Goal: Task Accomplishment & Management: Manage account settings

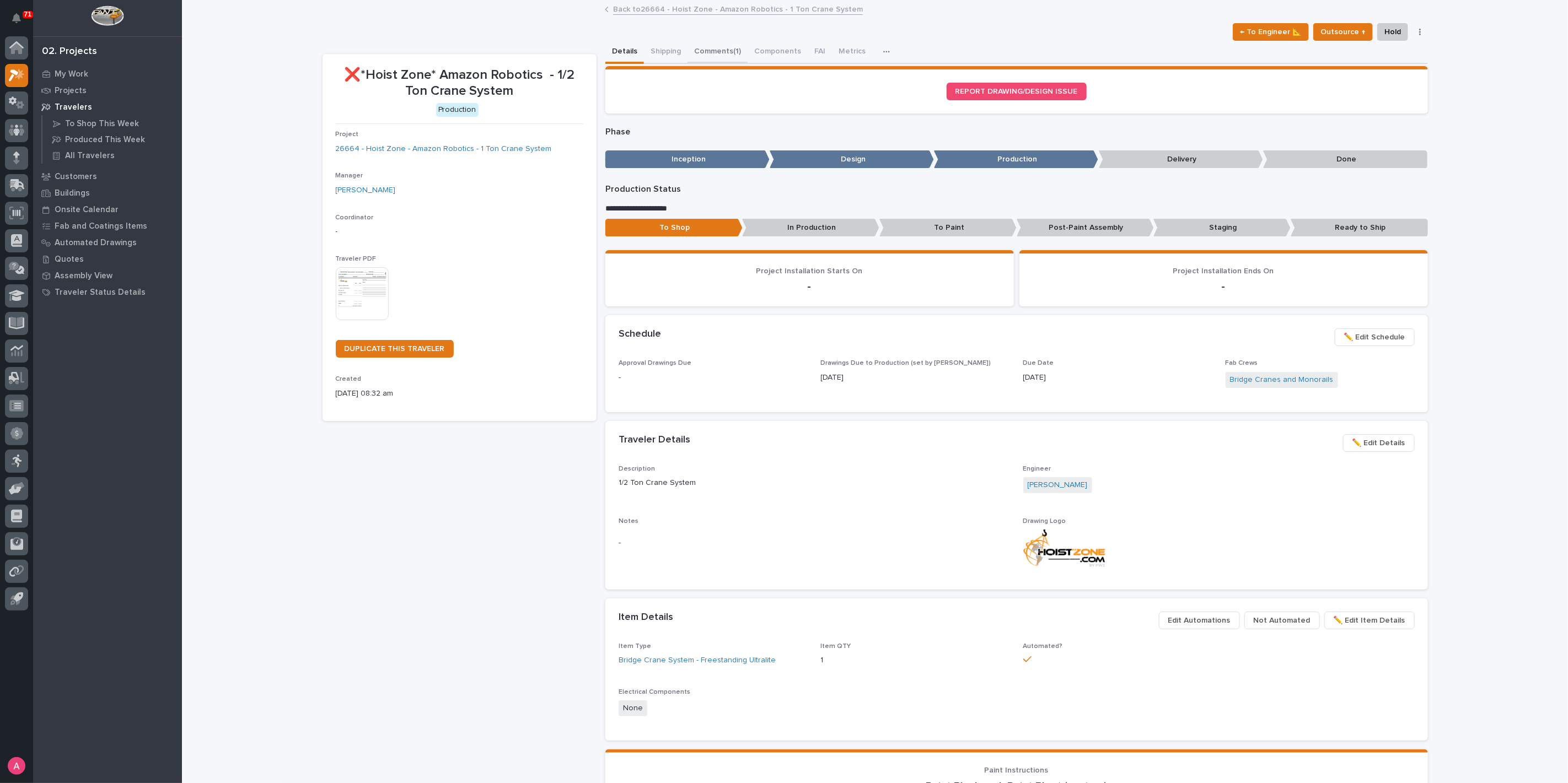
click at [701, 53] on button "Comments (1)" at bounding box center [717, 52] width 60 height 23
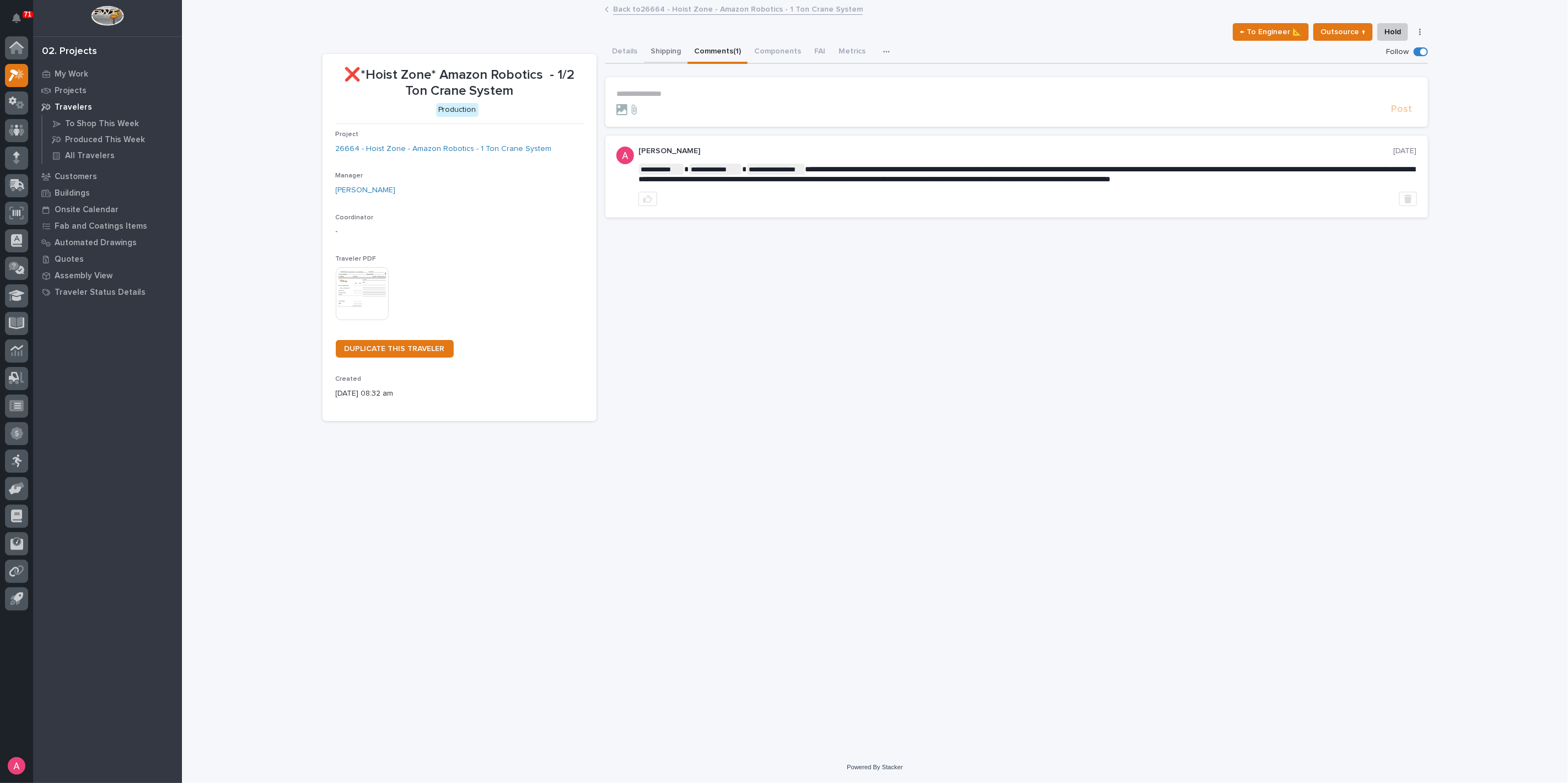
click at [654, 52] on button "Shipping" at bounding box center [666, 52] width 44 height 23
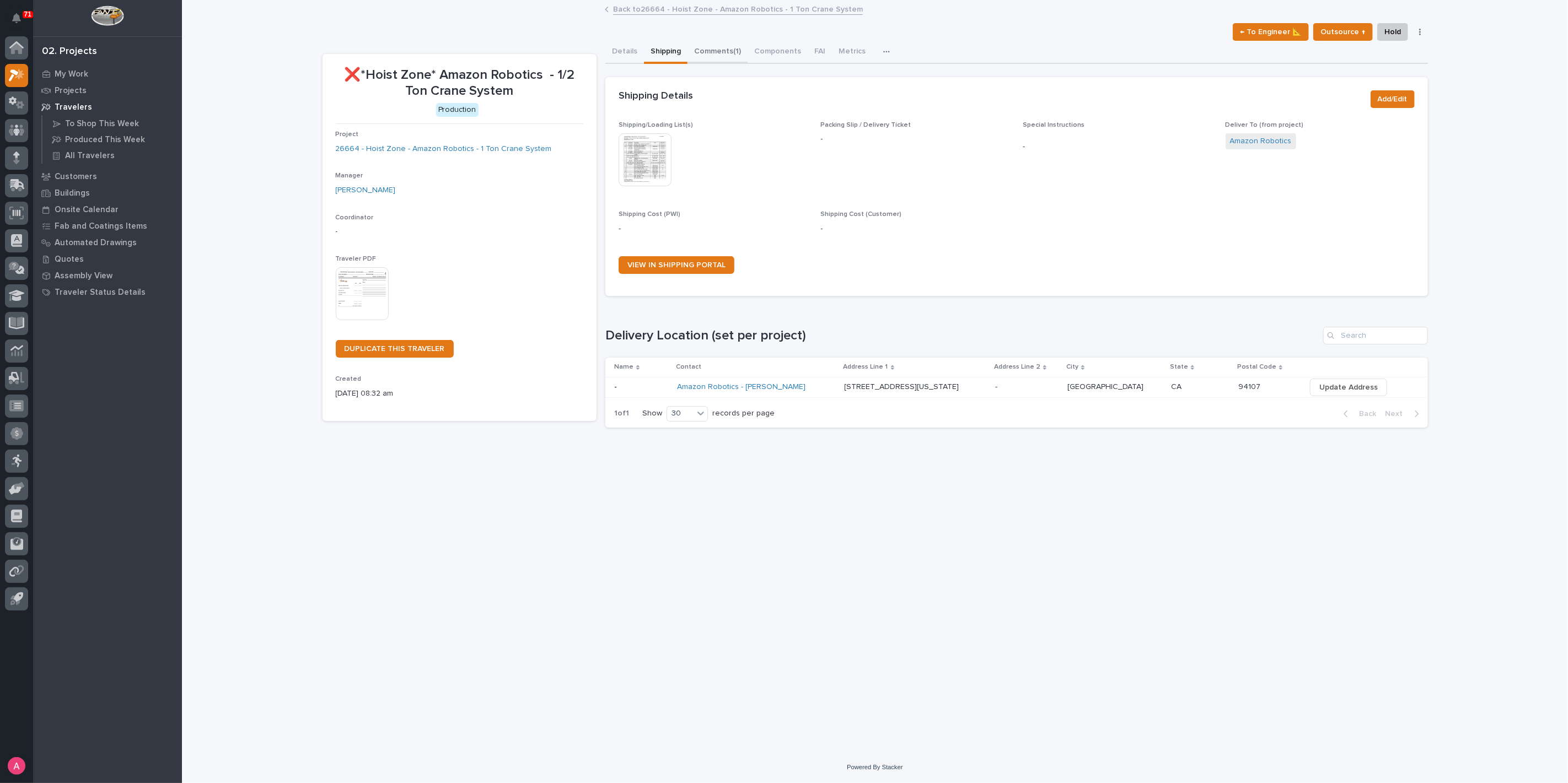
drag, startPoint x: 716, startPoint y: 51, endPoint x: 685, endPoint y: 52, distance: 31.0
click at [716, 51] on button "Comments (1)" at bounding box center [717, 52] width 60 height 23
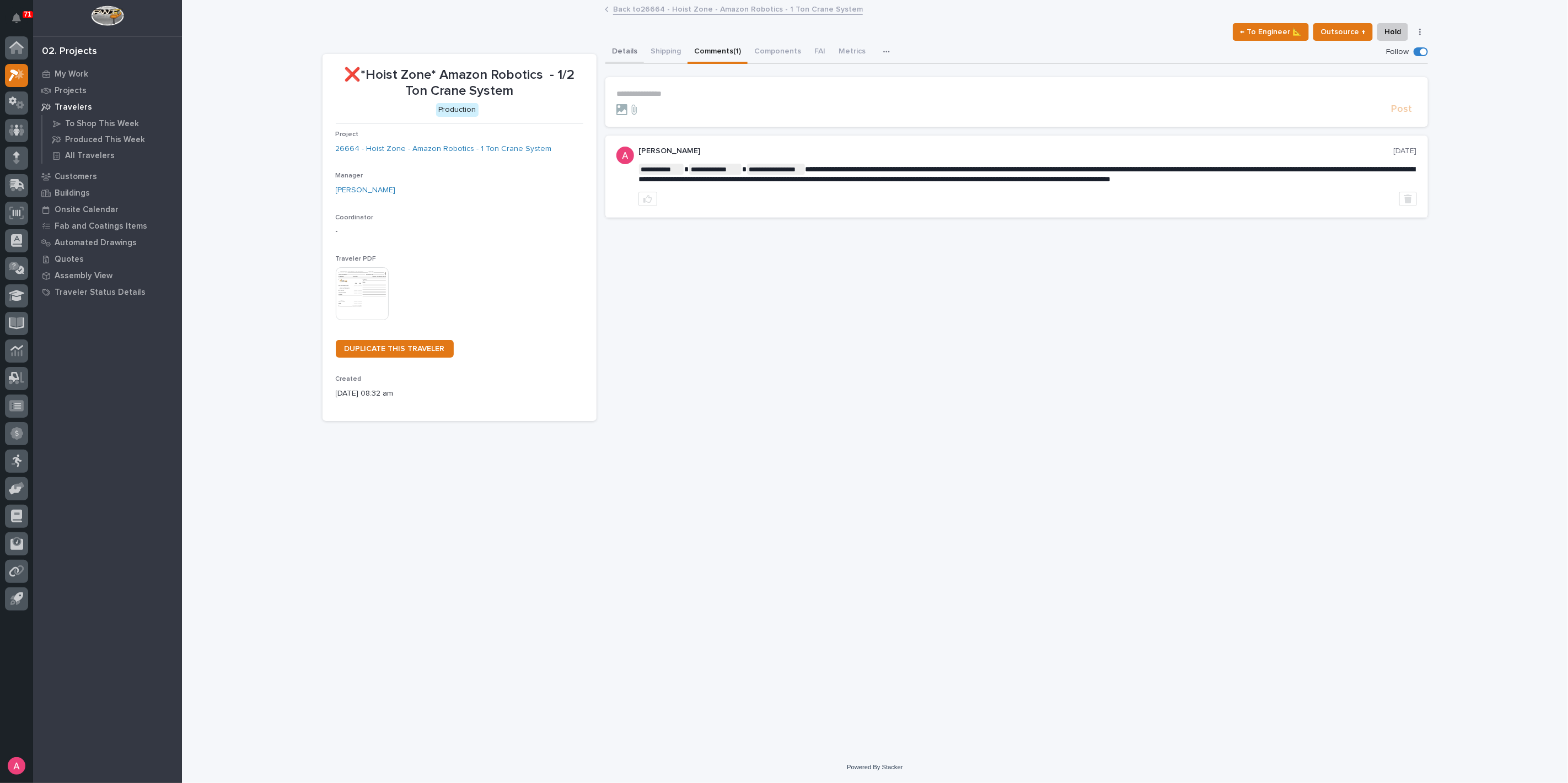
click at [630, 52] on button "Details" at bounding box center [625, 52] width 39 height 23
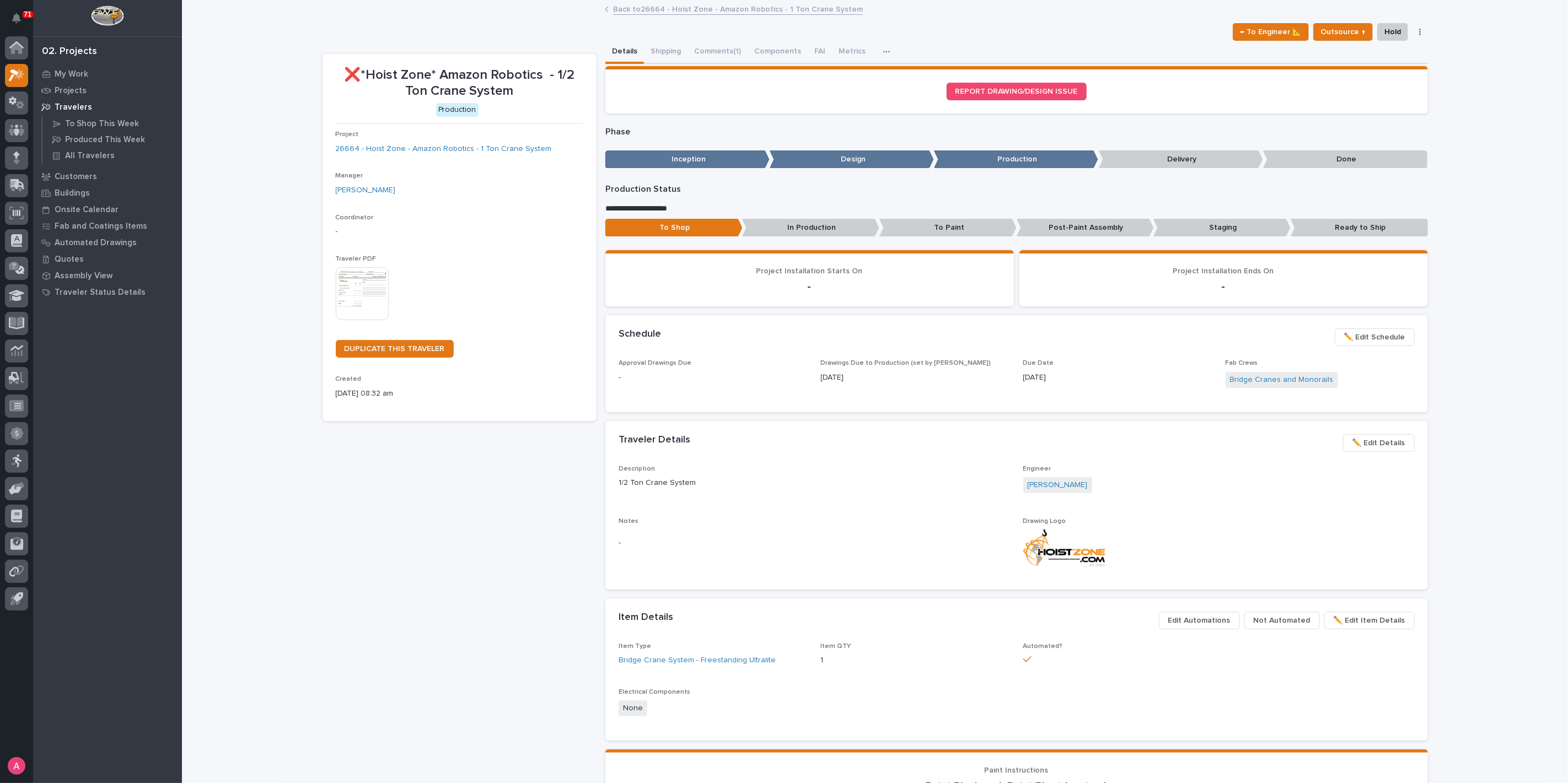
click at [681, 10] on link "Back to 26664 - Hoist Zone - Amazon Robotics - 1 Ton Crane System" at bounding box center [738, 8] width 250 height 13
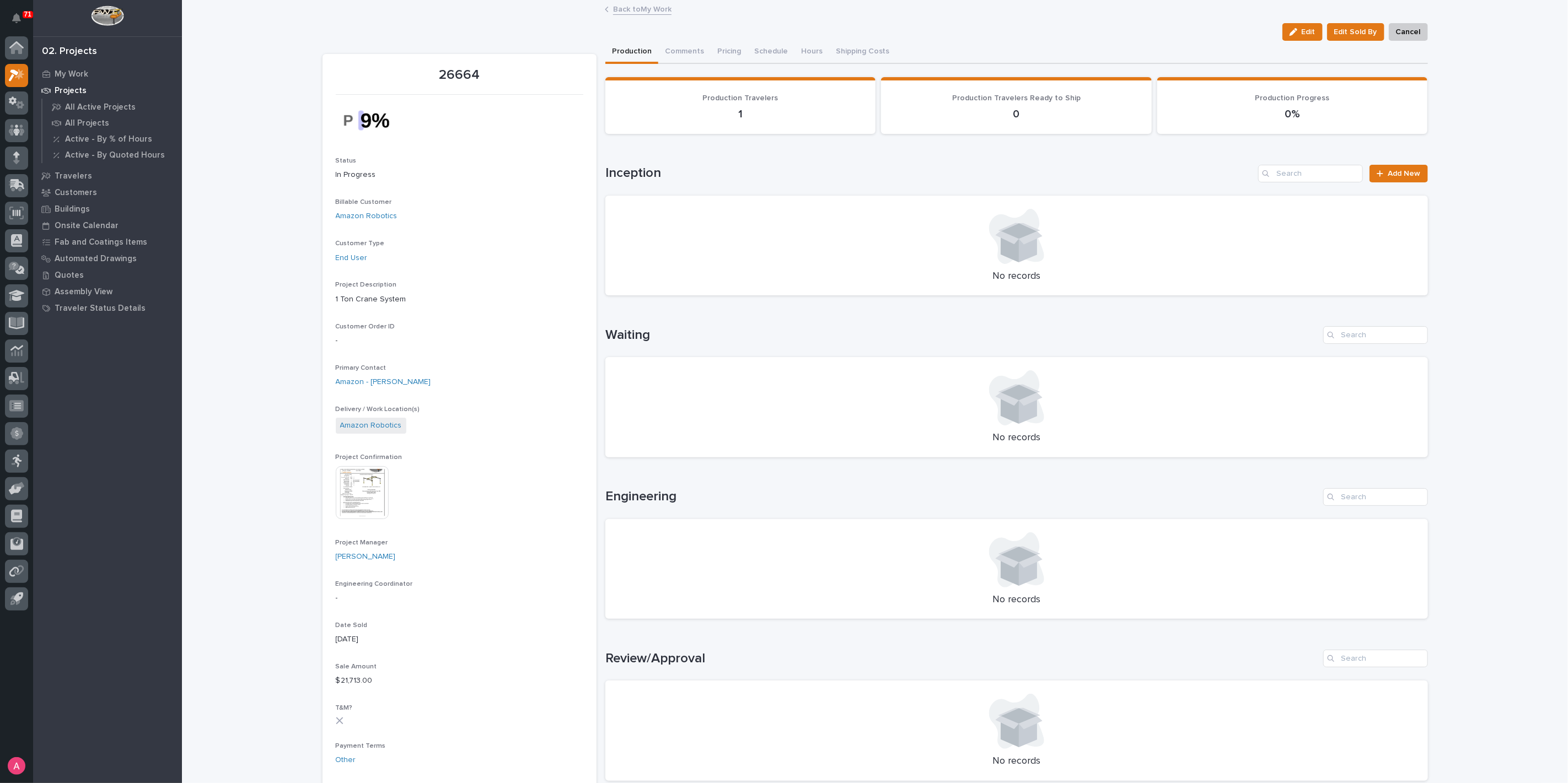
click at [629, 6] on link "Back to My Work" at bounding box center [642, 8] width 59 height 13
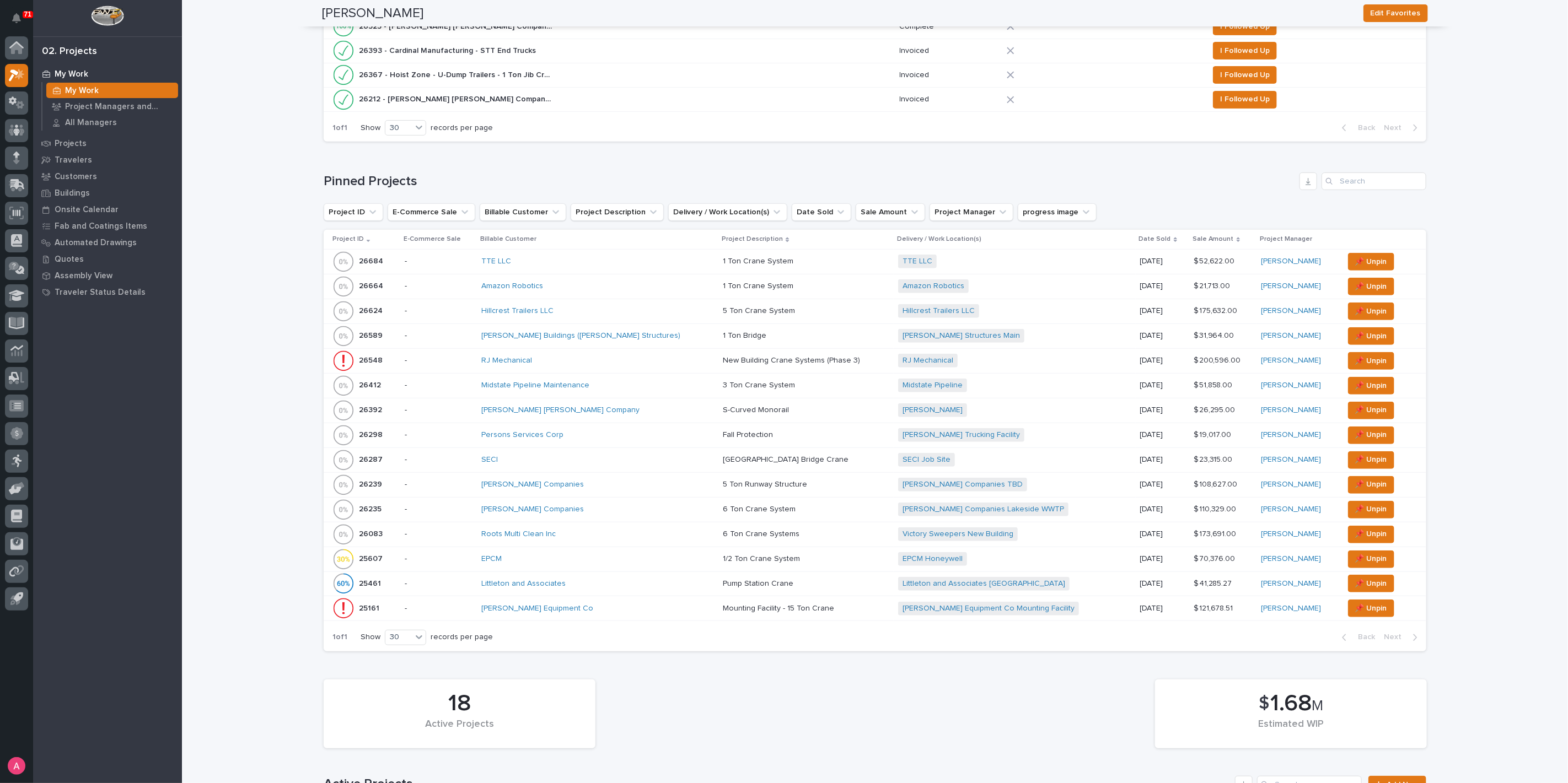
scroll to position [245, 0]
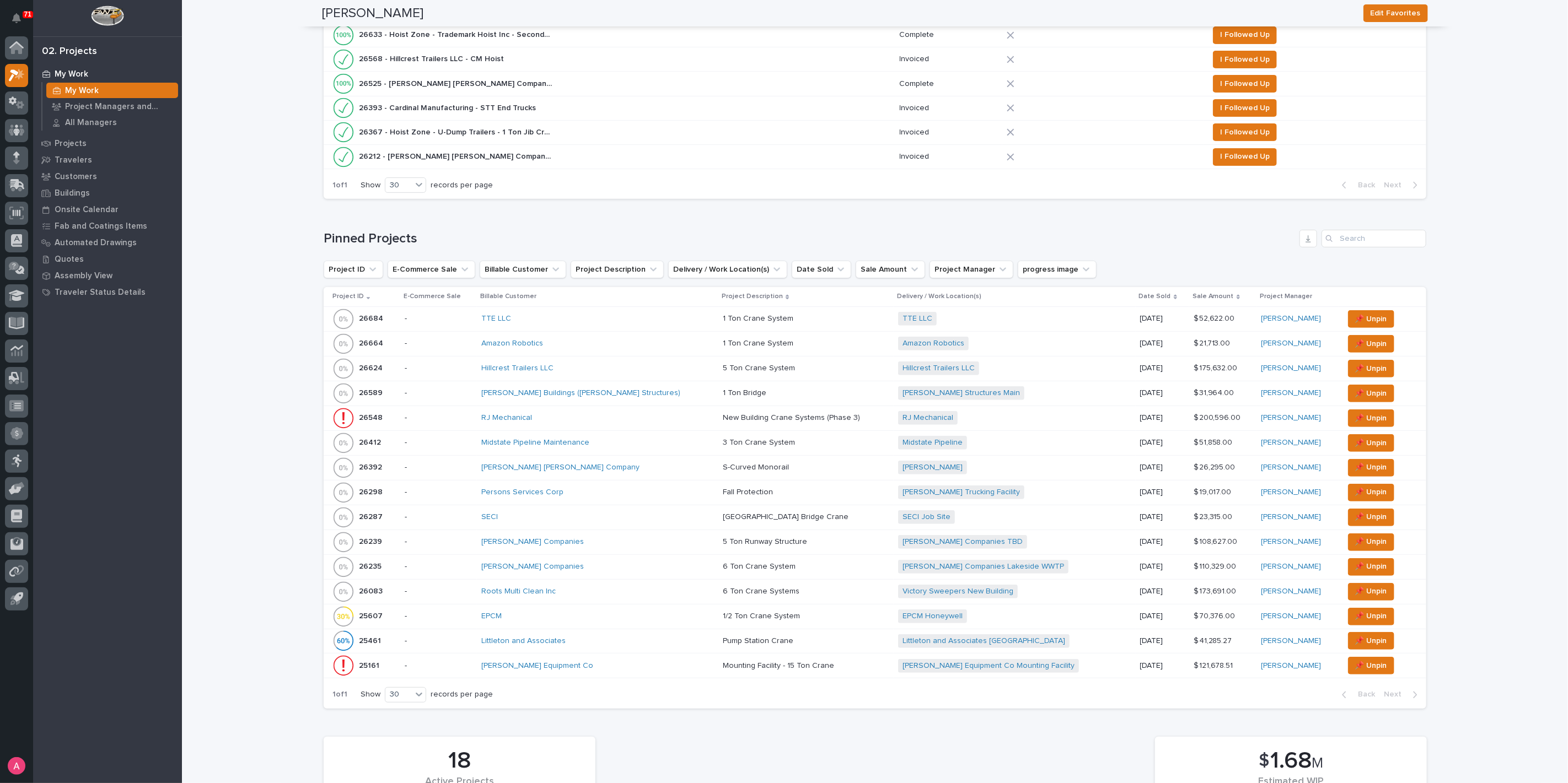
click at [618, 469] on div "[PERSON_NAME] [PERSON_NAME] Company" at bounding box center [577, 467] width 193 height 10
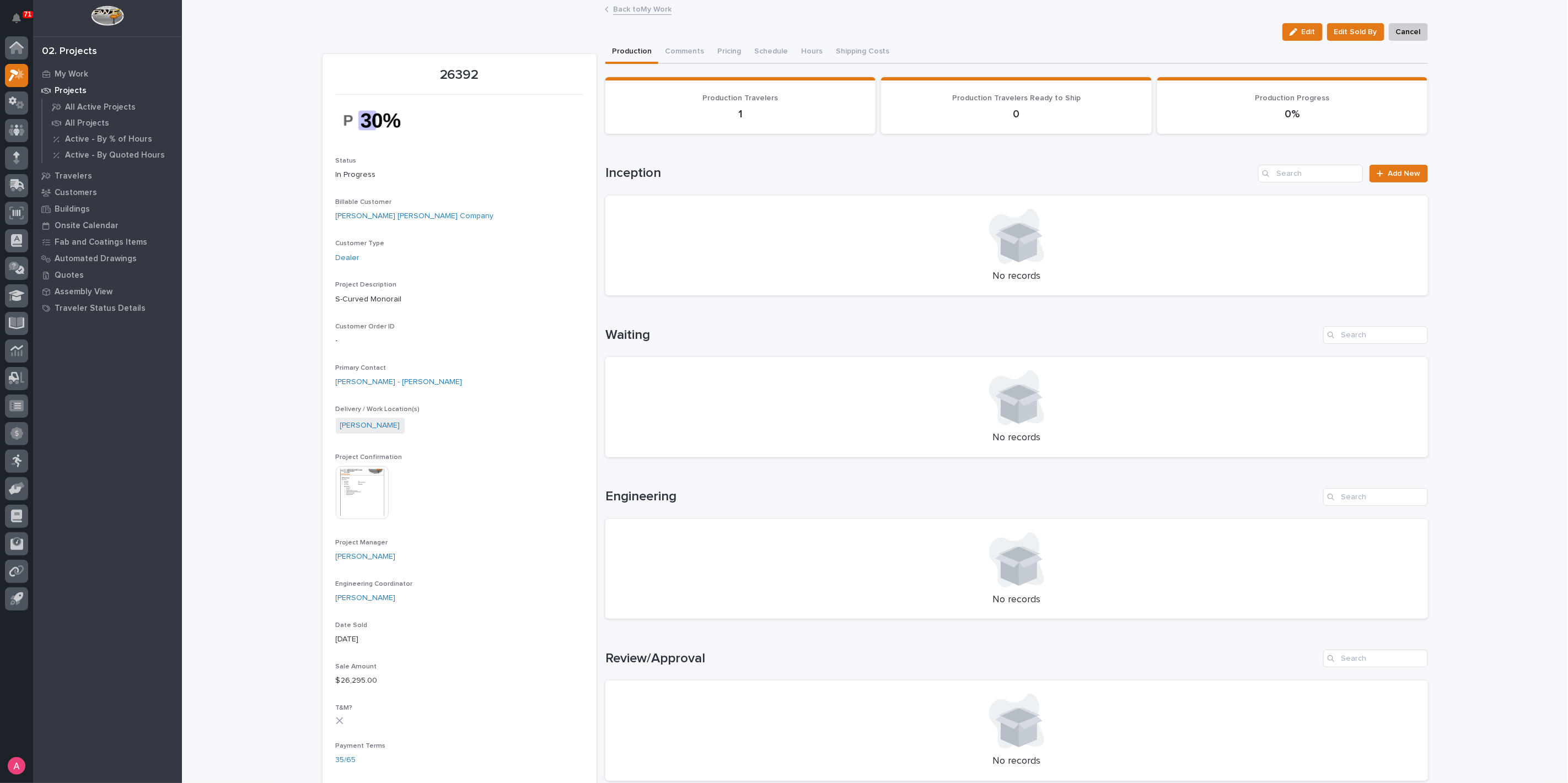
click at [640, 10] on link "Back to My Work" at bounding box center [642, 8] width 59 height 13
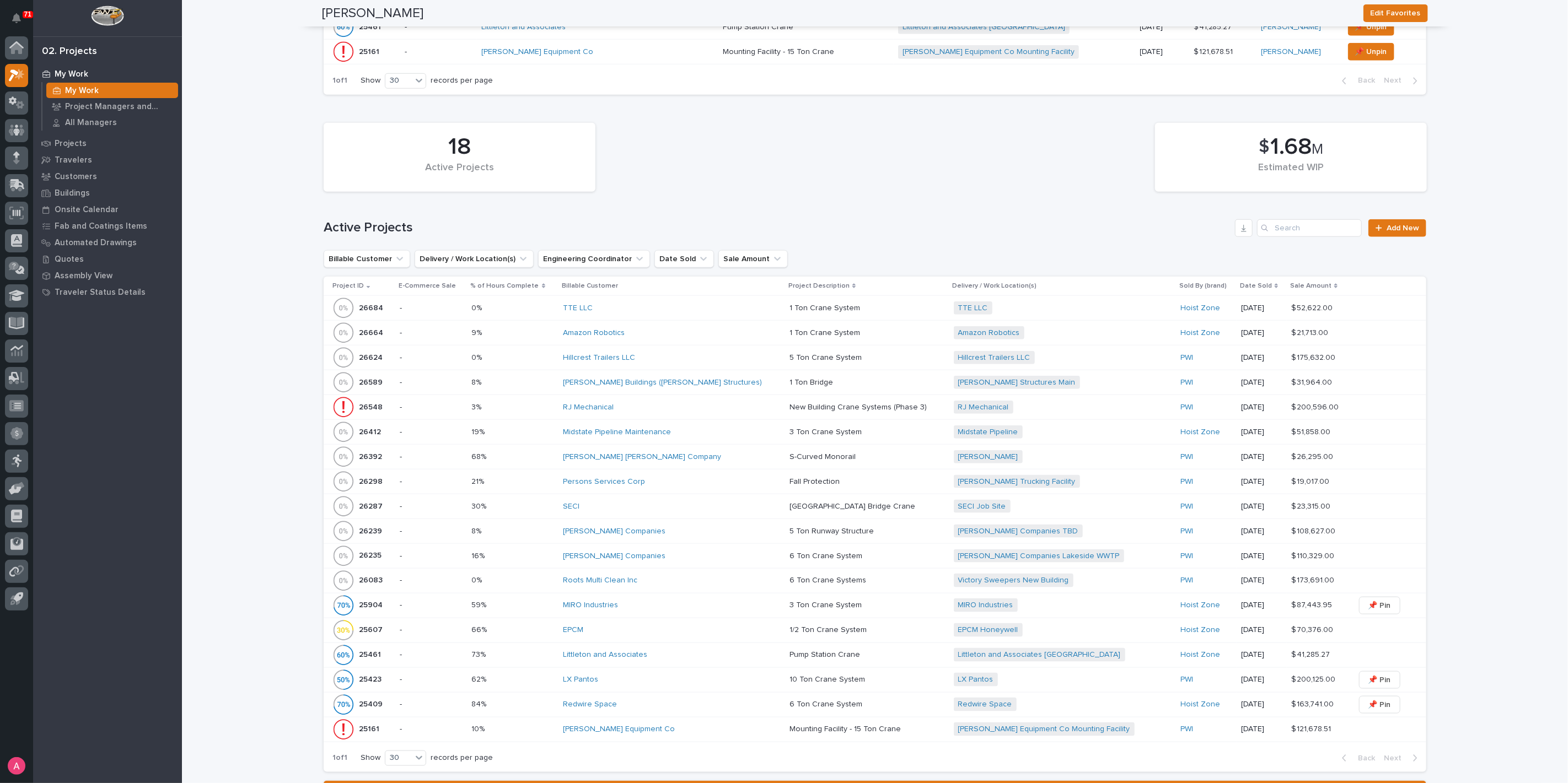
scroll to position [856, 0]
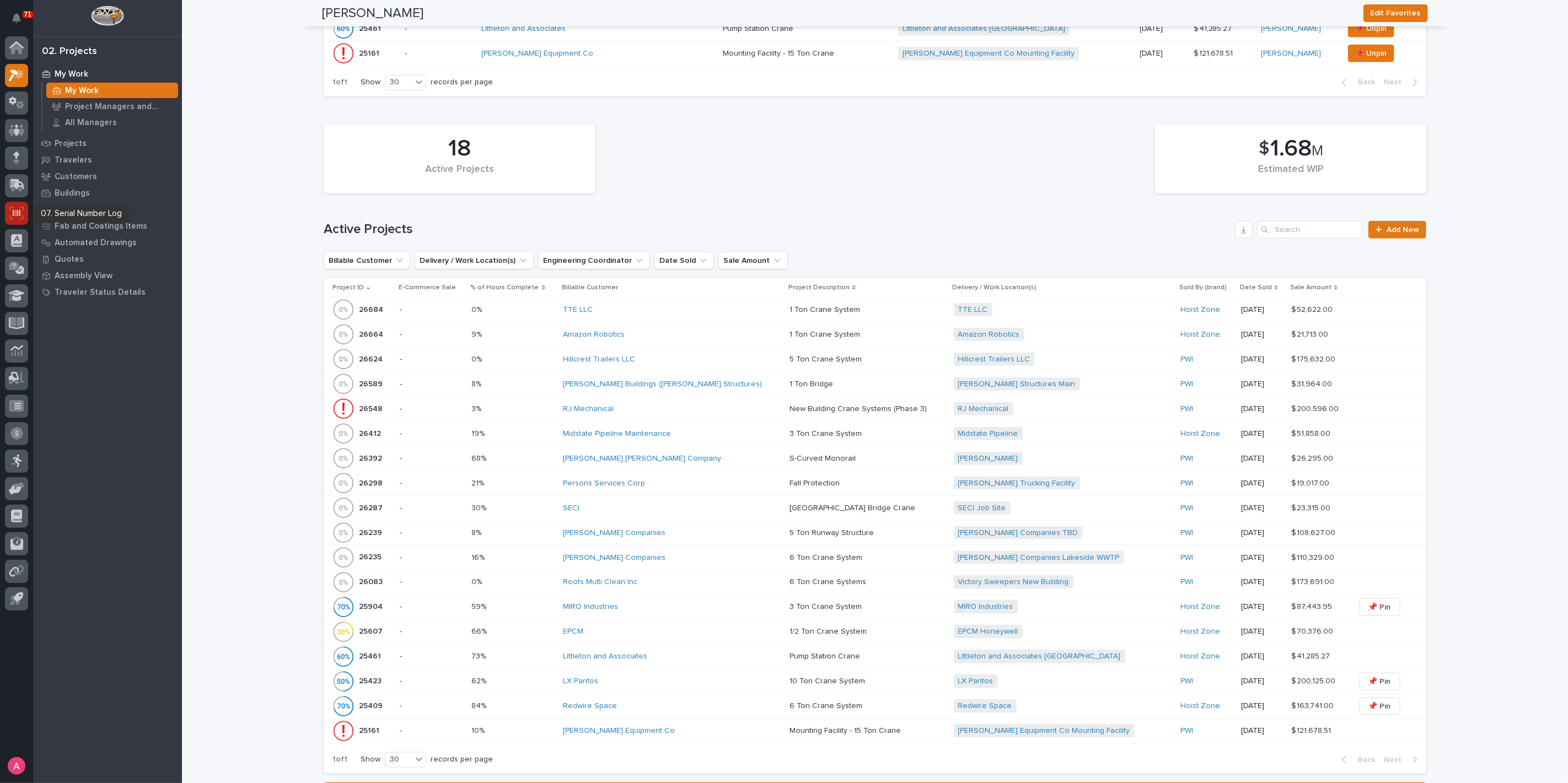
click at [14, 218] on icon at bounding box center [17, 213] width 14 height 13
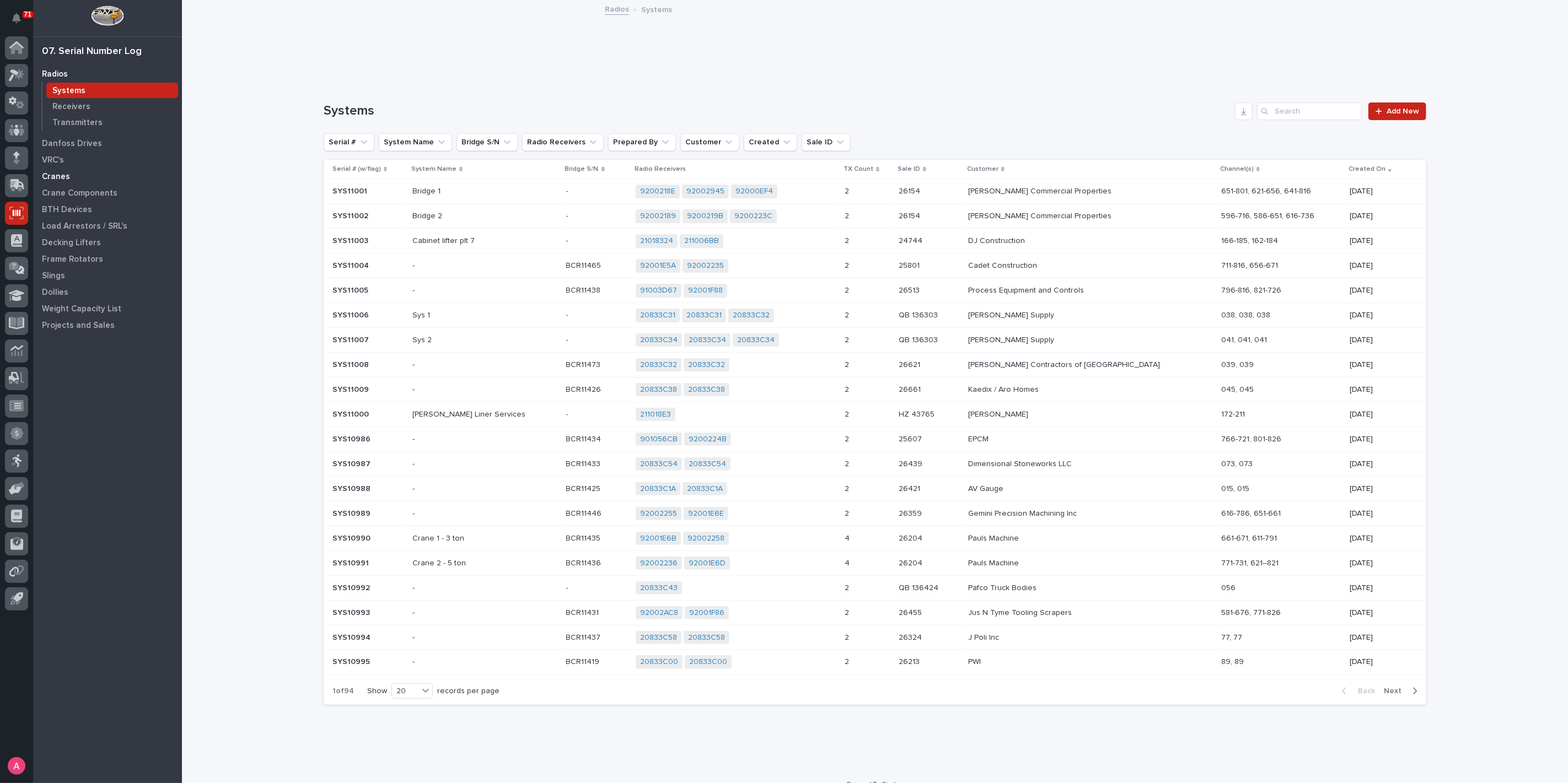
click at [65, 173] on p "Cranes" at bounding box center [56, 177] width 28 height 10
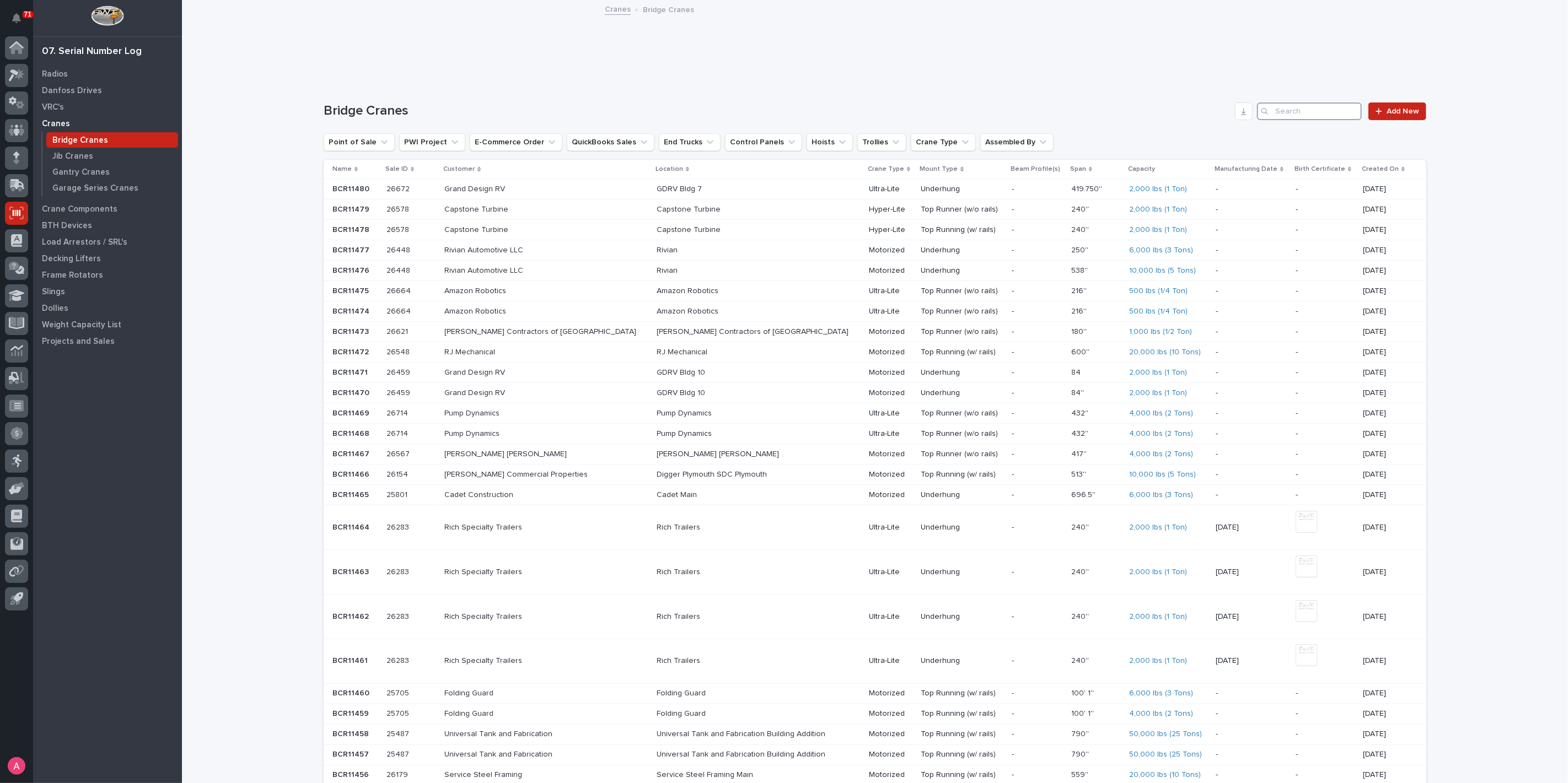
click at [1321, 113] on input "Search" at bounding box center [1309, 111] width 104 height 17
paste input "BCR11296"
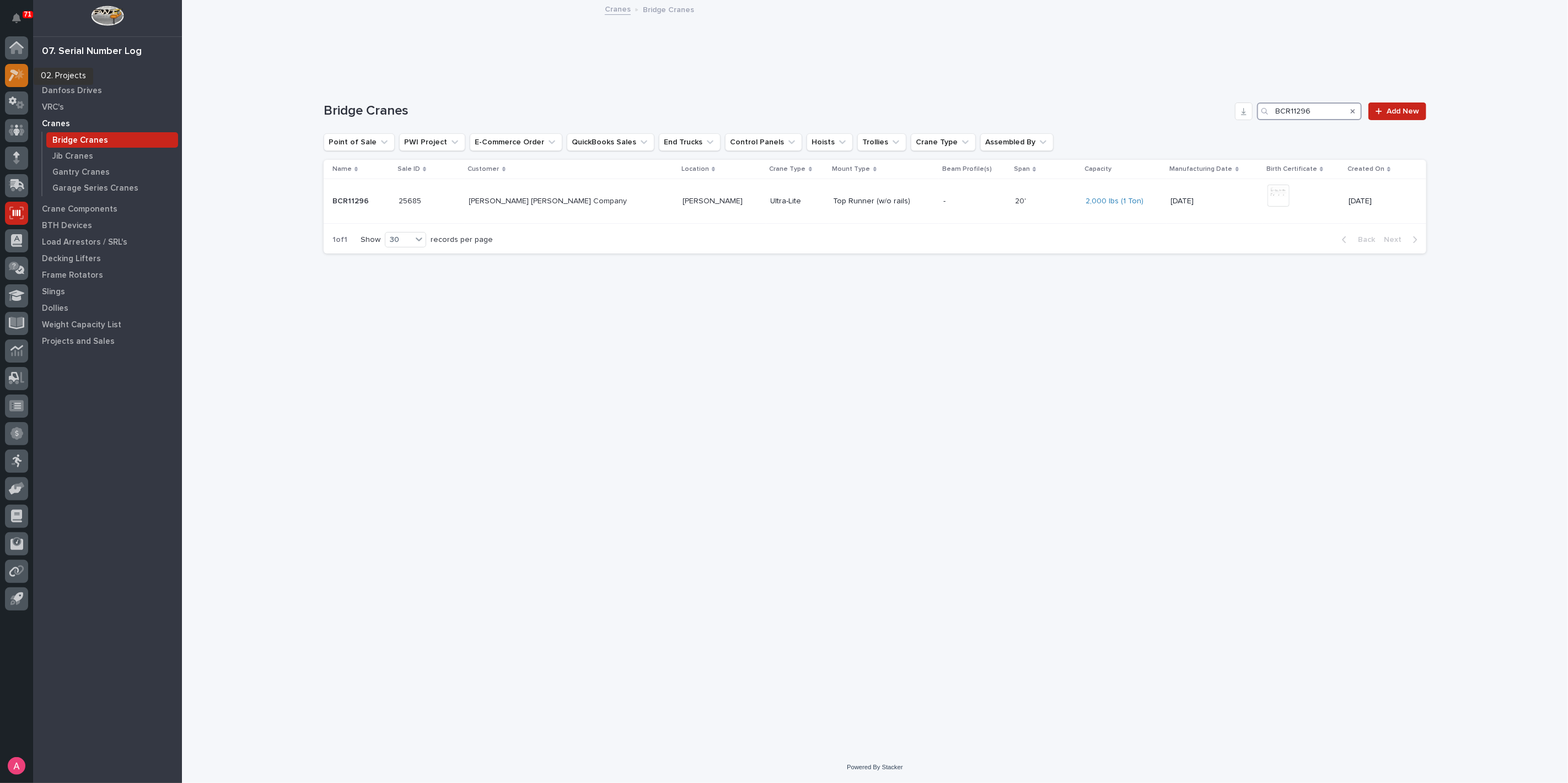
type input "BCR11296"
click at [18, 72] on icon at bounding box center [17, 75] width 16 height 13
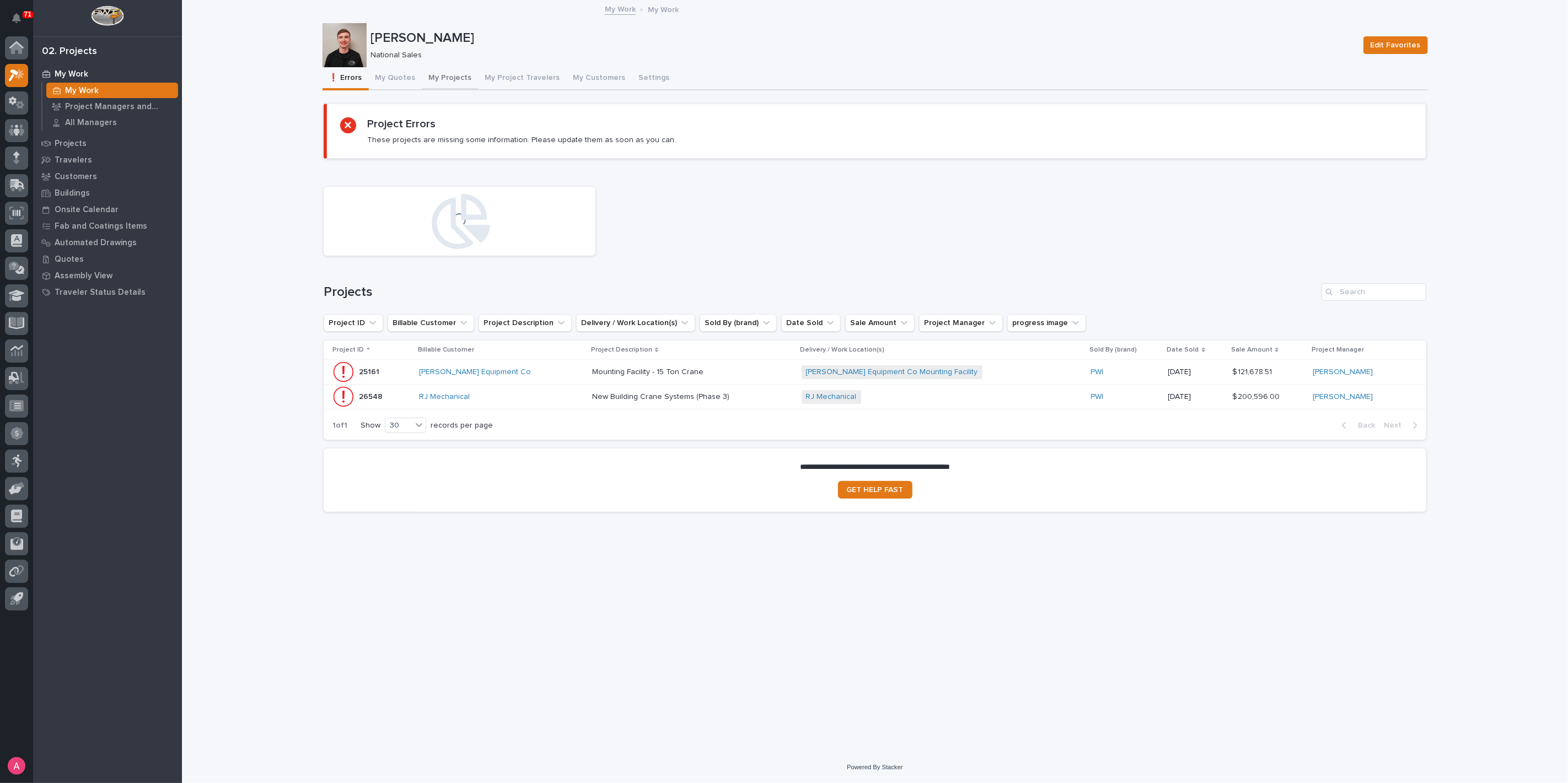
click at [438, 77] on button "My Projects" at bounding box center [450, 79] width 56 height 23
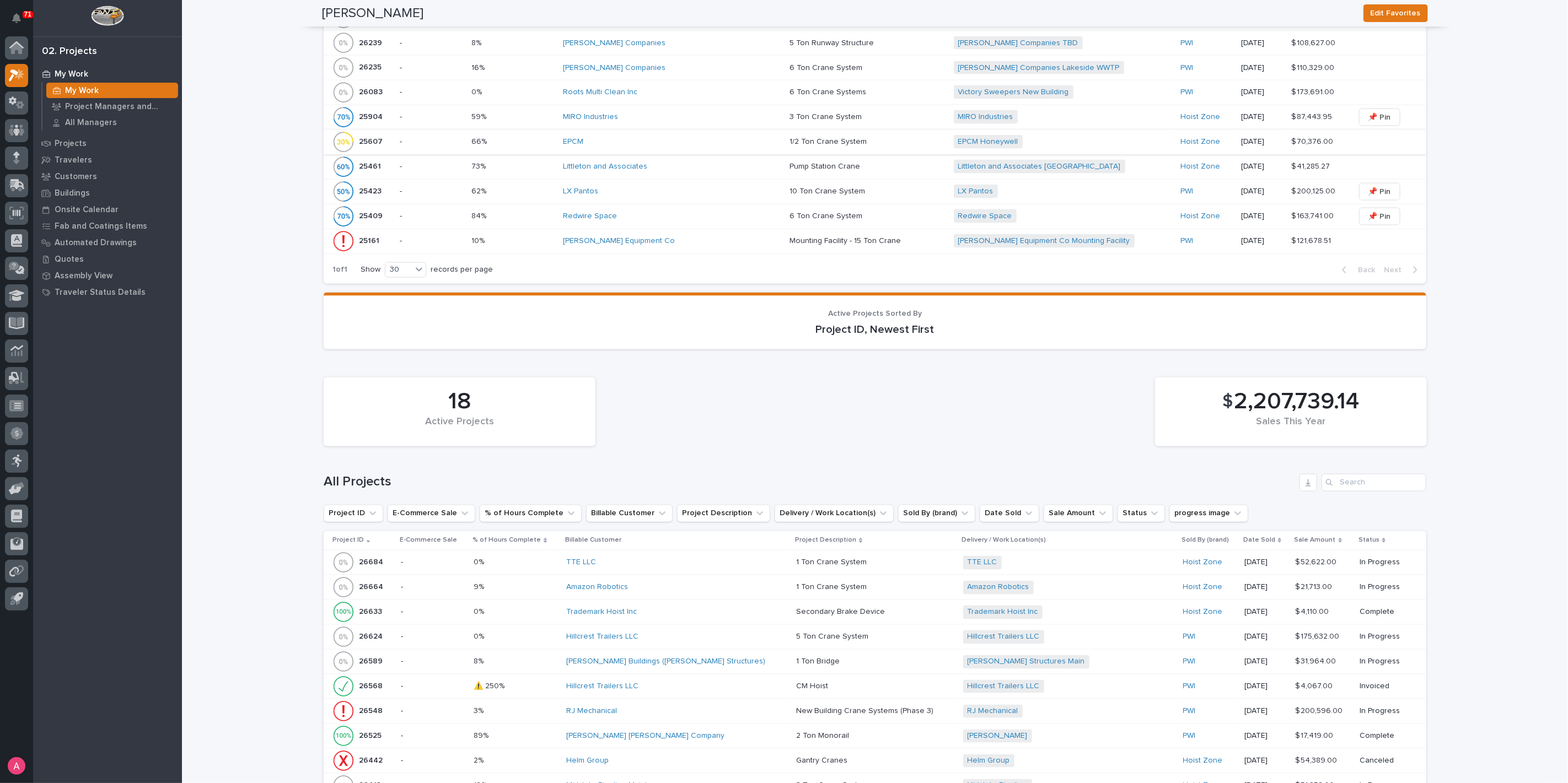
scroll to position [1530, 0]
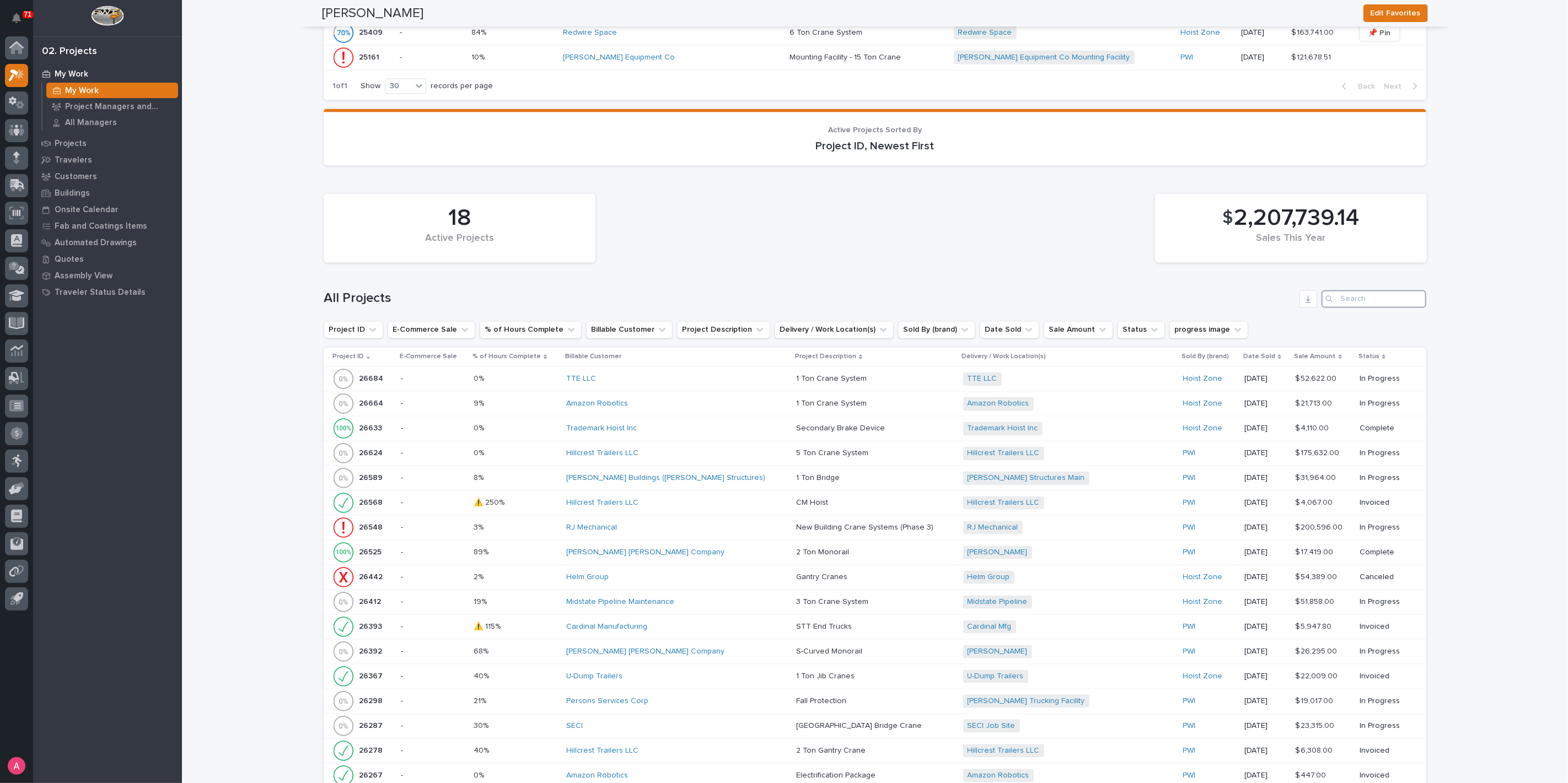
click at [1377, 292] on input "Search" at bounding box center [1373, 299] width 104 height 17
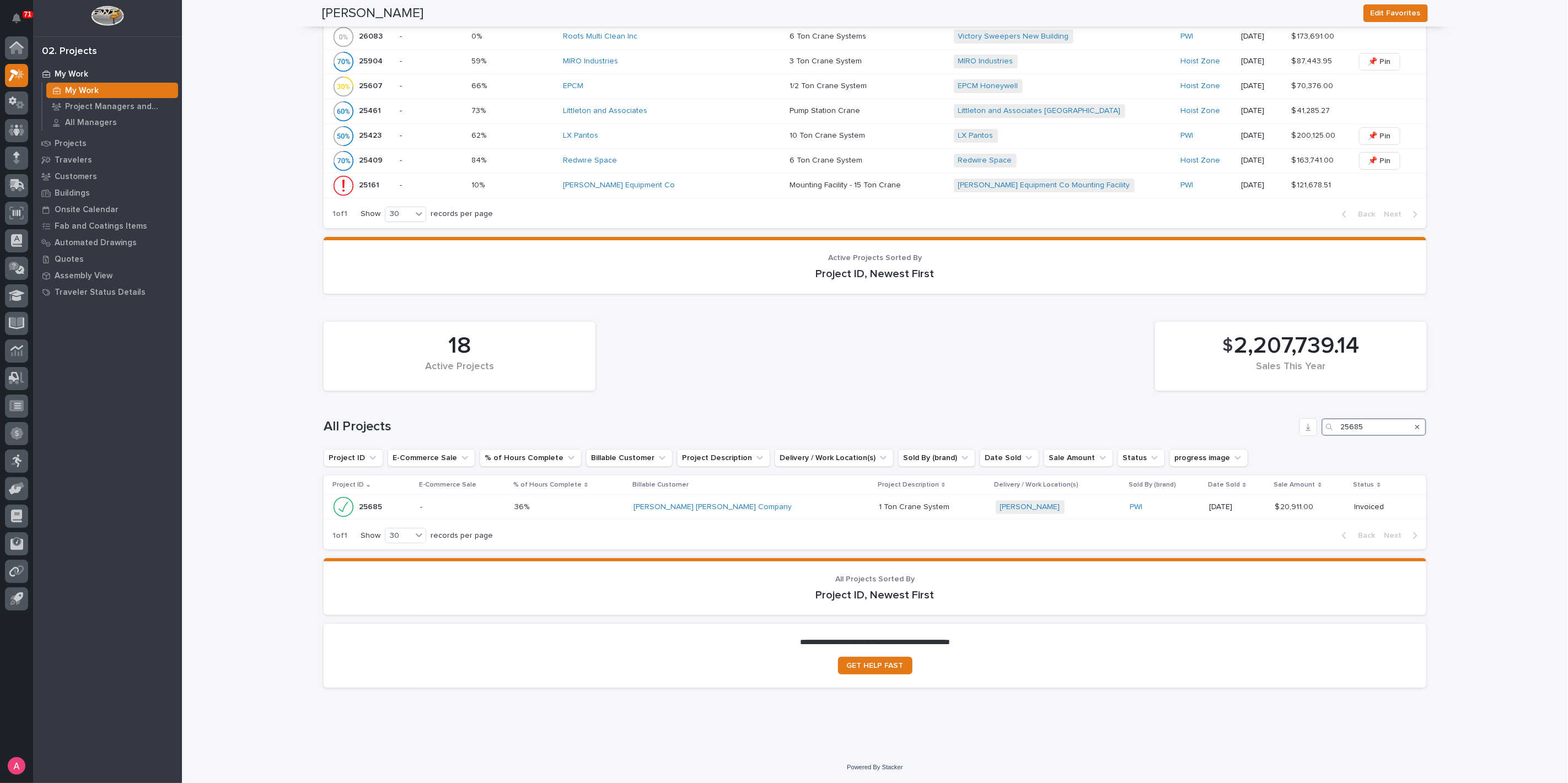
scroll to position [1396, 0]
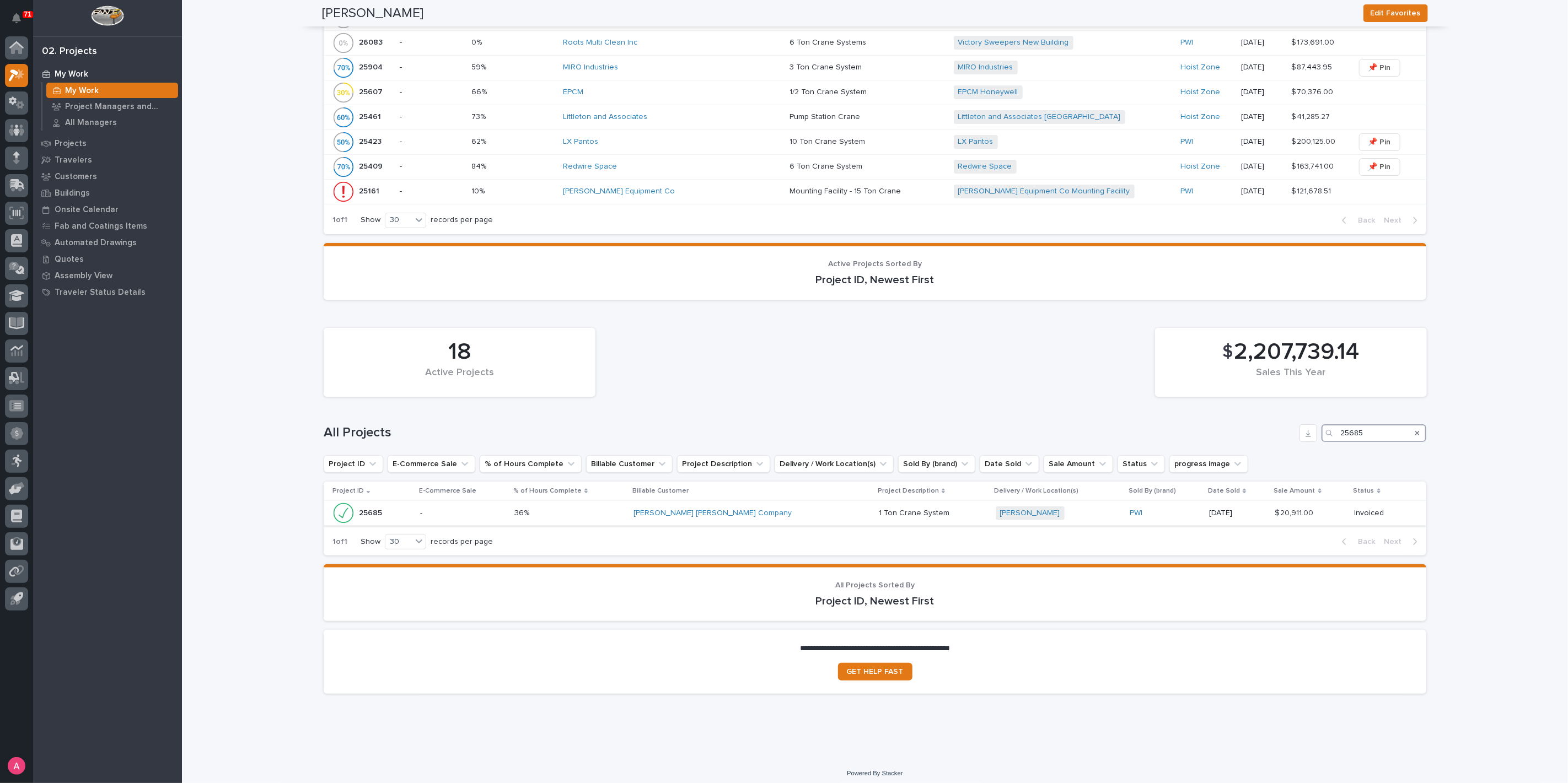
type input "25685"
click at [574, 510] on p at bounding box center [569, 513] width 110 height 10
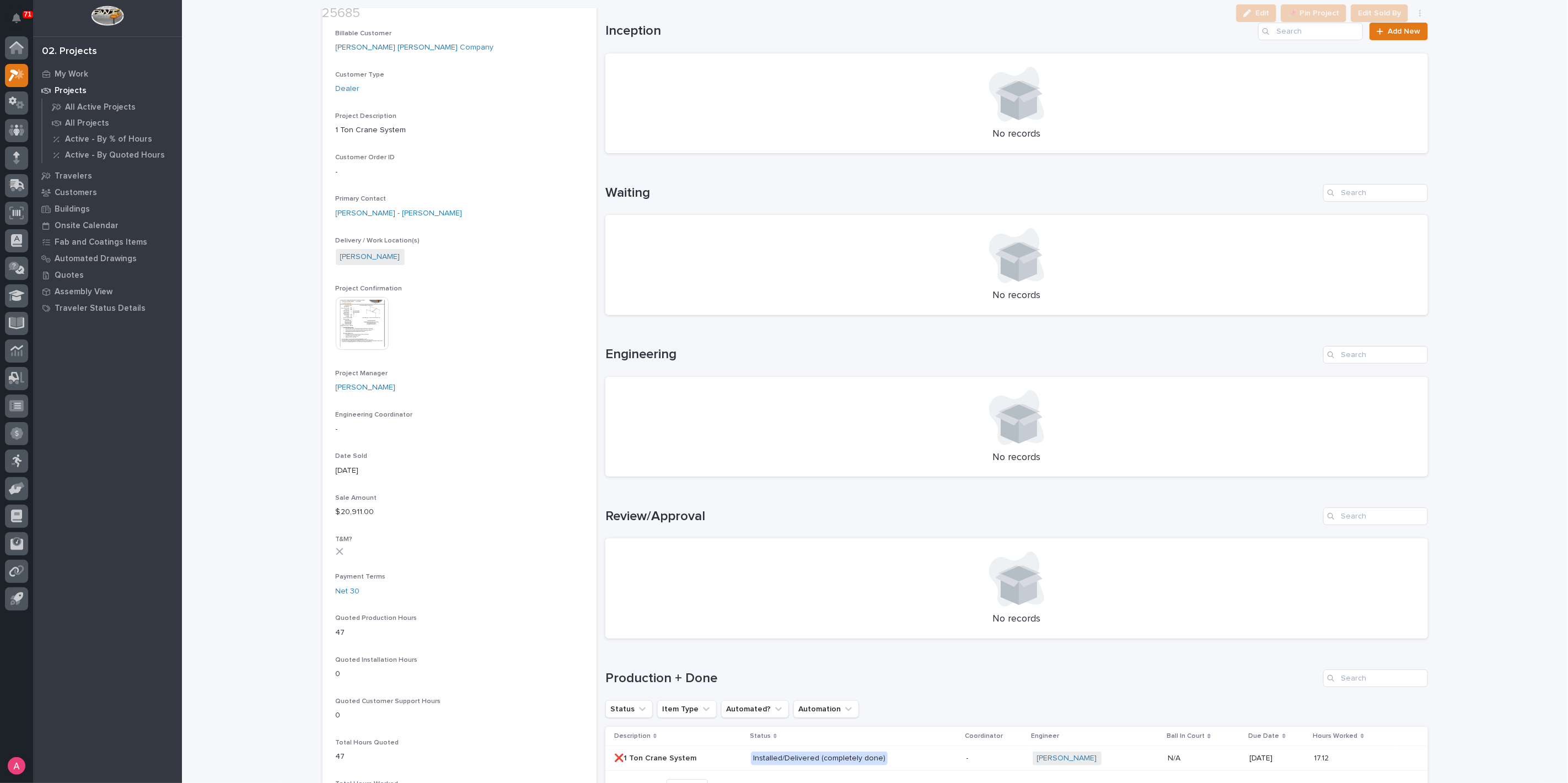
scroll to position [306, 0]
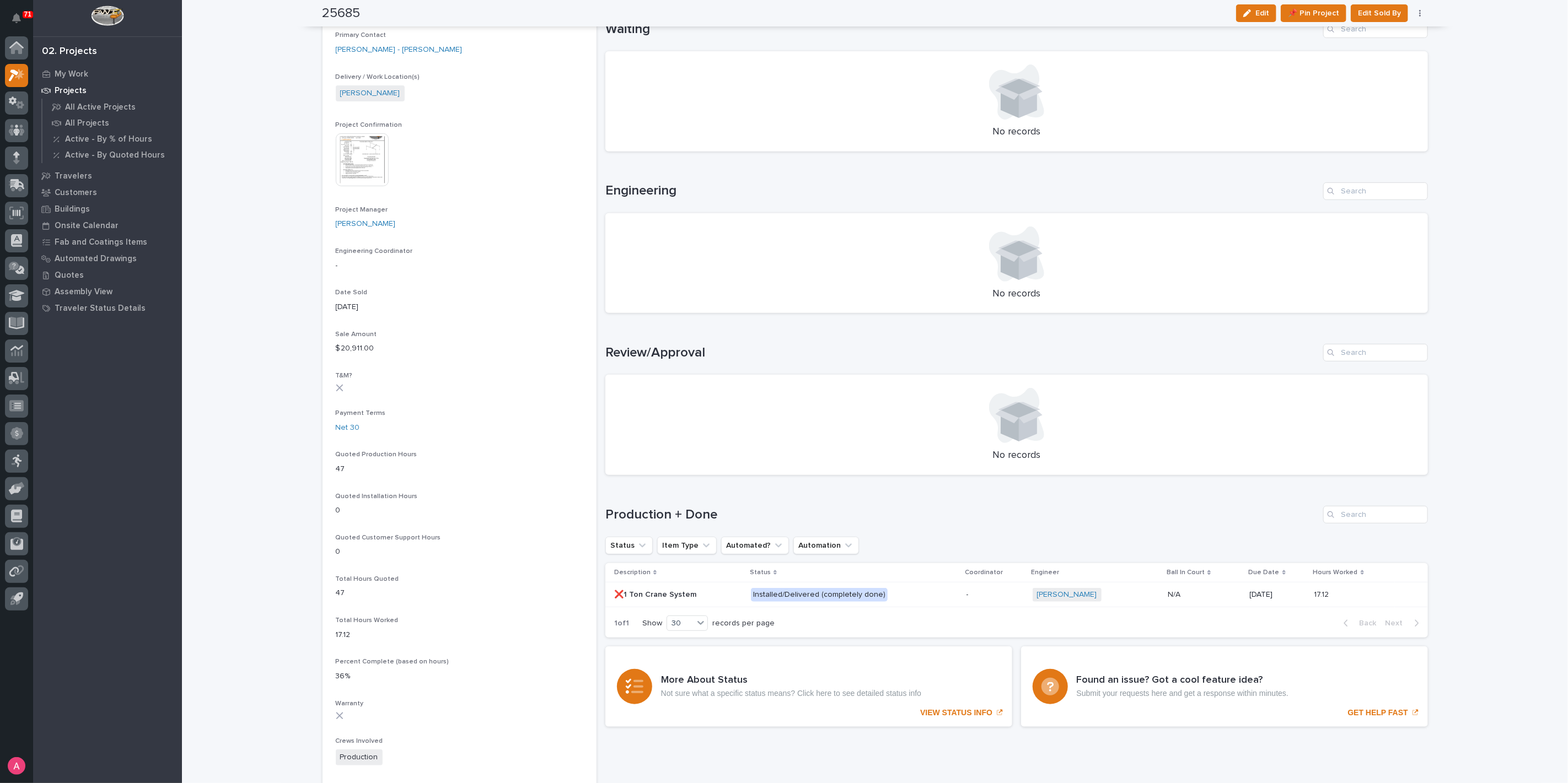
click at [898, 594] on p "Installed/Delivered (completely done)" at bounding box center [847, 594] width 193 height 14
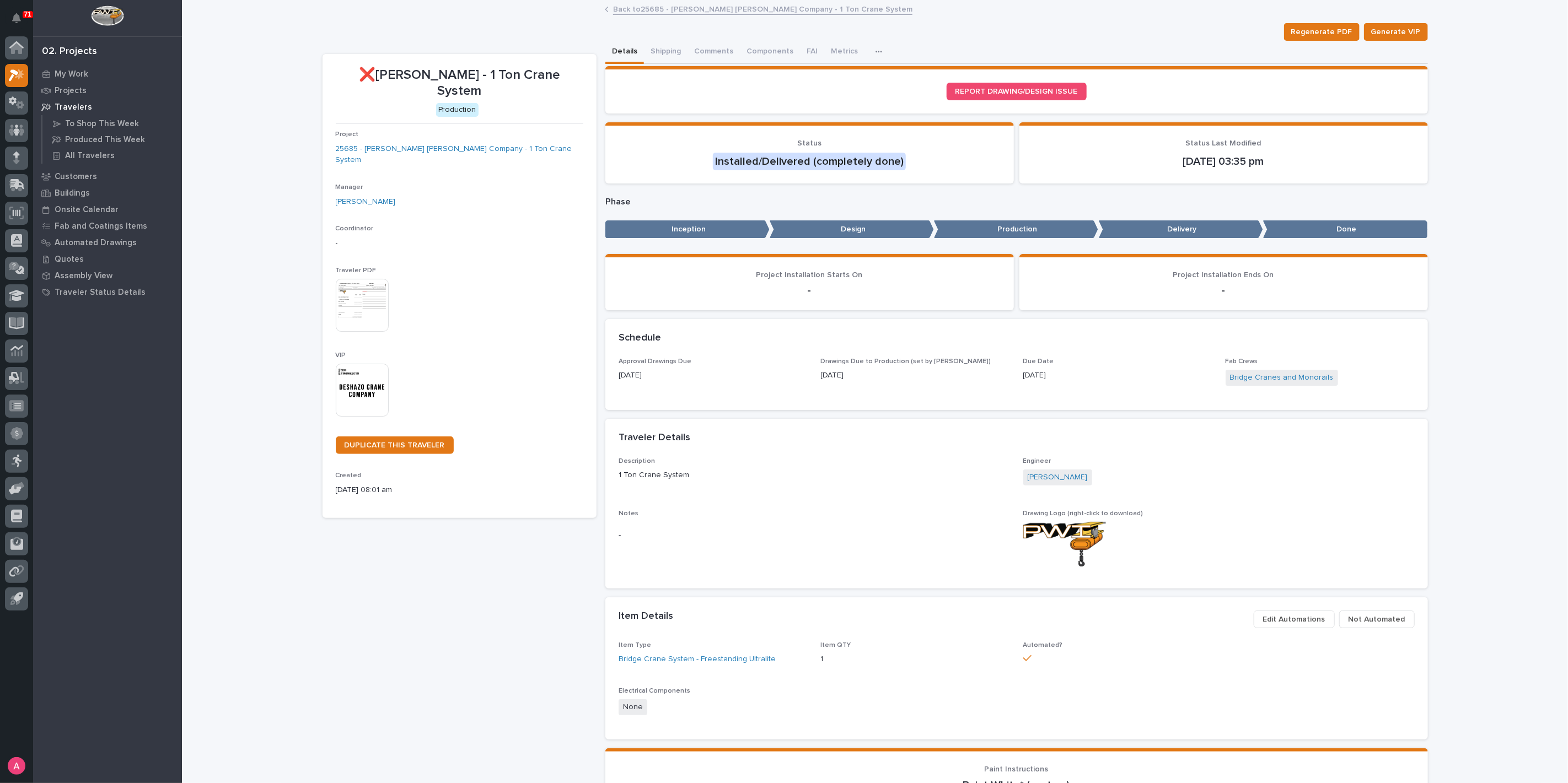
click at [627, 6] on link "Back to 25685 - [PERSON_NAME] [PERSON_NAME] Company - 1 Ton Crane System" at bounding box center [763, 8] width 299 height 13
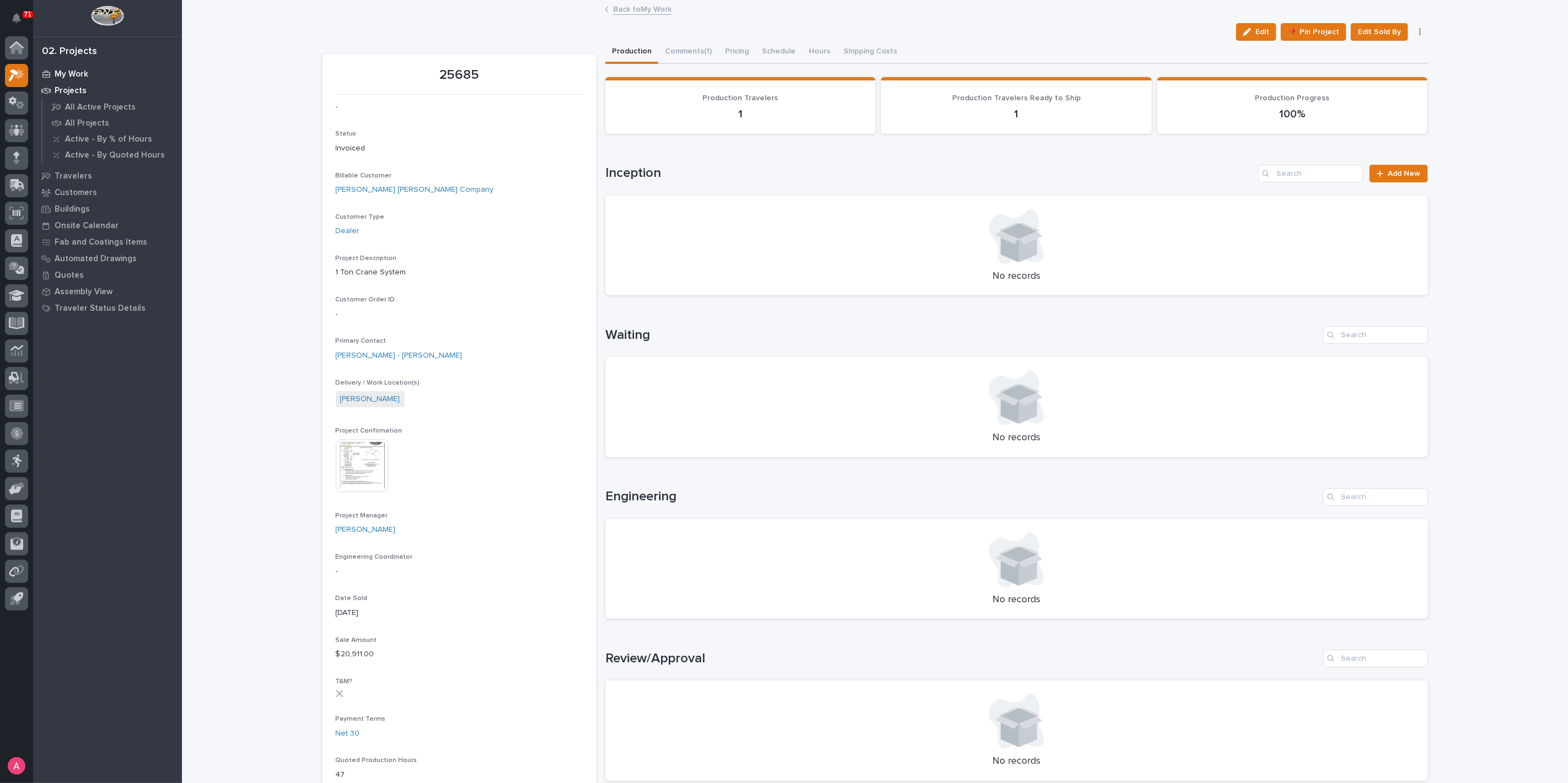
click at [61, 66] on div "My Work" at bounding box center [108, 74] width 143 height 15
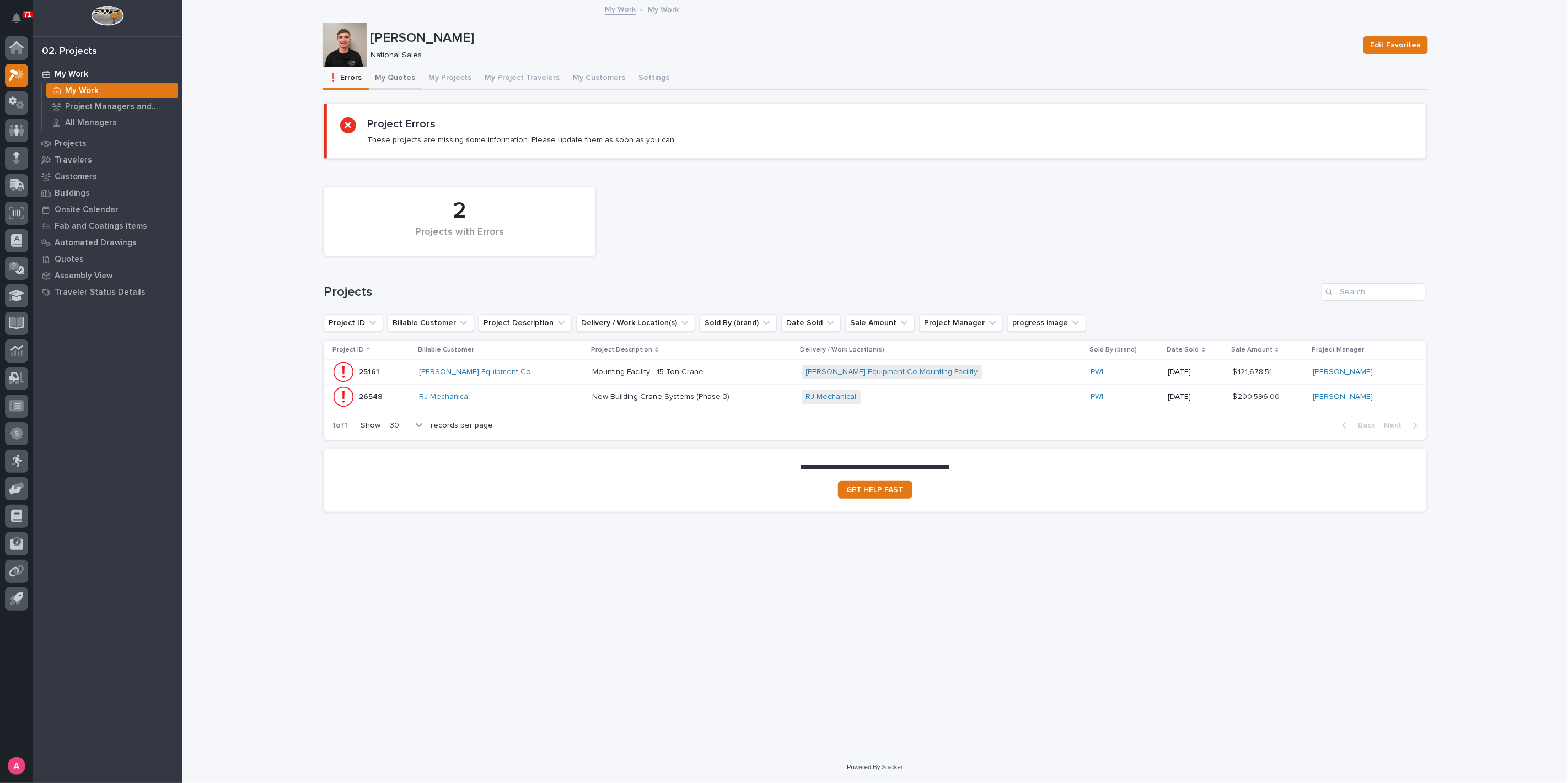
click at [389, 77] on button "My Quotes" at bounding box center [395, 79] width 54 height 23
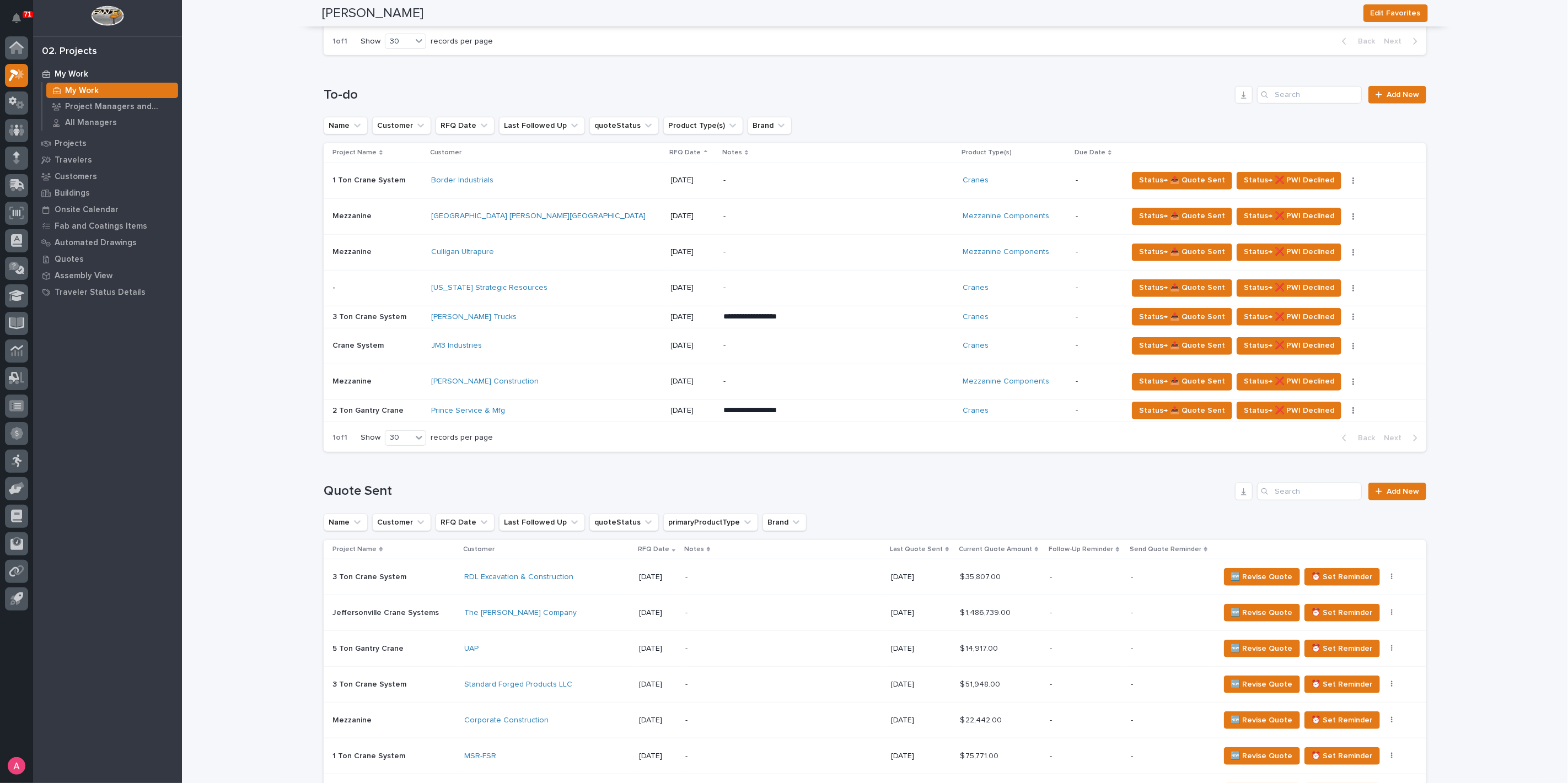
scroll to position [367, 0]
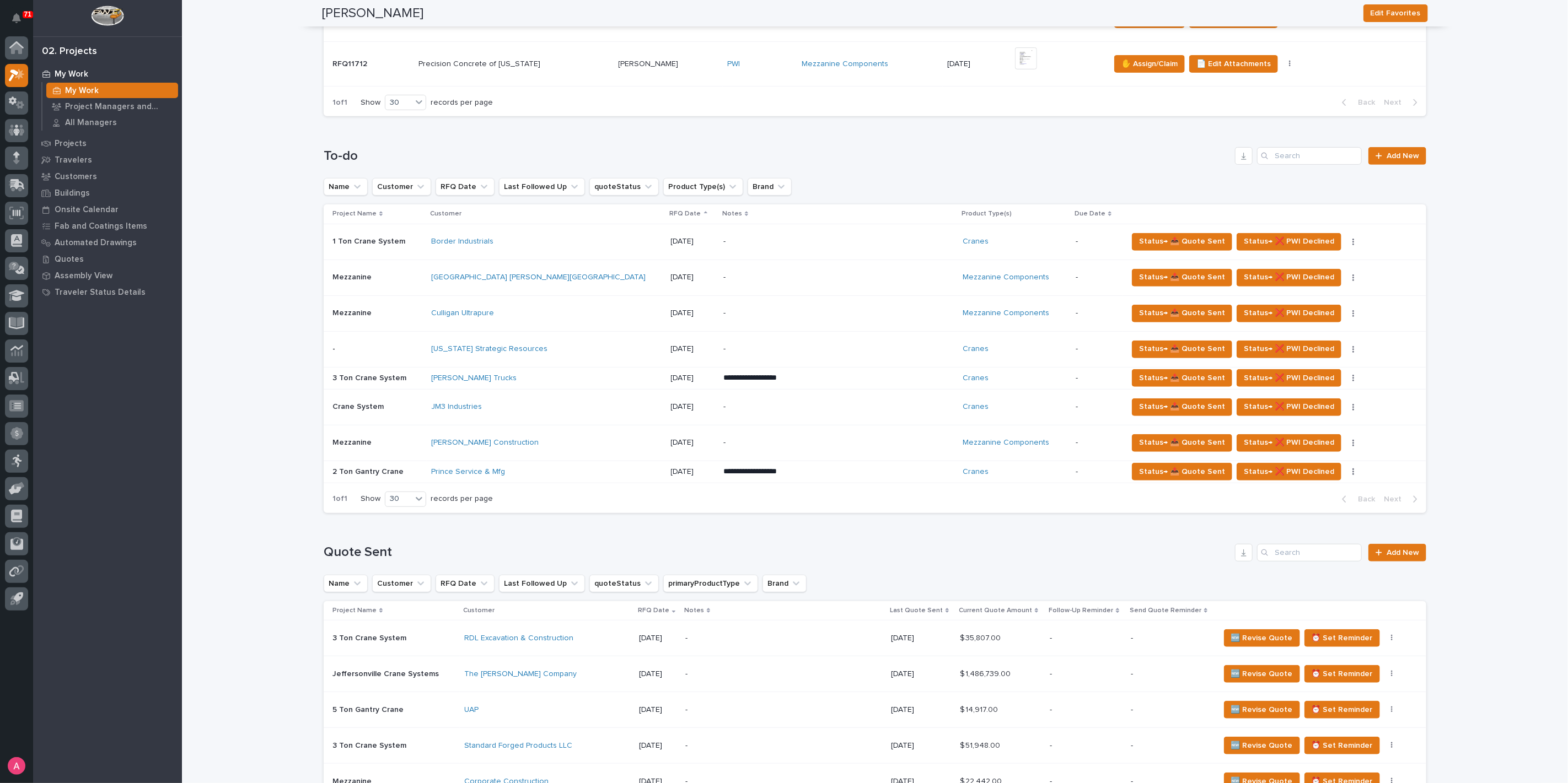
click at [758, 275] on p "-" at bounding box center [819, 277] width 193 height 10
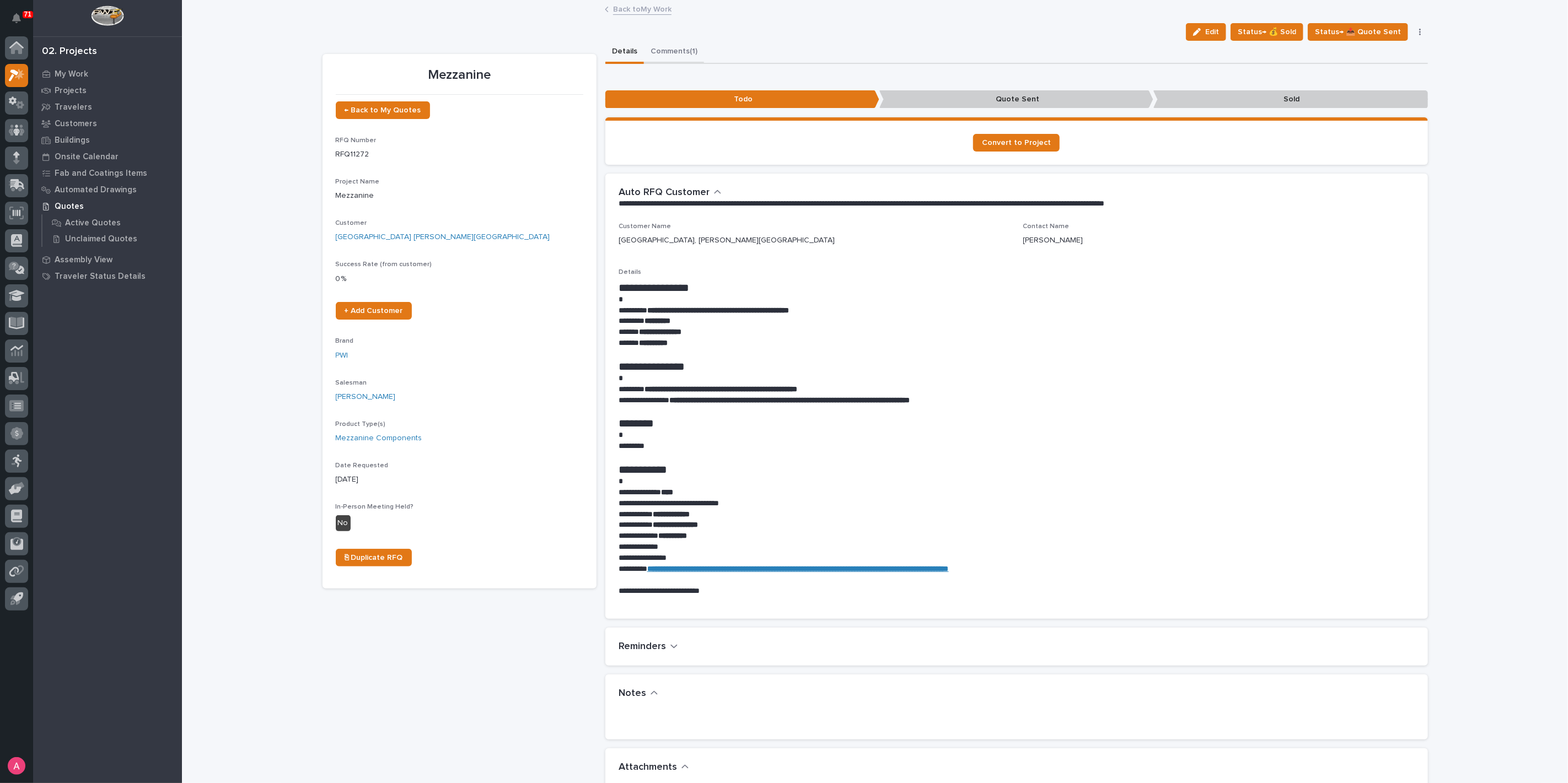
click at [673, 52] on button "Comments (1)" at bounding box center [674, 52] width 60 height 23
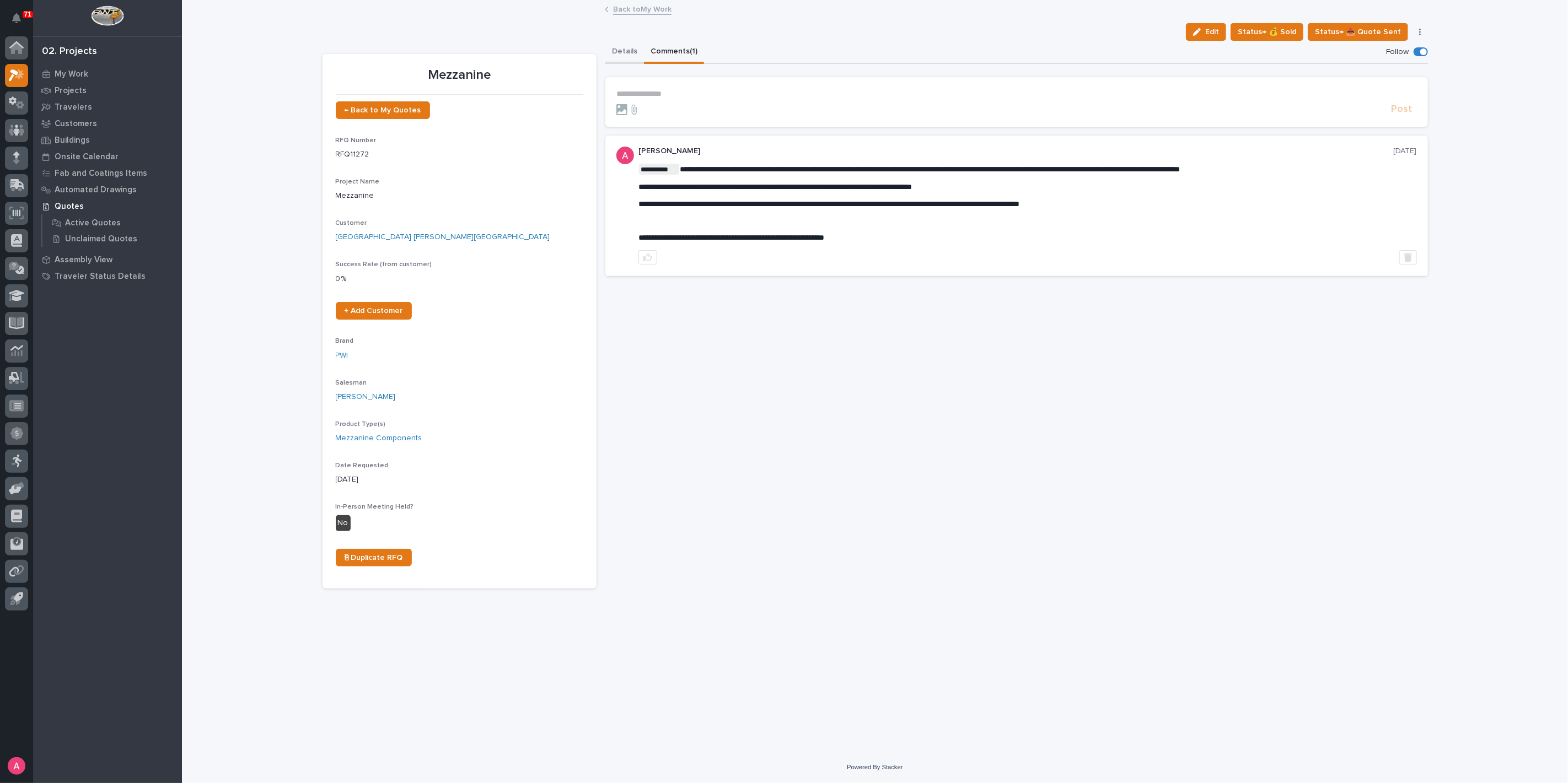
click at [621, 51] on button "Details" at bounding box center [625, 52] width 39 height 23
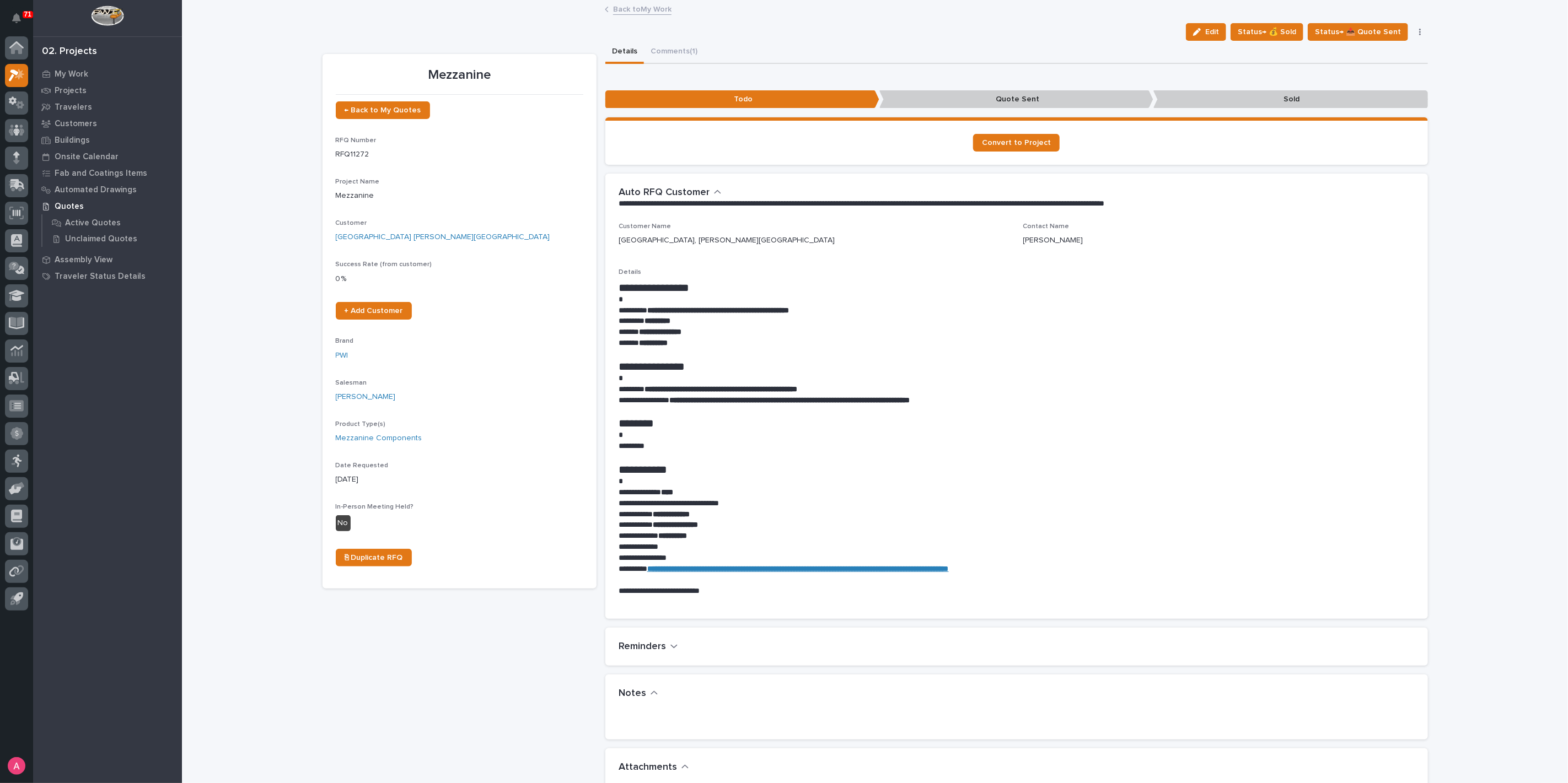
click at [714, 191] on icon "button" at bounding box center [717, 192] width 6 height 4
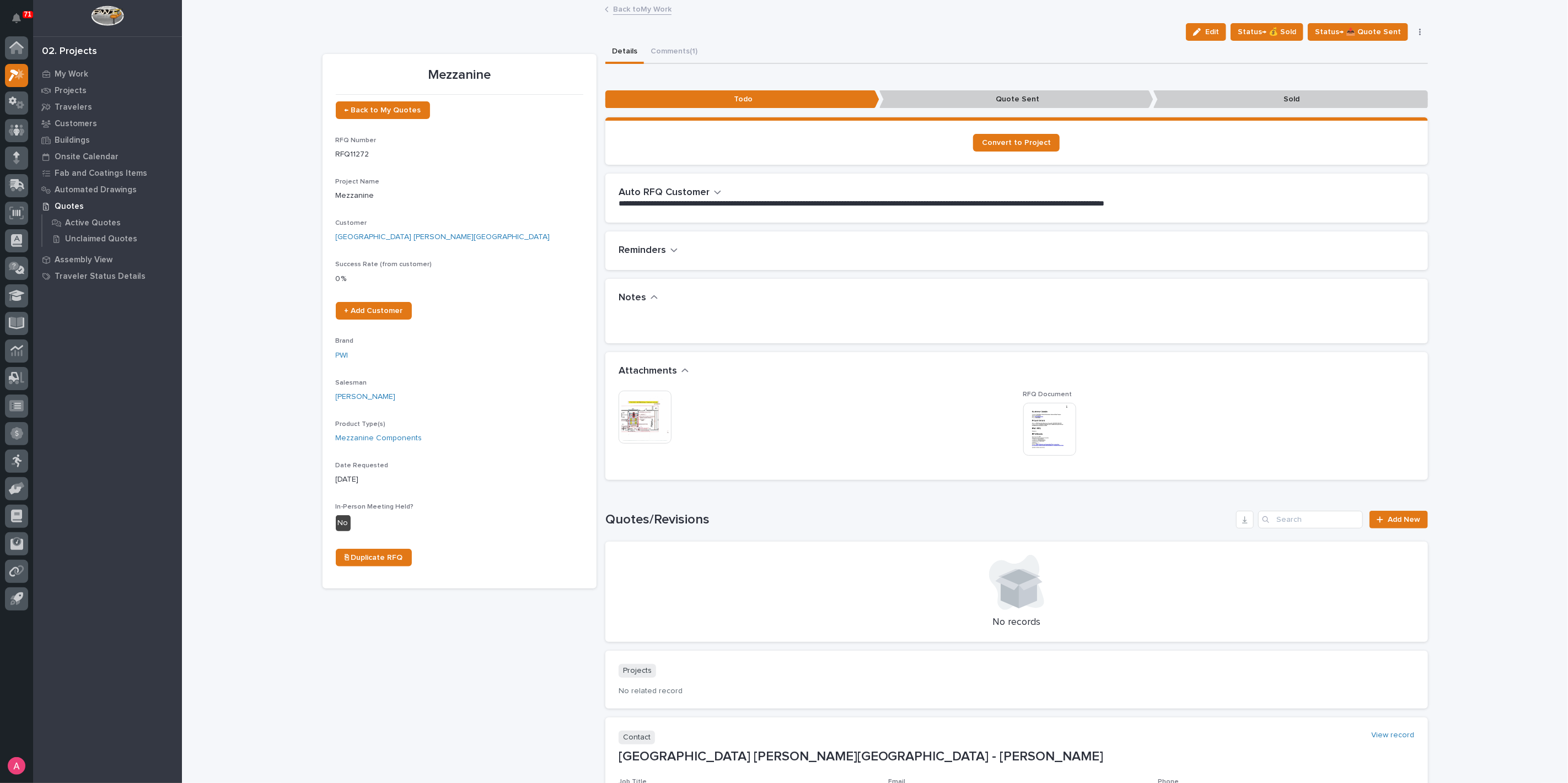
click at [1412, 28] on button "button" at bounding box center [1420, 32] width 15 height 8
click at [1365, 216] on span "🚩 Edit Flags" at bounding box center [1351, 213] width 44 height 14
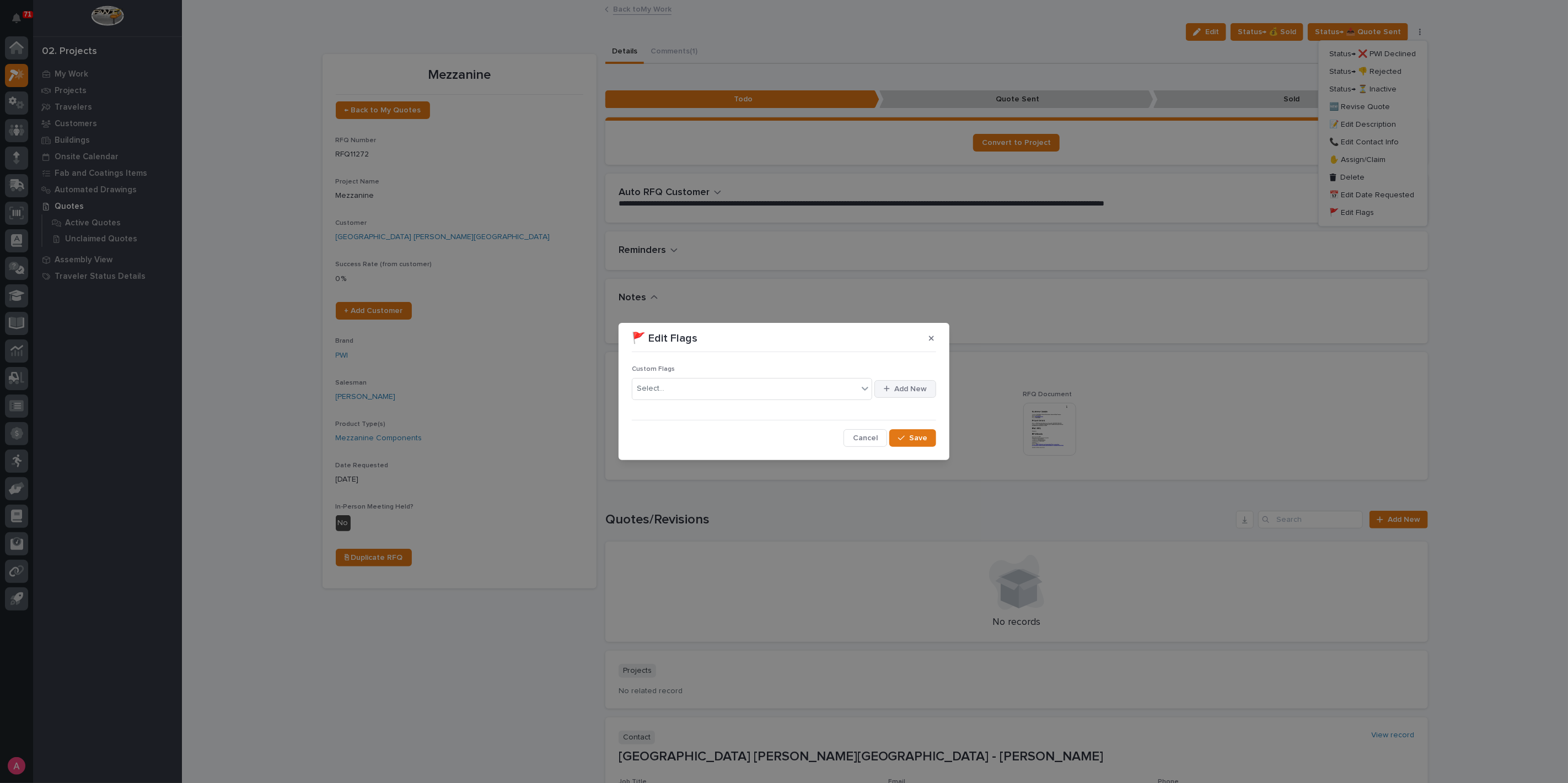
click at [901, 389] on span "Add New" at bounding box center [910, 389] width 32 height 10
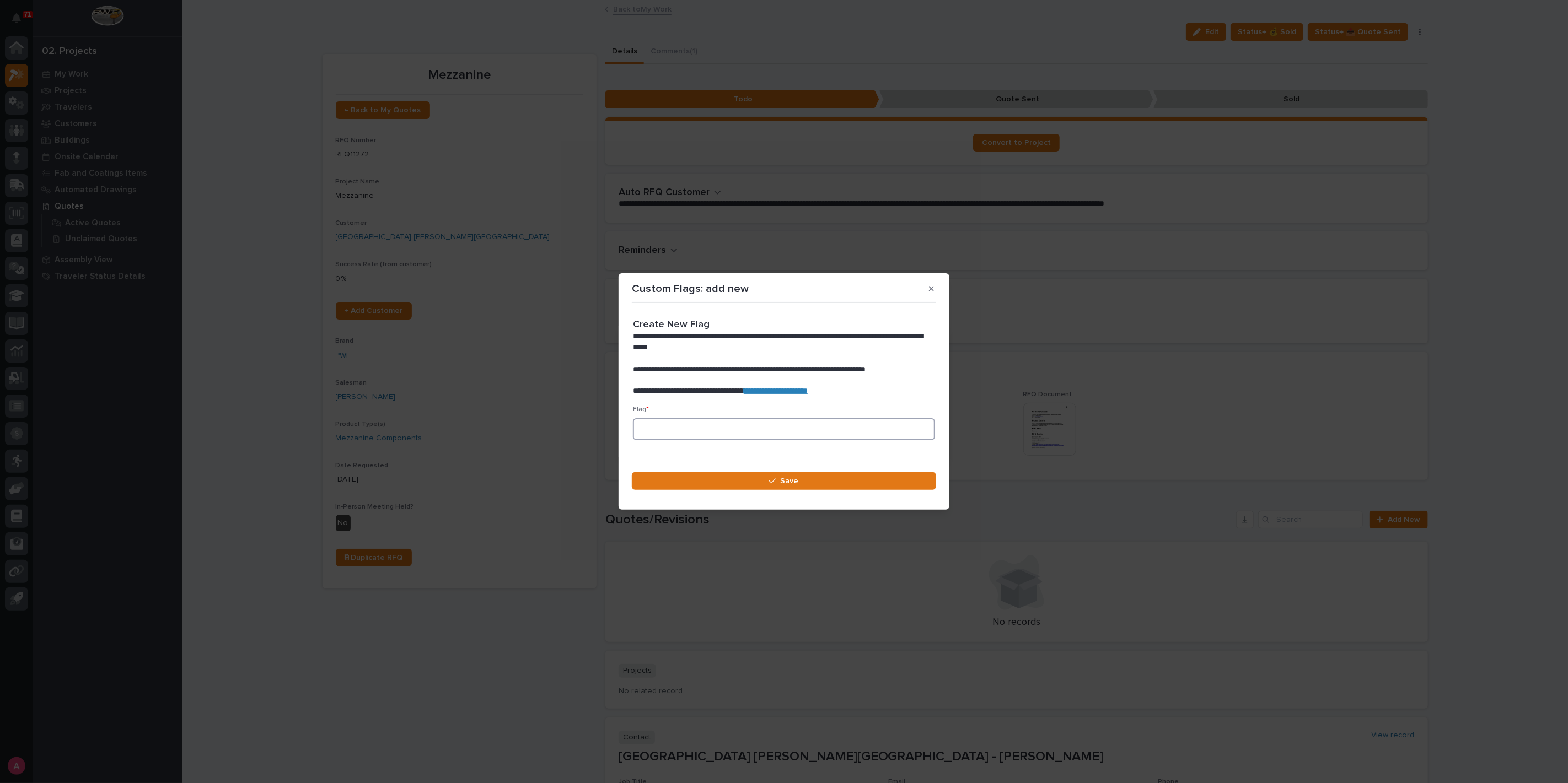
click at [801, 429] on input at bounding box center [783, 429] width 302 height 22
drag, startPoint x: 799, startPoint y: 432, endPoint x: 787, endPoint y: 430, distance: 12.2
click at [785, 432] on input at bounding box center [783, 429] width 302 height 22
click at [807, 389] on link "**********" at bounding box center [775, 391] width 64 height 8
paste input "⏳"
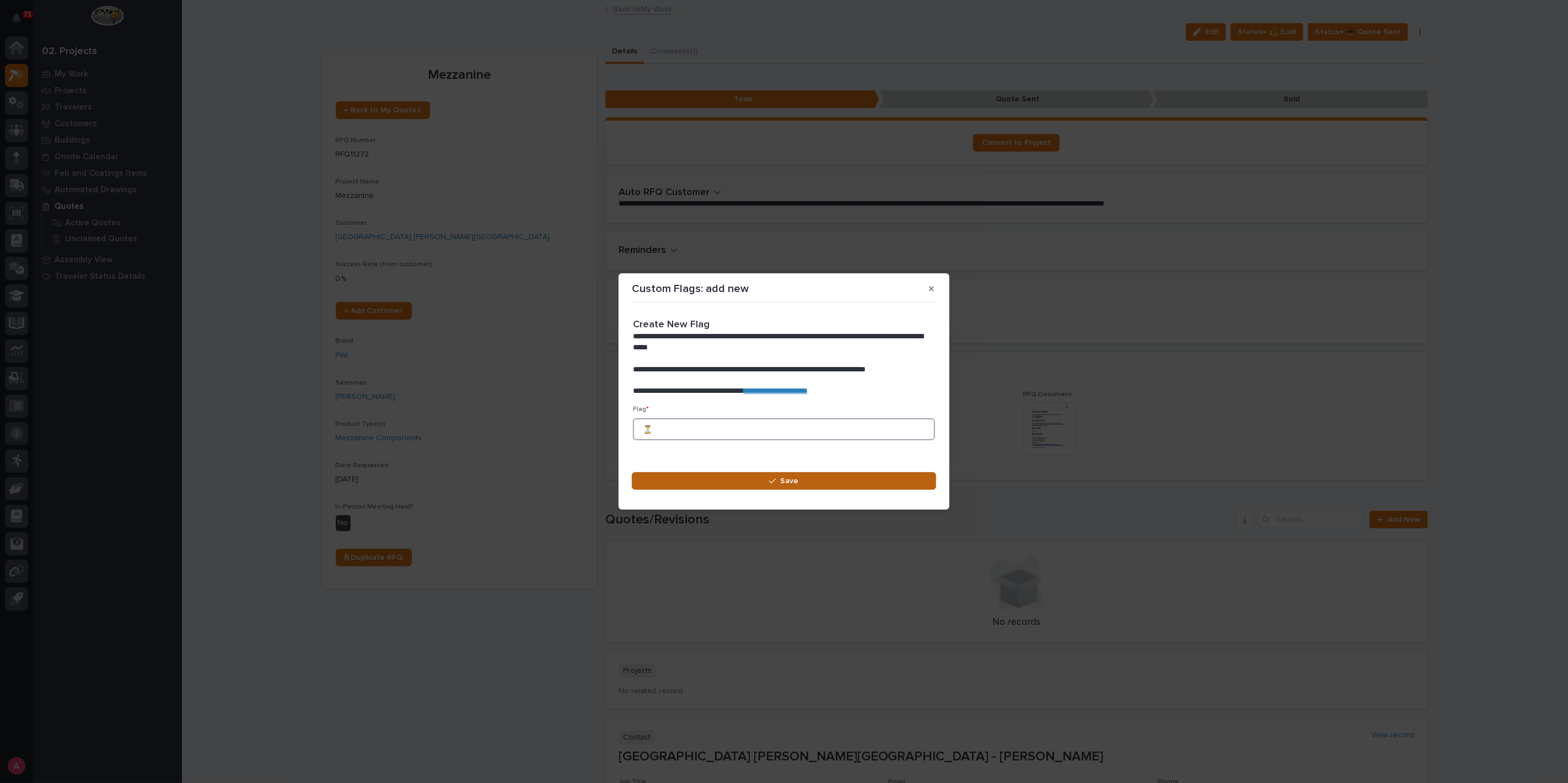
type input "⏳"
click at [763, 479] on button "Save" at bounding box center [784, 481] width 304 height 17
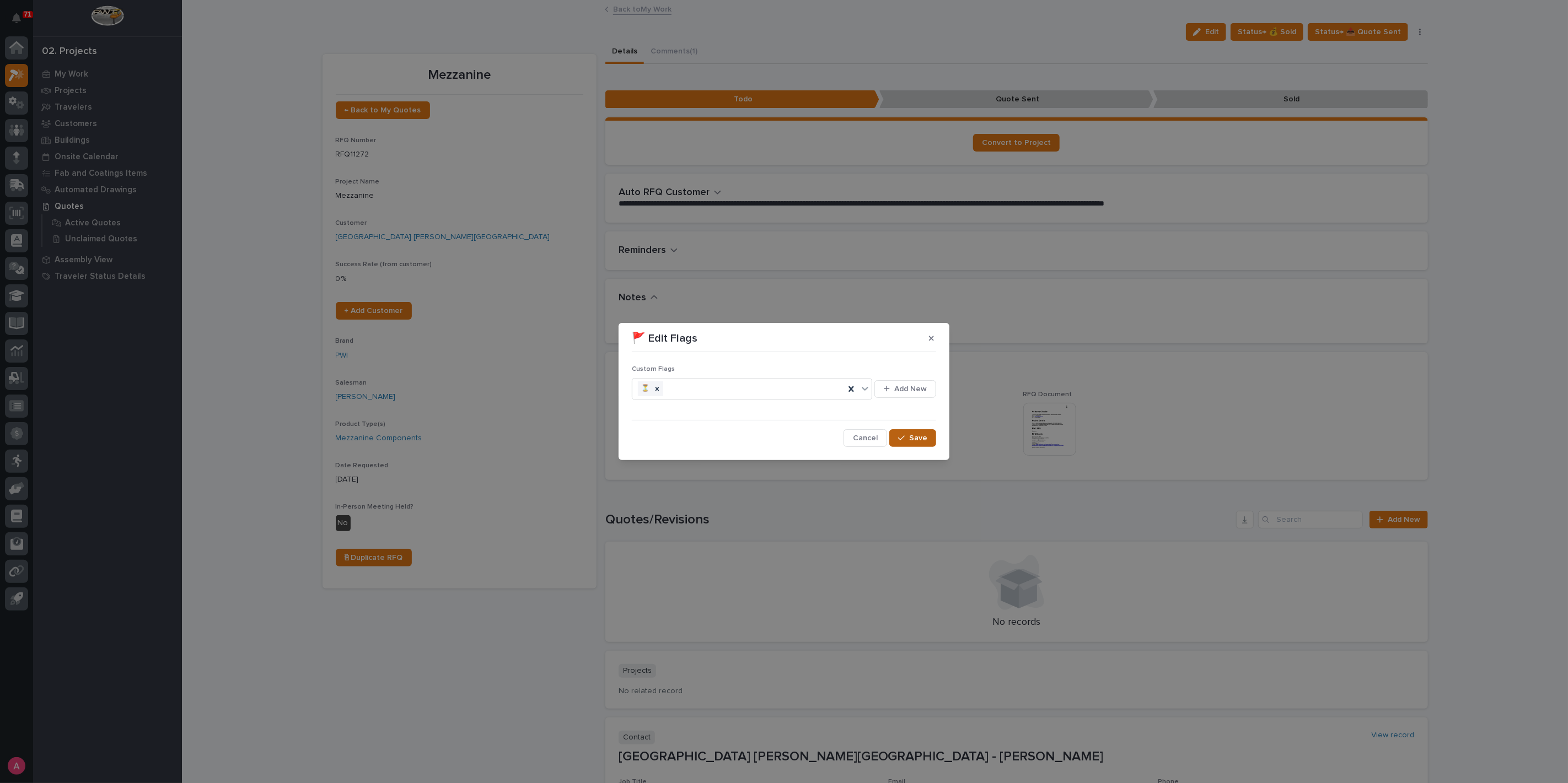
click at [914, 432] on button "Save" at bounding box center [912, 438] width 47 height 17
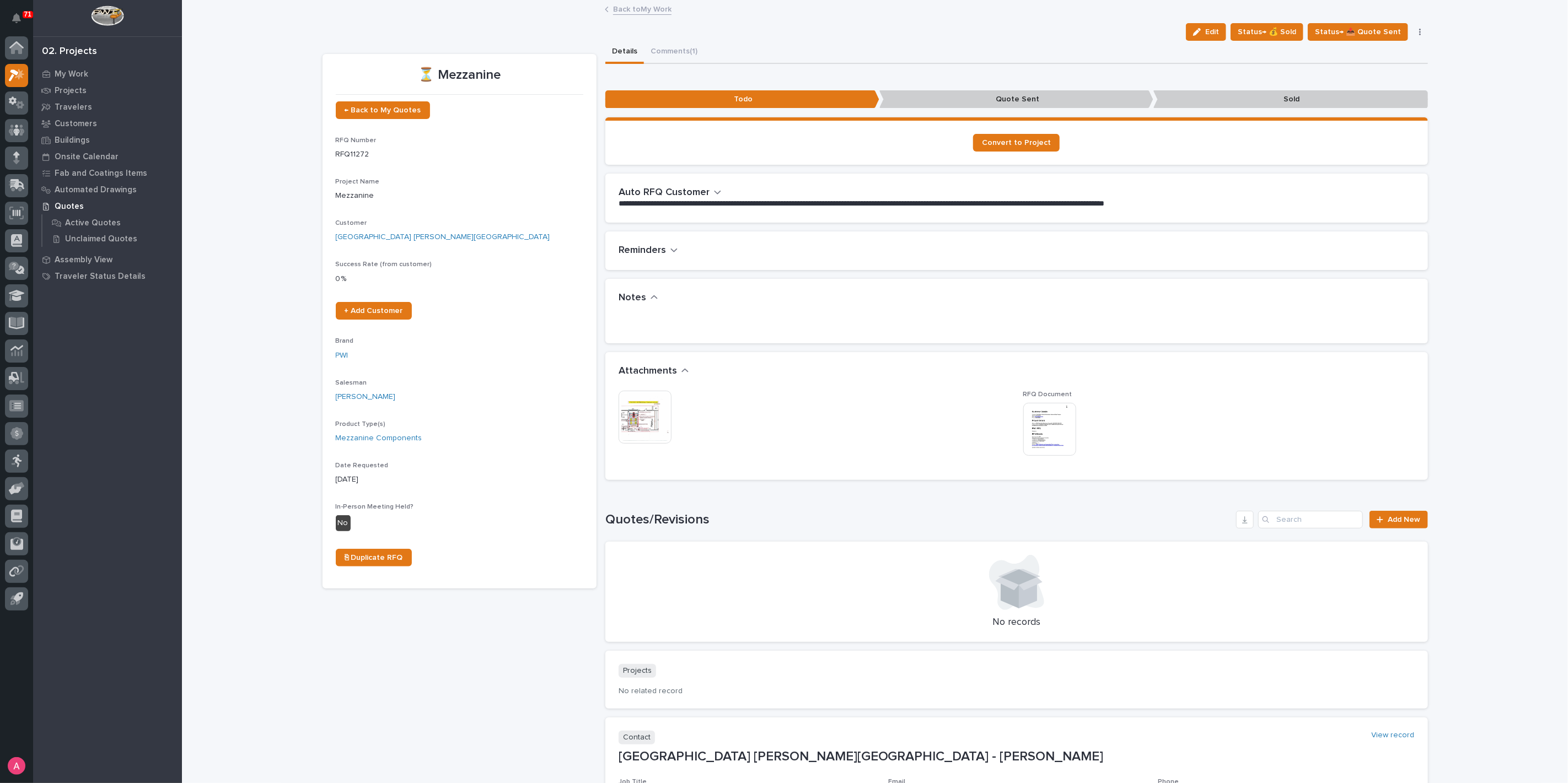
click at [631, 2] on link "Back to My Work" at bounding box center [642, 8] width 59 height 13
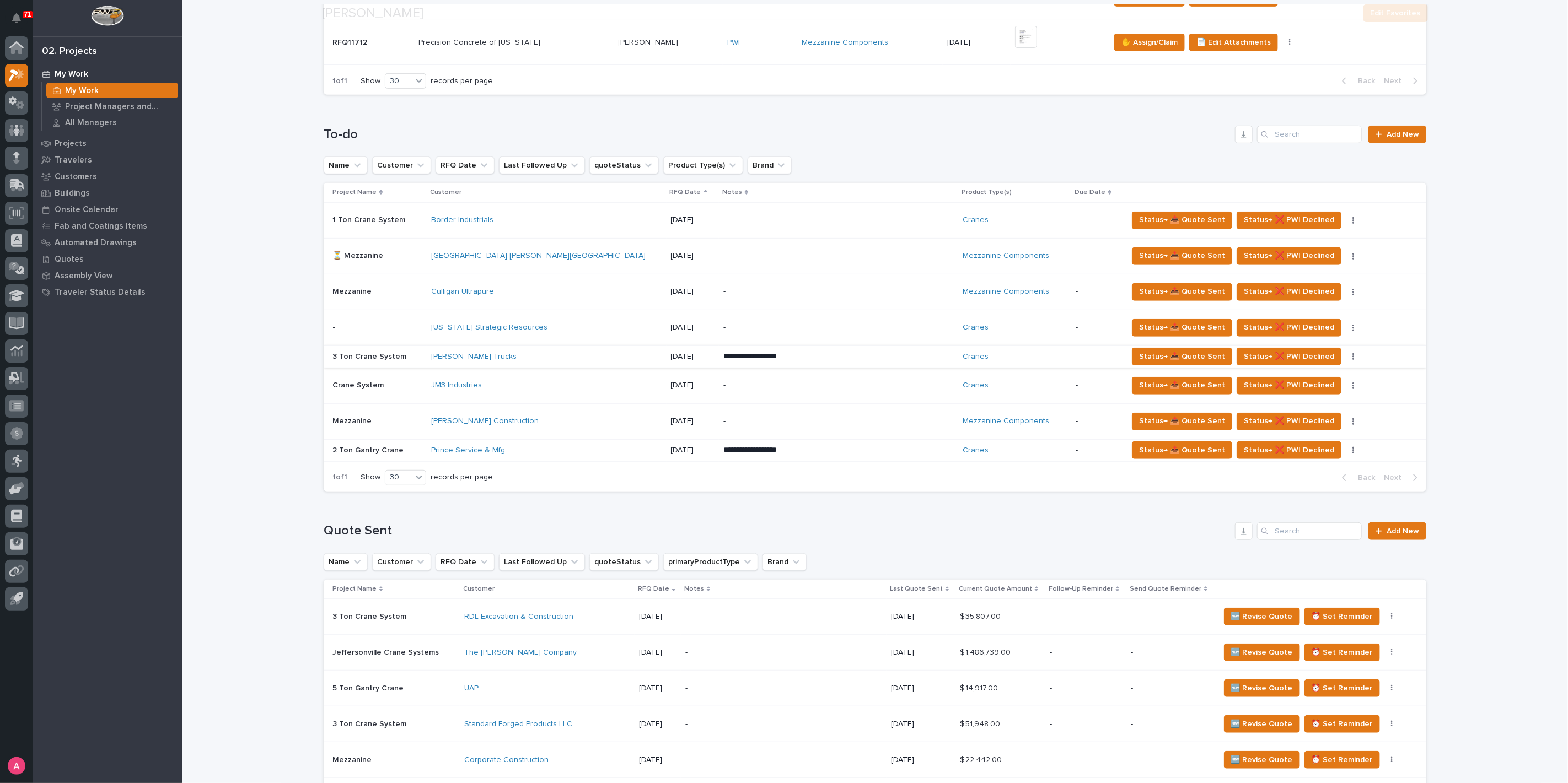
scroll to position [367, 0]
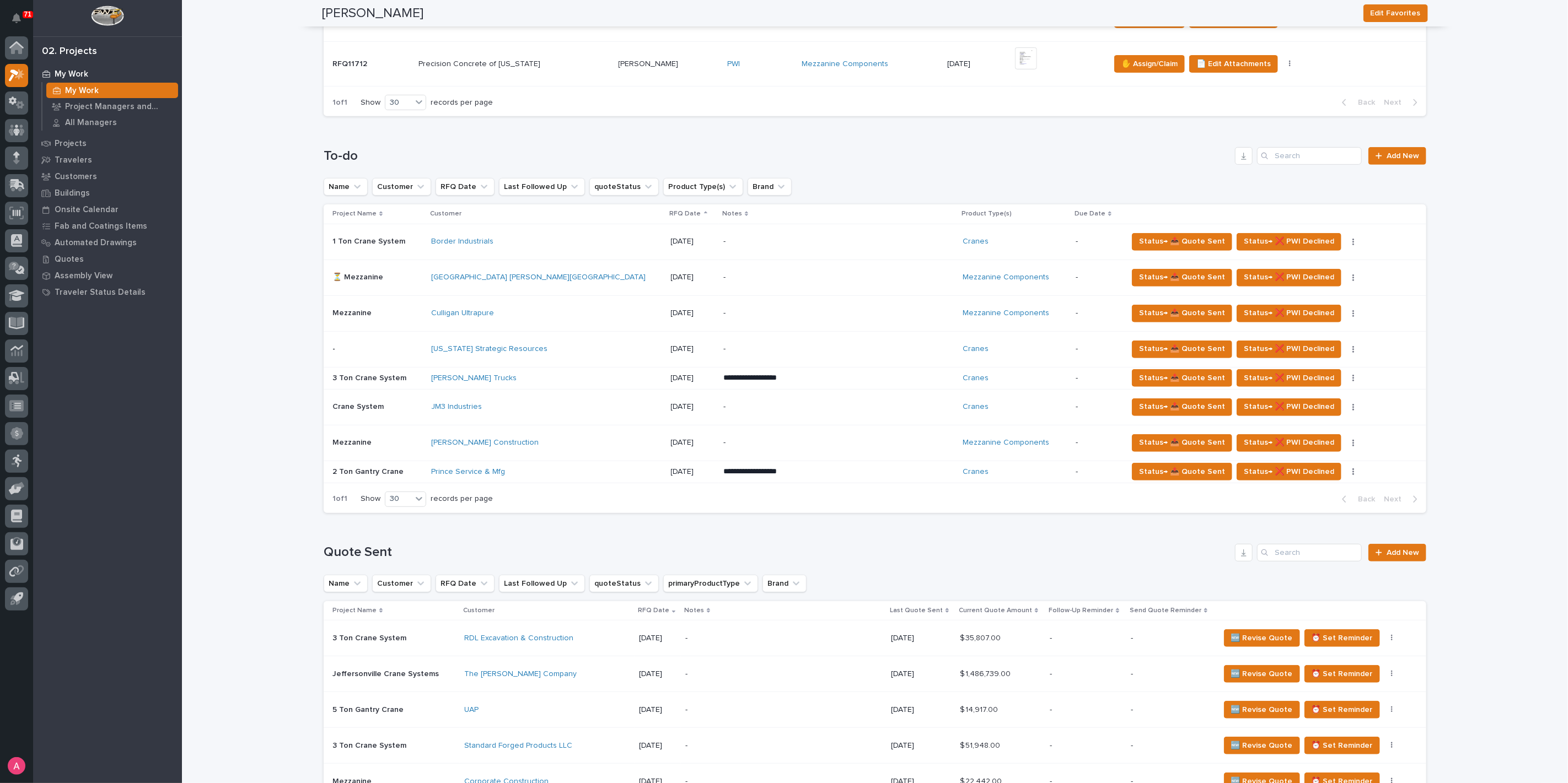
click at [640, 377] on div "[PERSON_NAME] Trucks" at bounding box center [546, 378] width 230 height 18
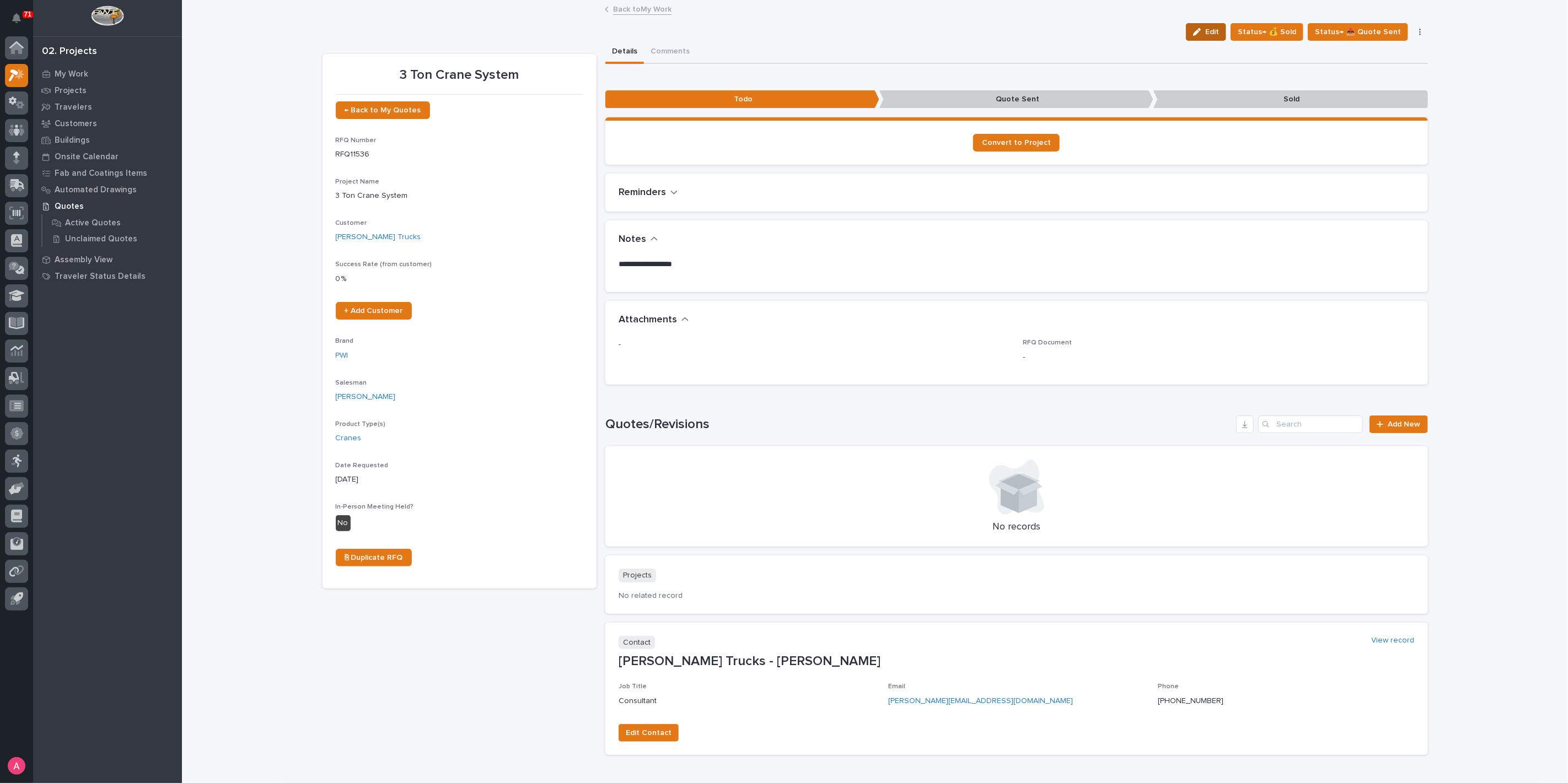
click at [1200, 26] on button "Edit" at bounding box center [1206, 32] width 40 height 17
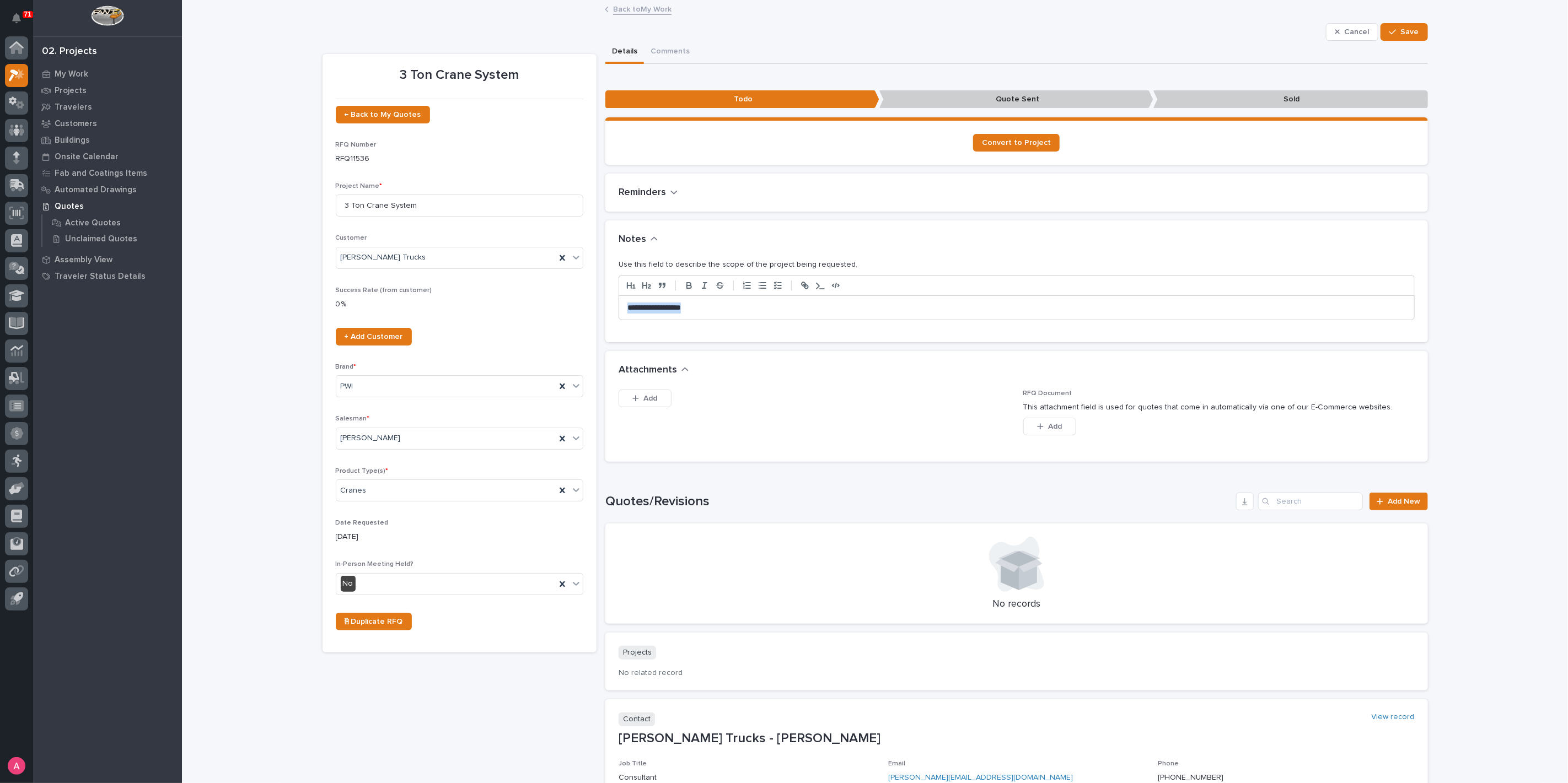
drag, startPoint x: 718, startPoint y: 306, endPoint x: 574, endPoint y: 324, distance: 145.1
click at [574, 324] on div "3 Ton Crane System ← Back to My Quotes RFQ Number RFQ11536 Project Name * 3 Ton…" at bounding box center [875, 440] width 1105 height 800
click at [1404, 28] on span "Save" at bounding box center [1409, 32] width 18 height 10
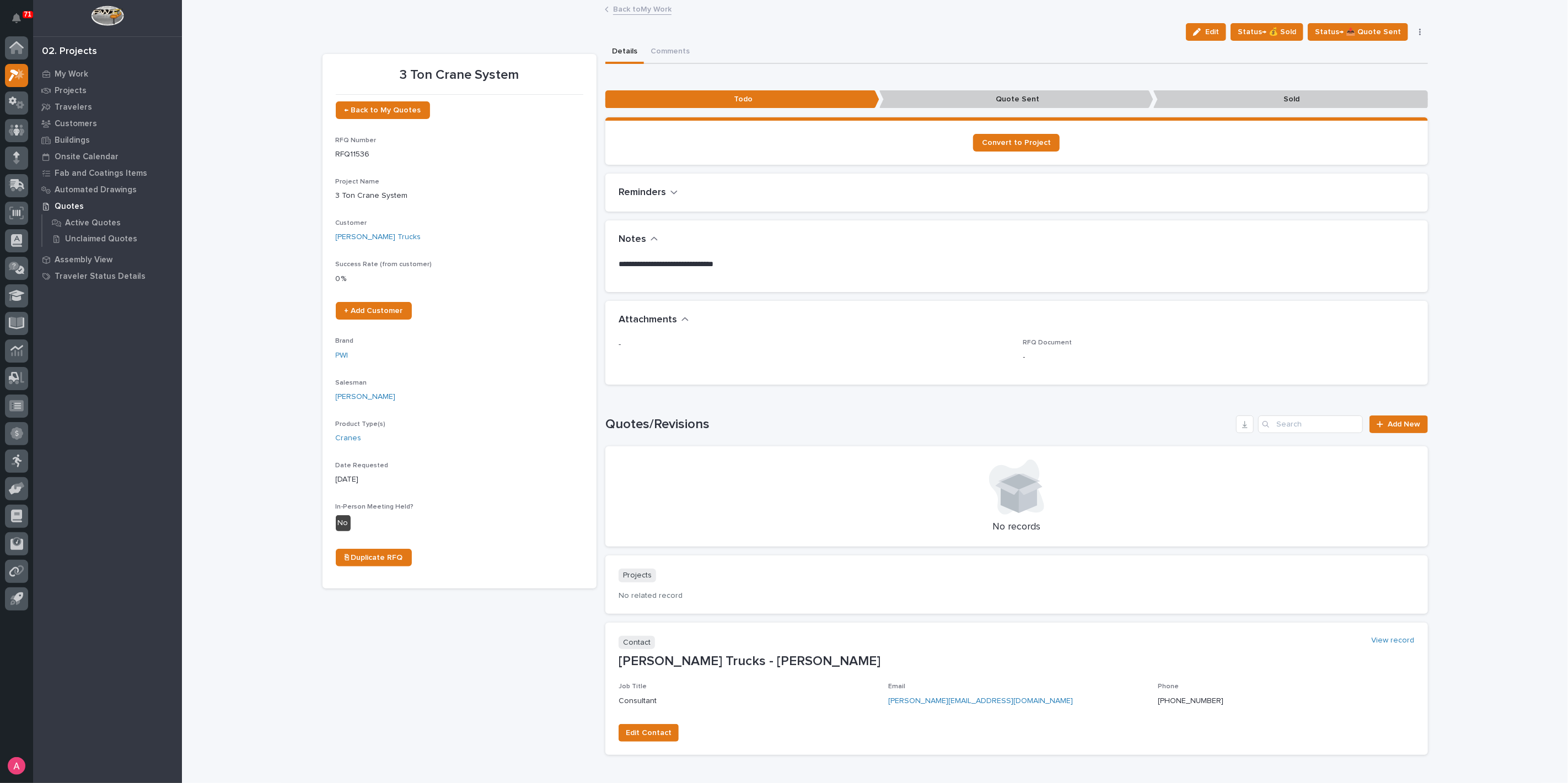
click at [625, 9] on link "Back to My Work" at bounding box center [642, 8] width 59 height 13
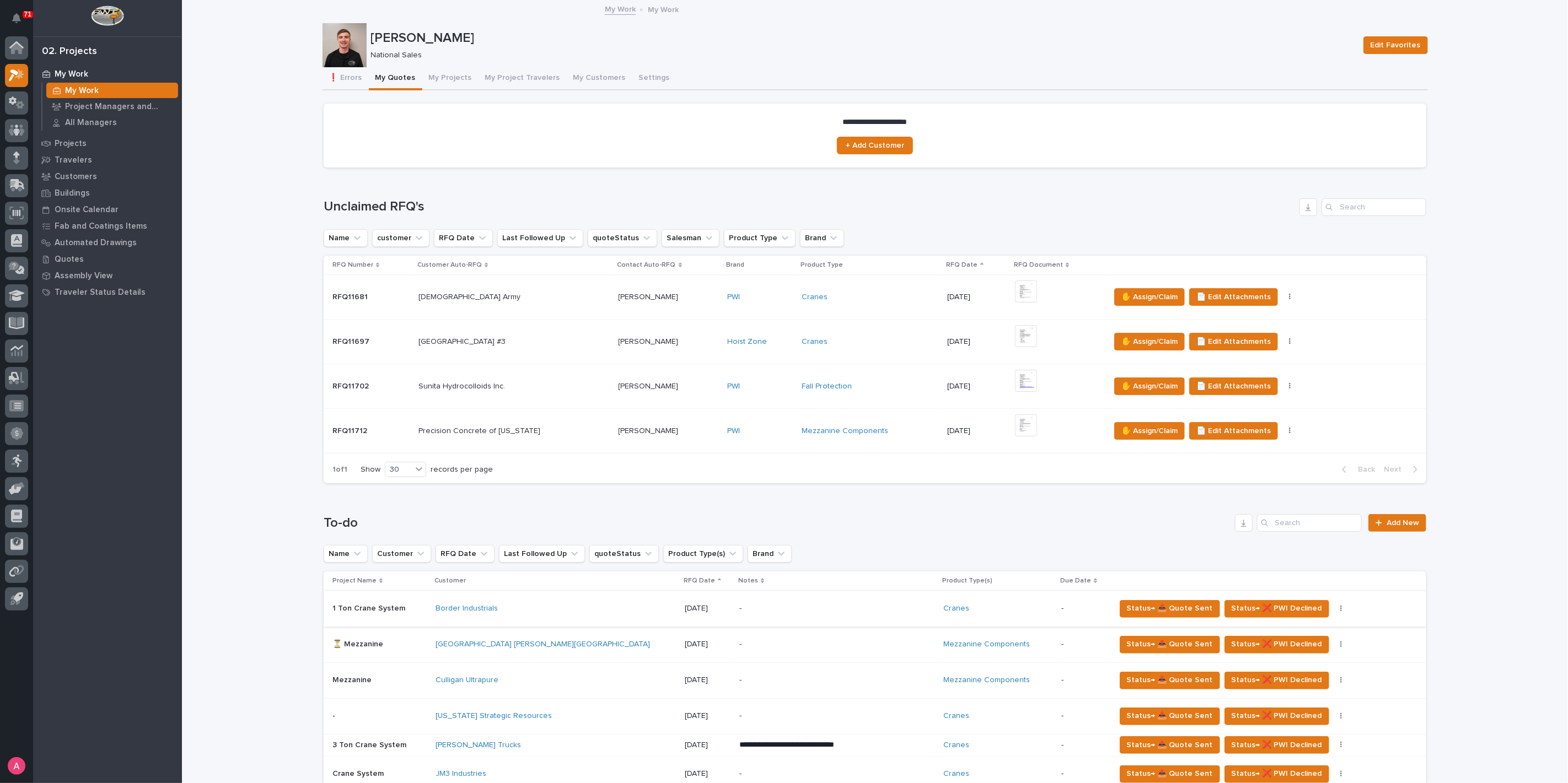
scroll to position [184, 0]
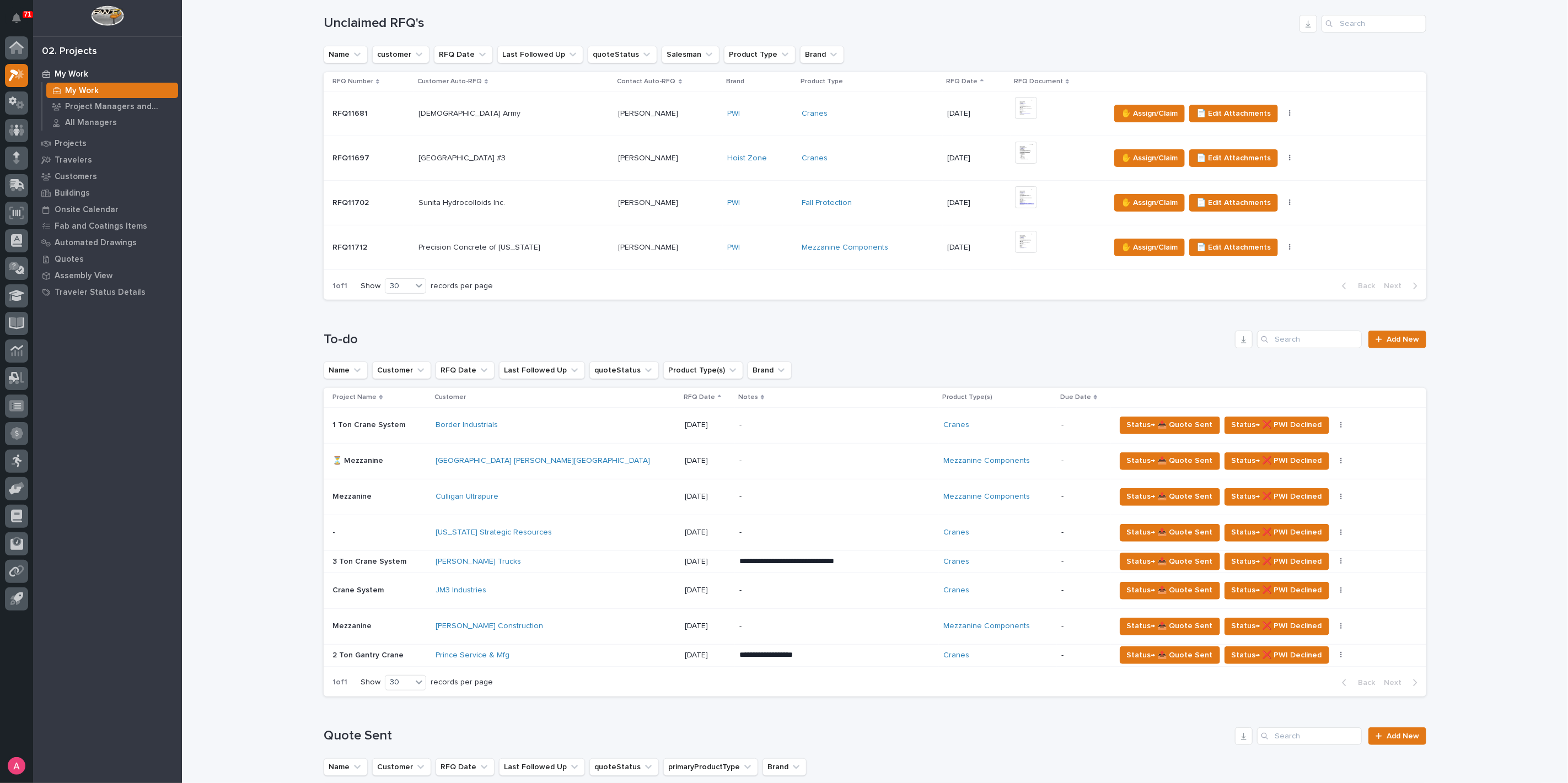
click at [785, 421] on p "-" at bounding box center [836, 425] width 193 height 10
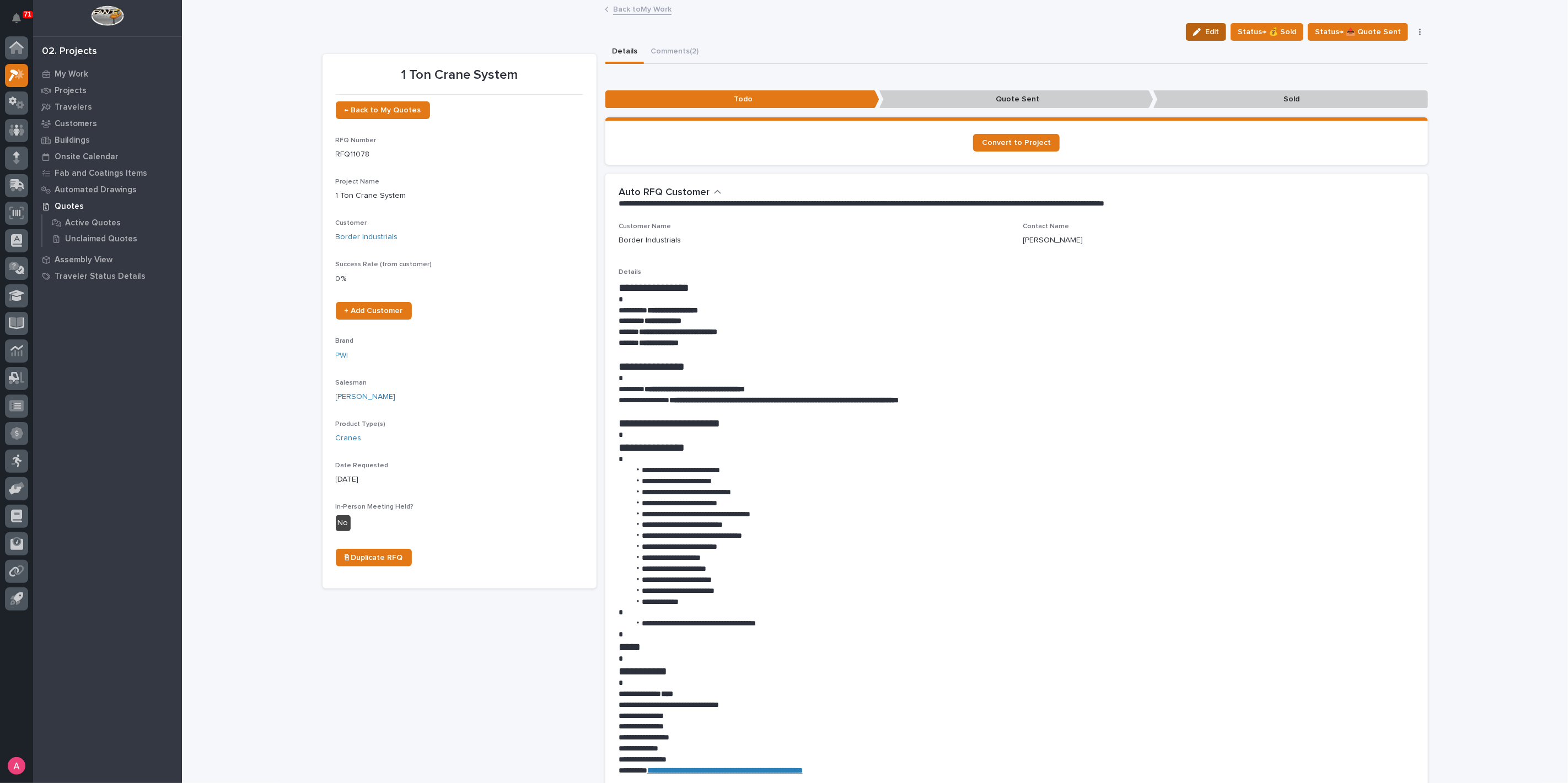
click at [1213, 30] on span "Edit" at bounding box center [1211, 32] width 14 height 10
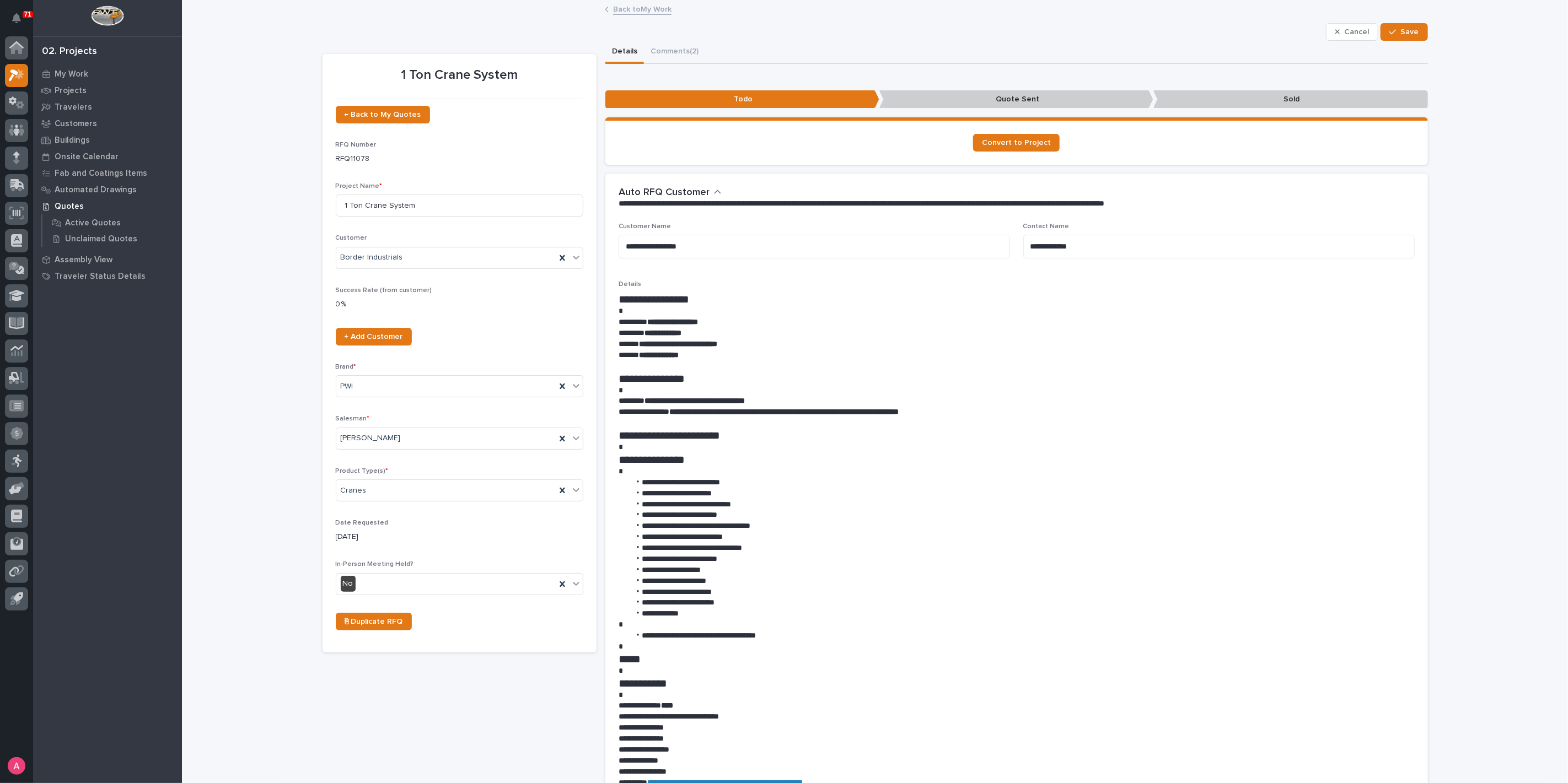
click at [714, 196] on icon "button" at bounding box center [718, 192] width 8 height 10
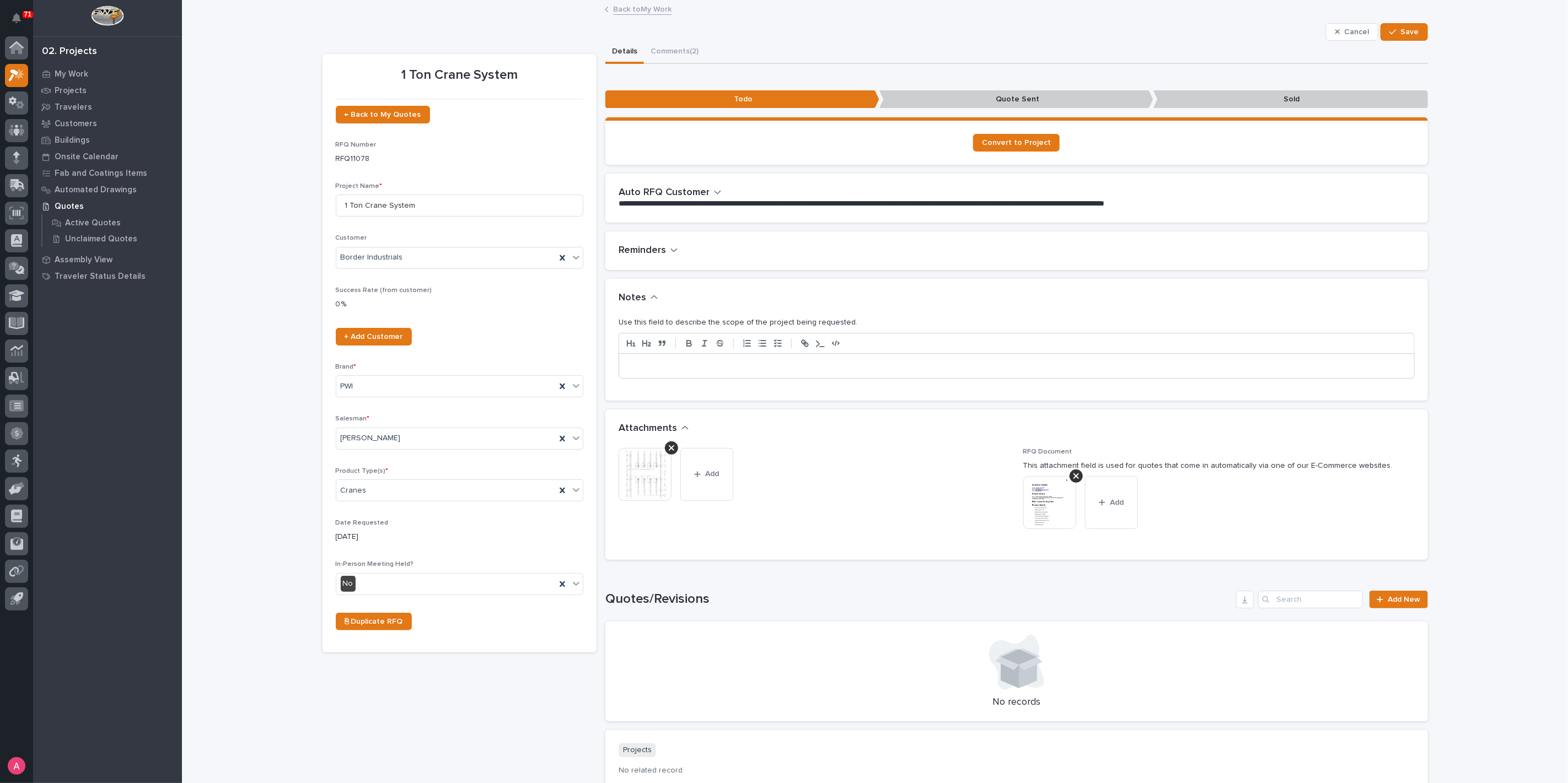
click at [726, 362] on p at bounding box center [1016, 365] width 778 height 11
click at [1408, 30] on span "Save" at bounding box center [1409, 32] width 18 height 10
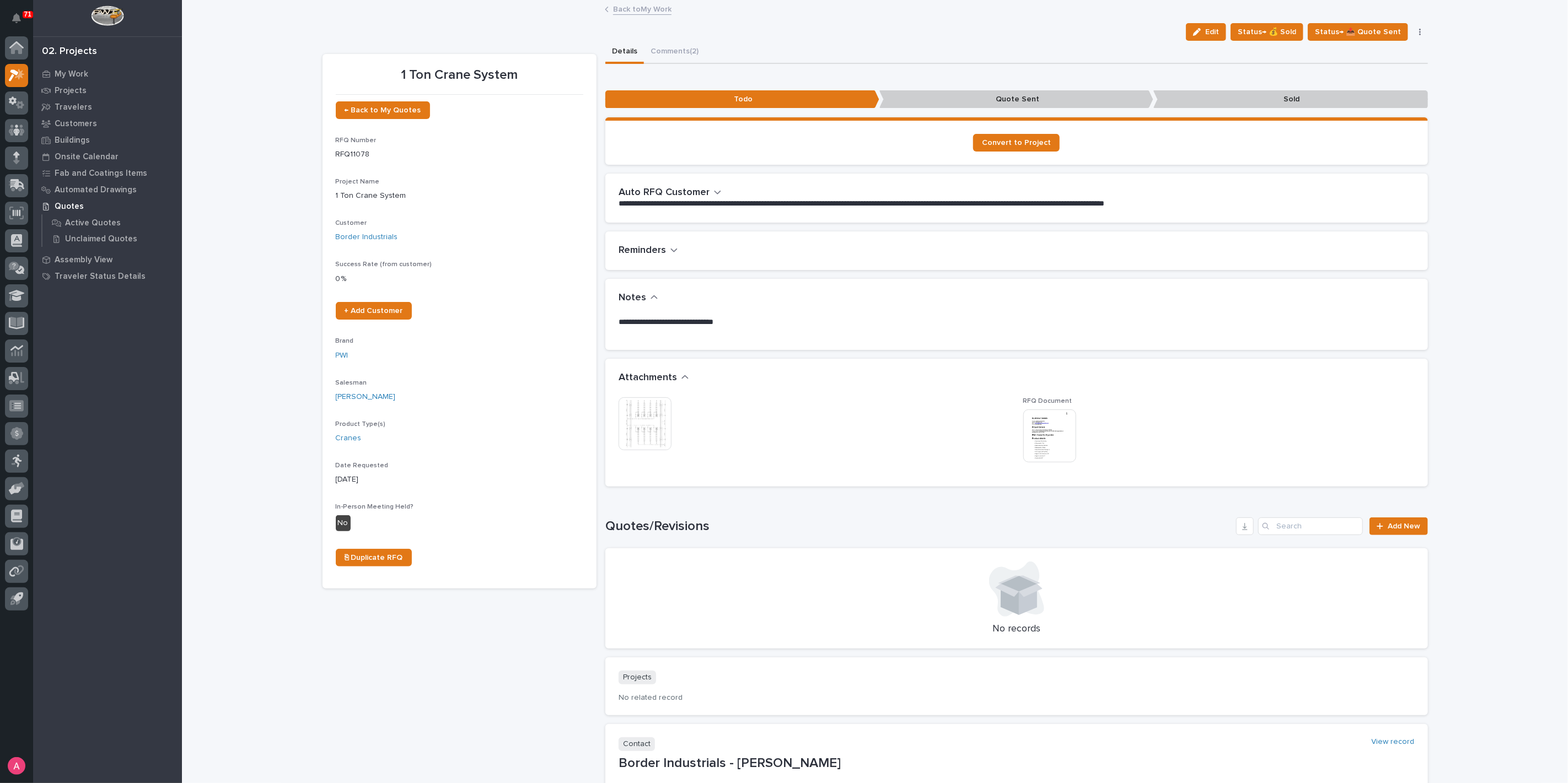
click at [629, 9] on link "Back to My Work" at bounding box center [642, 8] width 59 height 13
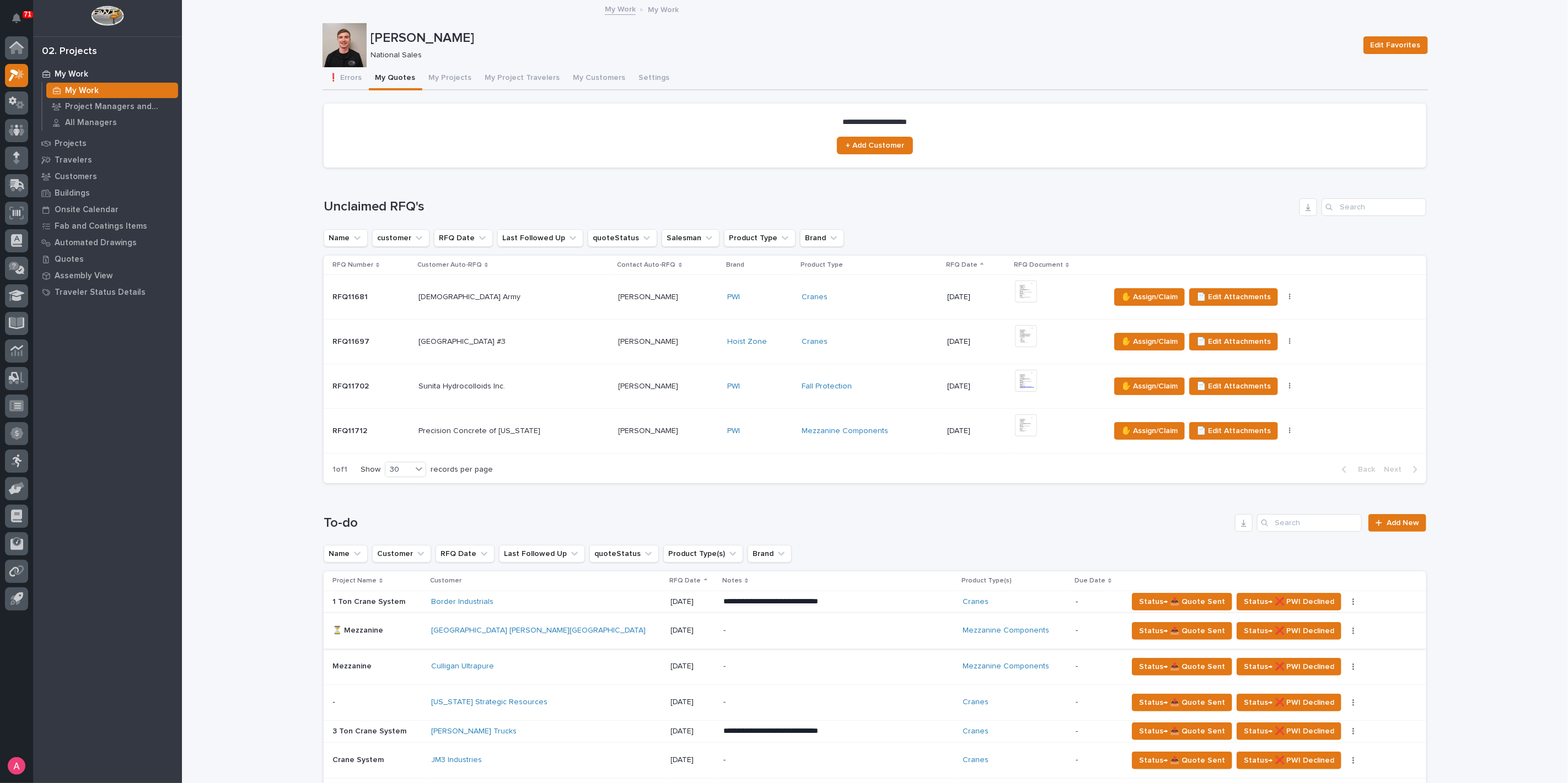
scroll to position [184, 0]
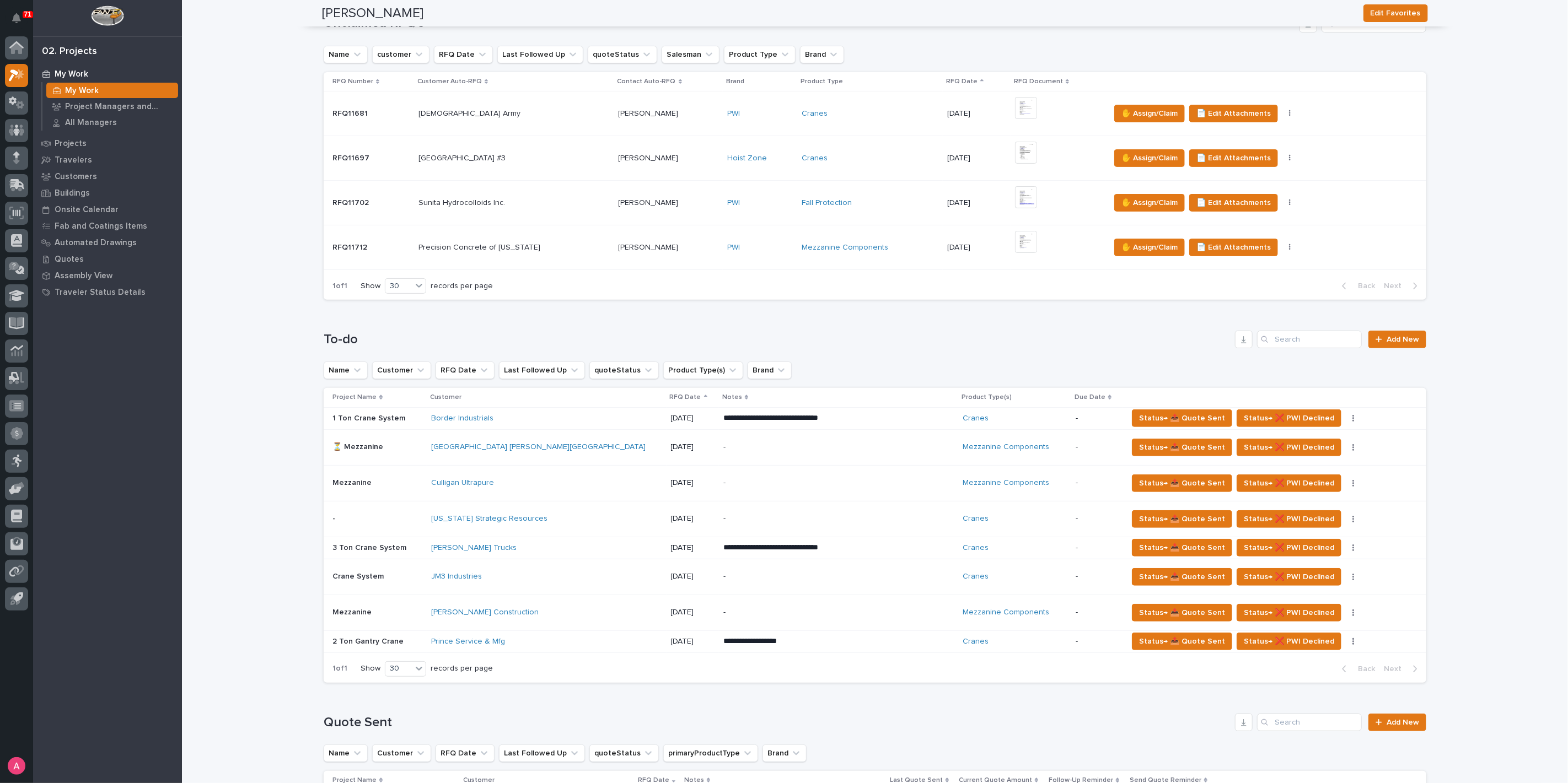
click at [714, 474] on div "[DATE]" at bounding box center [692, 483] width 44 height 18
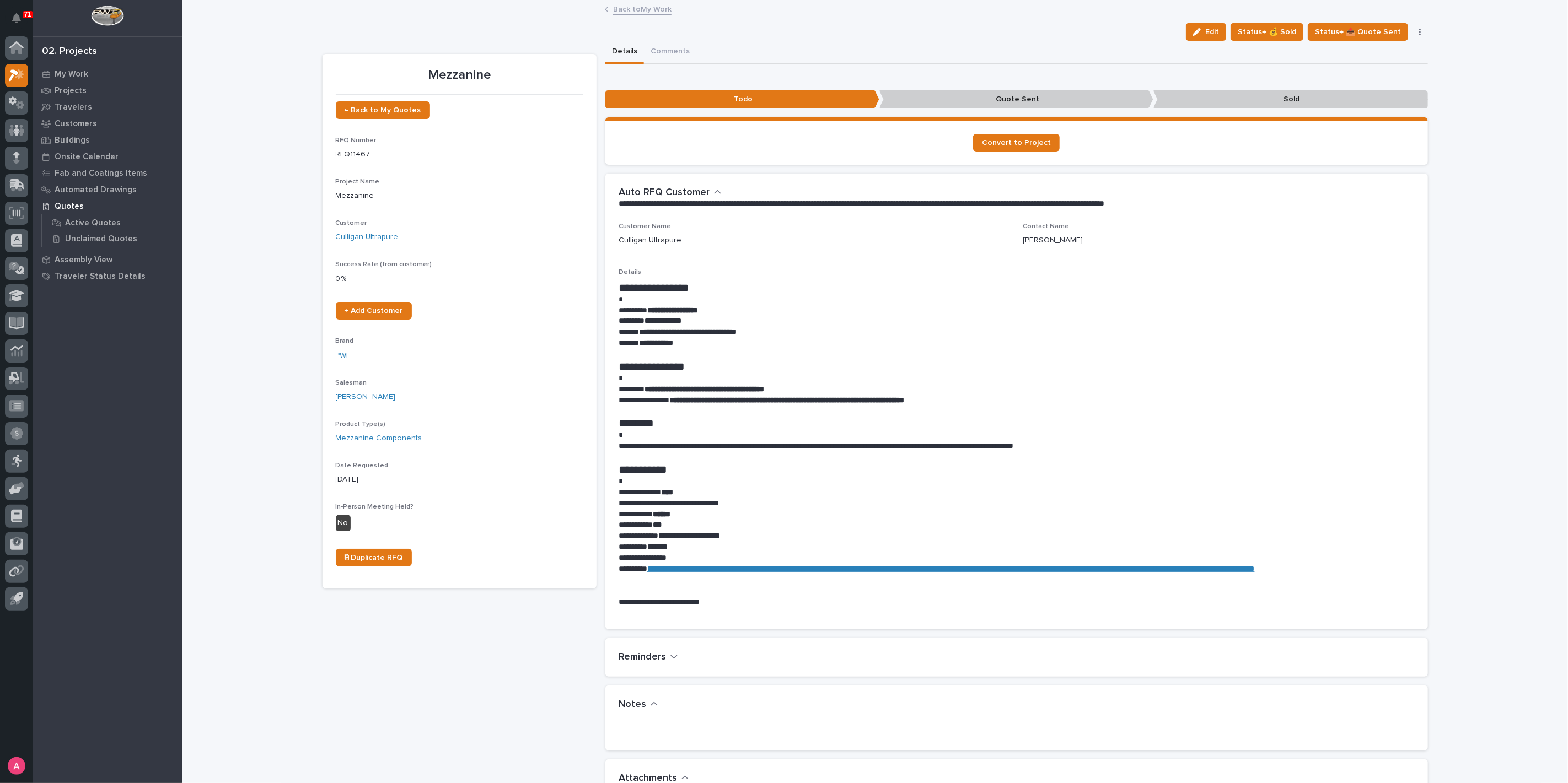
click at [714, 191] on icon "button" at bounding box center [717, 192] width 6 height 4
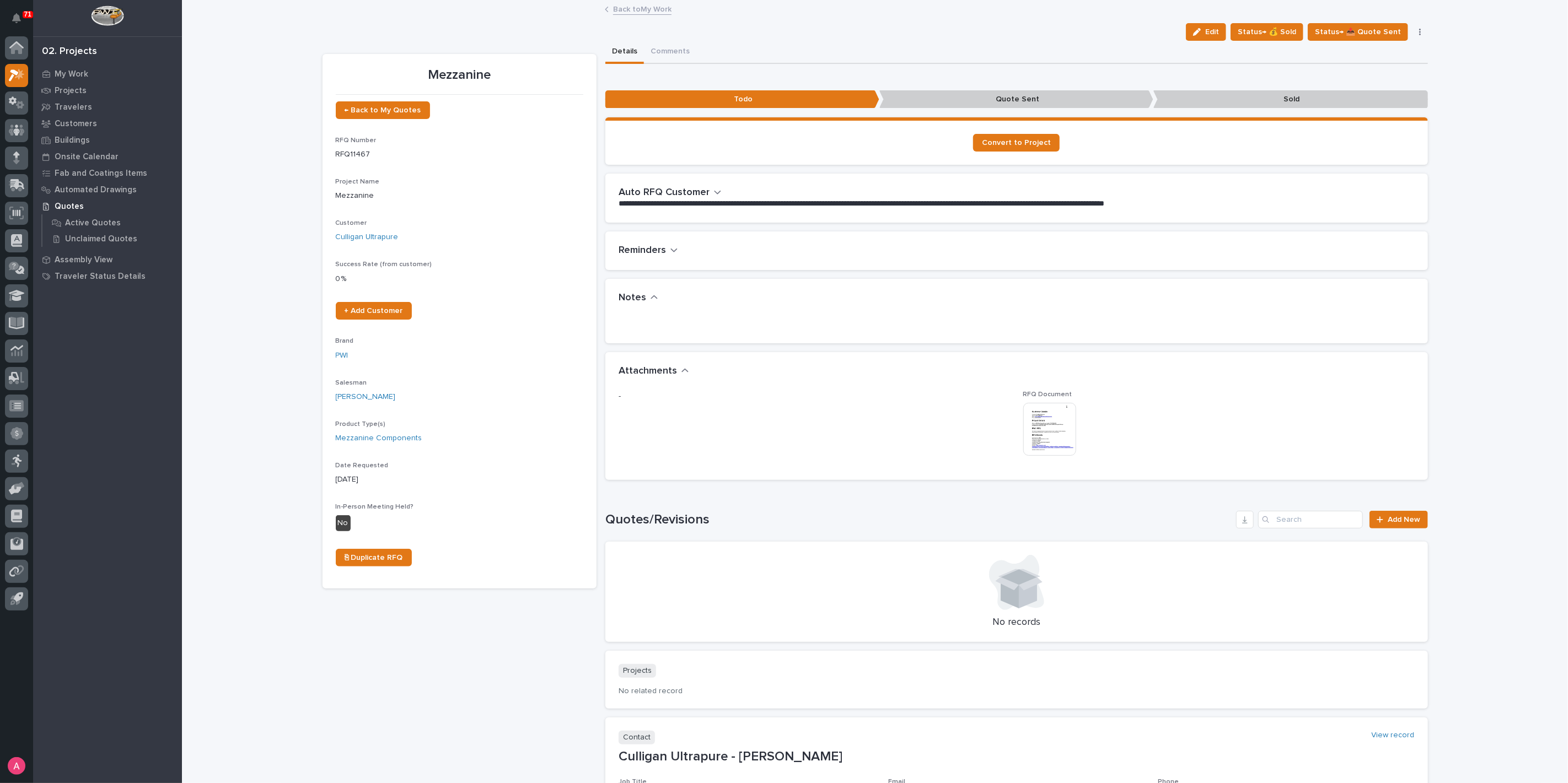
click at [1028, 420] on img at bounding box center [1050, 429] width 53 height 53
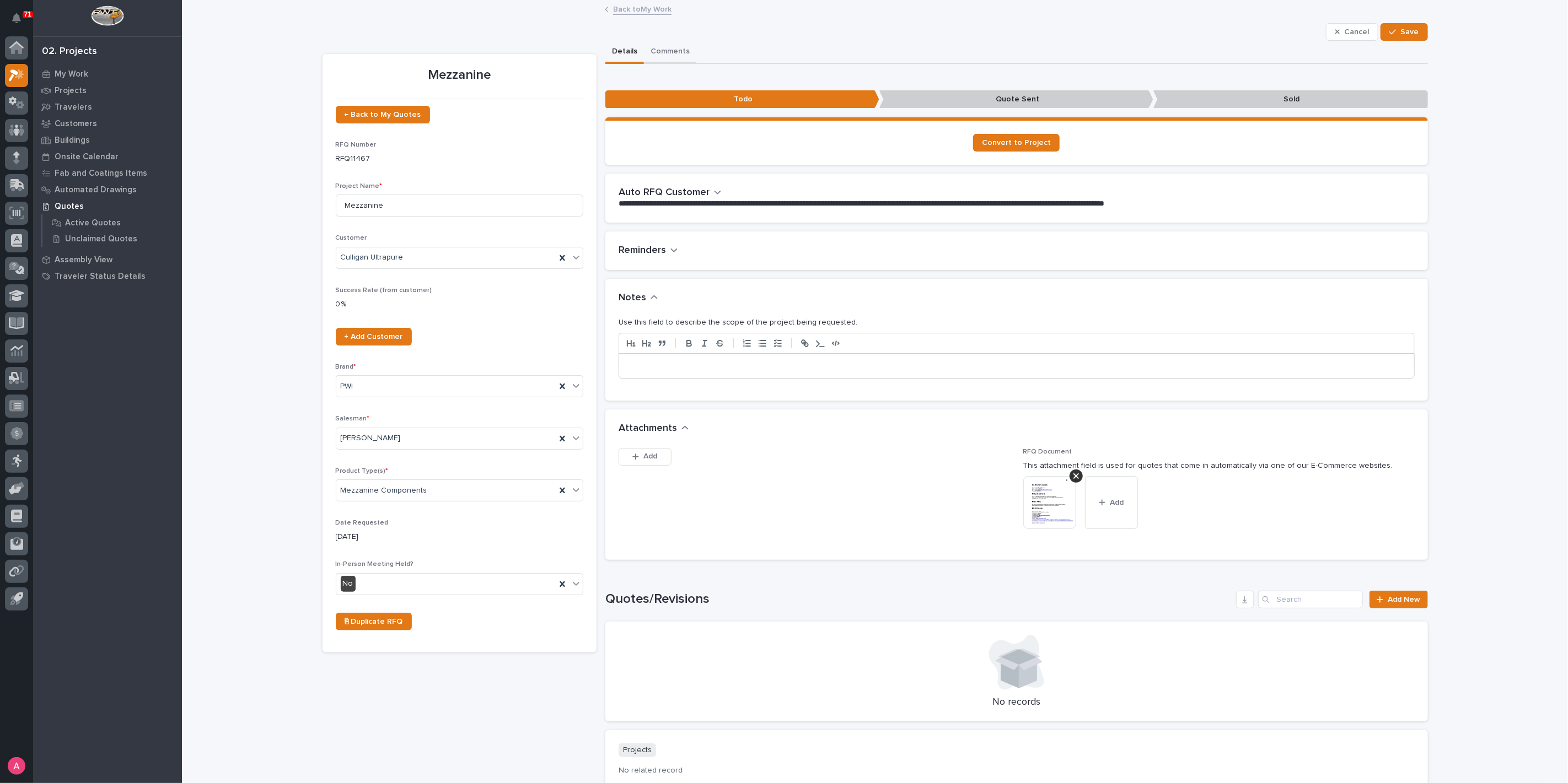
click at [659, 46] on button "Comments" at bounding box center [670, 52] width 52 height 23
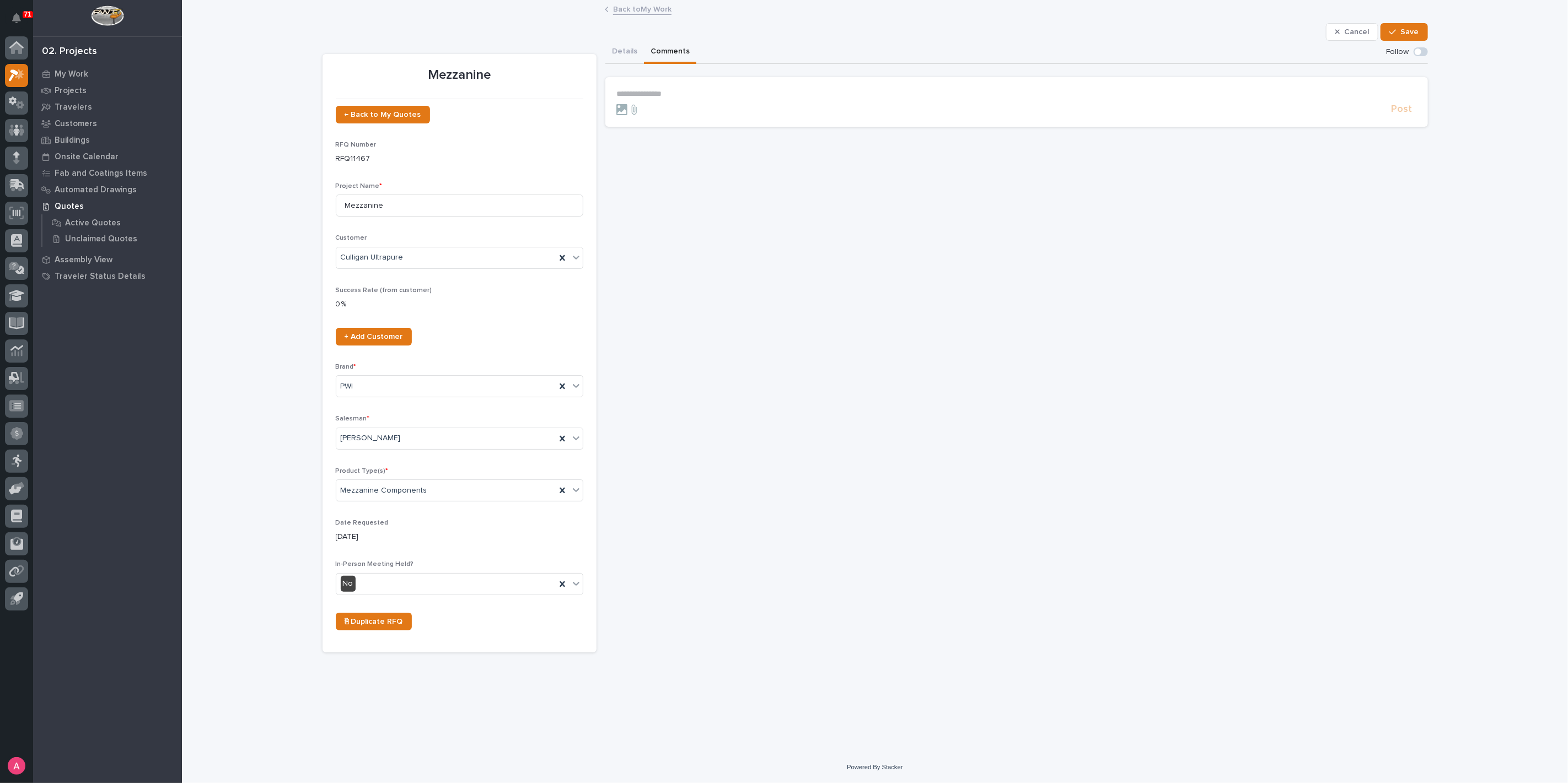
click at [699, 92] on p "**********" at bounding box center [1016, 94] width 800 height 10
click at [699, 92] on p "﻿ * ********* ﻿ ﻿" at bounding box center [1016, 95] width 800 height 11
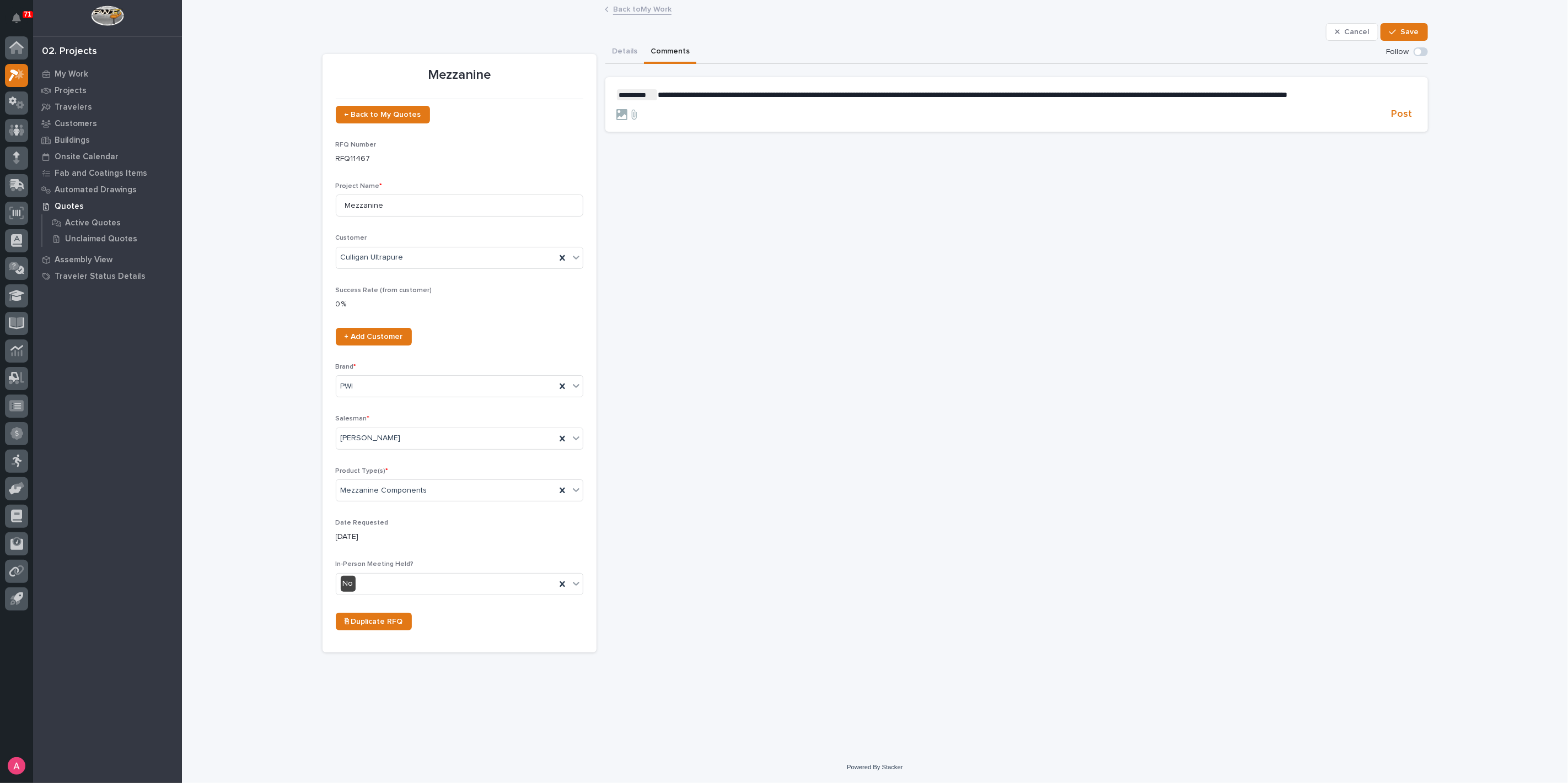
click at [1404, 92] on p "**********" at bounding box center [1016, 95] width 800 height 11
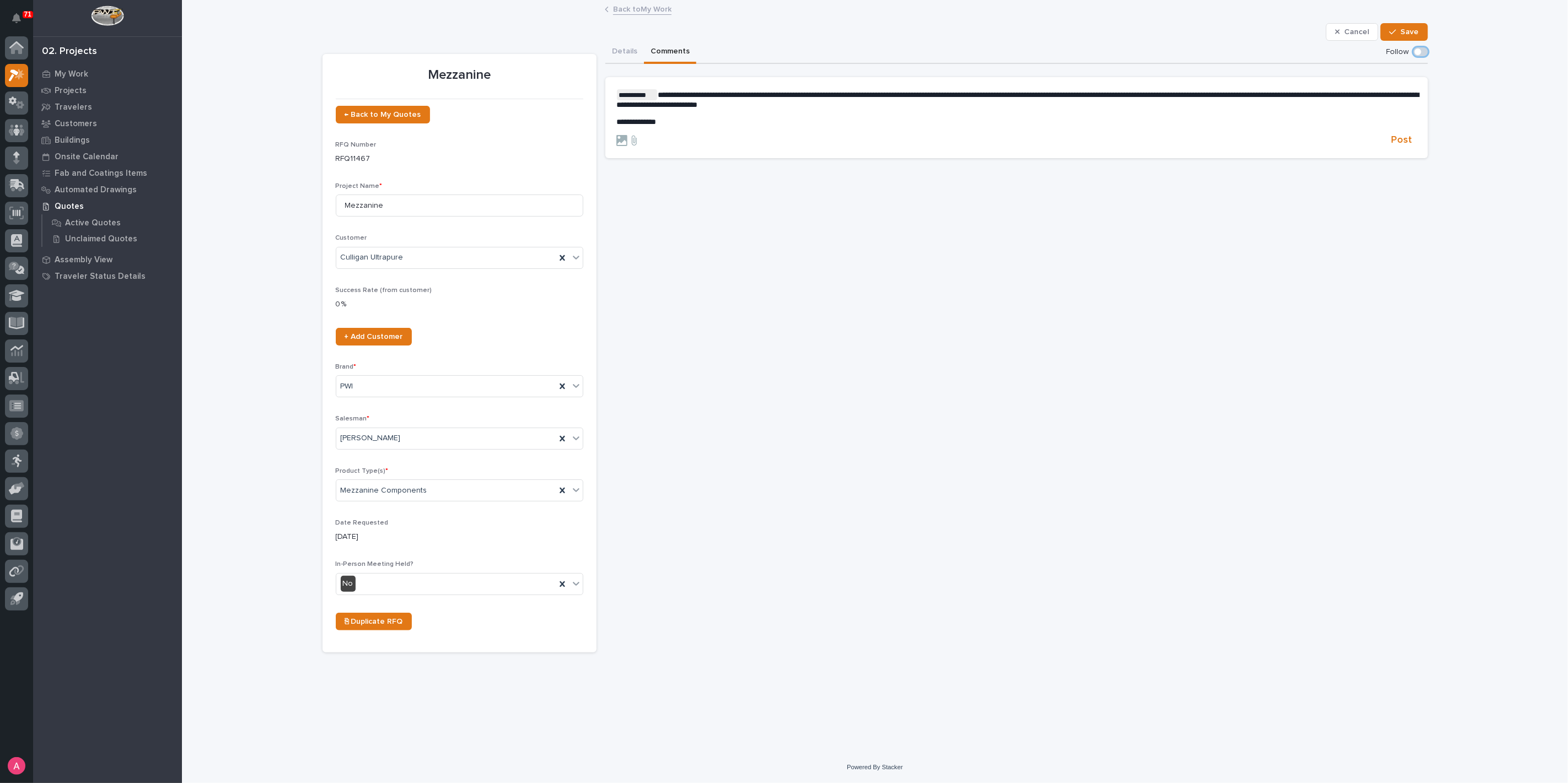
click at [720, 124] on p "**********" at bounding box center [1016, 122] width 800 height 10
click at [838, 123] on p "**********" at bounding box center [1016, 122] width 800 height 10
click at [1083, 128] on form "**********" at bounding box center [1016, 119] width 800 height 58
click at [1150, 127] on form "**********" at bounding box center [1016, 119] width 800 height 58
click at [1068, 117] on p "**********" at bounding box center [1016, 122] width 800 height 10
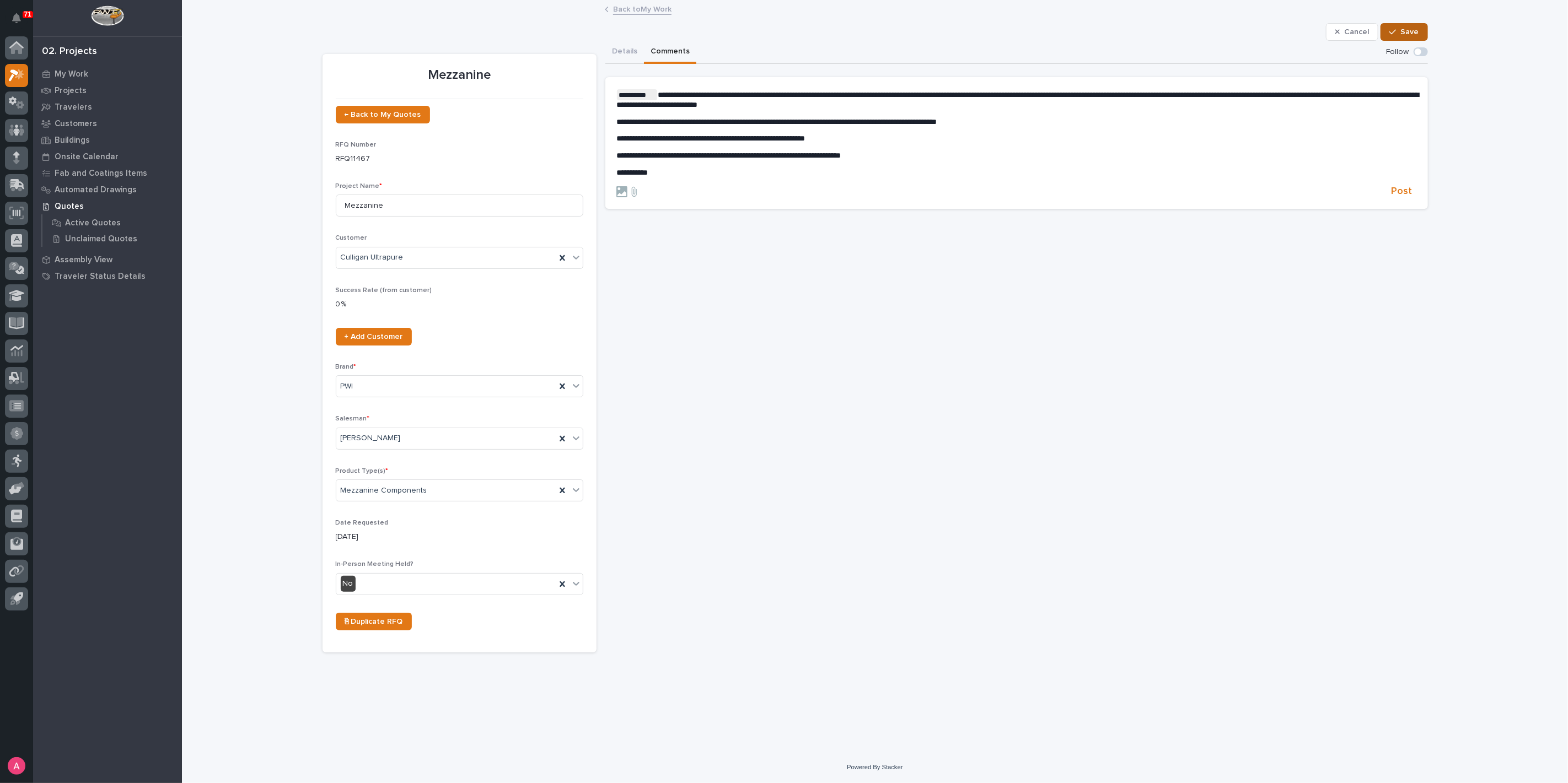
click at [1408, 24] on button "Save" at bounding box center [1404, 32] width 47 height 17
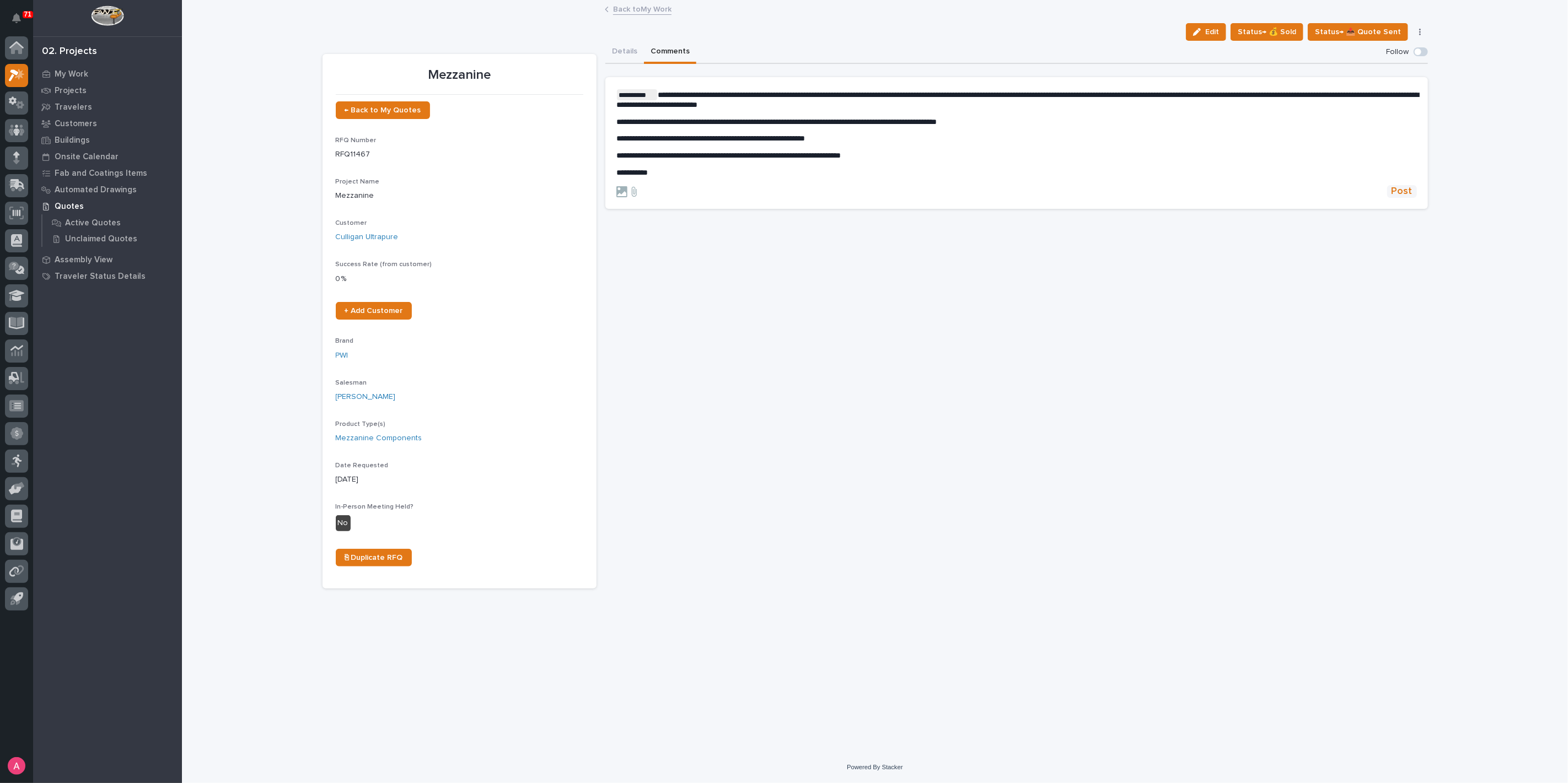
click at [1400, 191] on span "Post" at bounding box center [1402, 191] width 21 height 13
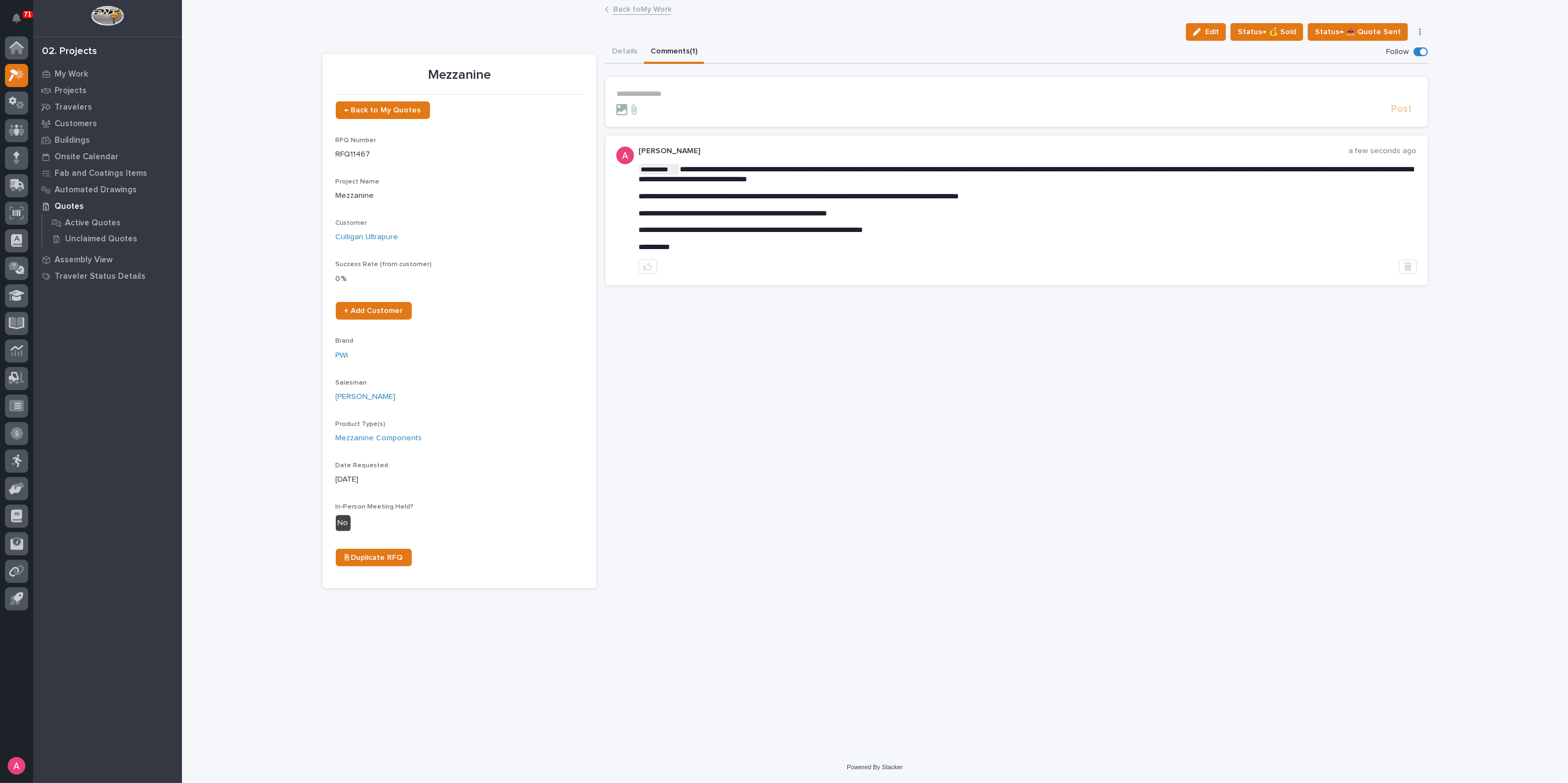
click at [623, 6] on link "Back to My Work" at bounding box center [642, 8] width 59 height 13
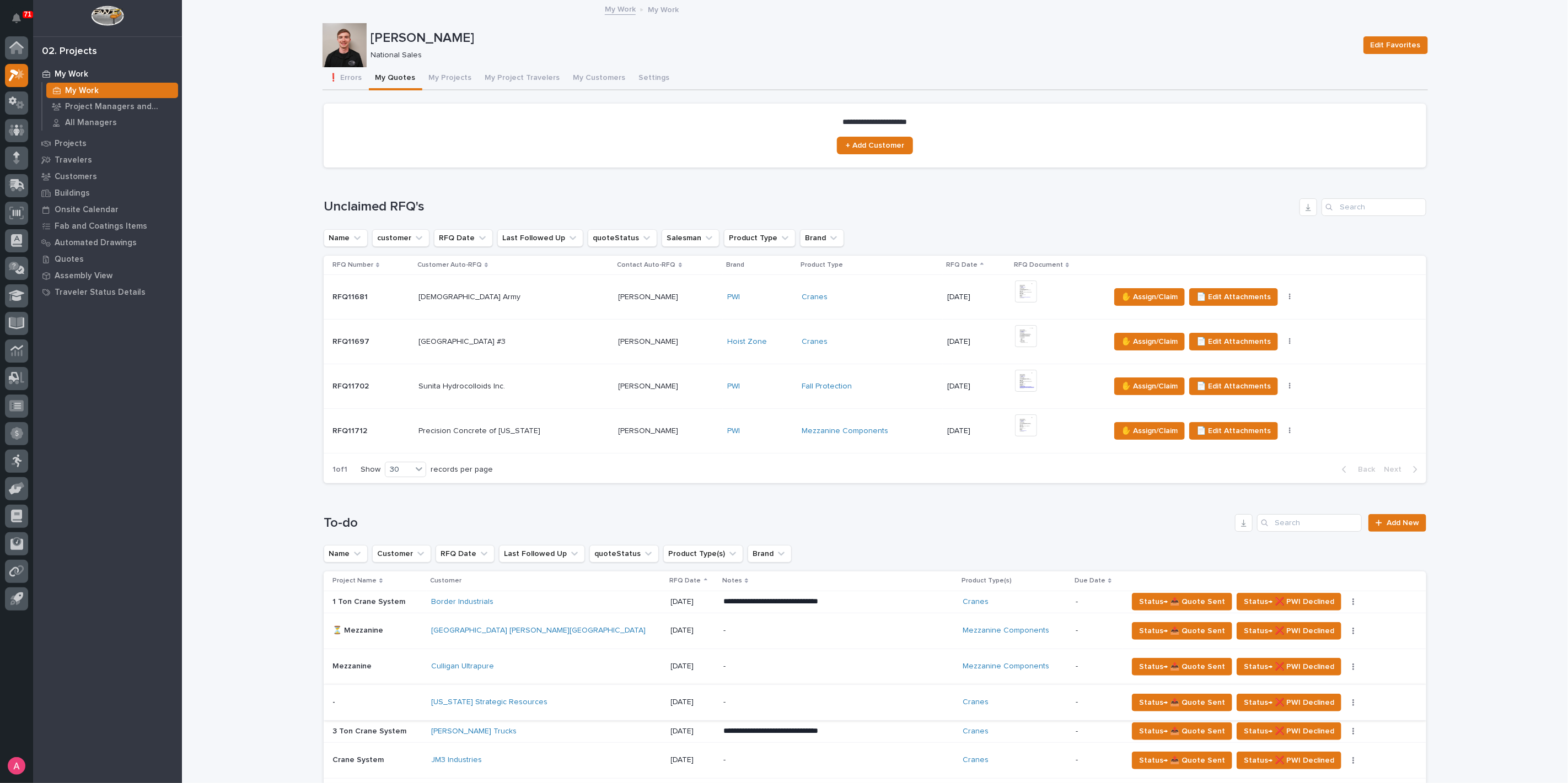
scroll to position [306, 0]
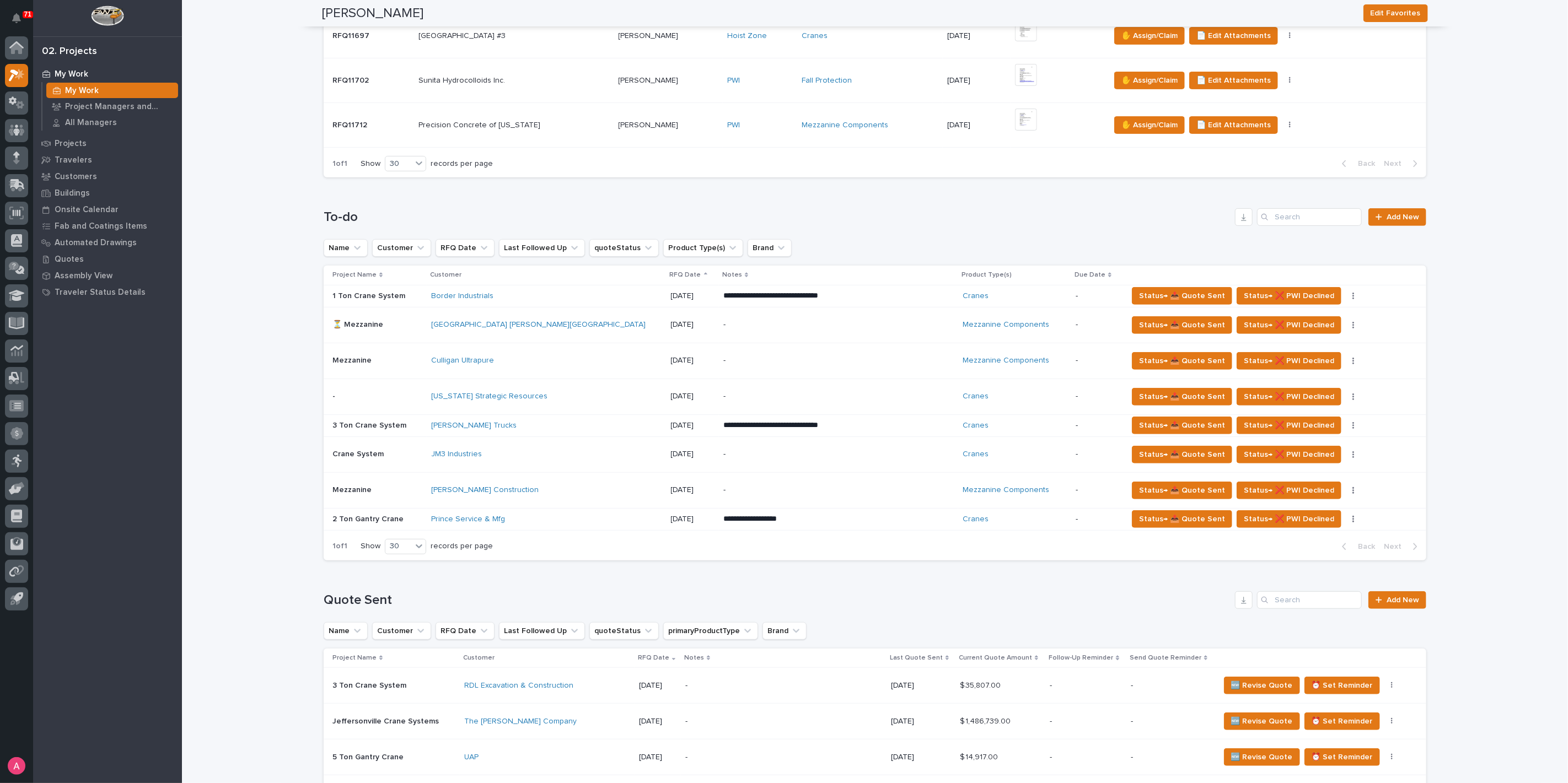
click at [1331, 355] on div "Status→ 📤 Quote Sent Status→ ❌ PWI Declined Status→ ⏳ Inactive 🚩 Edit Flags" at bounding box center [1268, 360] width 281 height 17
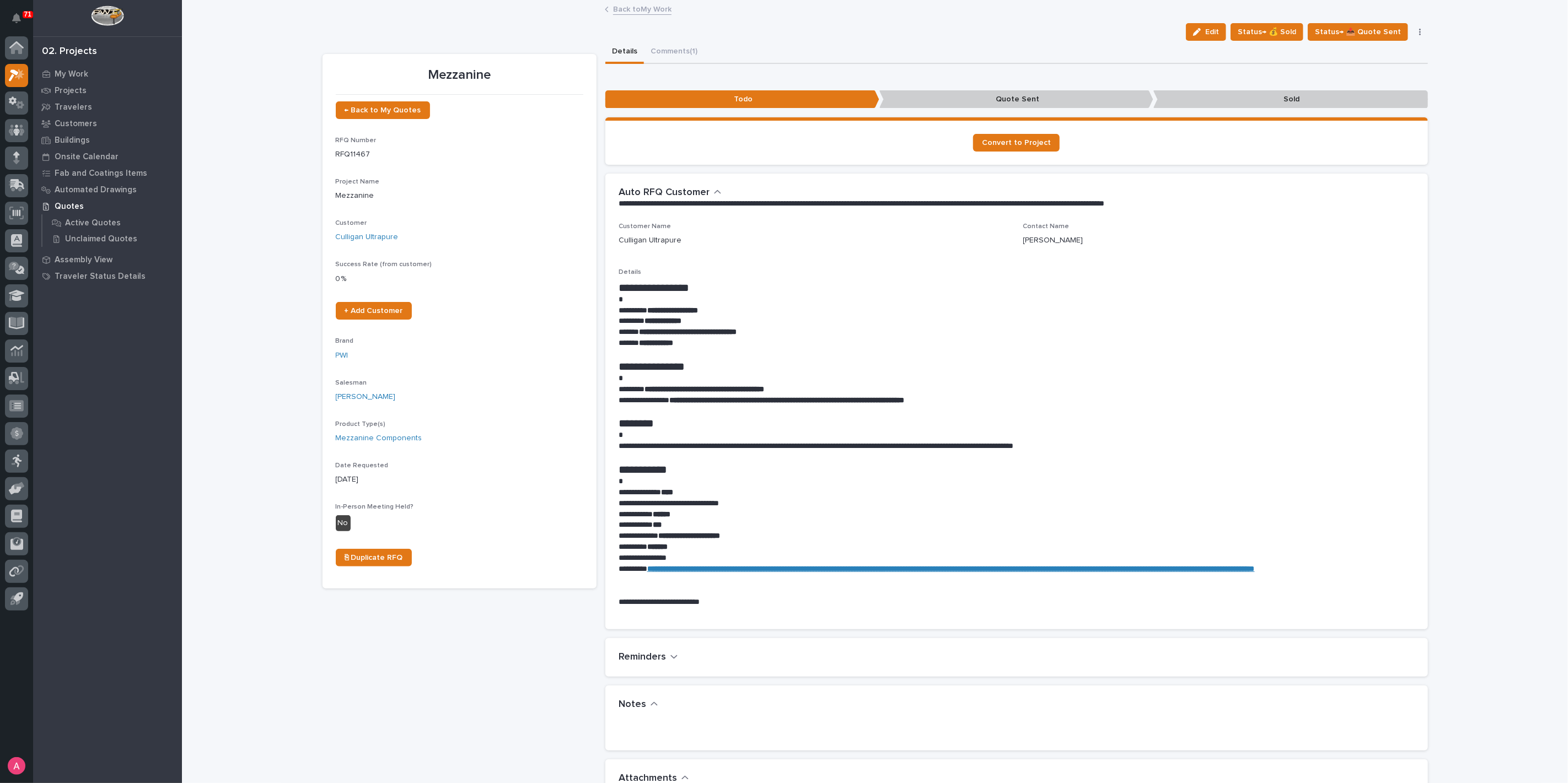
click at [1413, 29] on button "button" at bounding box center [1420, 32] width 15 height 8
click at [1362, 213] on span "🚩 Edit Flags" at bounding box center [1351, 213] width 44 height 14
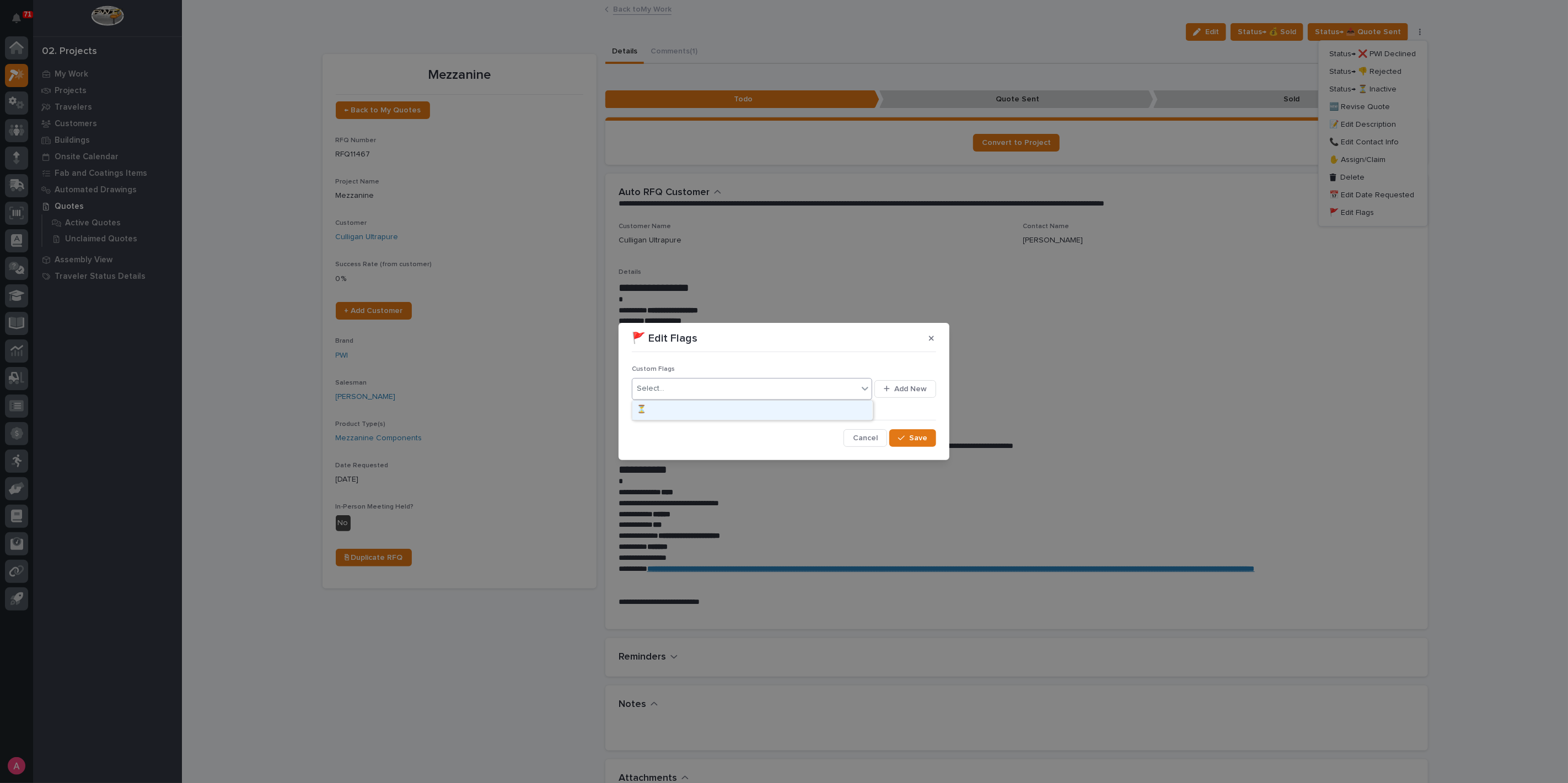
click at [792, 387] on div "Select..." at bounding box center [745, 389] width 226 height 18
click at [771, 410] on div "⏳" at bounding box center [752, 411] width 240 height 19
click at [927, 441] on button "Save" at bounding box center [912, 438] width 47 height 17
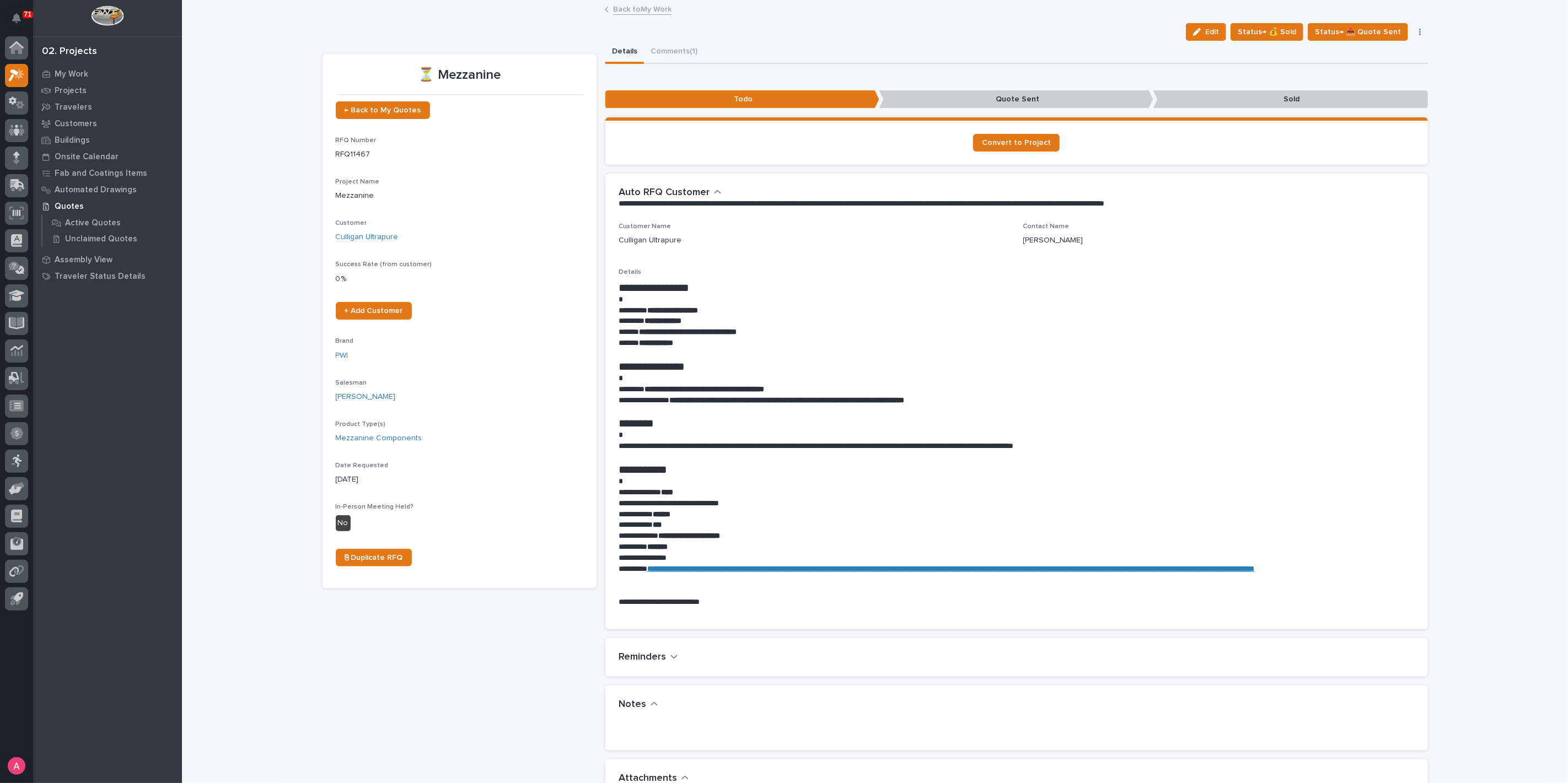
click at [649, 8] on link "Back to My Work" at bounding box center [642, 8] width 59 height 13
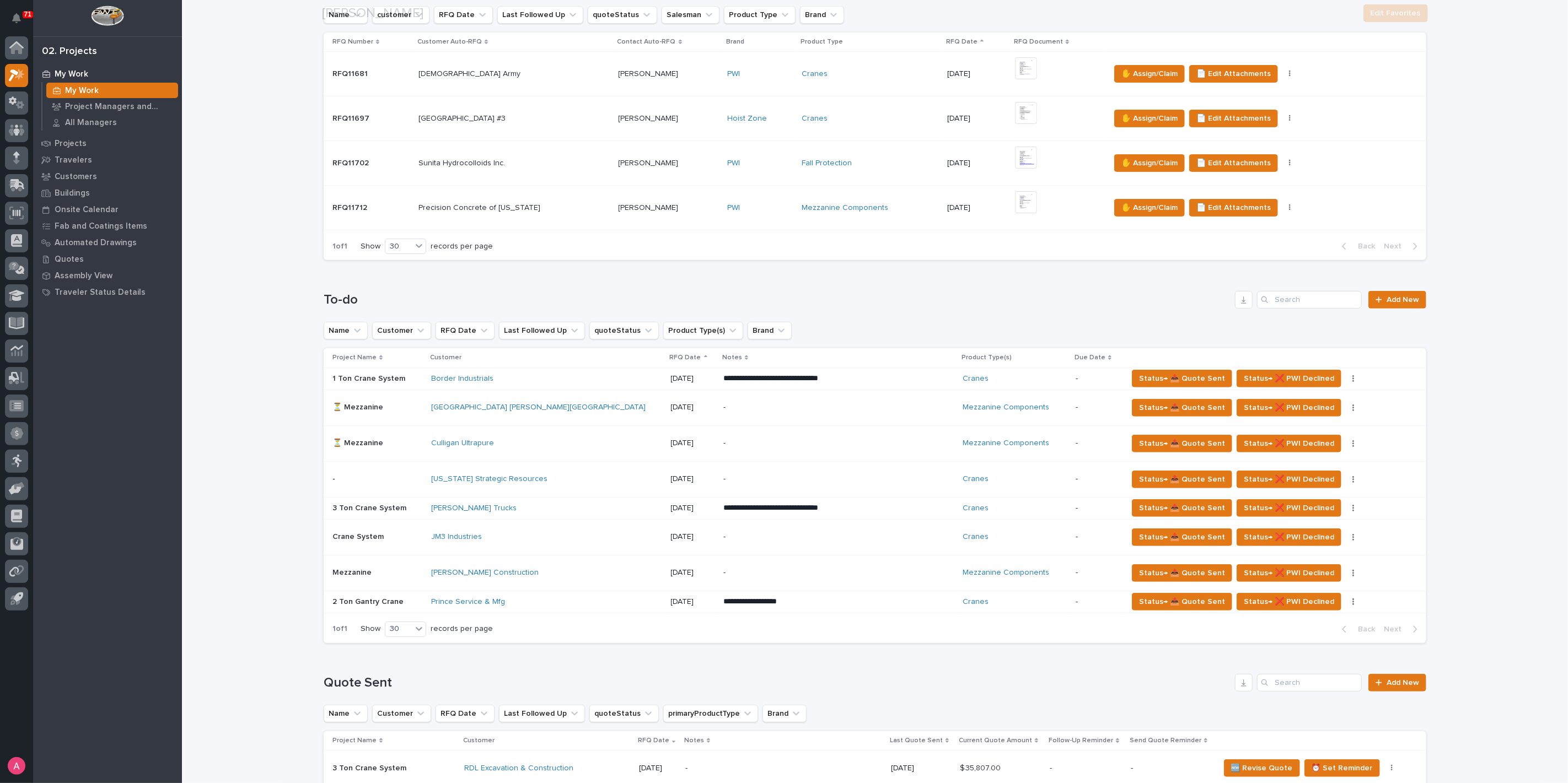
scroll to position [245, 0]
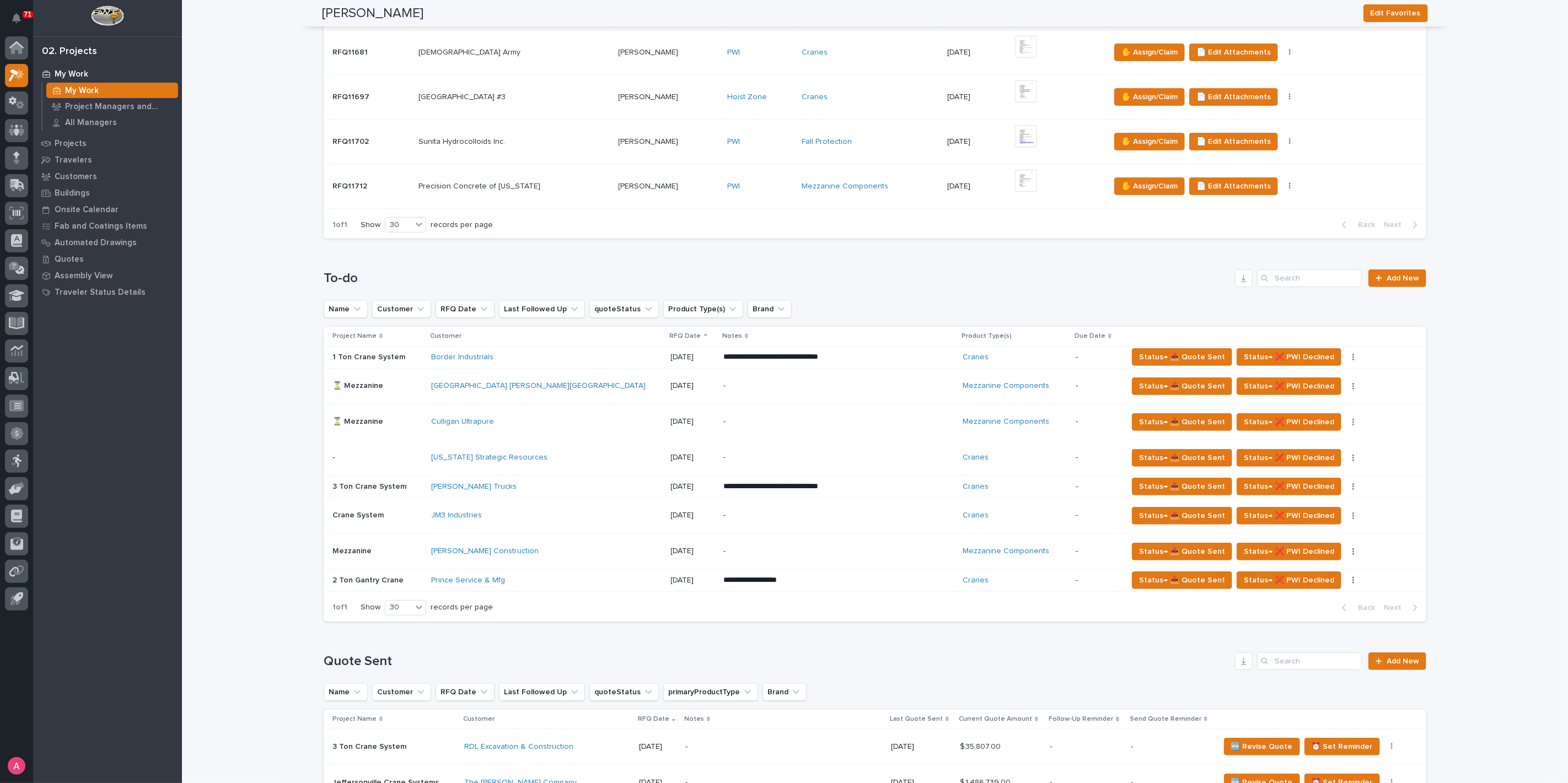
click at [569, 544] on div "[PERSON_NAME] Construction" at bounding box center [546, 551] width 230 height 18
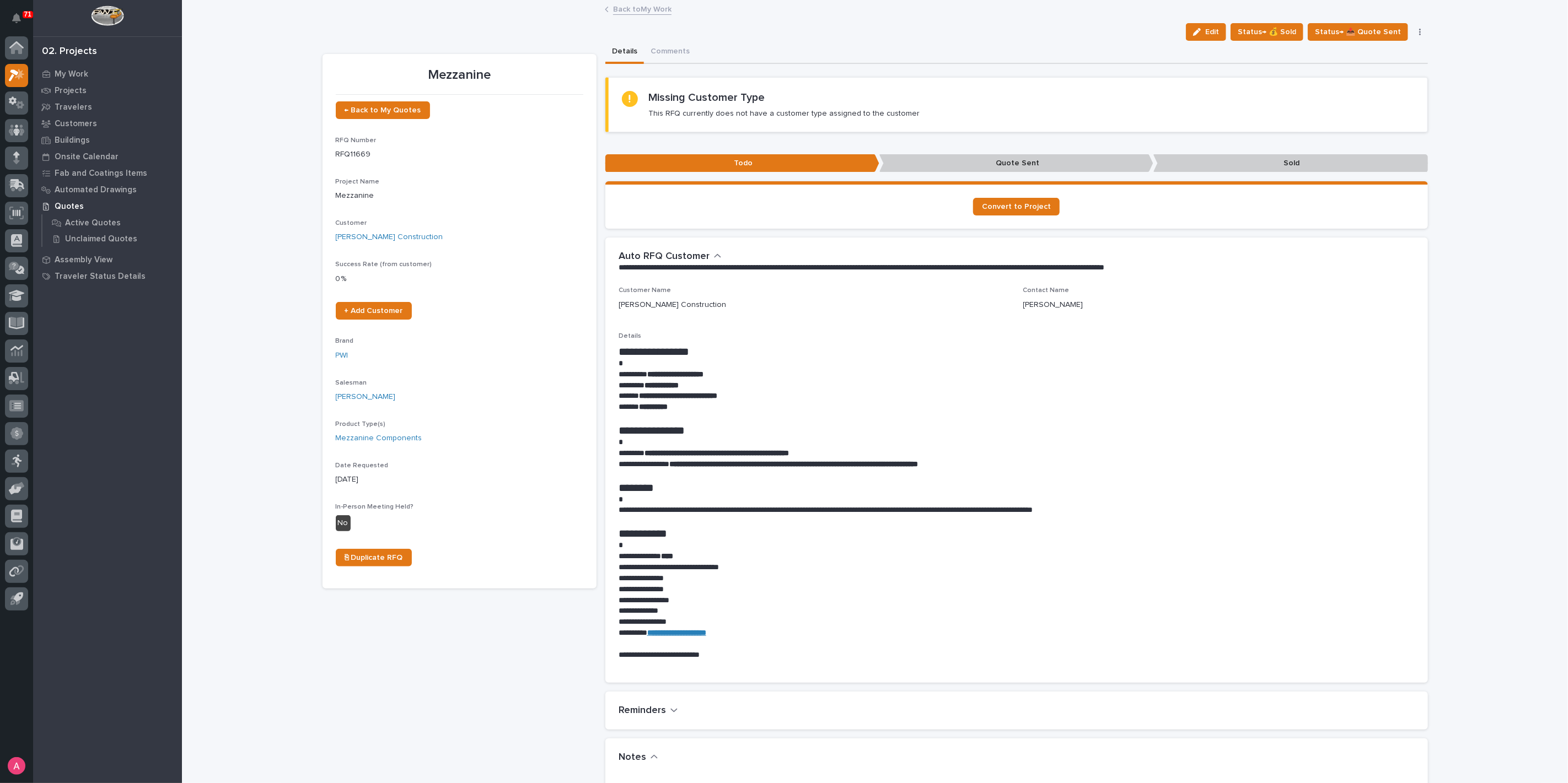
click at [635, 6] on link "Back to My Work" at bounding box center [642, 8] width 59 height 13
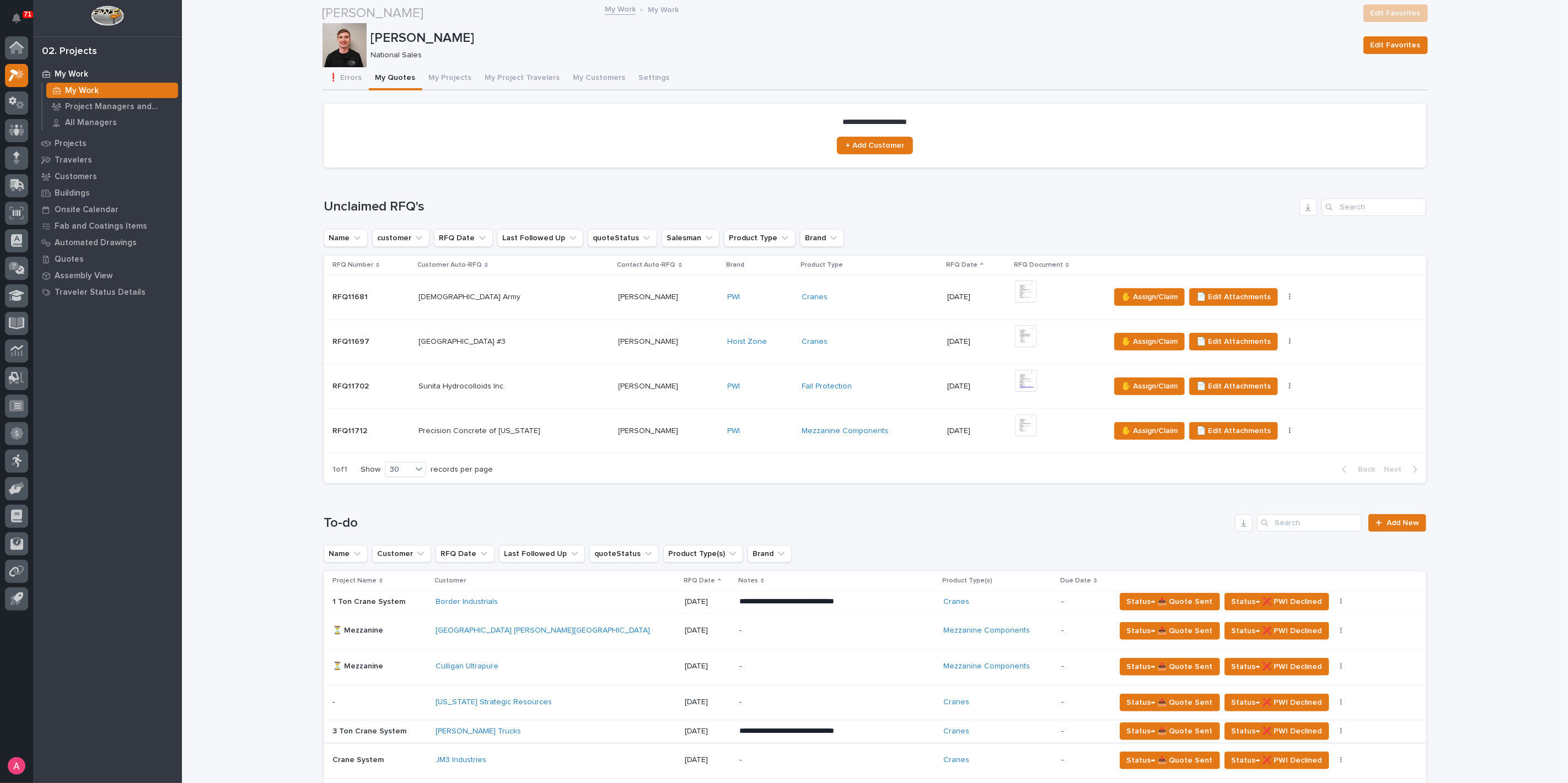
scroll to position [306, 0]
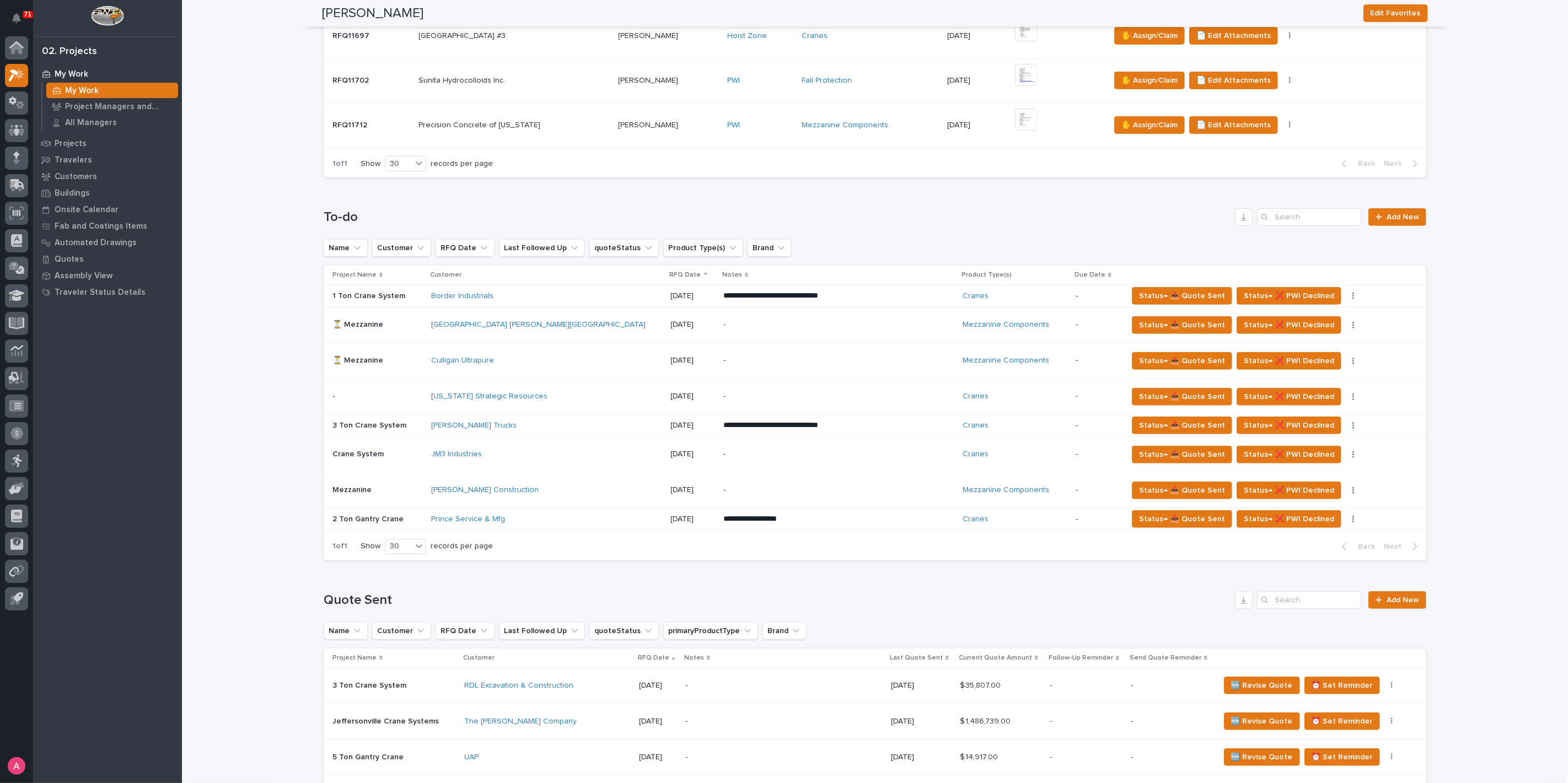
click at [549, 367] on div "Culligan Ultrapure" at bounding box center [546, 360] width 230 height 18
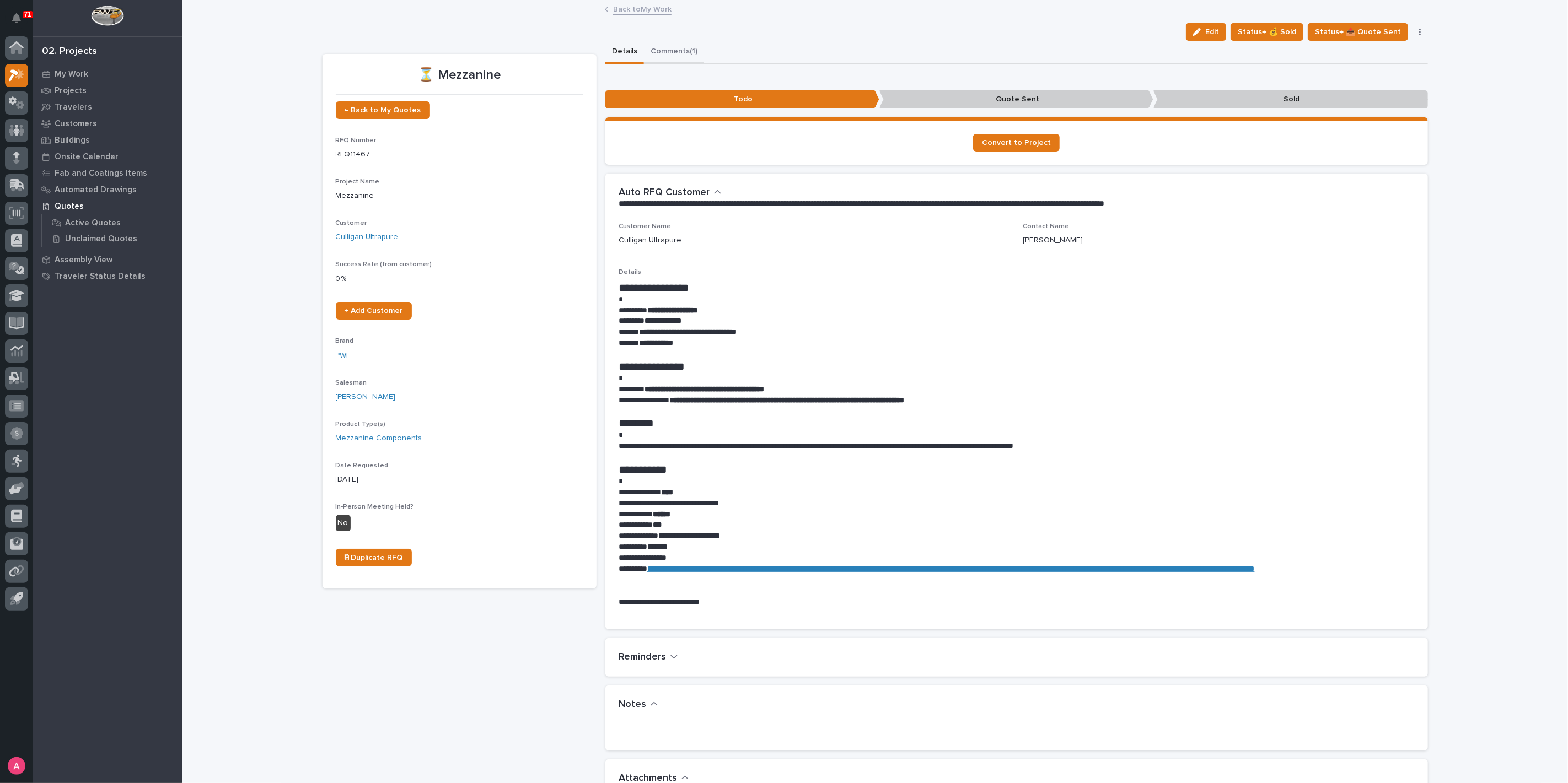
click at [665, 52] on button "Comments (1)" at bounding box center [674, 52] width 60 height 23
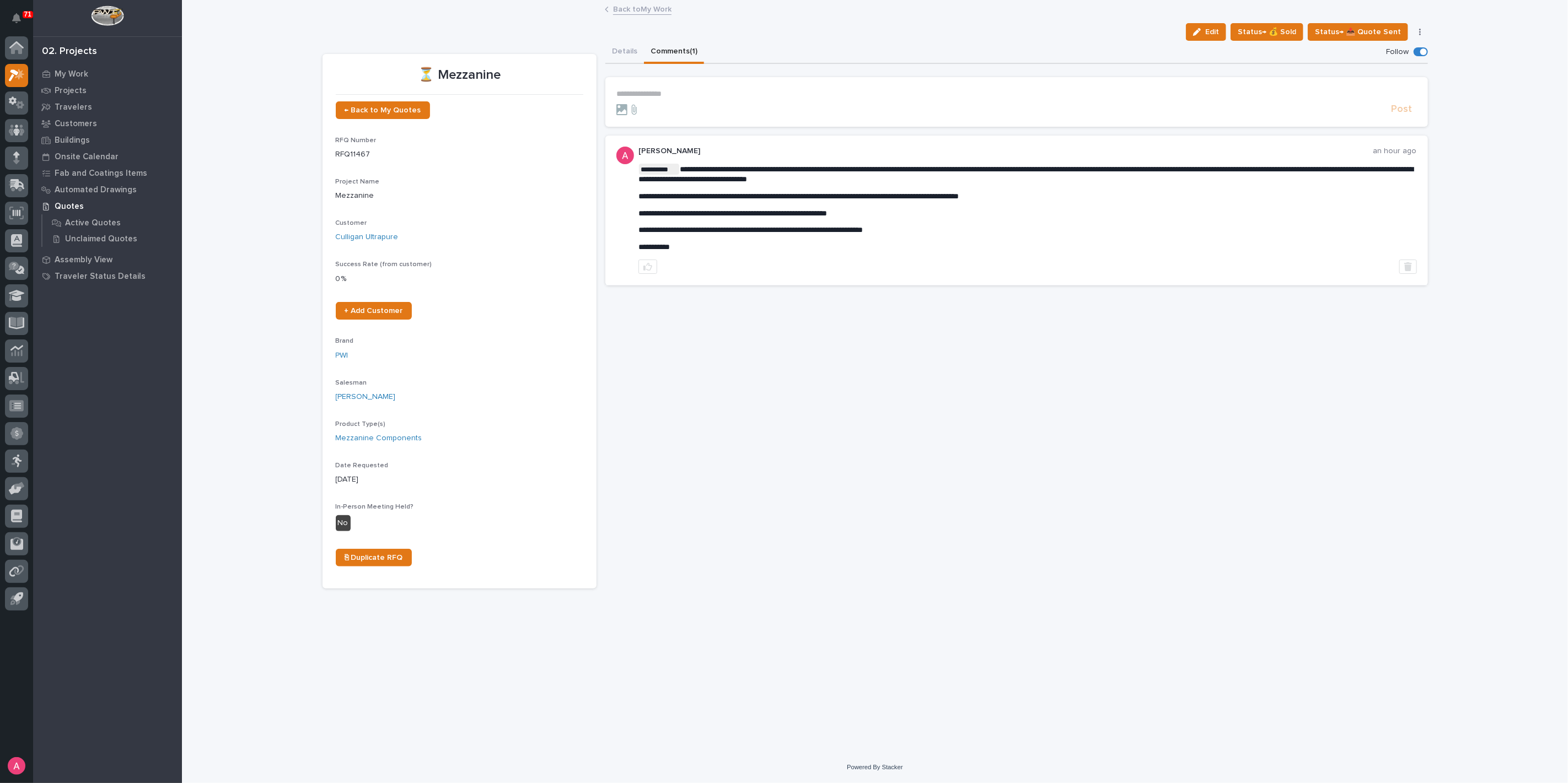
click at [629, 9] on link "Back to My Work" at bounding box center [642, 8] width 59 height 13
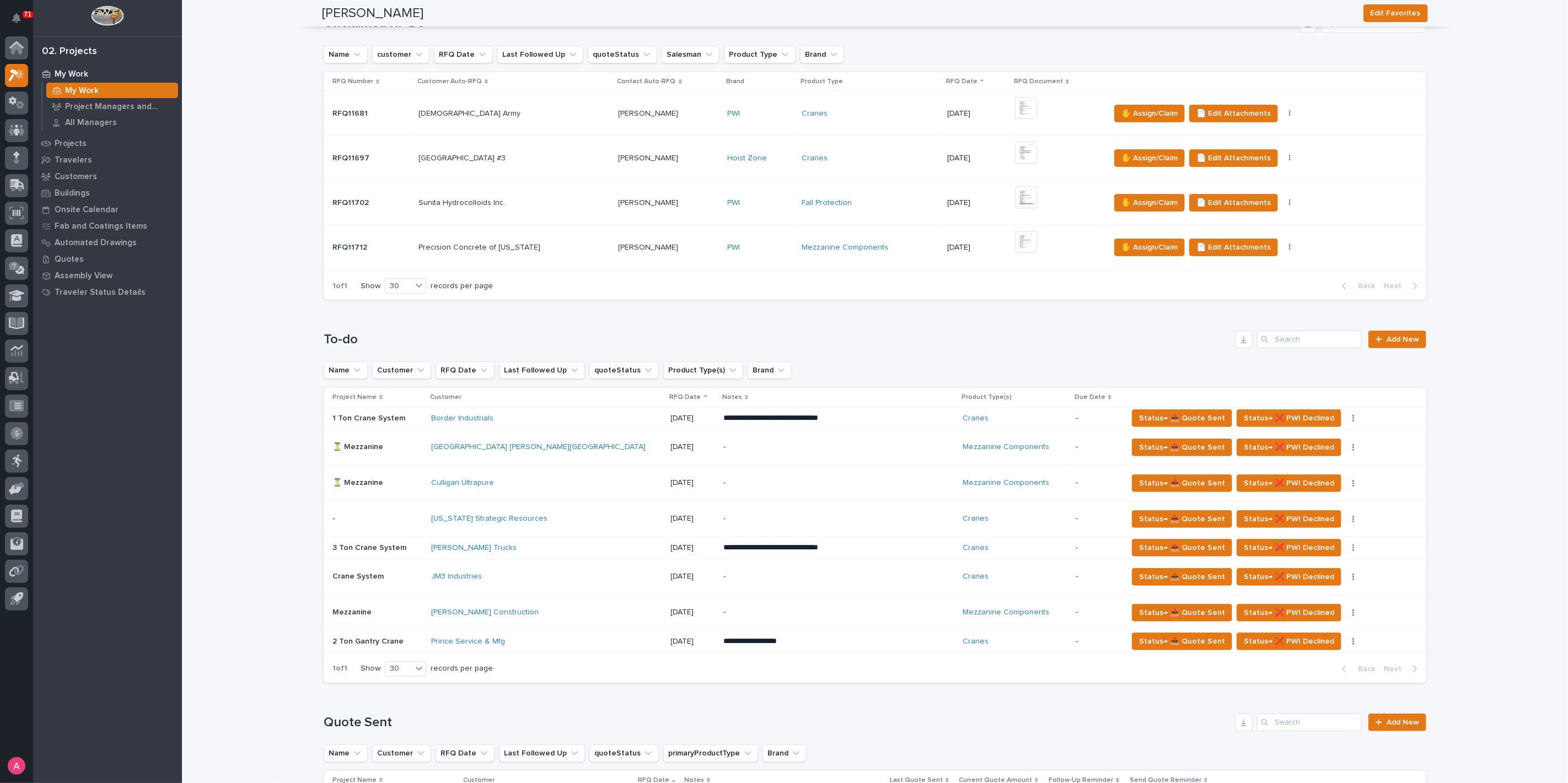
scroll to position [245, 0]
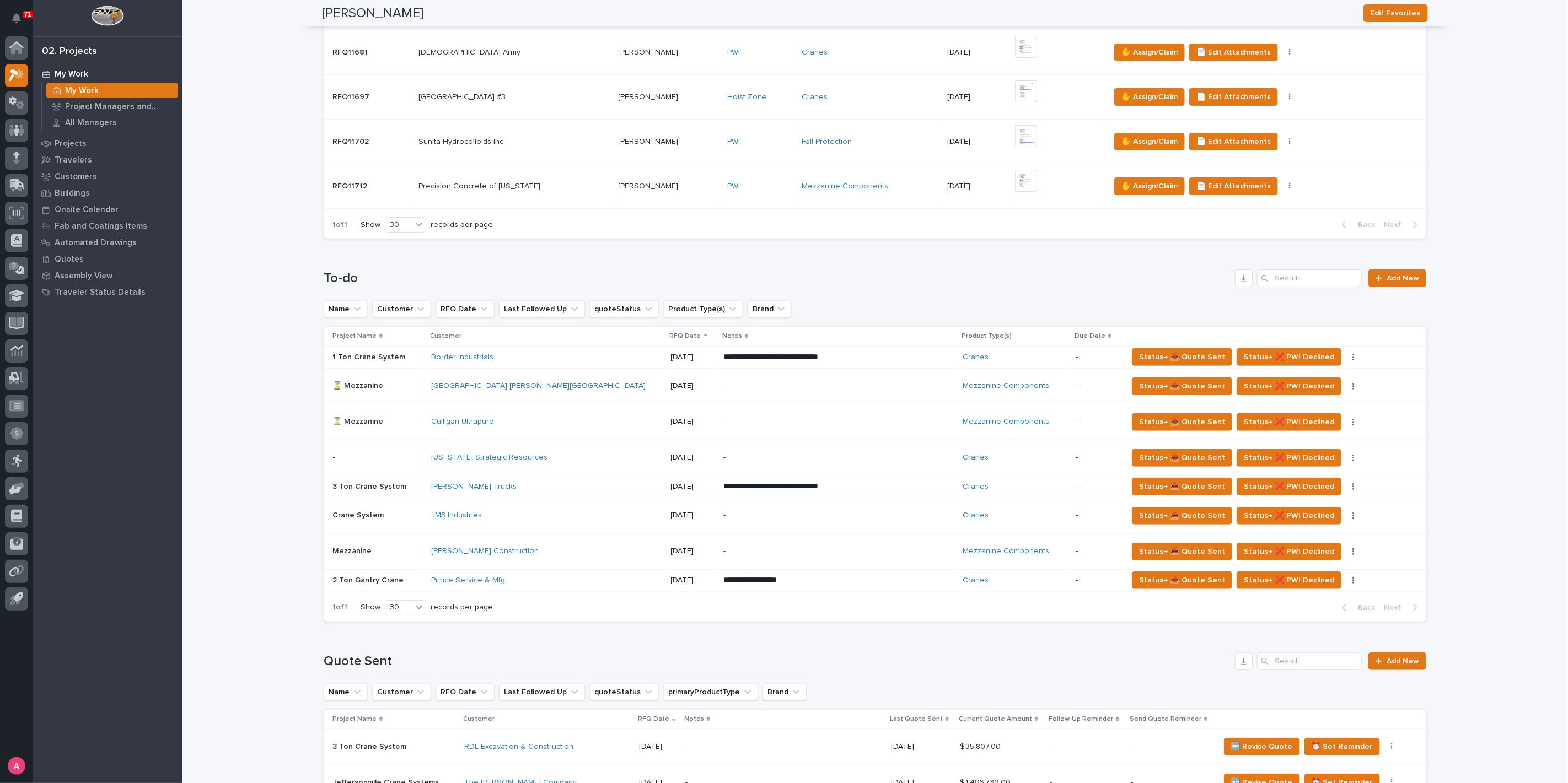
click at [540, 543] on div "[PERSON_NAME] Construction" at bounding box center [546, 551] width 230 height 18
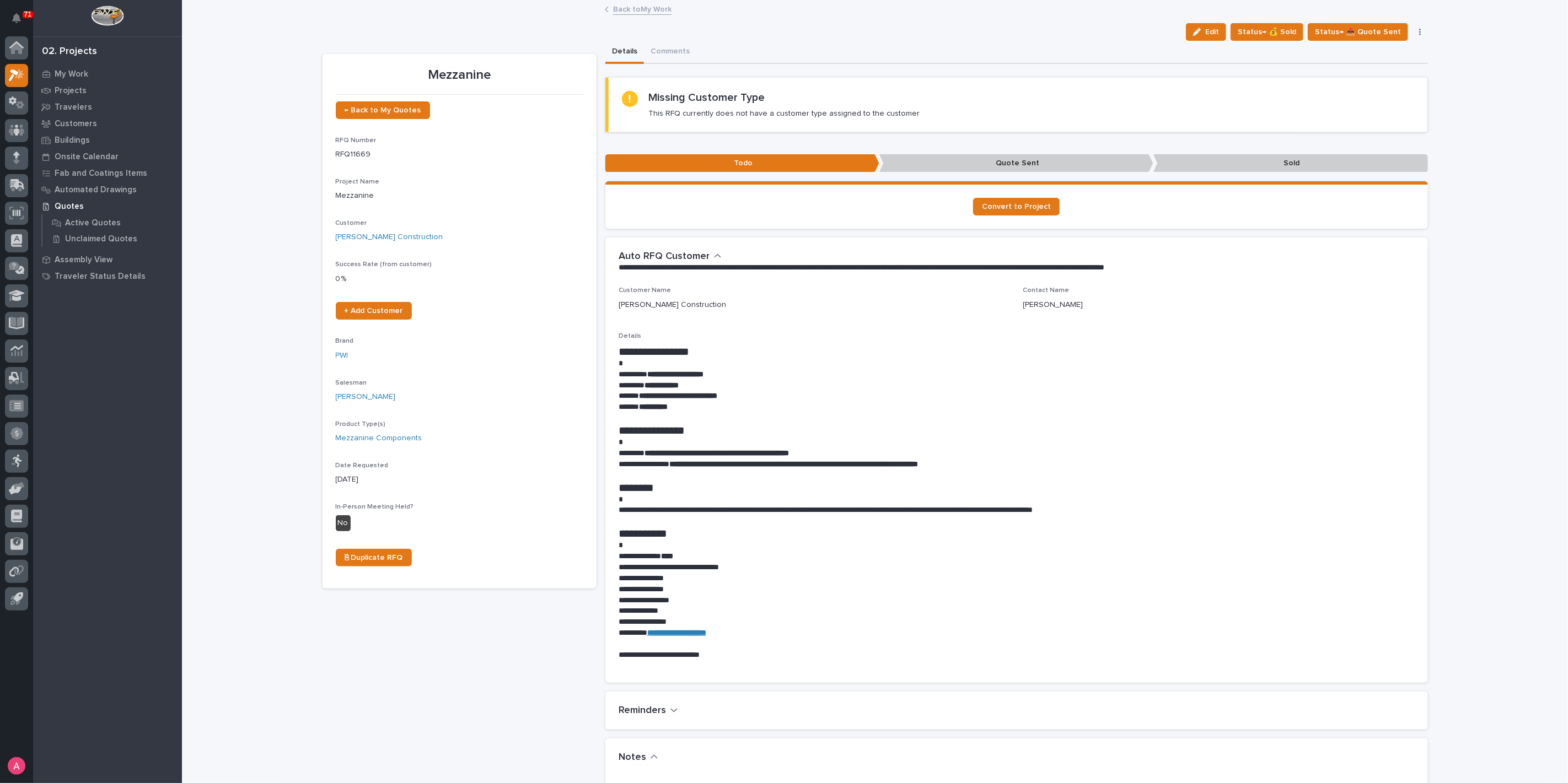
click at [613, 8] on link "Back to My Work" at bounding box center [642, 8] width 59 height 13
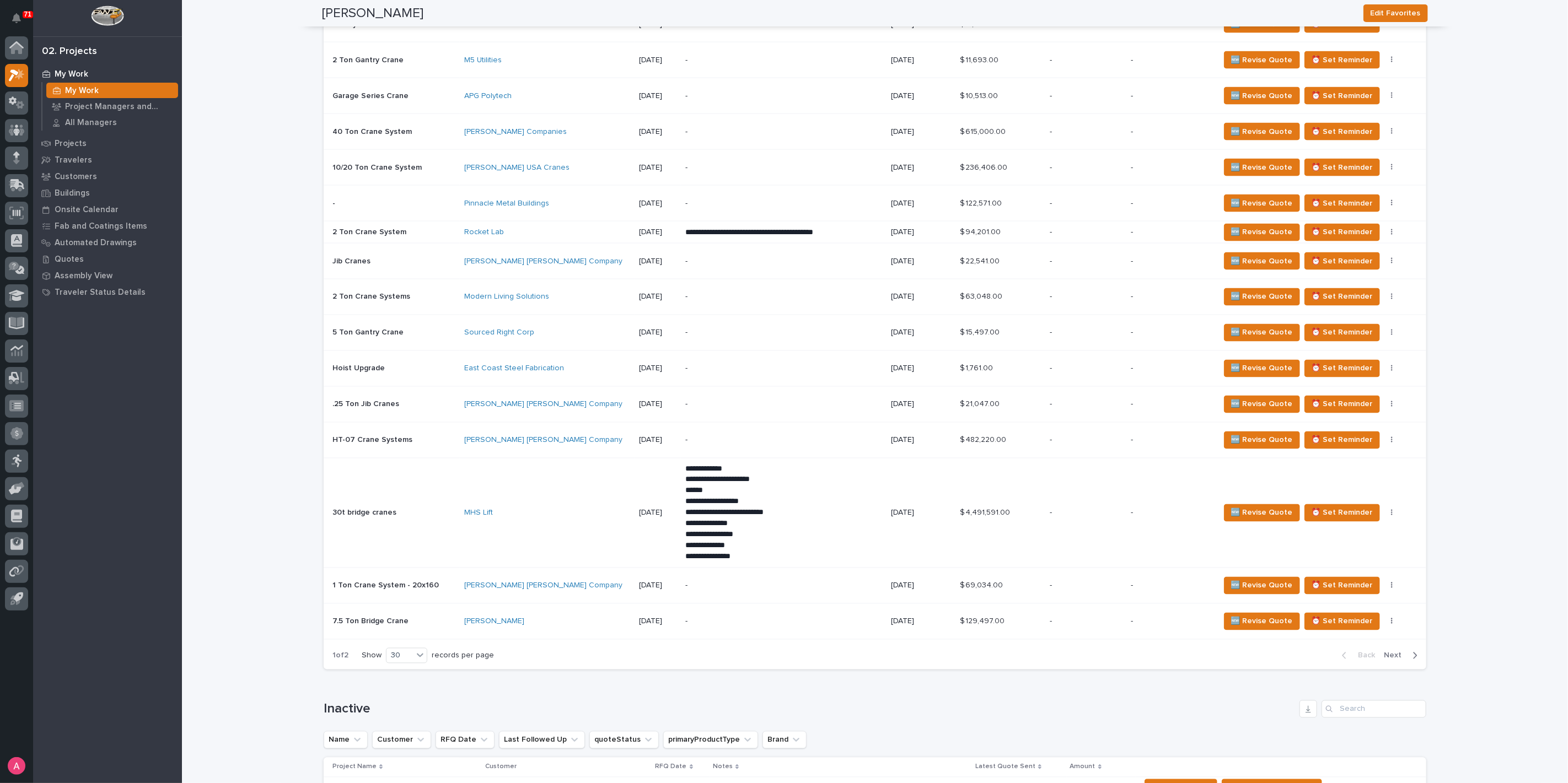
scroll to position [1469, 0]
click at [1390, 650] on span "Next" at bounding box center [1396, 655] width 24 height 10
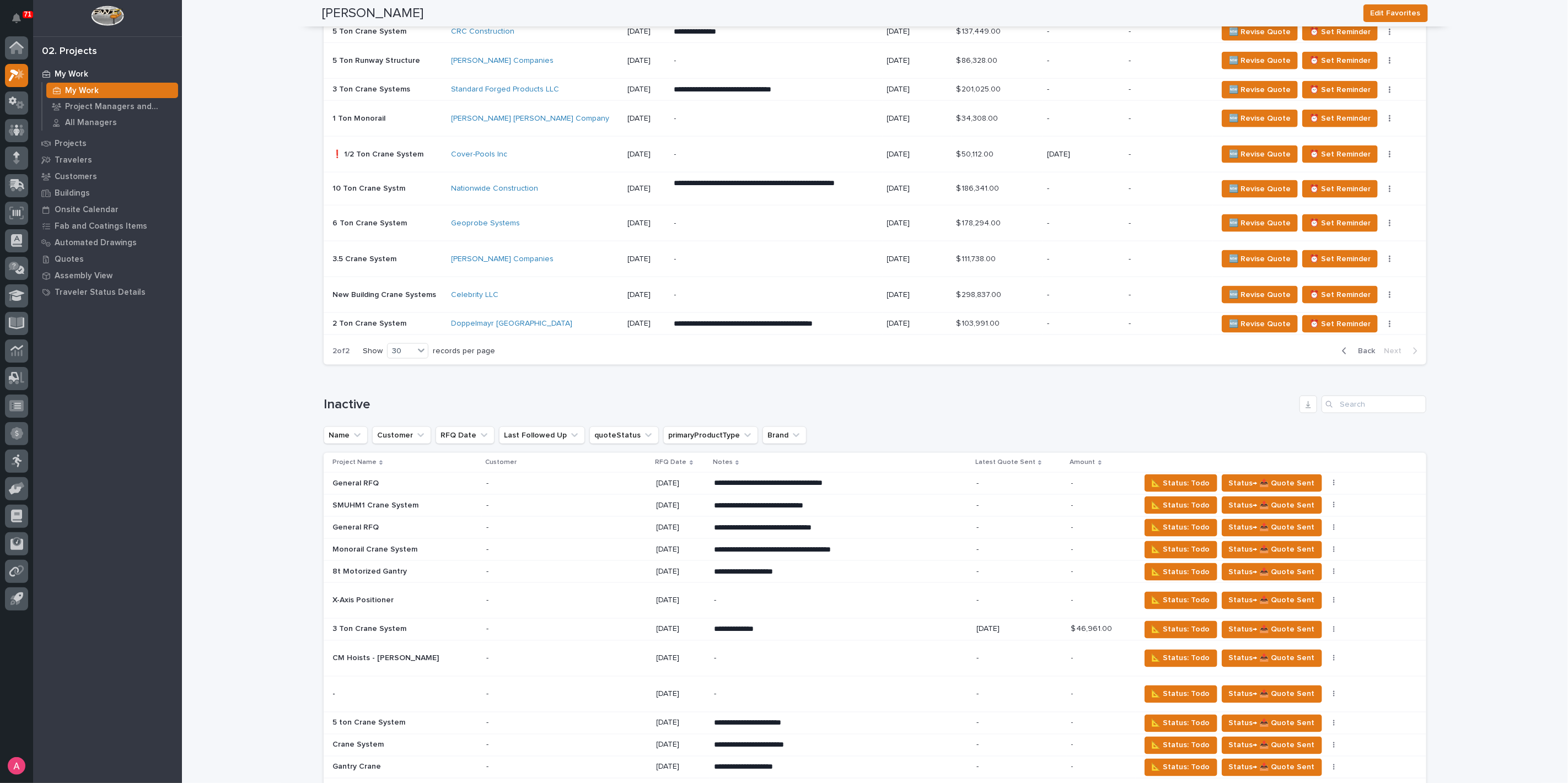
scroll to position [1045, 0]
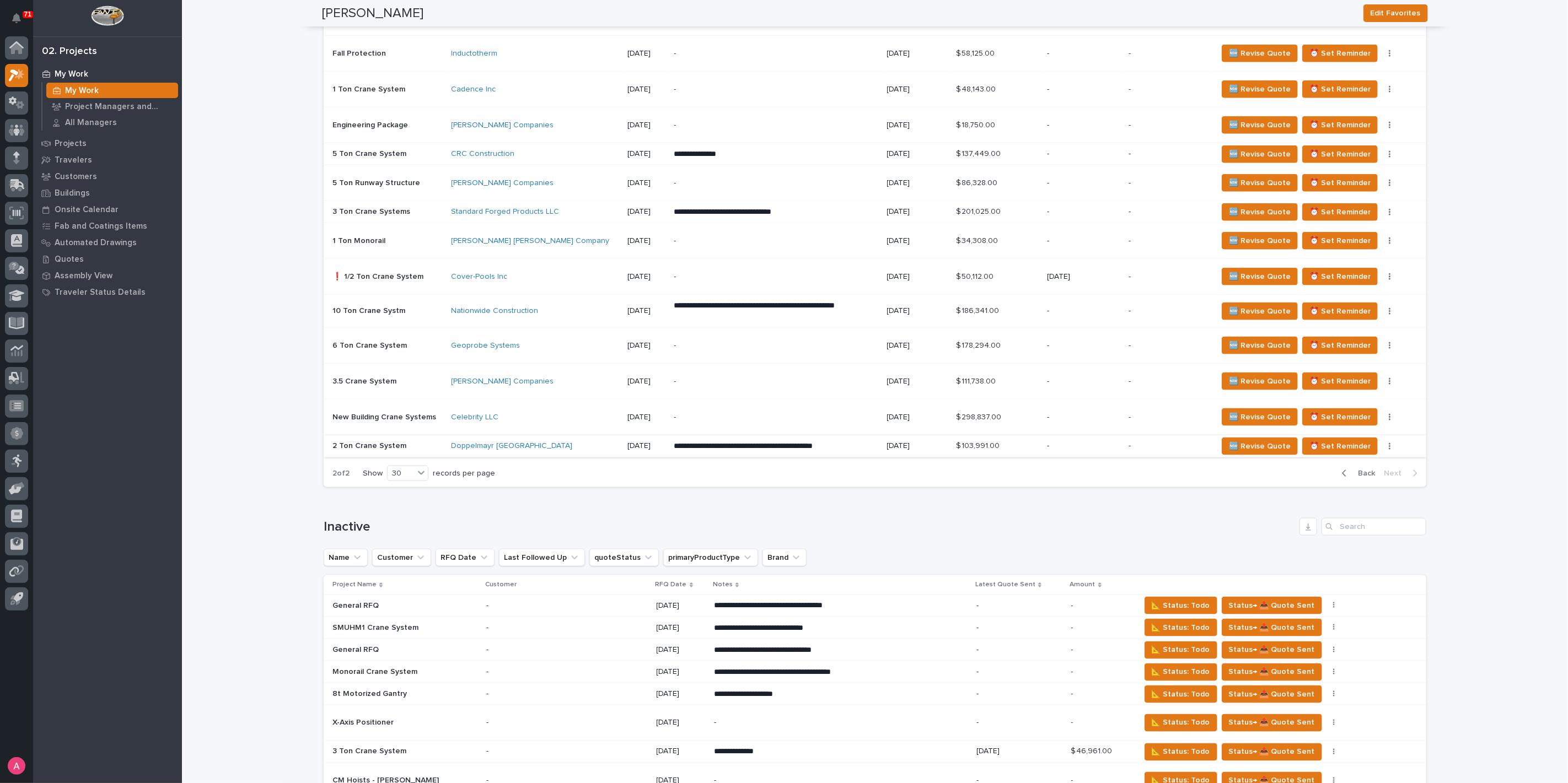
click at [1382, 443] on button "button" at bounding box center [1389, 447] width 15 height 8
click at [533, 446] on div "Doppelmayr [GEOGRAPHIC_DATA]" at bounding box center [534, 446] width 167 height 10
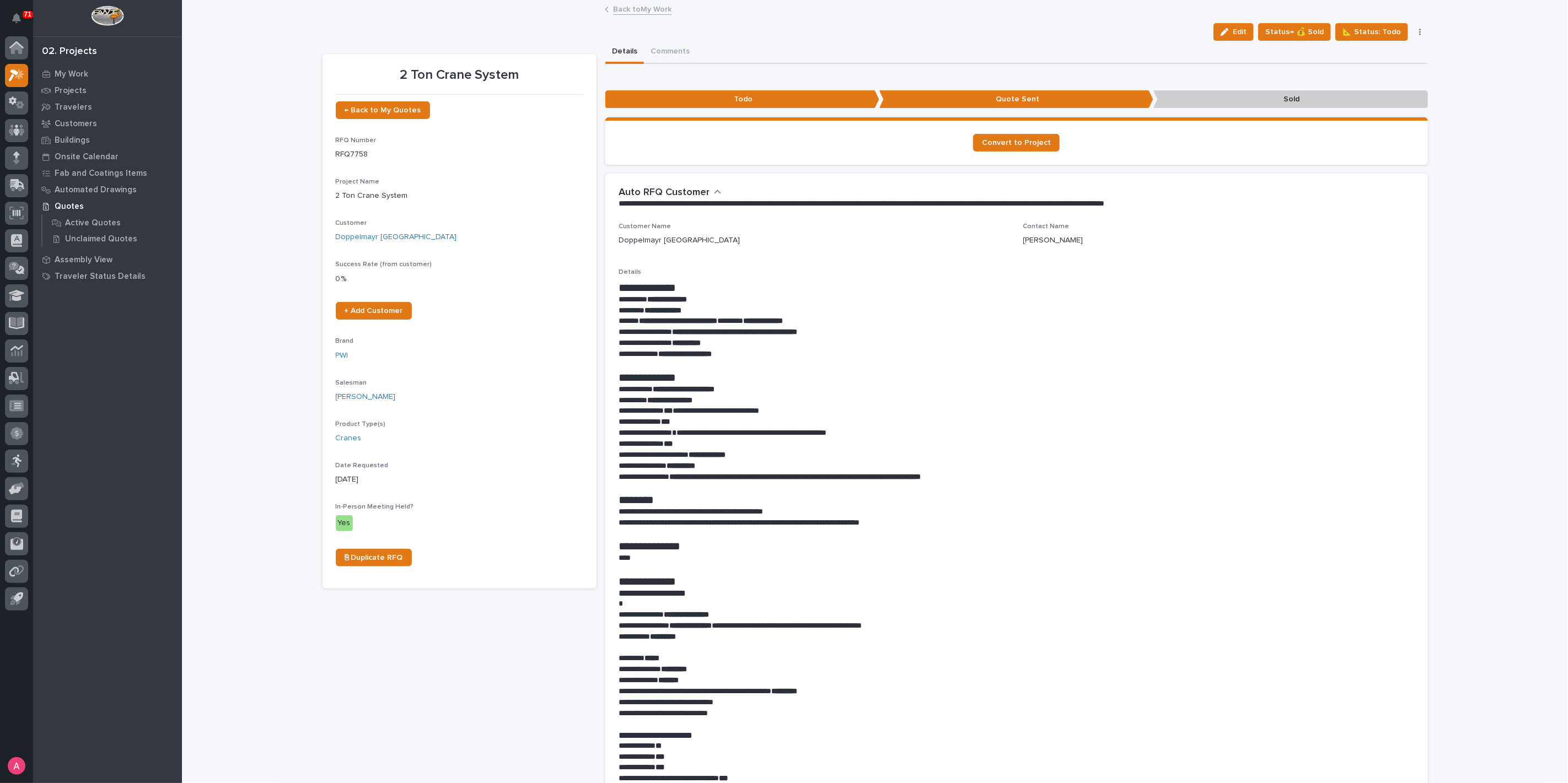
click at [1419, 33] on icon "button" at bounding box center [1420, 32] width 2 height 8
click at [1378, 68] on span "Status→ ⏳ Inactive" at bounding box center [1365, 72] width 67 height 14
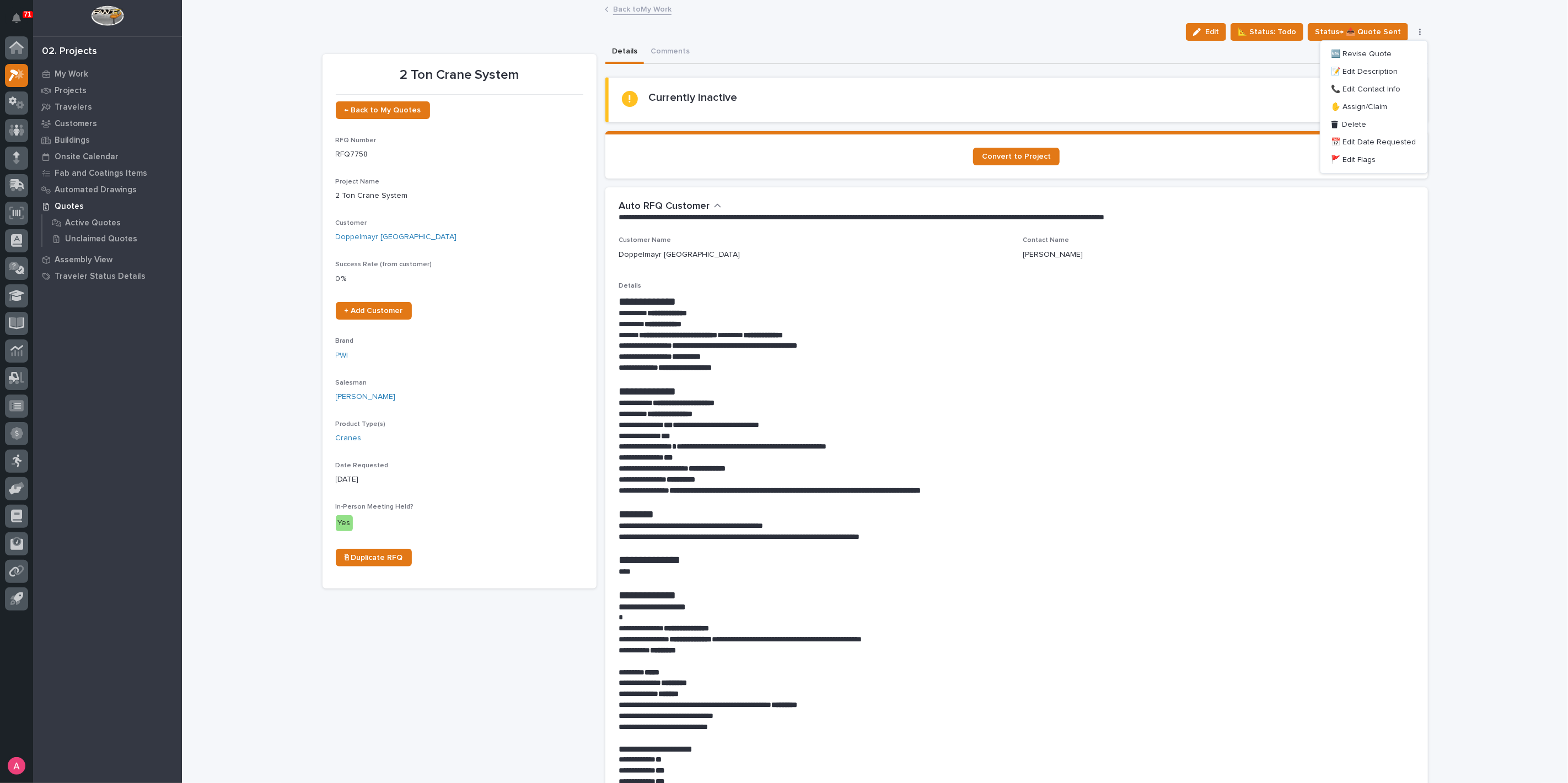
click at [628, 6] on link "Back to My Work" at bounding box center [642, 8] width 59 height 13
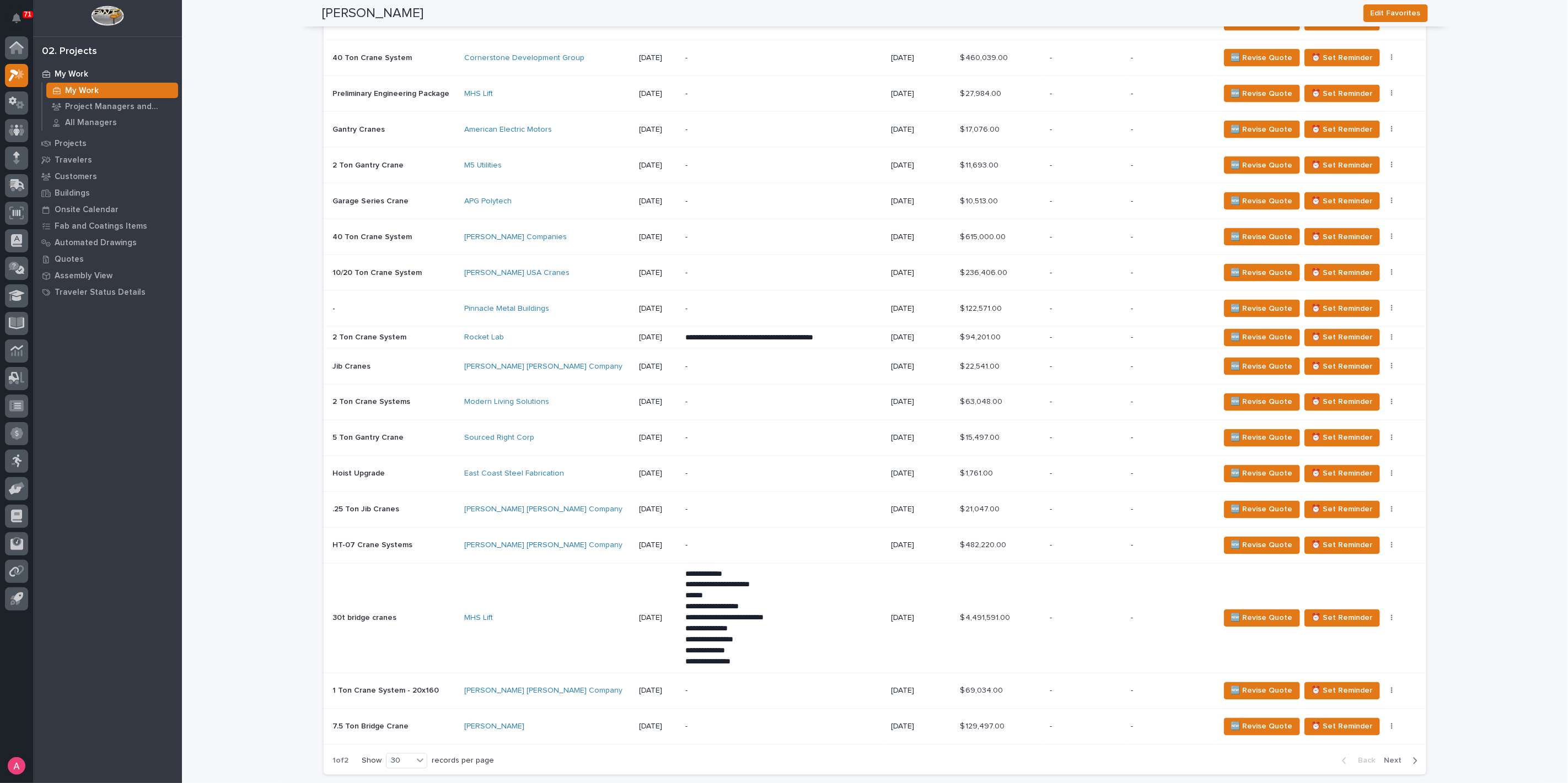
scroll to position [1591, 0]
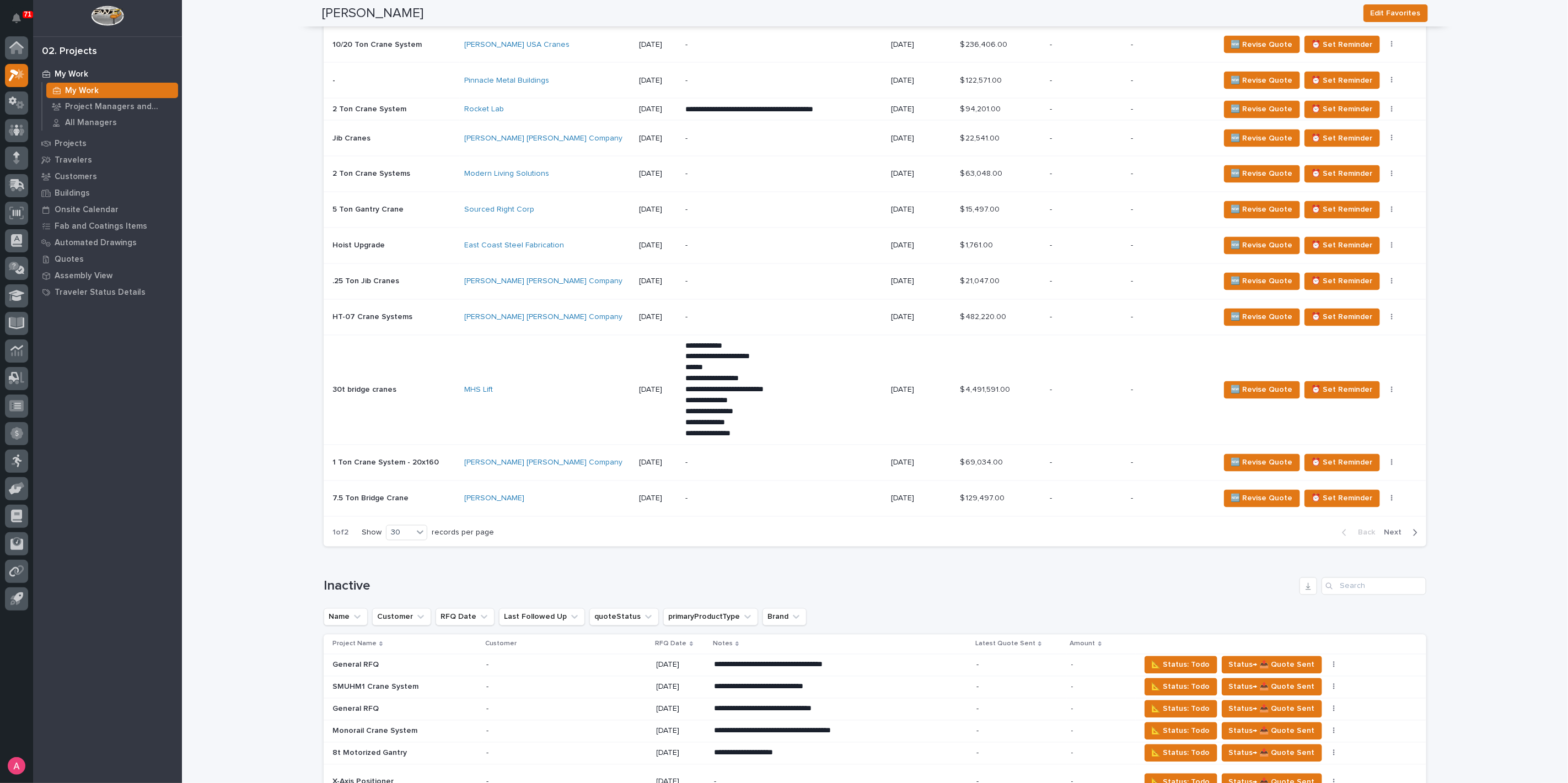
click at [1393, 528] on span "Next" at bounding box center [1396, 532] width 24 height 10
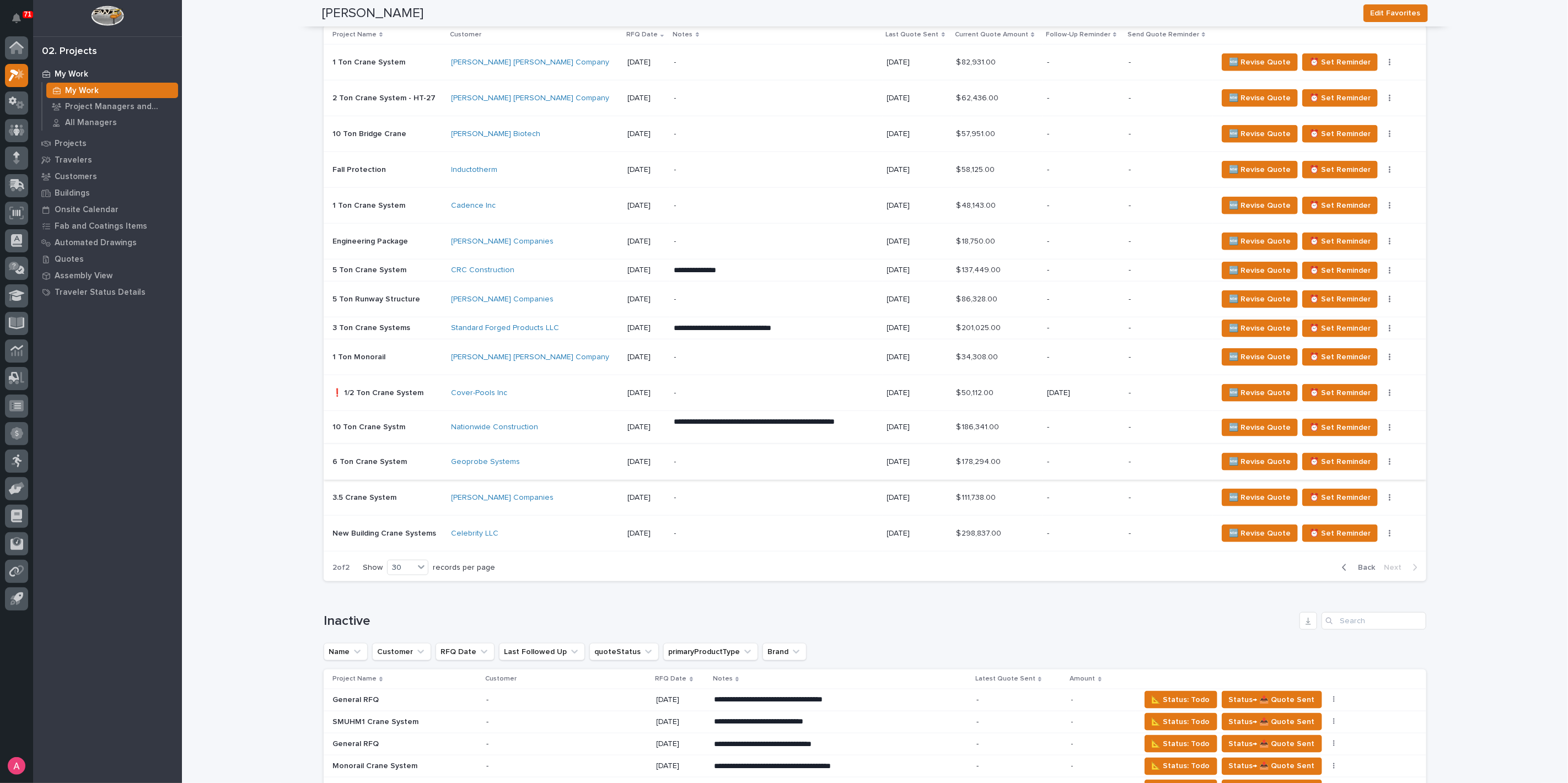
scroll to position [911, 0]
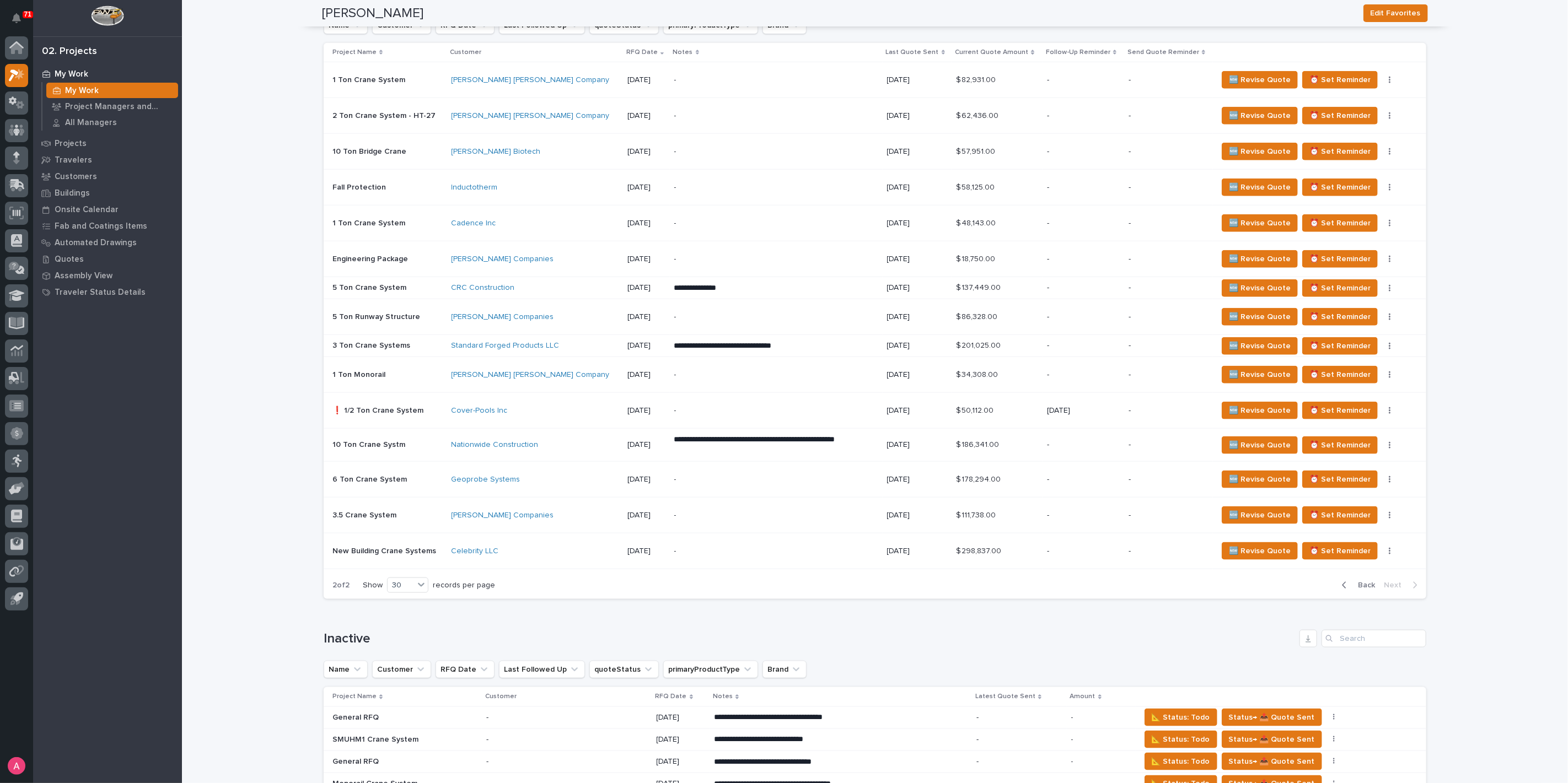
click at [726, 294] on p "**********" at bounding box center [770, 288] width 193 height 11
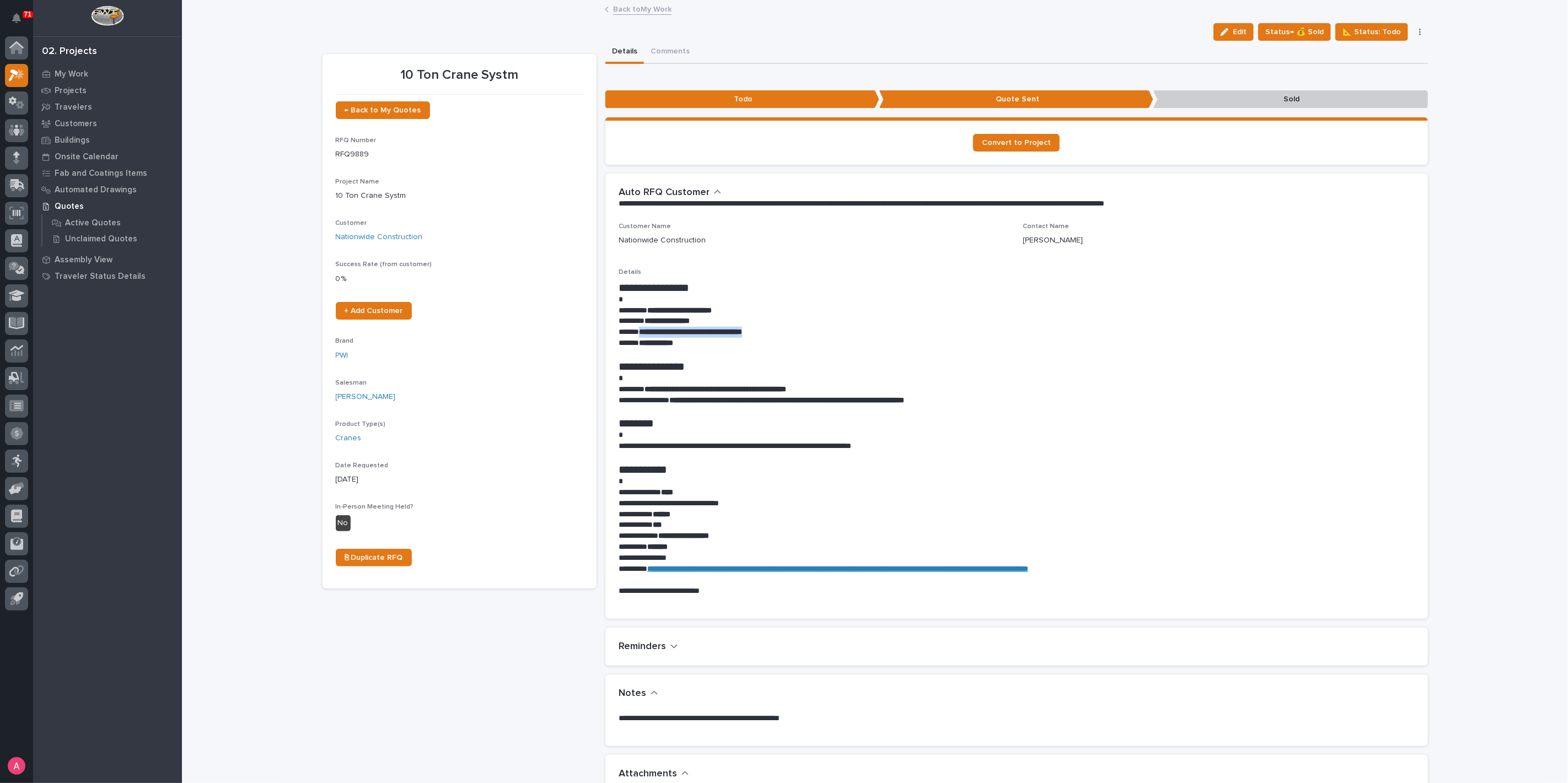
drag, startPoint x: 775, startPoint y: 333, endPoint x: 635, endPoint y: 334, distance: 140.0
click at [635, 334] on p "**********" at bounding box center [1016, 332] width 796 height 11
copy strong "**********"
click at [702, 313] on strong "**********" at bounding box center [680, 310] width 64 height 8
drag, startPoint x: 645, startPoint y: 388, endPoint x: 794, endPoint y: 388, distance: 149.0
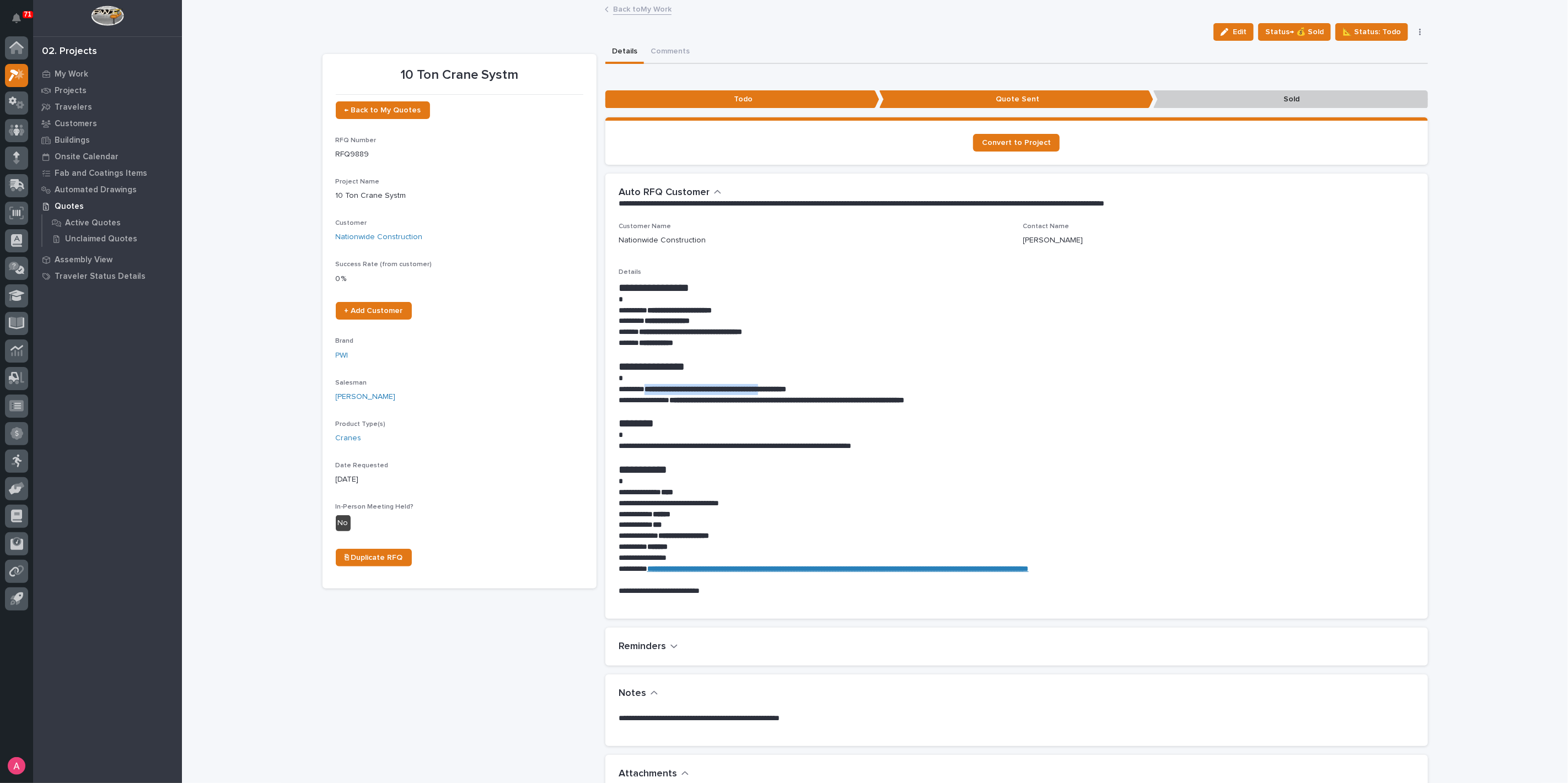
click at [786, 388] on strong "**********" at bounding box center [715, 389] width 142 height 8
copy strong "**********"
click at [772, 300] on p at bounding box center [1016, 300] width 796 height 11
click at [75, 93] on p "Projects" at bounding box center [71, 90] width 32 height 10
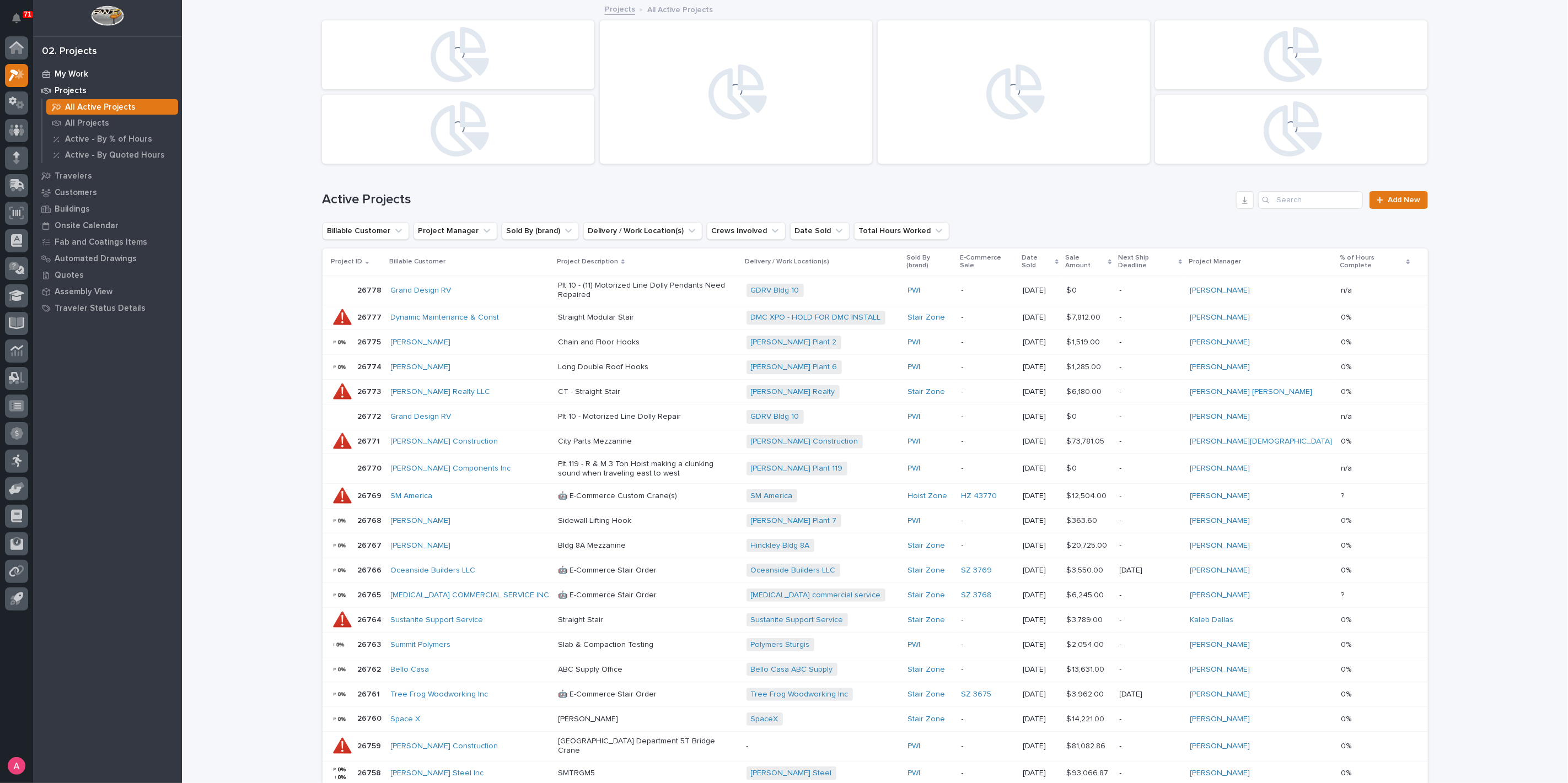
click at [78, 70] on p "My Work" at bounding box center [72, 74] width 34 height 10
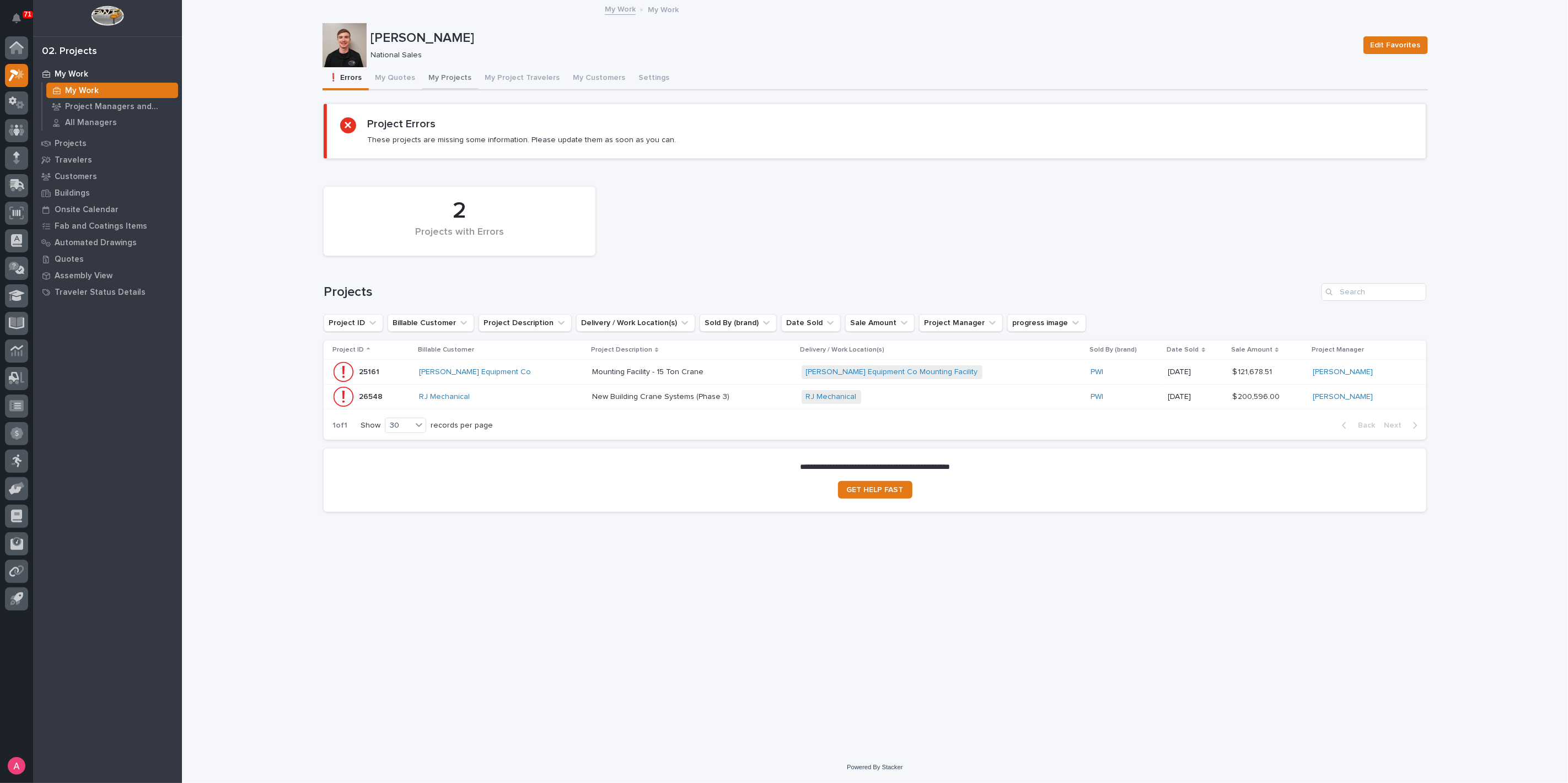
click at [446, 81] on button "My Projects" at bounding box center [450, 79] width 56 height 23
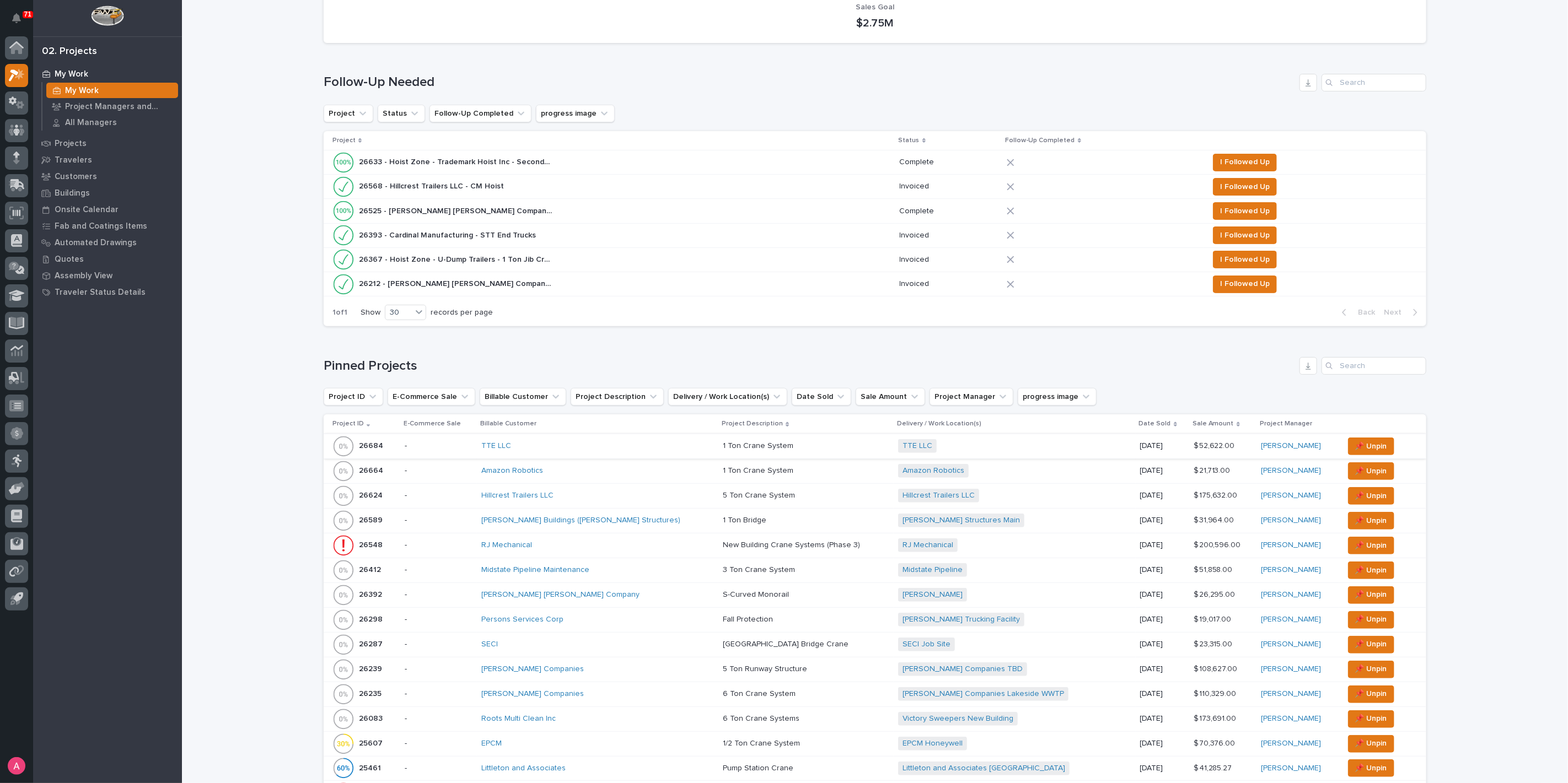
scroll to position [122, 0]
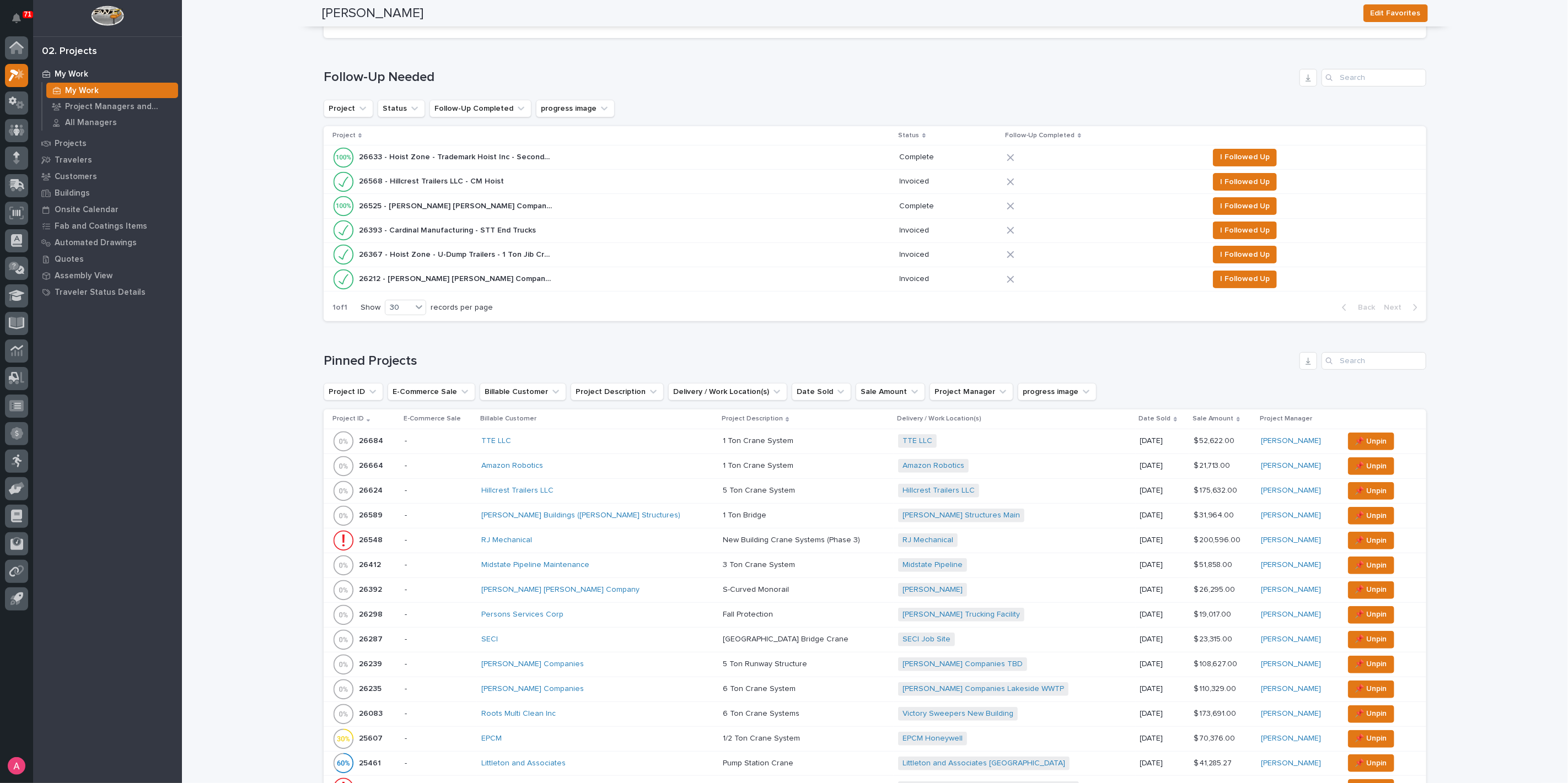
click at [649, 517] on div "[PERSON_NAME] Buildings ([PERSON_NAME] Structures)" at bounding box center [577, 516] width 193 height 10
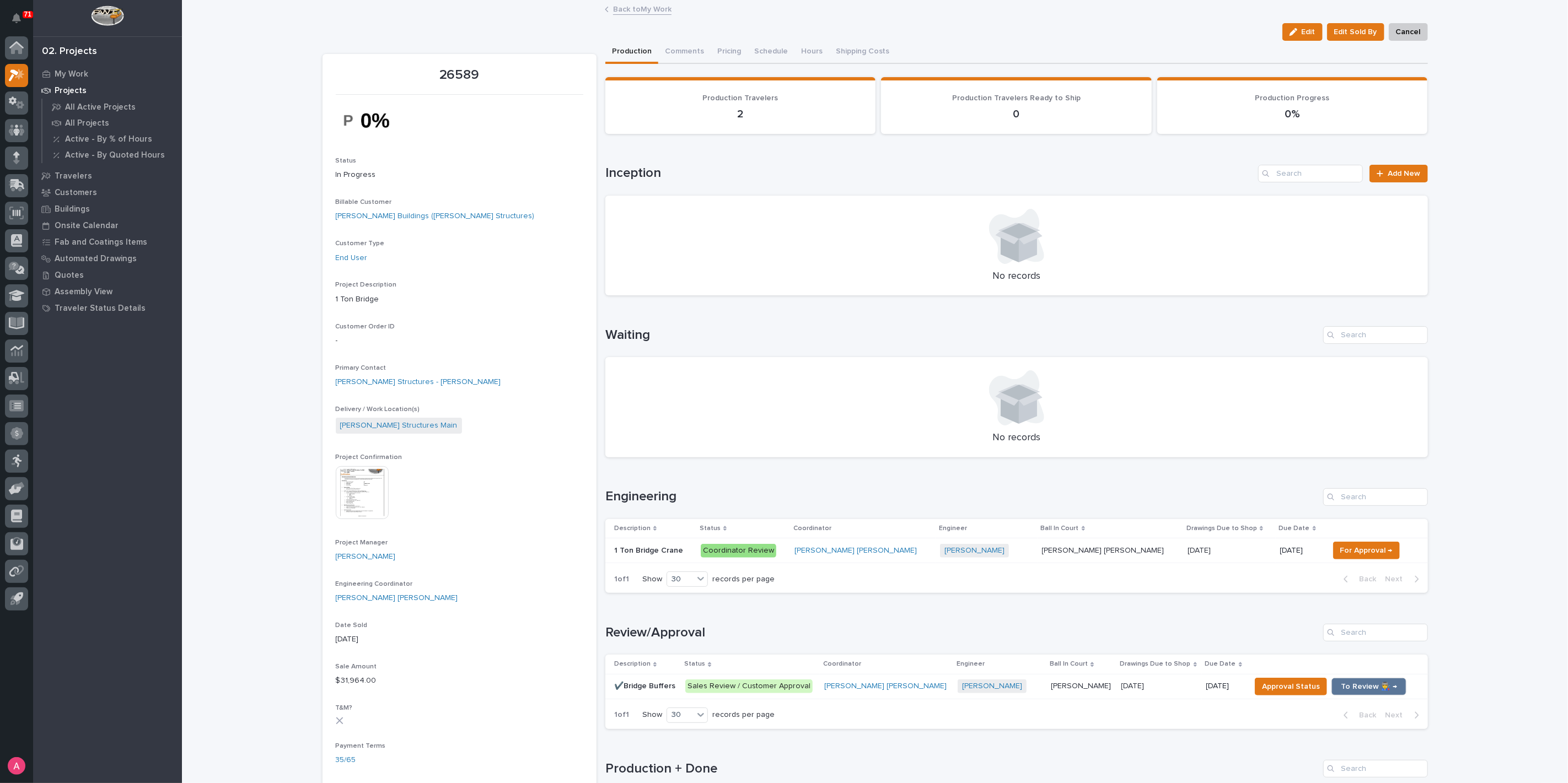
click at [1083, 552] on p at bounding box center [1110, 550] width 137 height 10
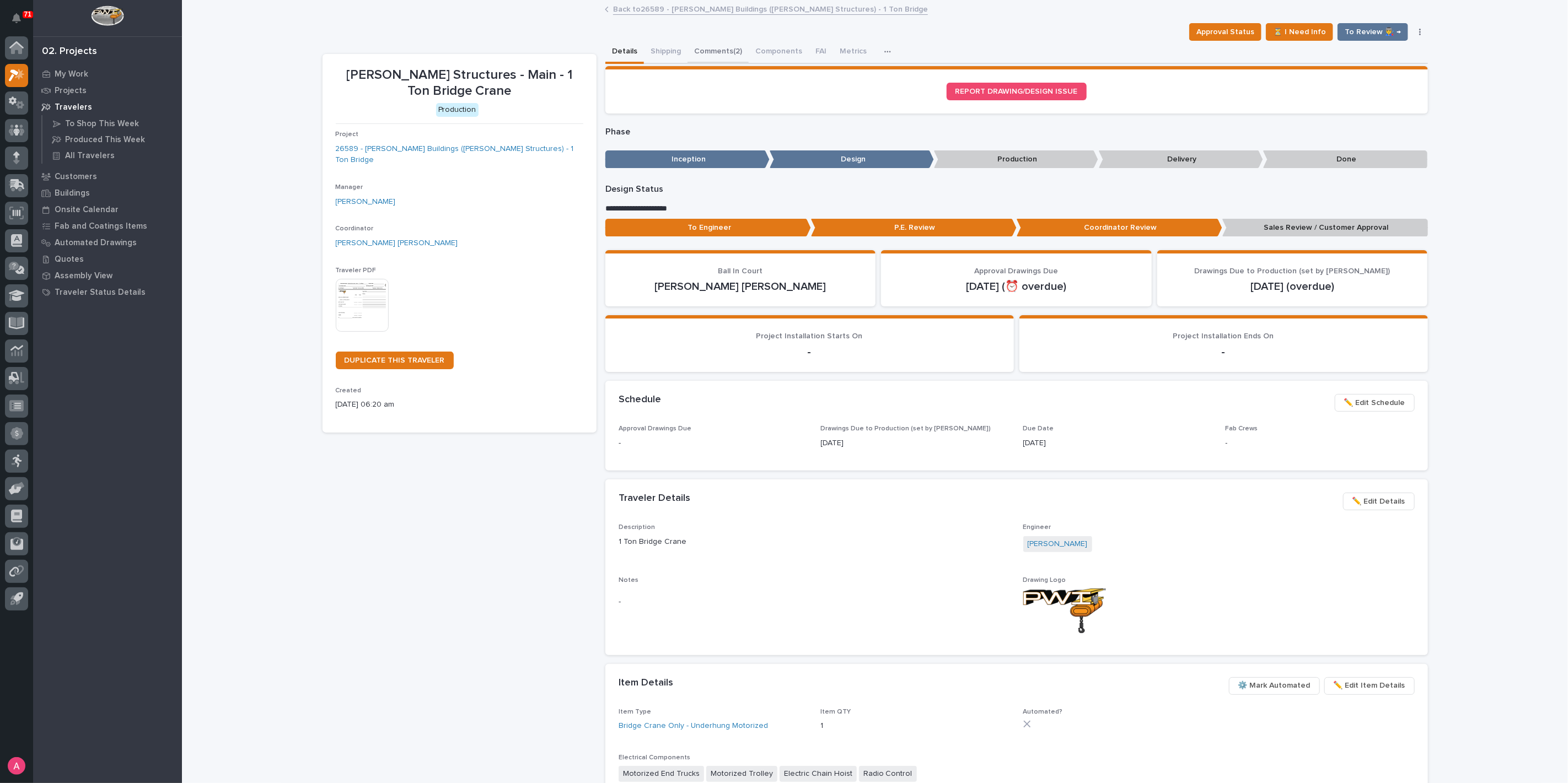
click at [716, 52] on button "Comments (2)" at bounding box center [718, 52] width 61 height 23
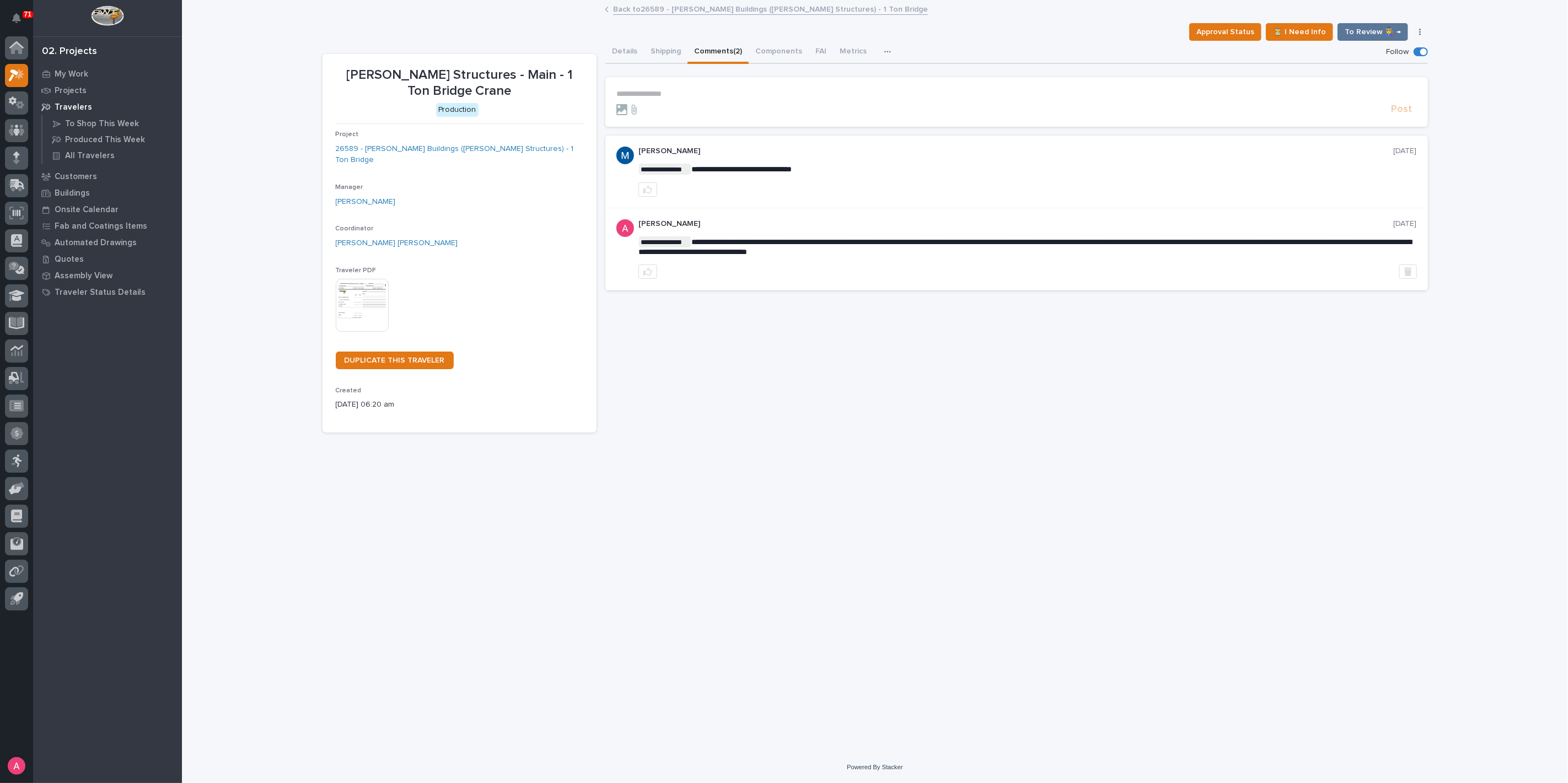
click at [705, 91] on p "**********" at bounding box center [1016, 94] width 800 height 10
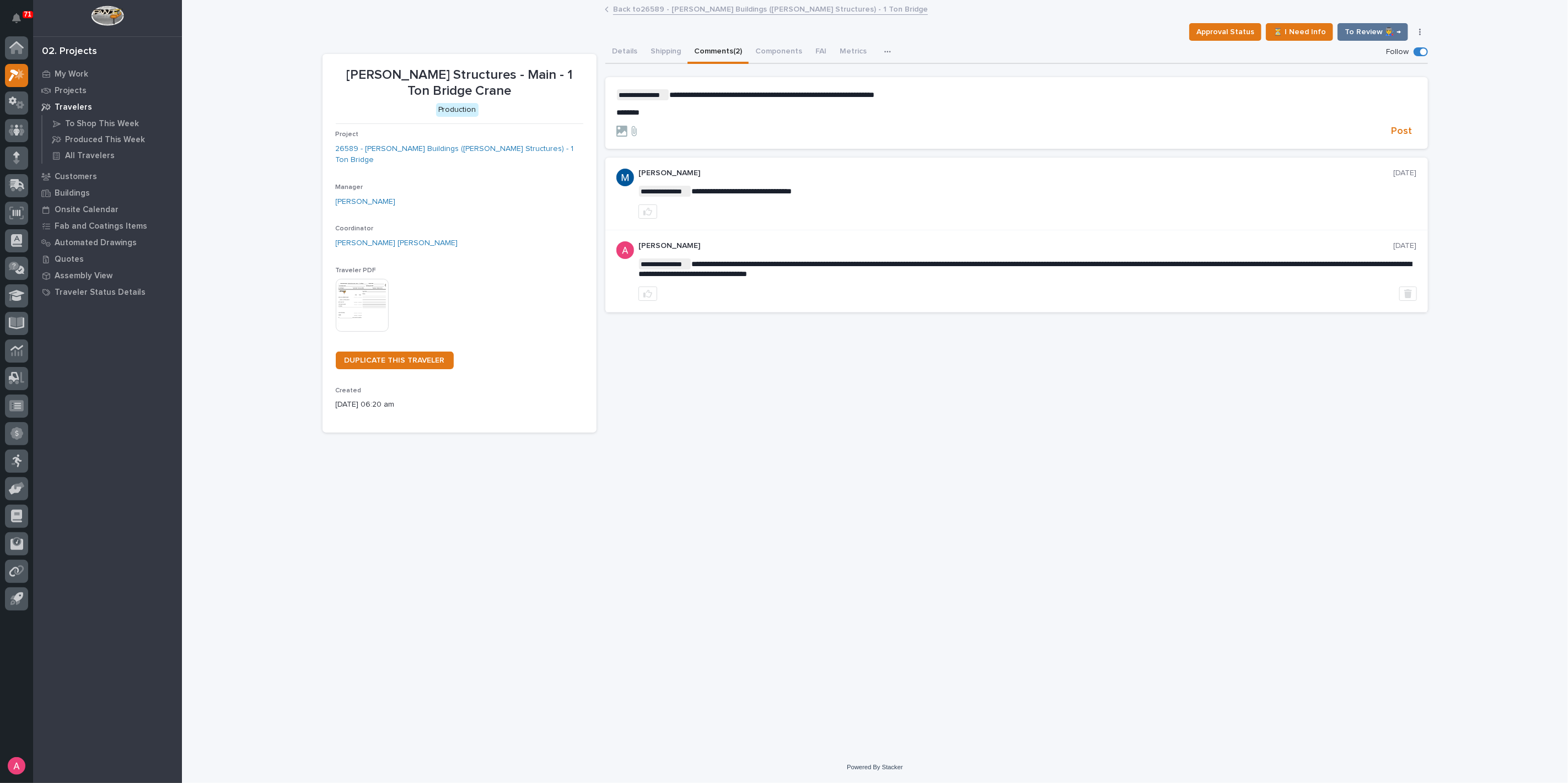
click at [614, 110] on section "**********" at bounding box center [1017, 113] width 823 height 72
click at [616, 112] on span "*******" at bounding box center [628, 112] width 23 height 8
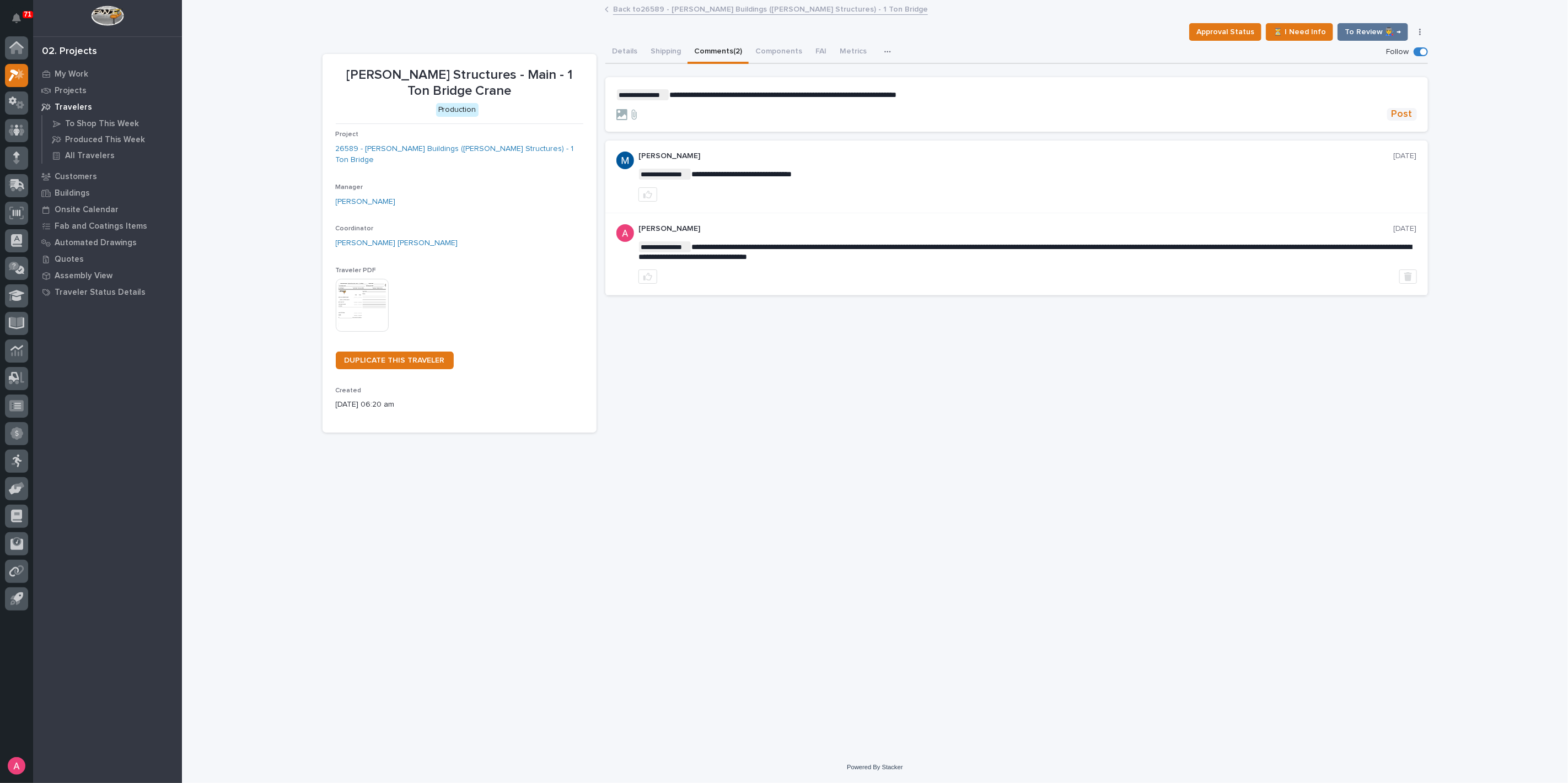
click at [1400, 114] on span "Post" at bounding box center [1402, 115] width 21 height 13
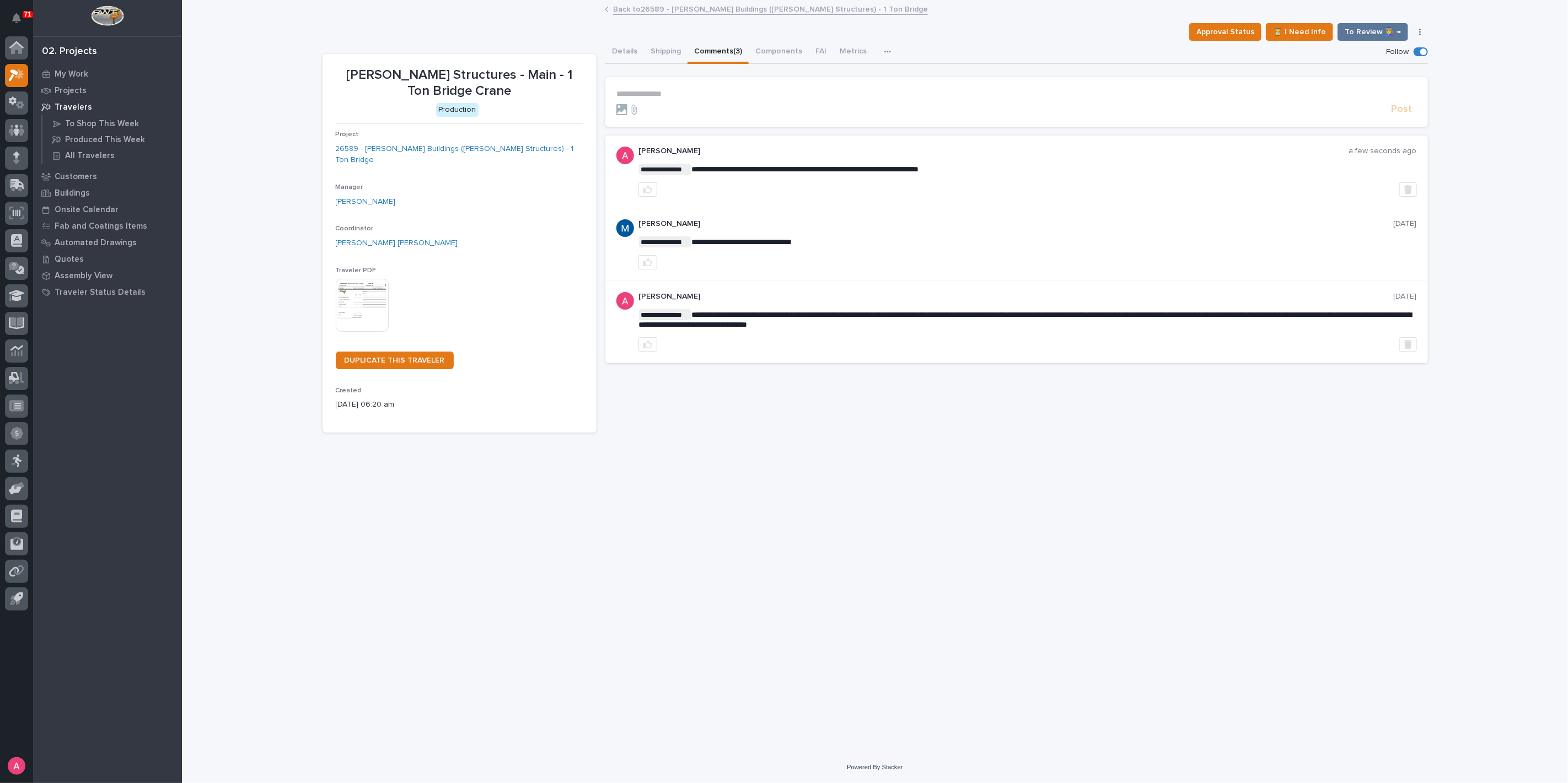
click at [712, 9] on link "Back to 26589 - [PERSON_NAME] Buildings ([PERSON_NAME] Structures) - 1 Ton Brid…" at bounding box center [770, 8] width 315 height 13
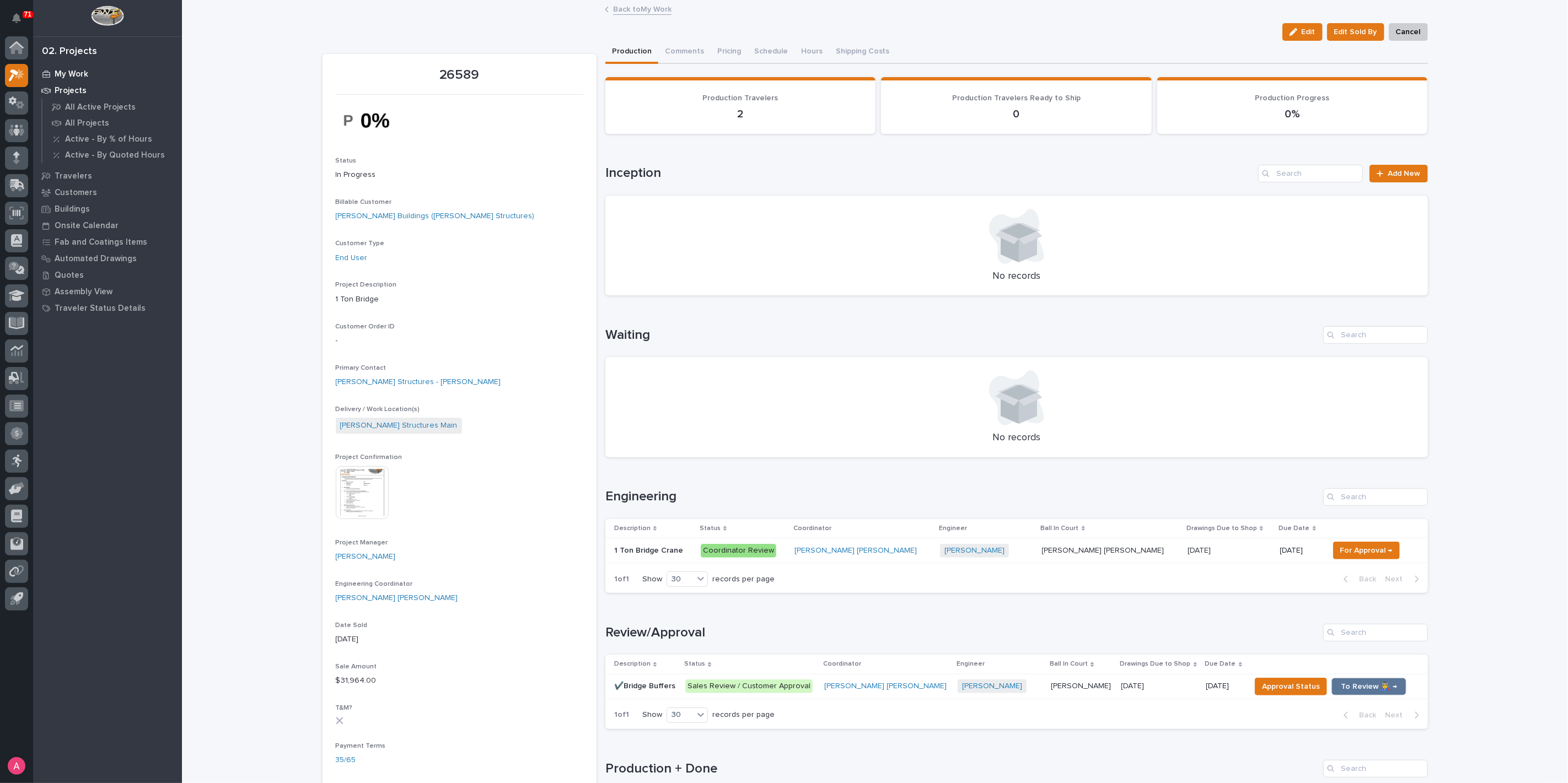
click at [81, 74] on p "My Work" at bounding box center [72, 74] width 34 height 10
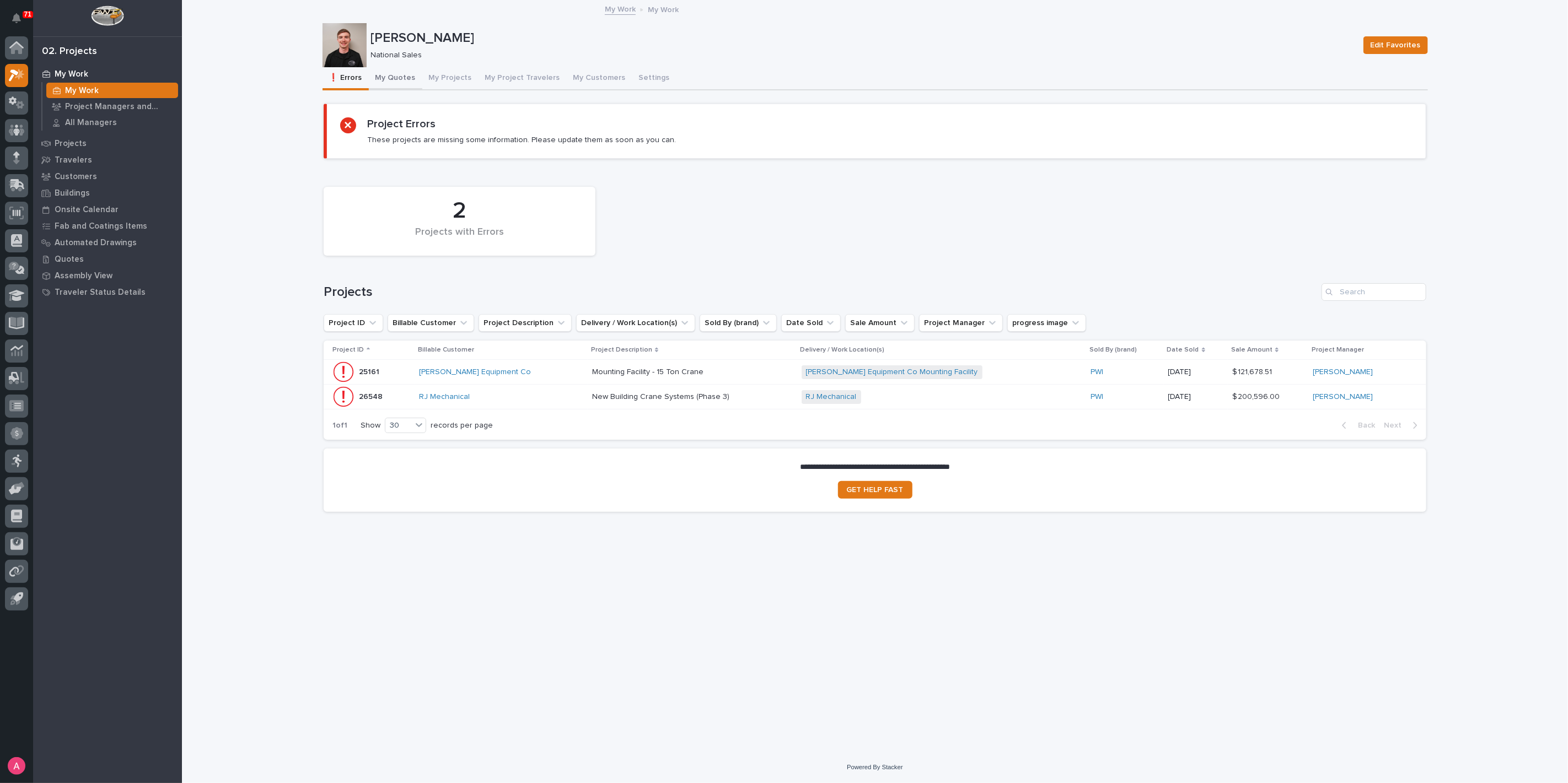
click at [380, 77] on button "My Quotes" at bounding box center [395, 79] width 54 height 23
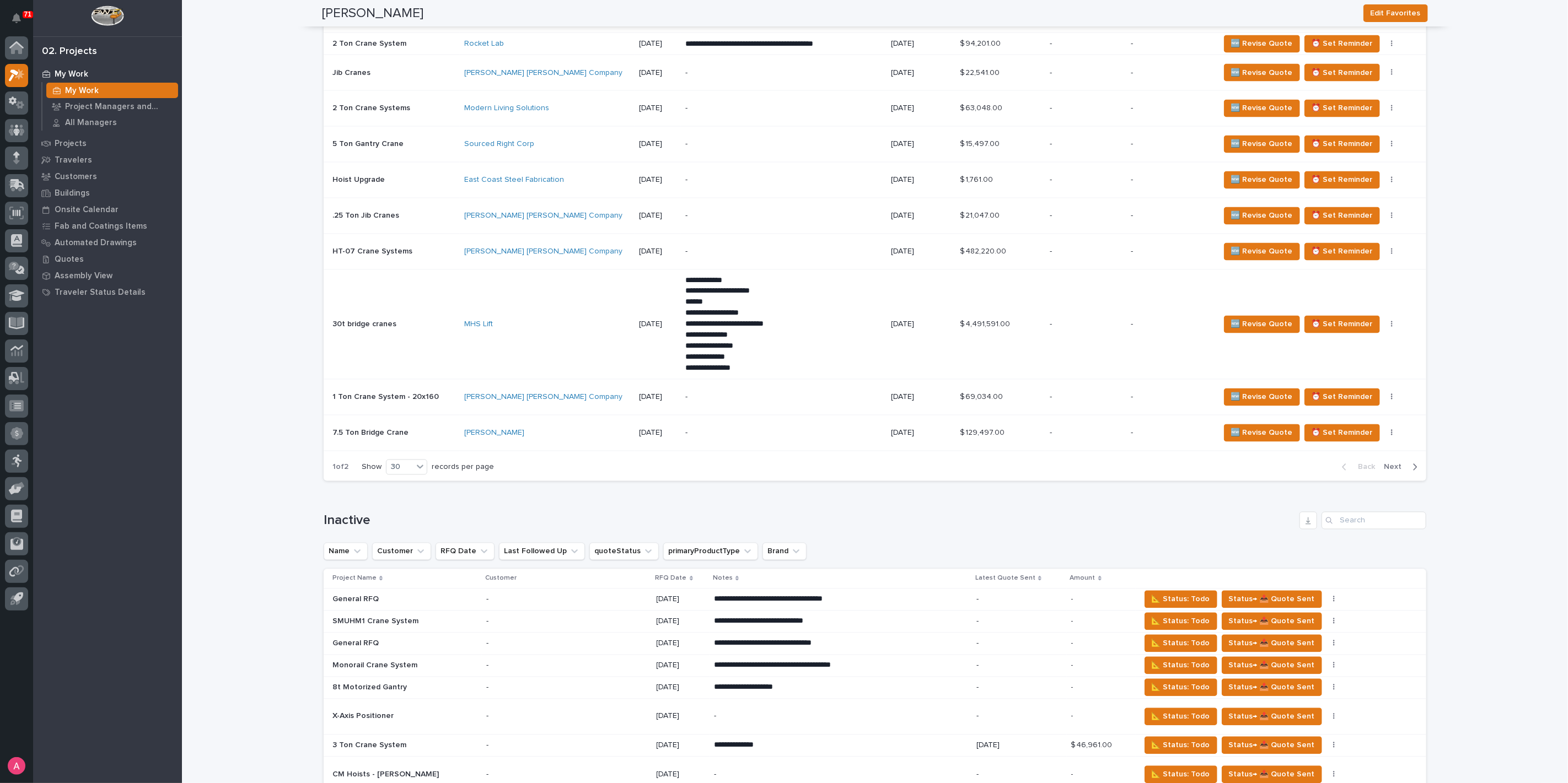
scroll to position [1653, 0]
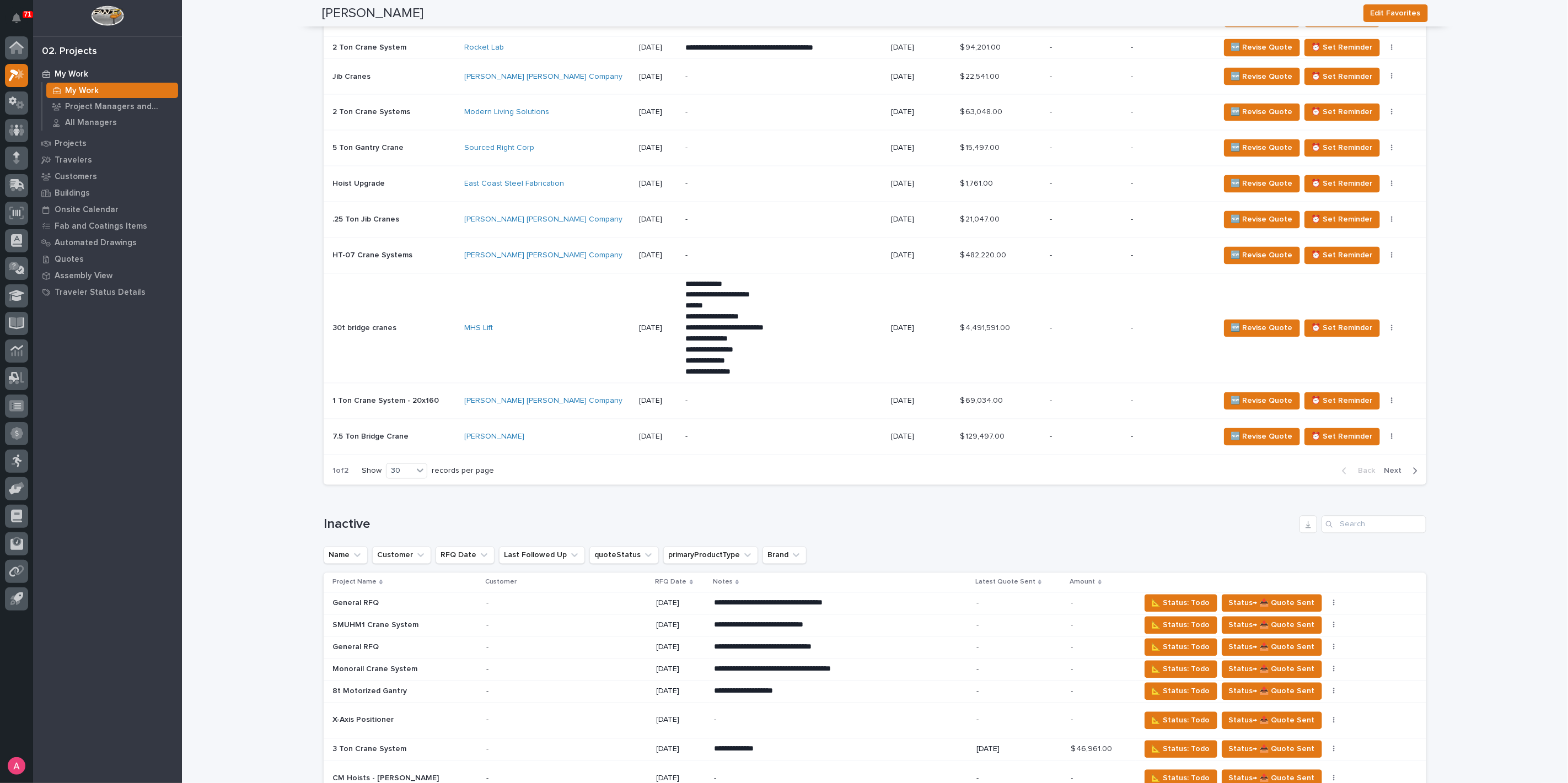
click at [1398, 467] on span "Next" at bounding box center [1396, 470] width 24 height 10
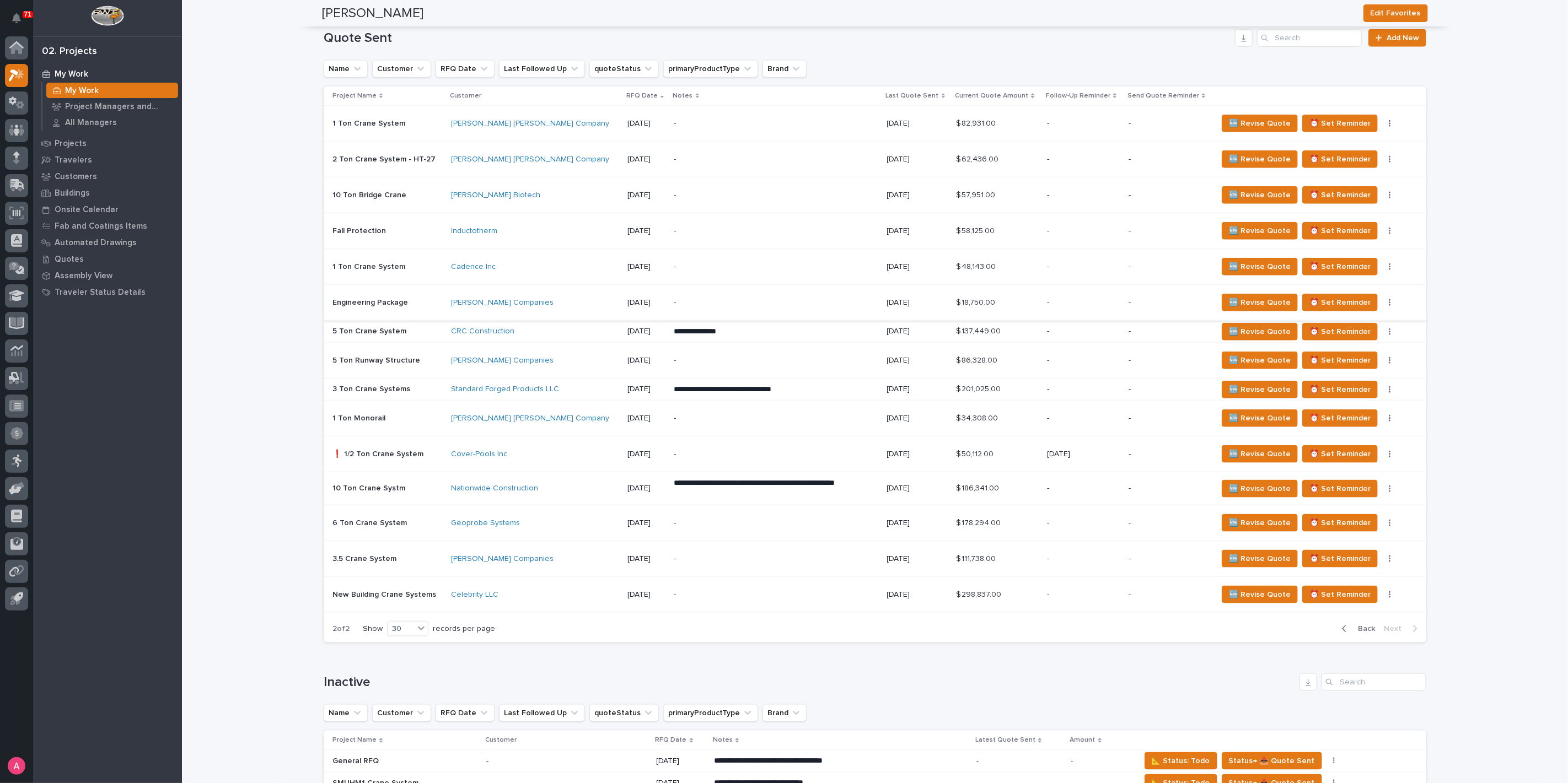
scroll to position [850, 0]
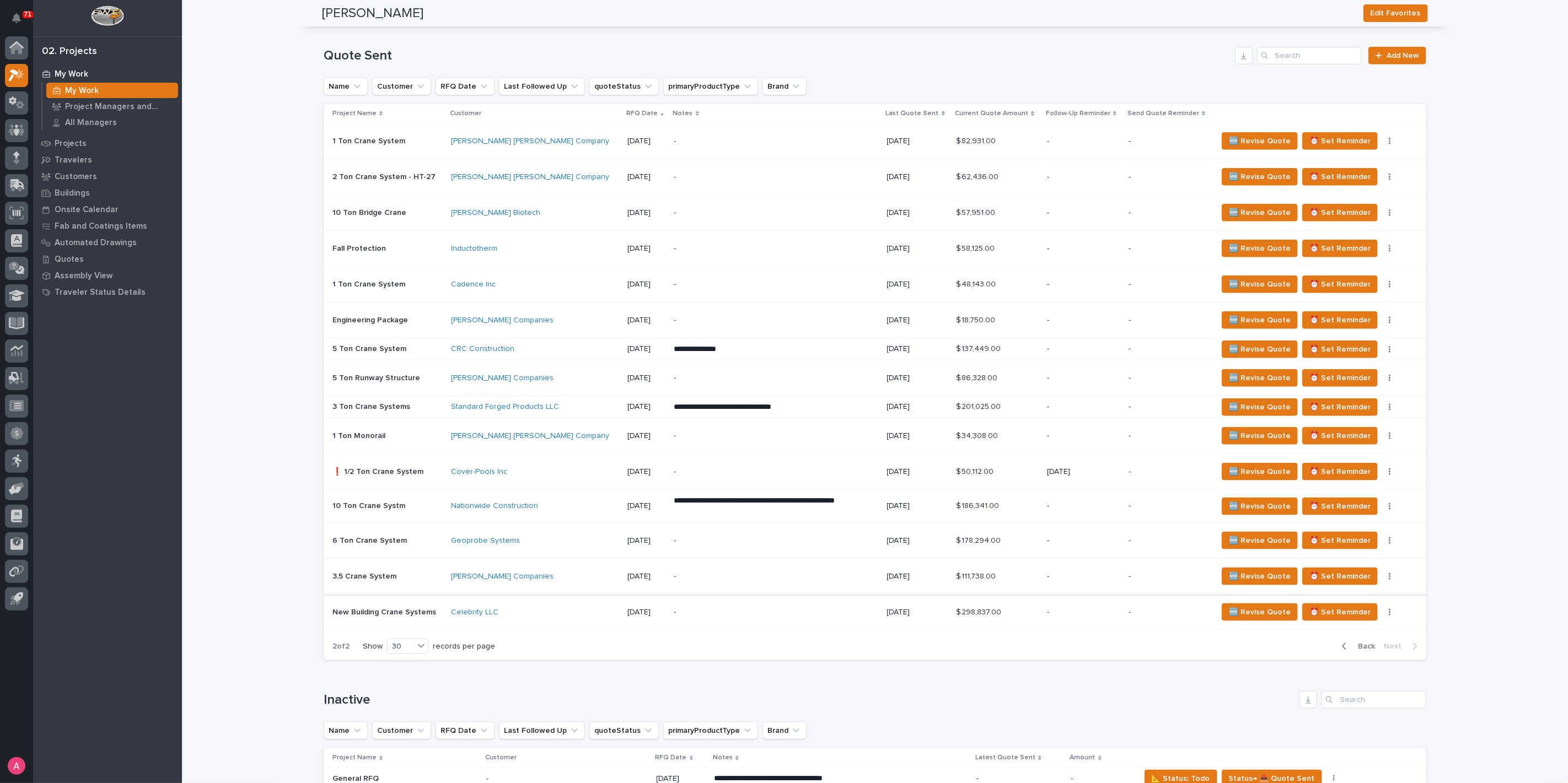
click at [1389, 573] on icon "button" at bounding box center [1389, 576] width 2 height 6
click at [729, 572] on p "-" at bounding box center [770, 576] width 193 height 10
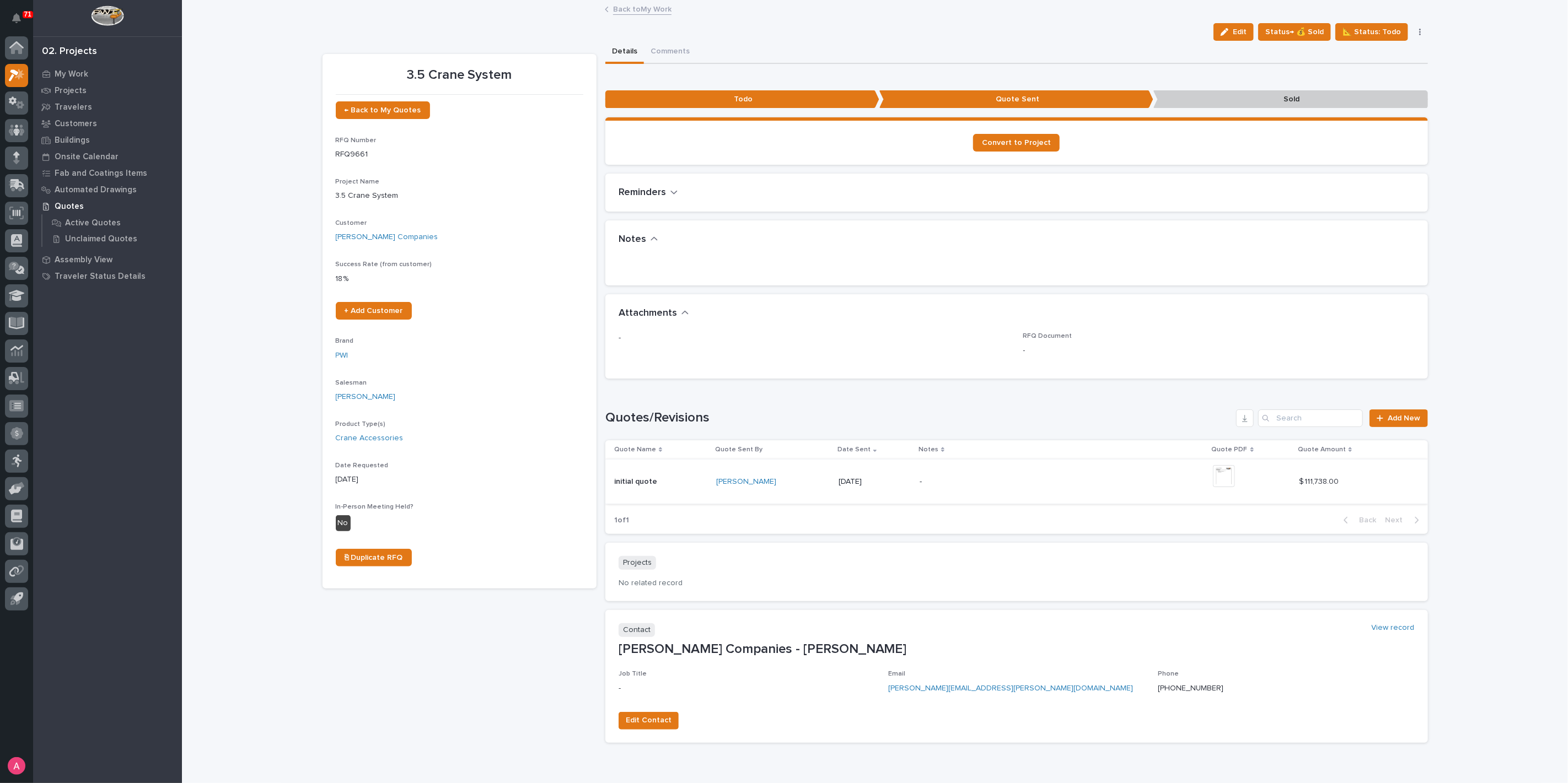
click at [1235, 480] on img at bounding box center [1224, 476] width 22 height 22
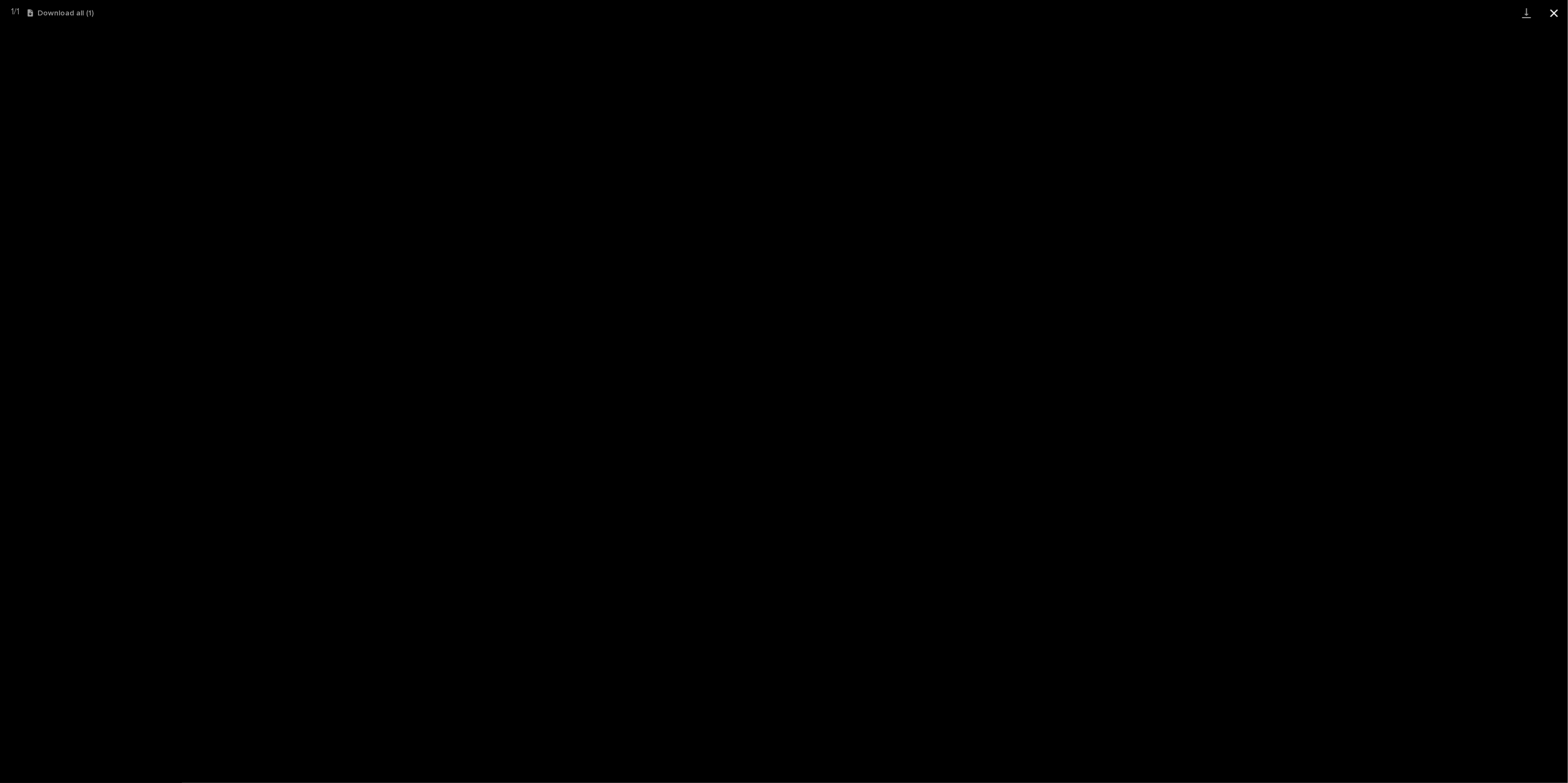
click at [1549, 14] on button "Close gallery" at bounding box center [1554, 13] width 28 height 26
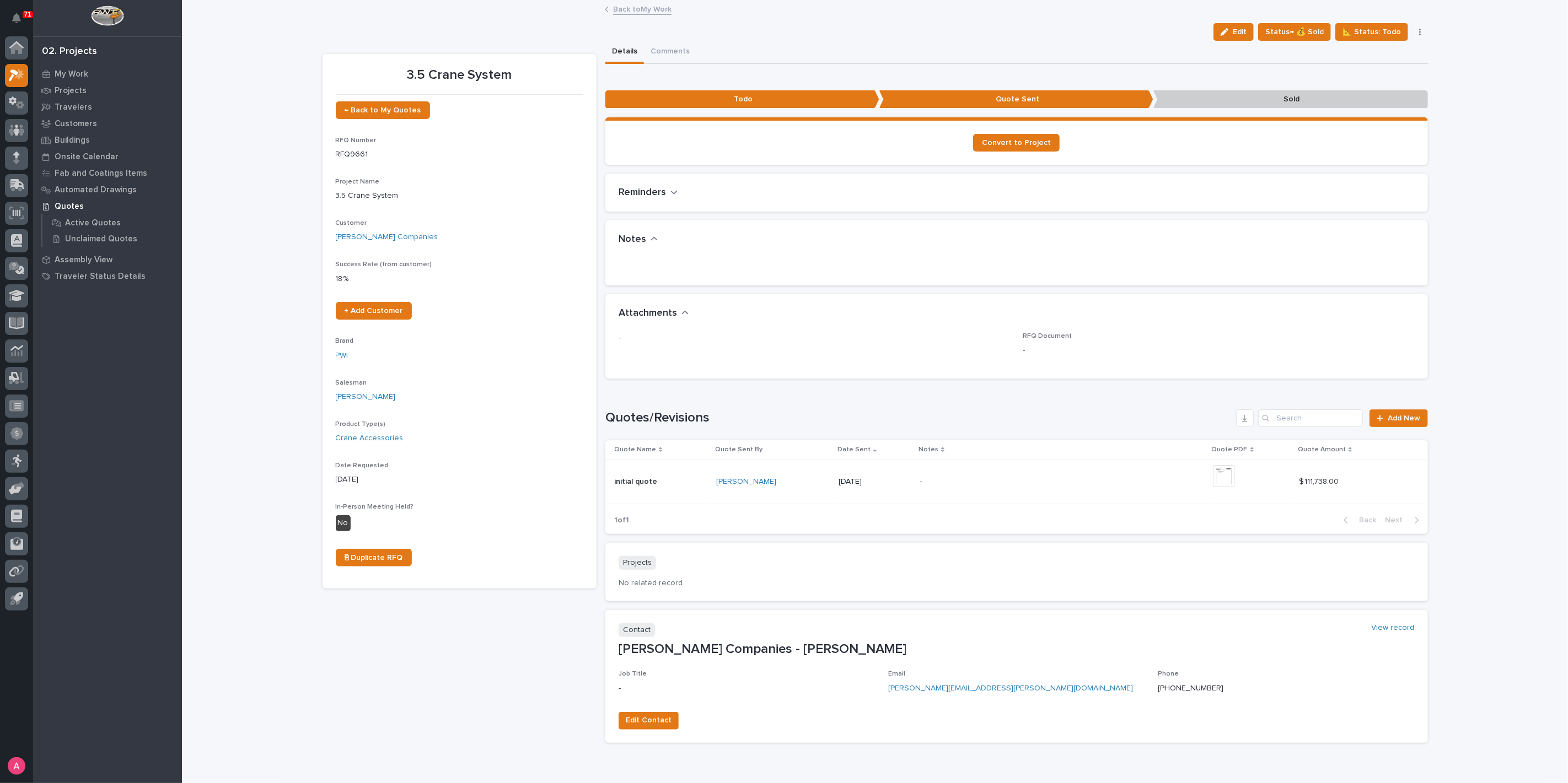
click at [1419, 31] on icon "button" at bounding box center [1420, 32] width 2 height 8
click at [1367, 72] on span "Status→ ⏳ Inactive" at bounding box center [1365, 72] width 67 height 14
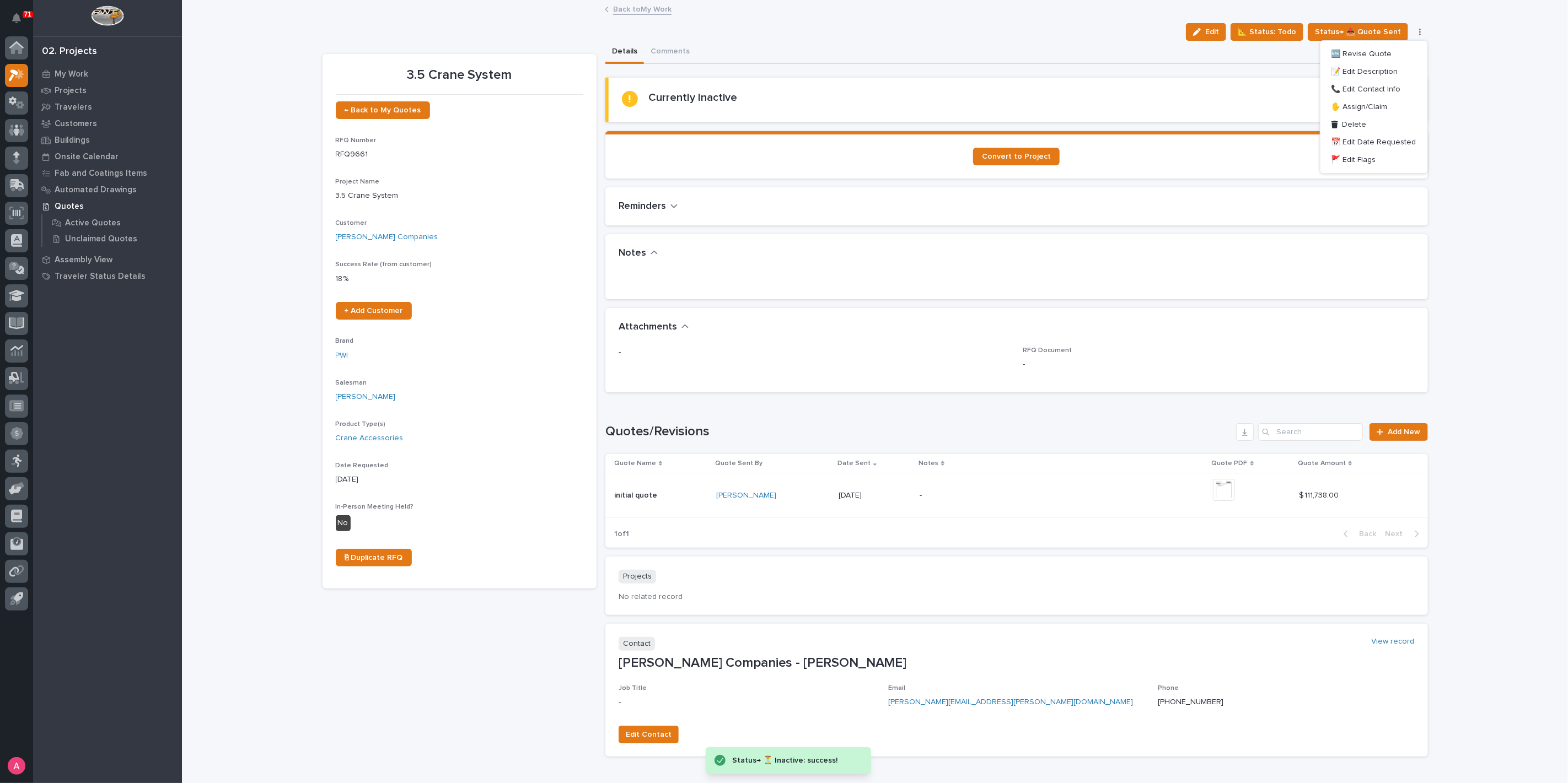
click at [623, 10] on link "Back to My Work" at bounding box center [642, 8] width 59 height 13
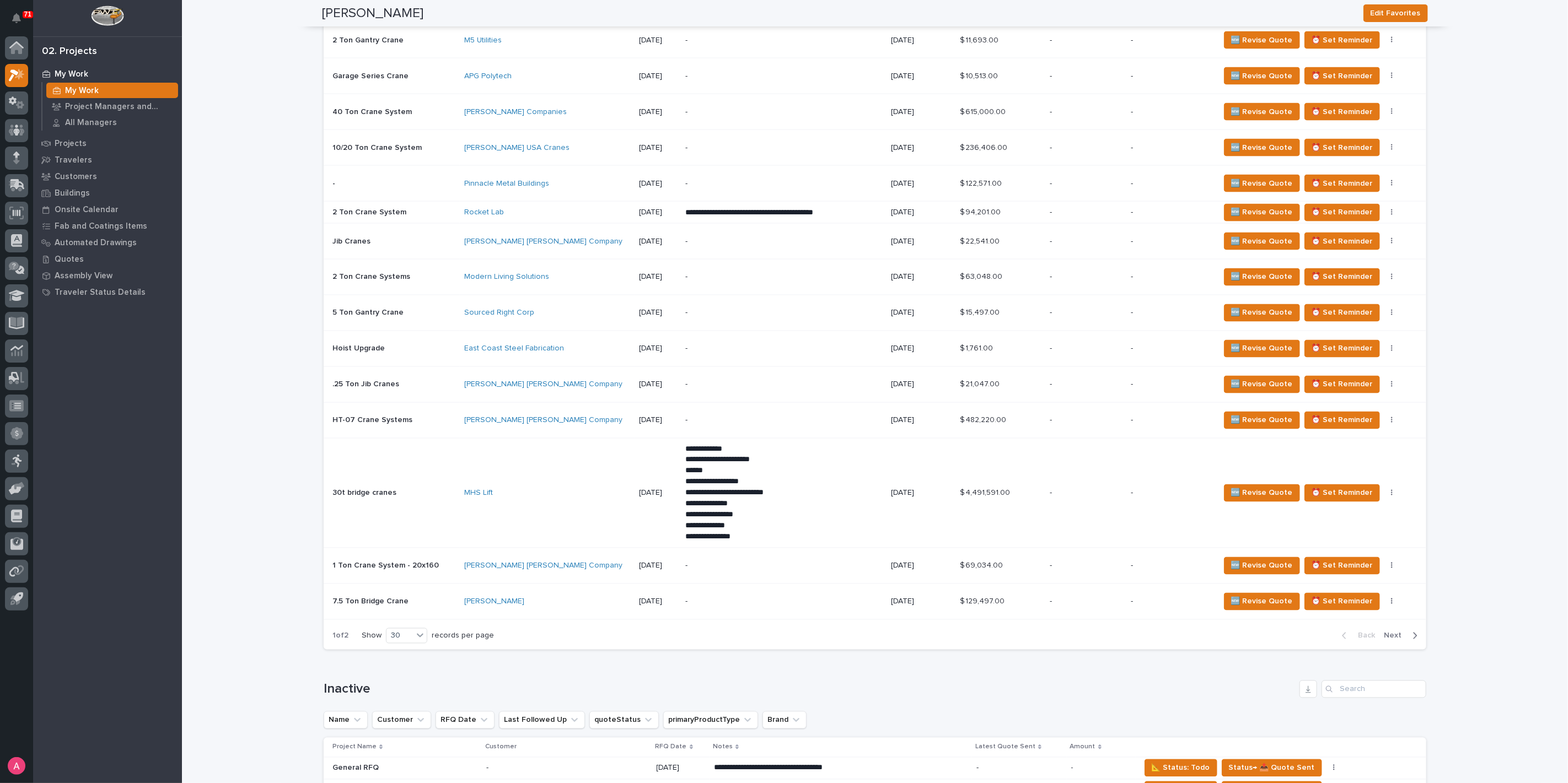
scroll to position [1530, 0]
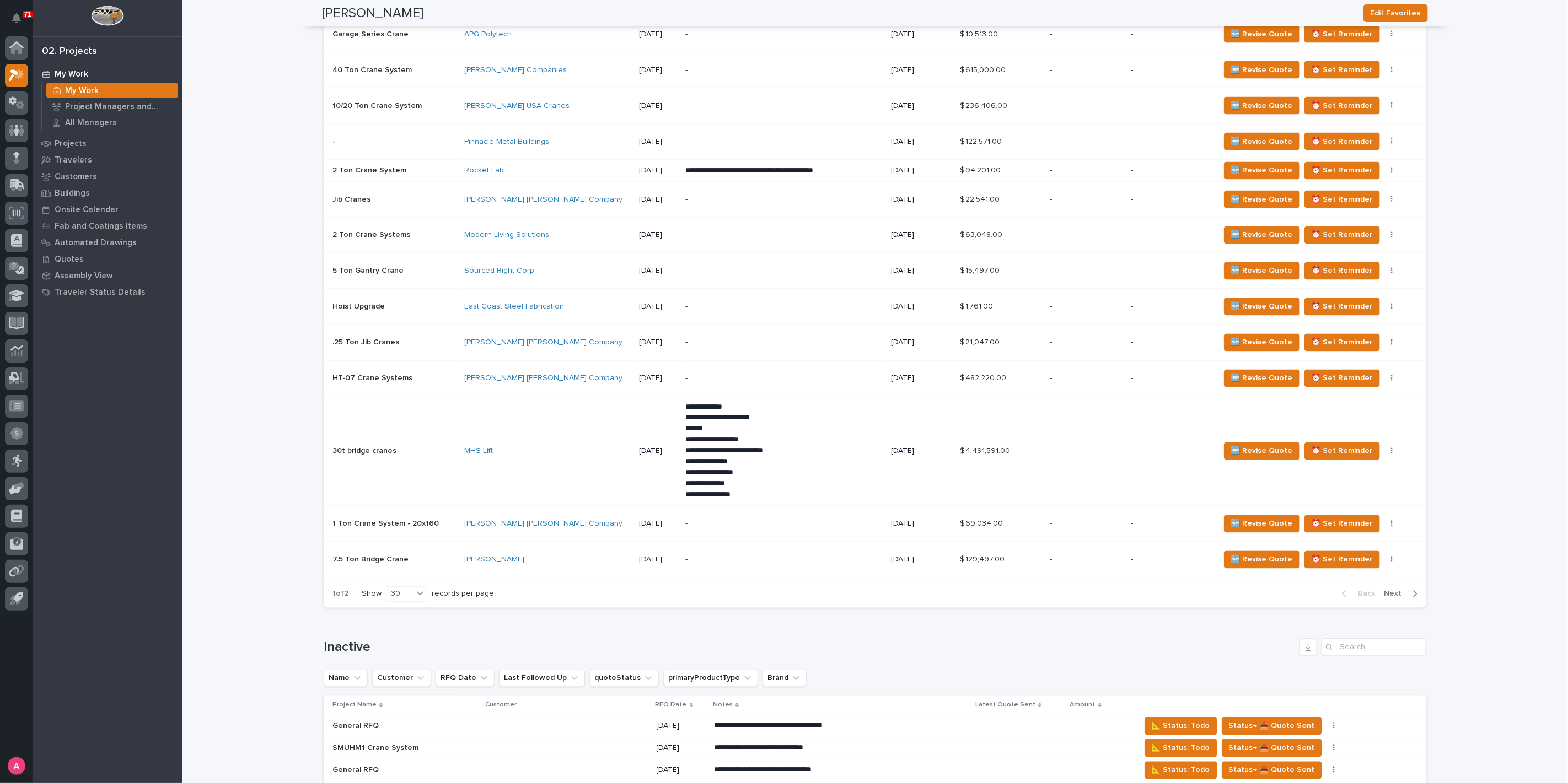
drag, startPoint x: 1386, startPoint y: 588, endPoint x: 937, endPoint y: 575, distance: 449.2
click at [1387, 589] on span "Next" at bounding box center [1396, 594] width 24 height 10
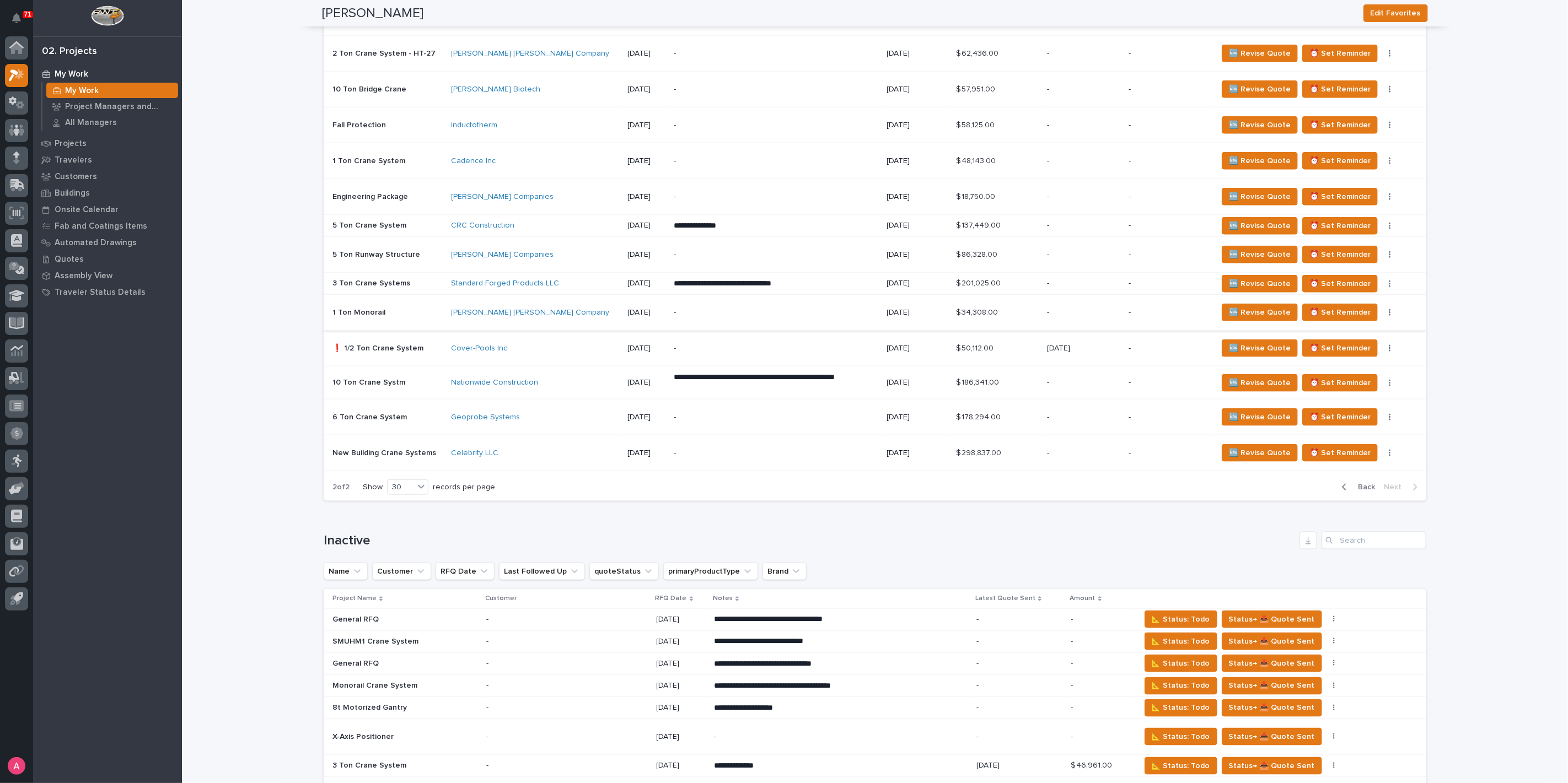
scroll to position [955, 0]
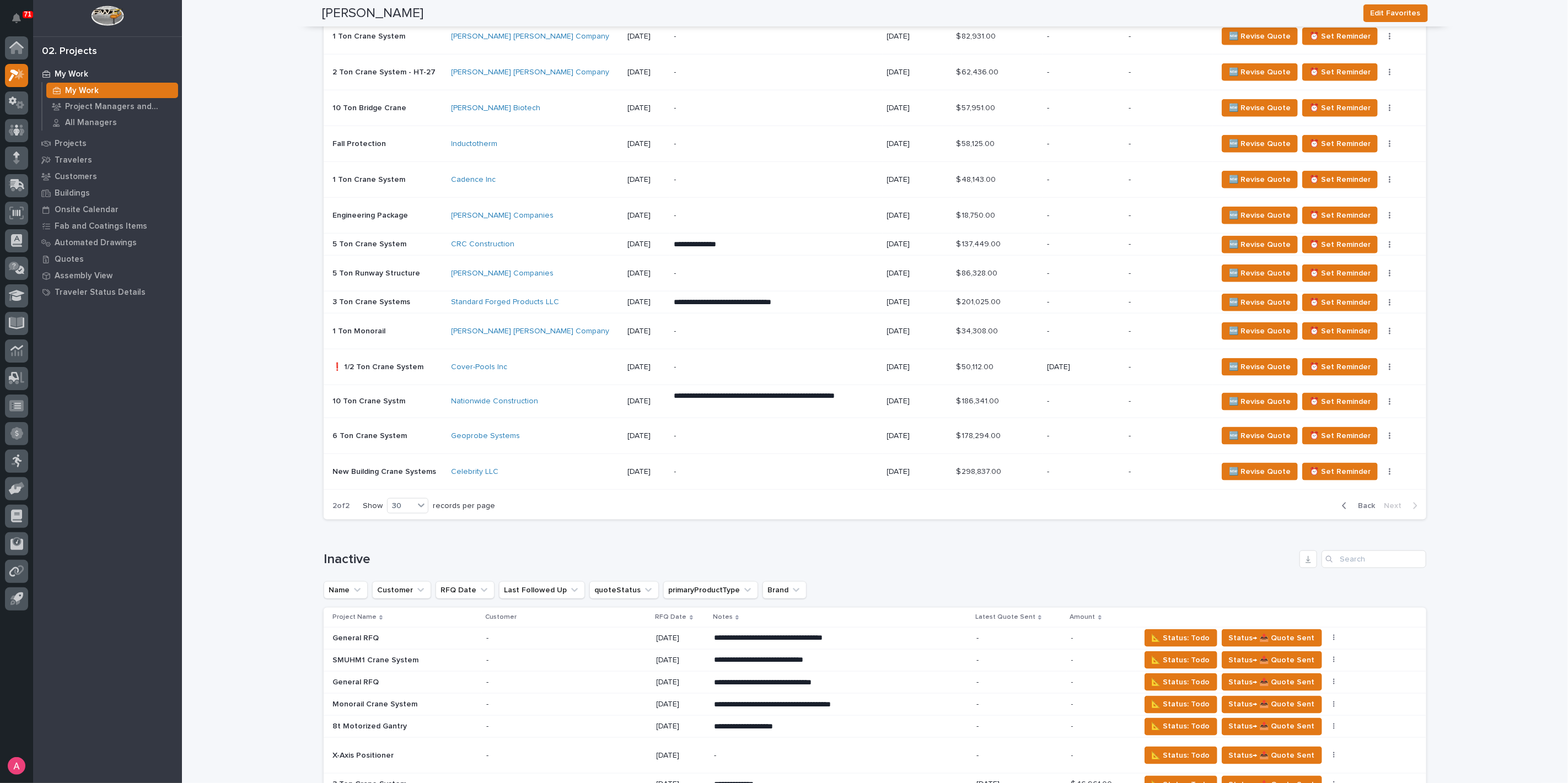
click at [848, 327] on div "-" at bounding box center [776, 331] width 204 height 34
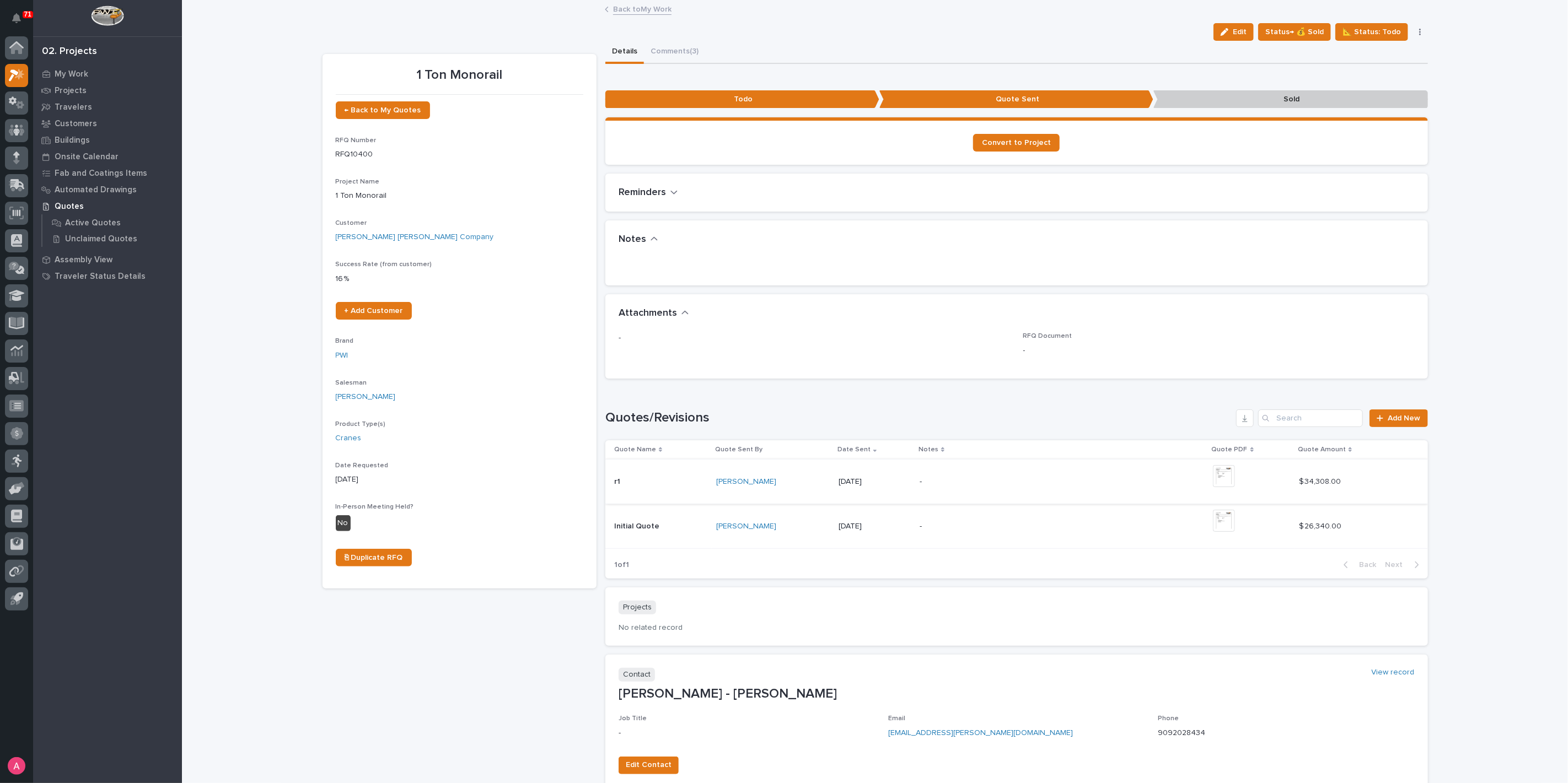
click at [1230, 473] on img at bounding box center [1224, 476] width 22 height 22
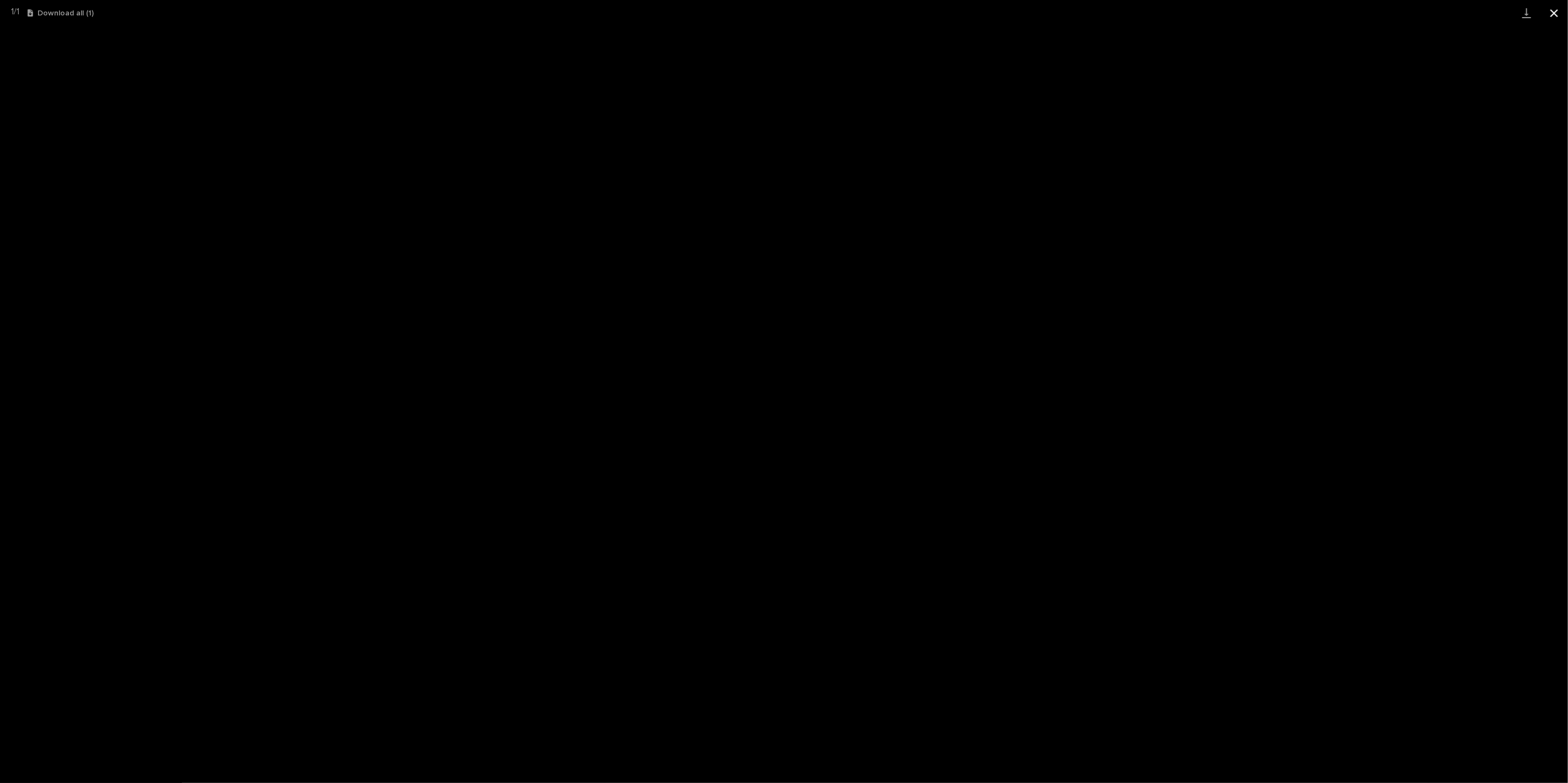
click at [1554, 17] on button "Close gallery" at bounding box center [1554, 13] width 28 height 26
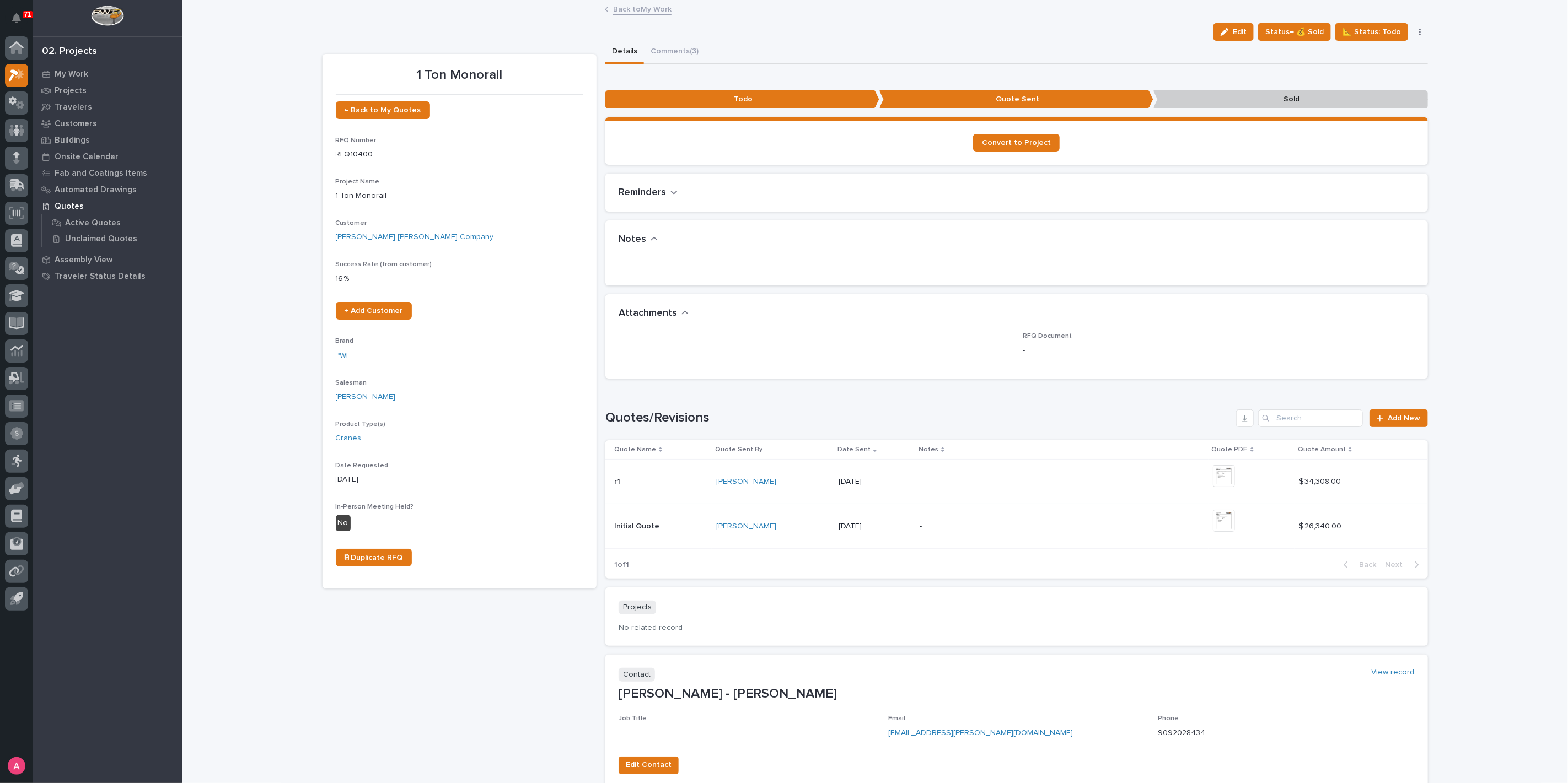
click at [1418, 28] on button "button" at bounding box center [1420, 32] width 15 height 8
click at [1369, 72] on span "Status→ ⏳ Inactive" at bounding box center [1365, 72] width 67 height 14
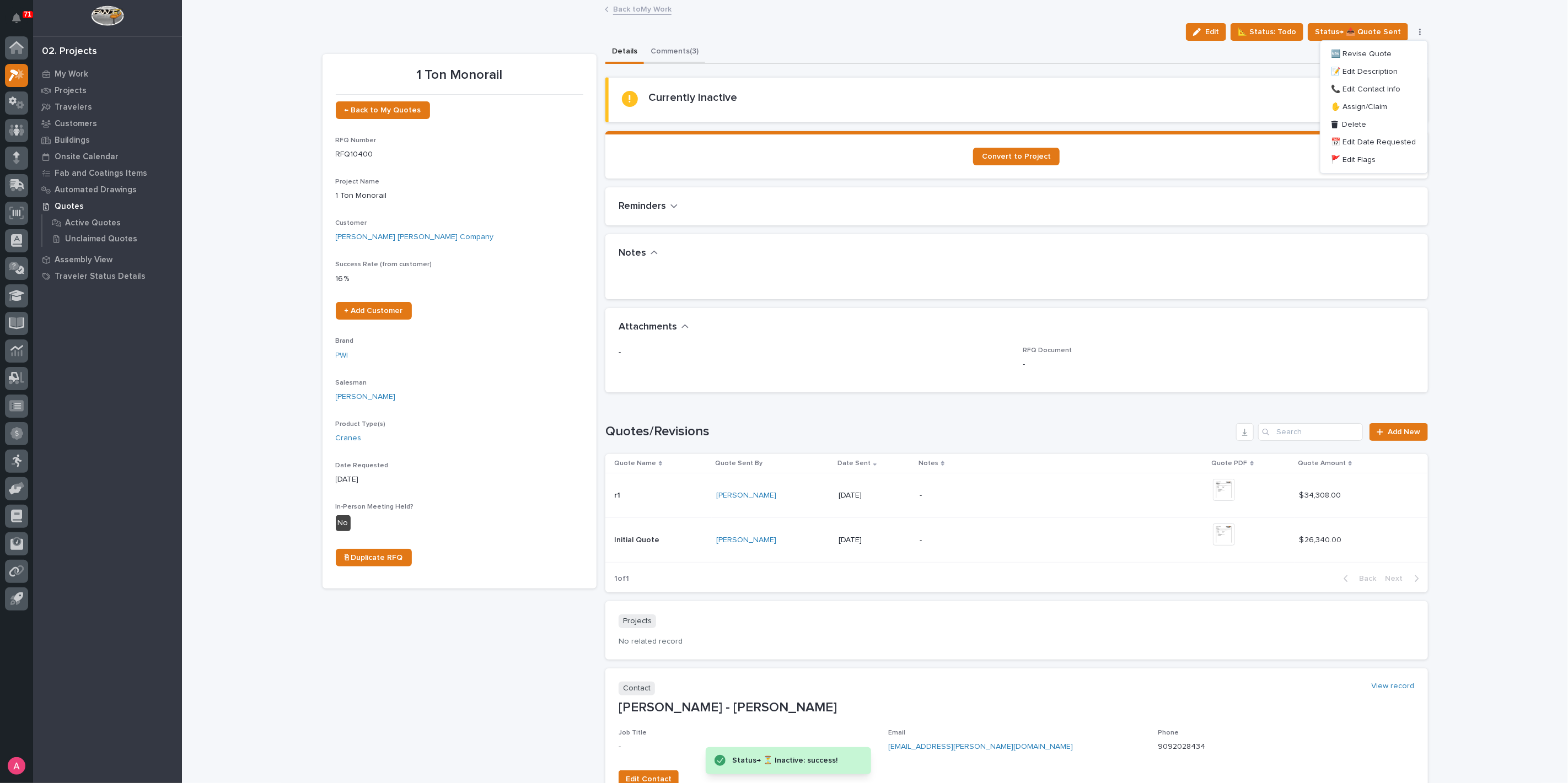
click at [663, 50] on button "Comments (3)" at bounding box center [674, 52] width 61 height 23
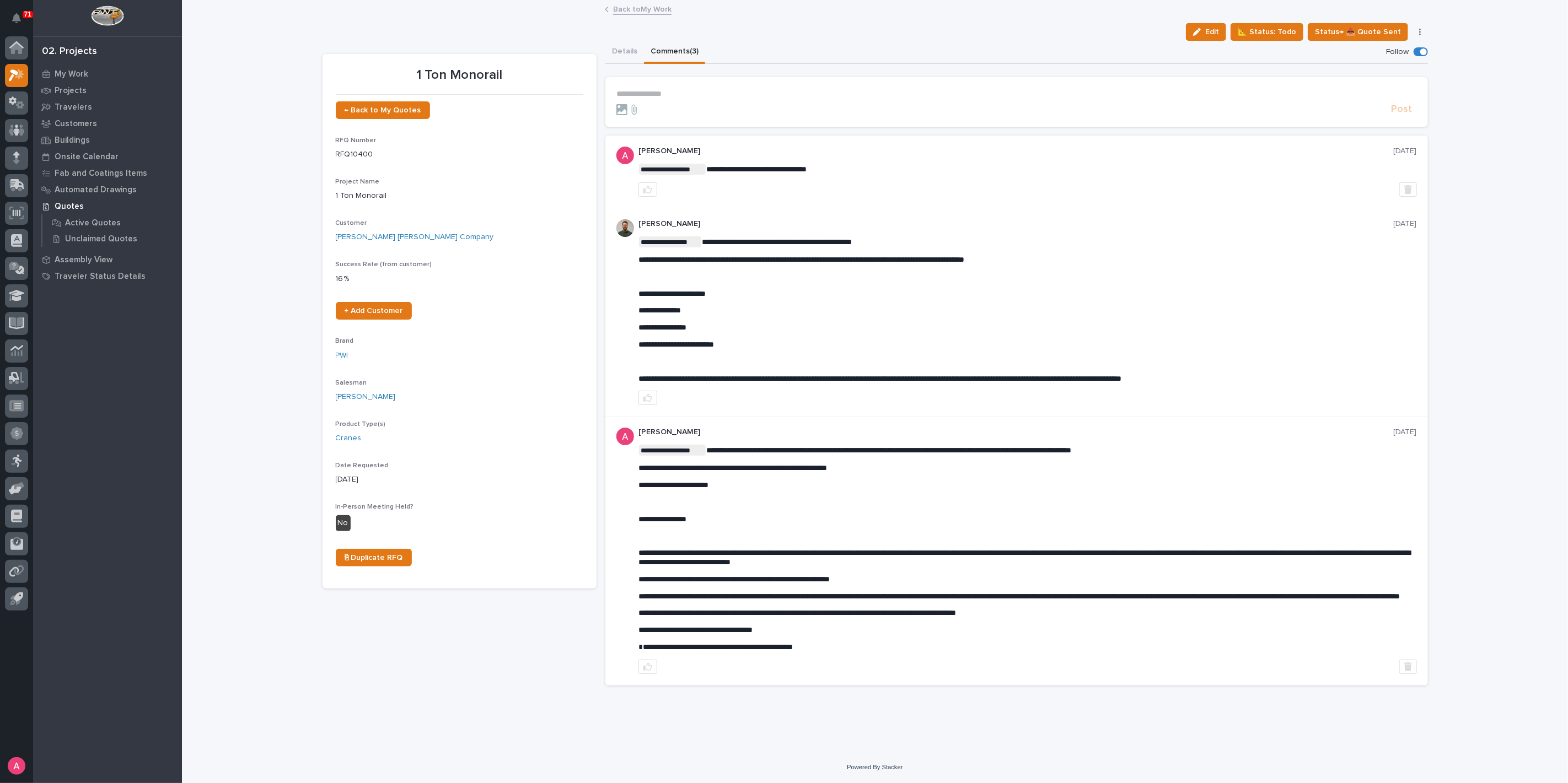
click at [632, 8] on link "Back to My Work" at bounding box center [642, 8] width 59 height 13
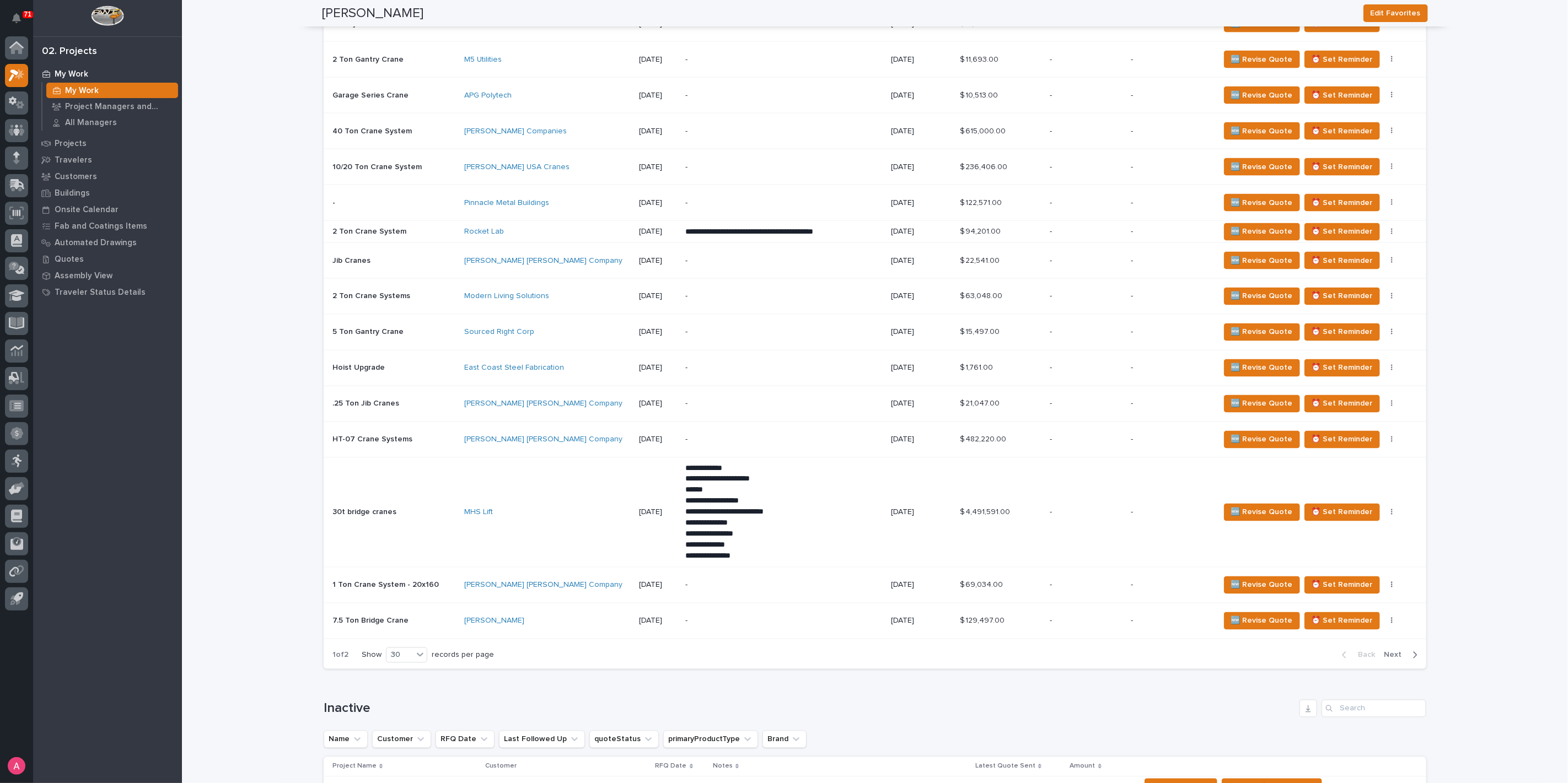
scroll to position [1530, 0]
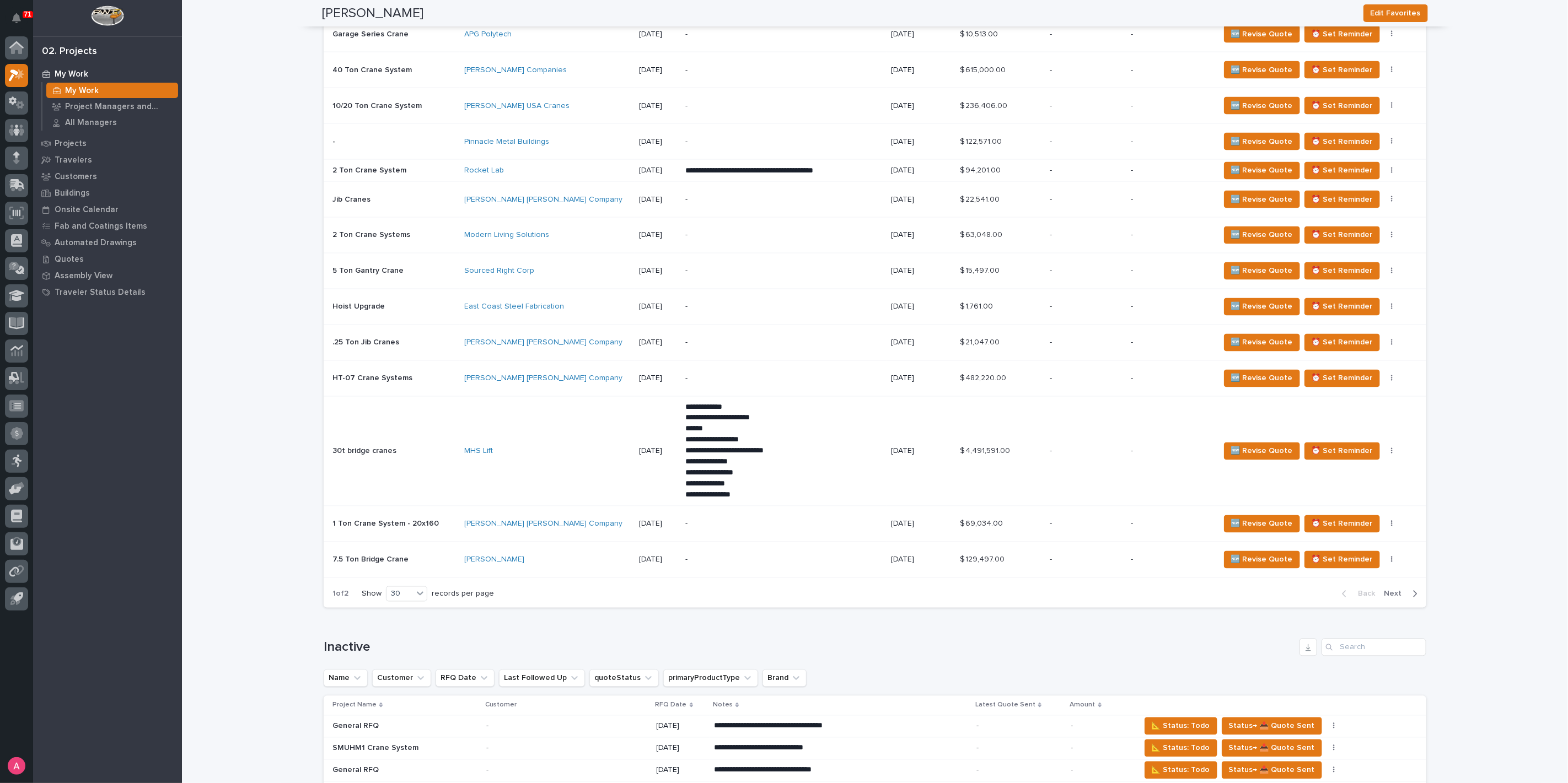
click at [1392, 589] on span "Next" at bounding box center [1396, 594] width 24 height 10
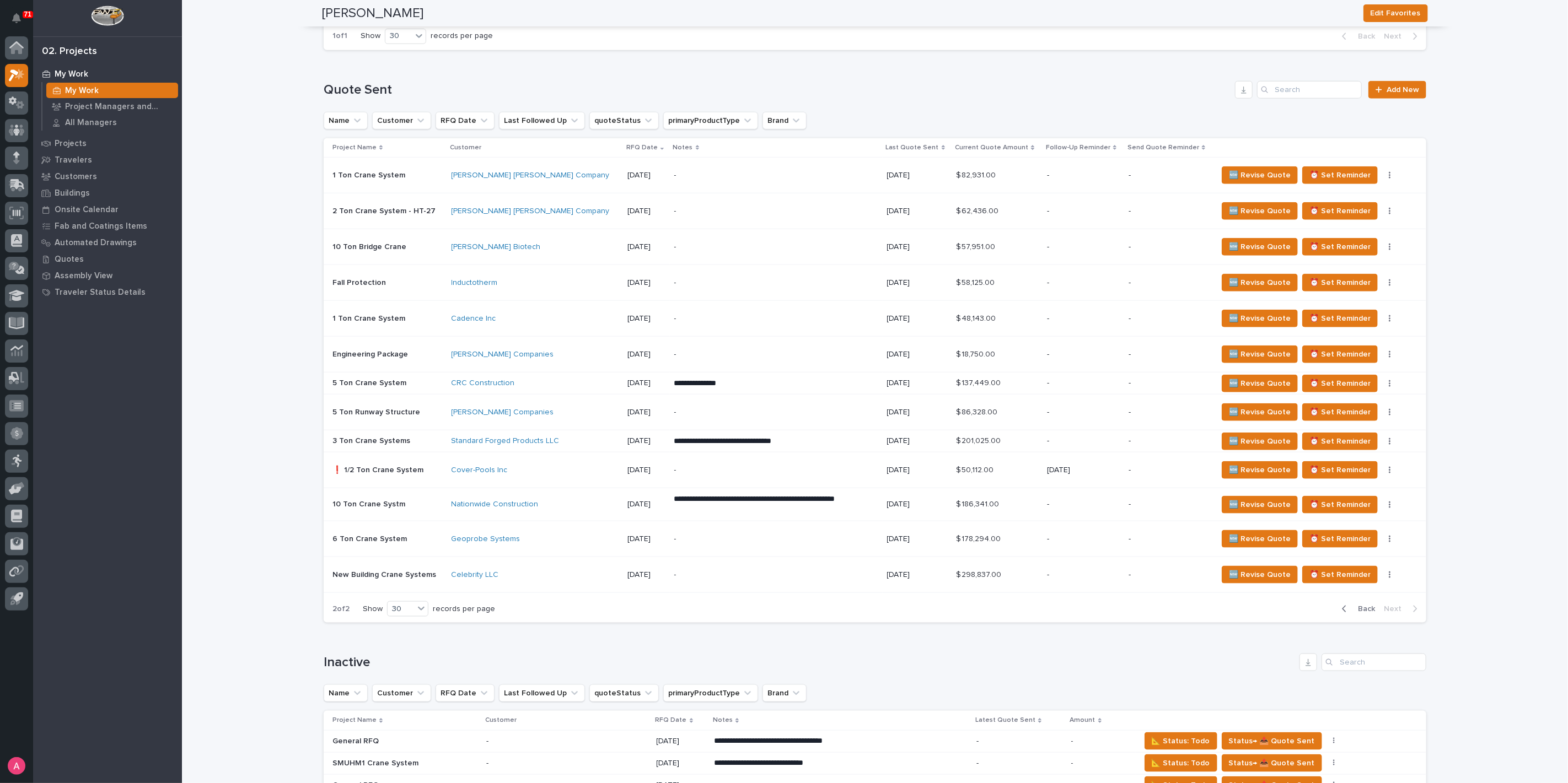
scroll to position [815, 0]
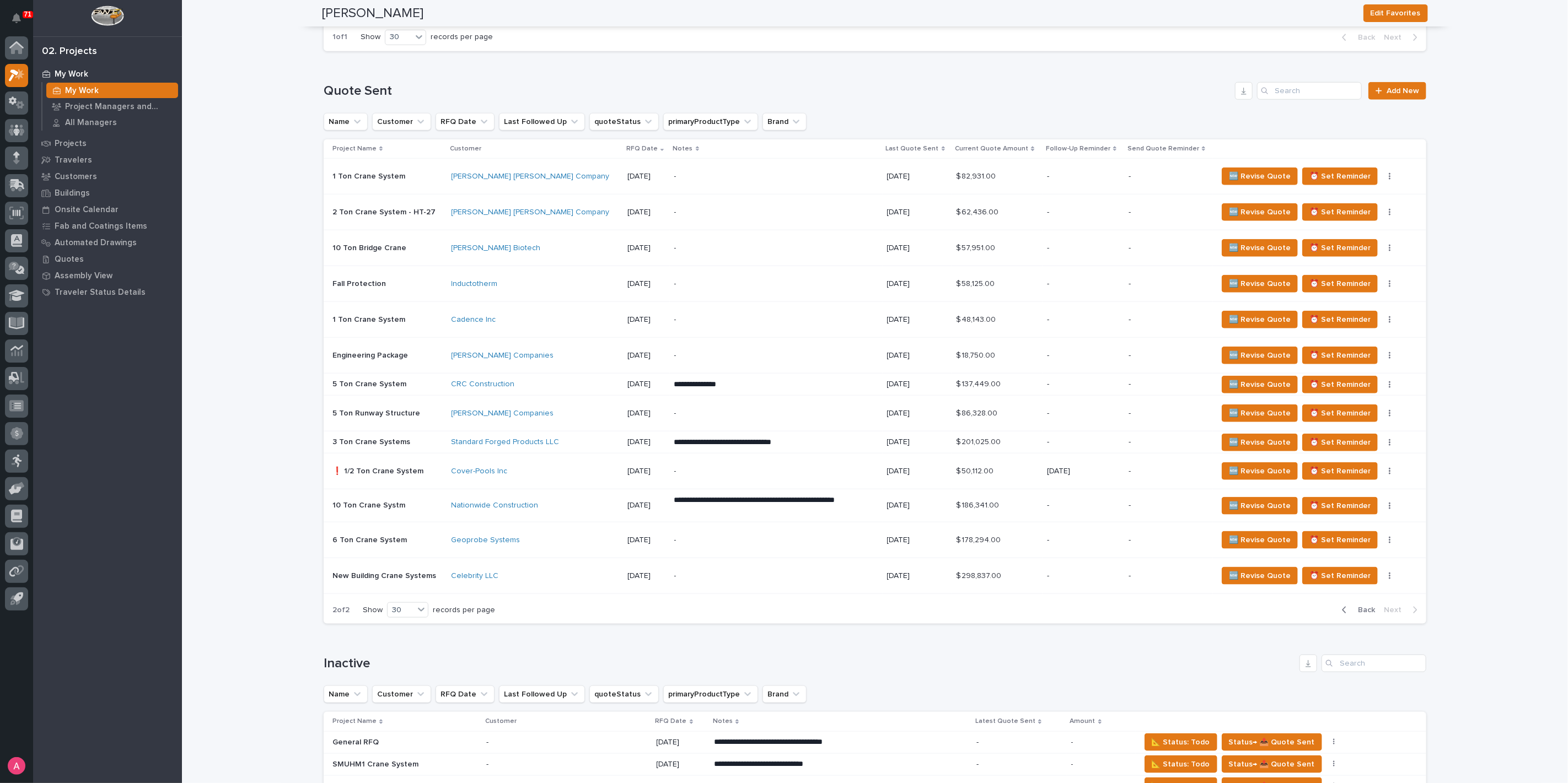
click at [694, 409] on p "-" at bounding box center [770, 413] width 193 height 10
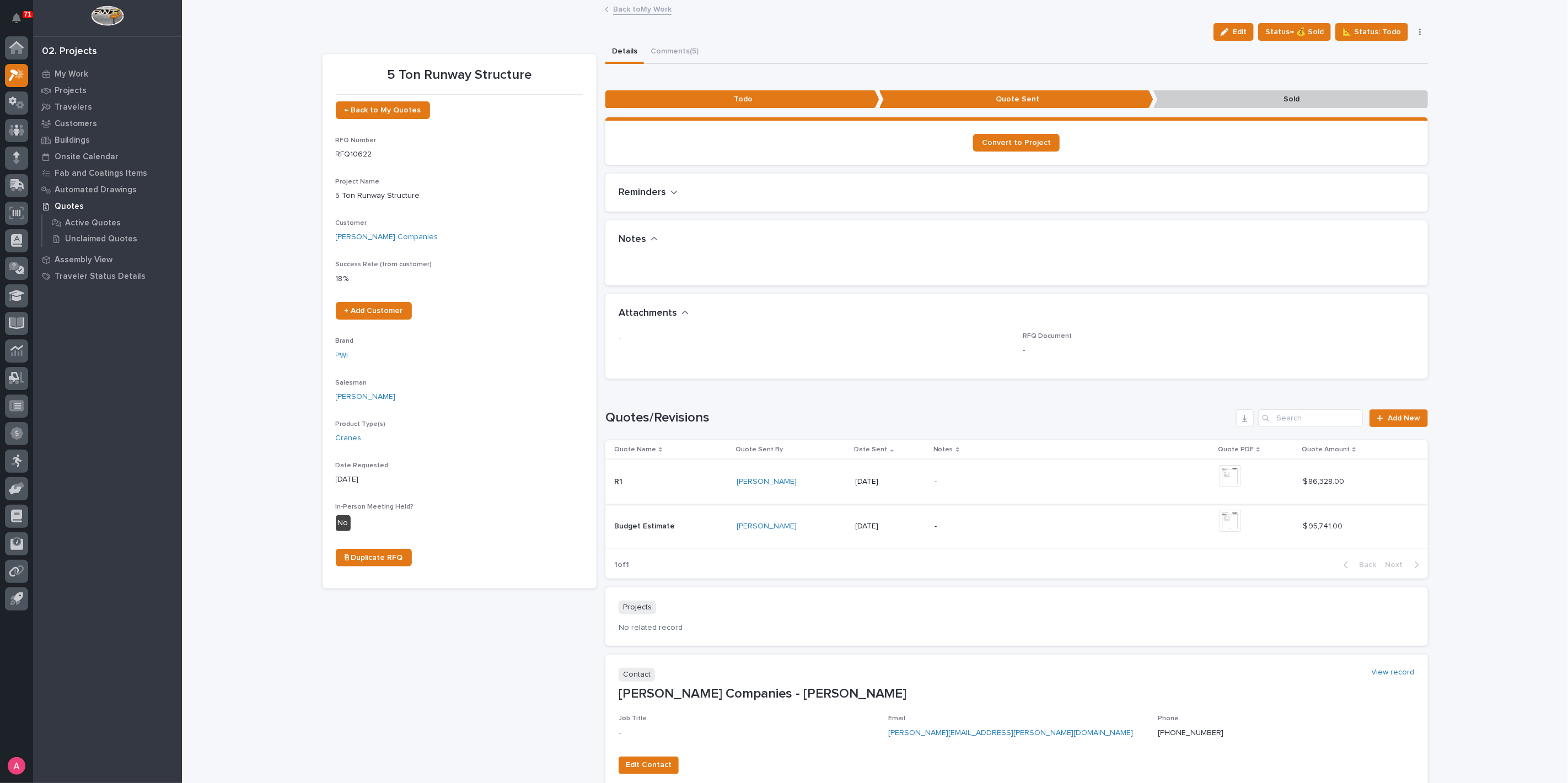
click at [1239, 476] on img at bounding box center [1230, 476] width 22 height 22
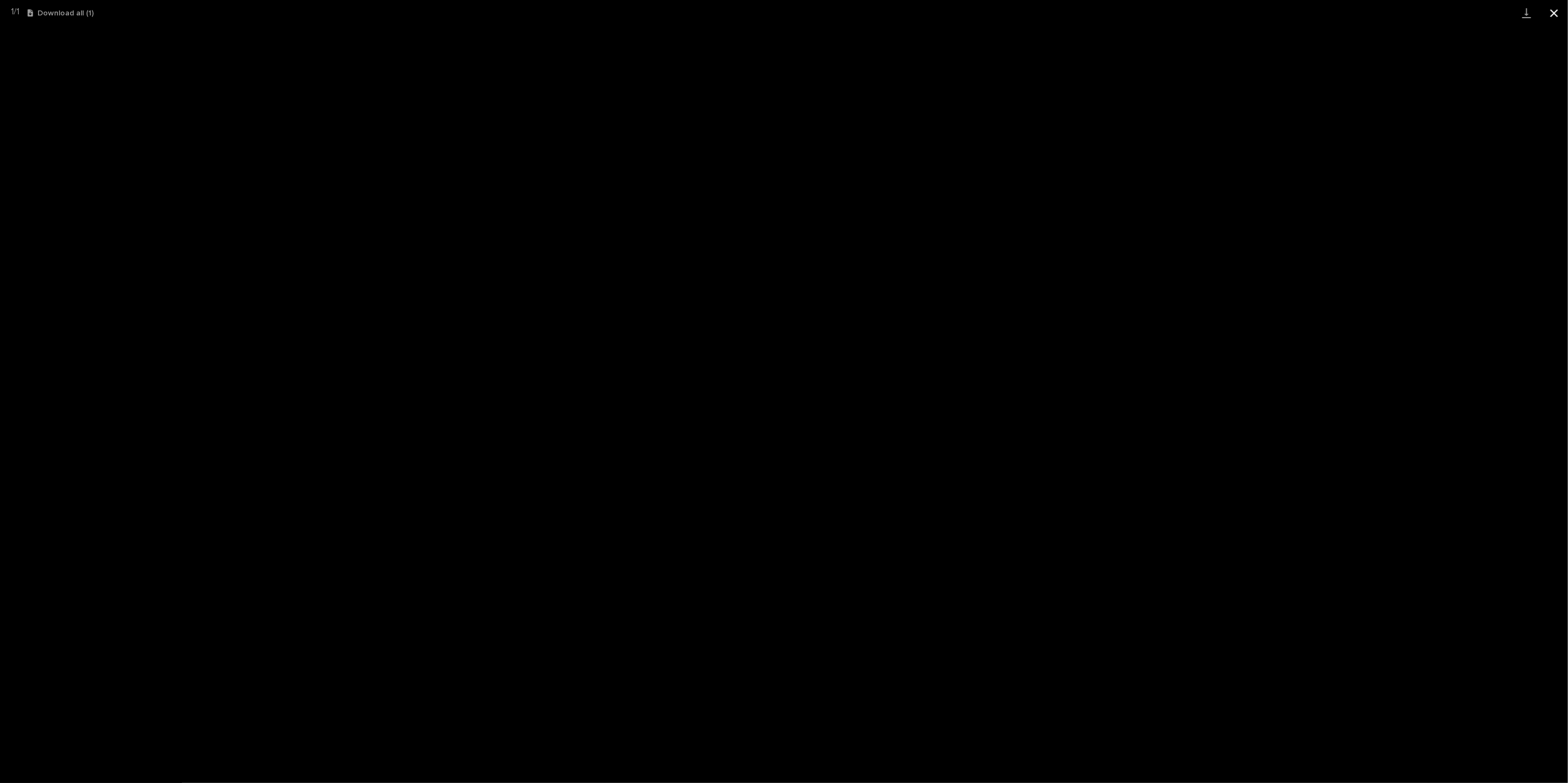
click at [1553, 10] on button "Close gallery" at bounding box center [1554, 13] width 28 height 26
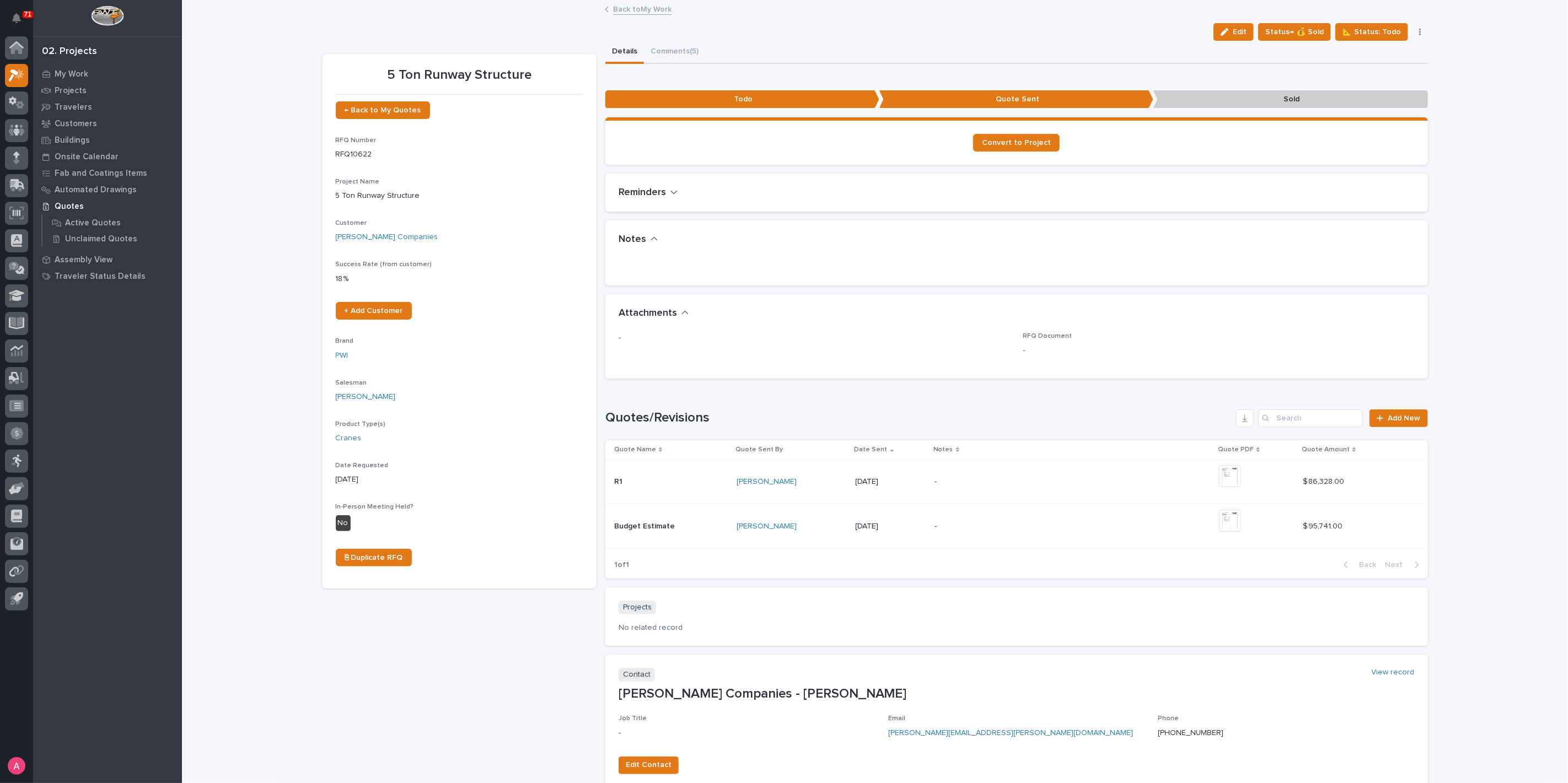
click at [632, 5] on link "Back to My Work" at bounding box center [642, 8] width 59 height 13
